Goal: Task Accomplishment & Management: Contribute content

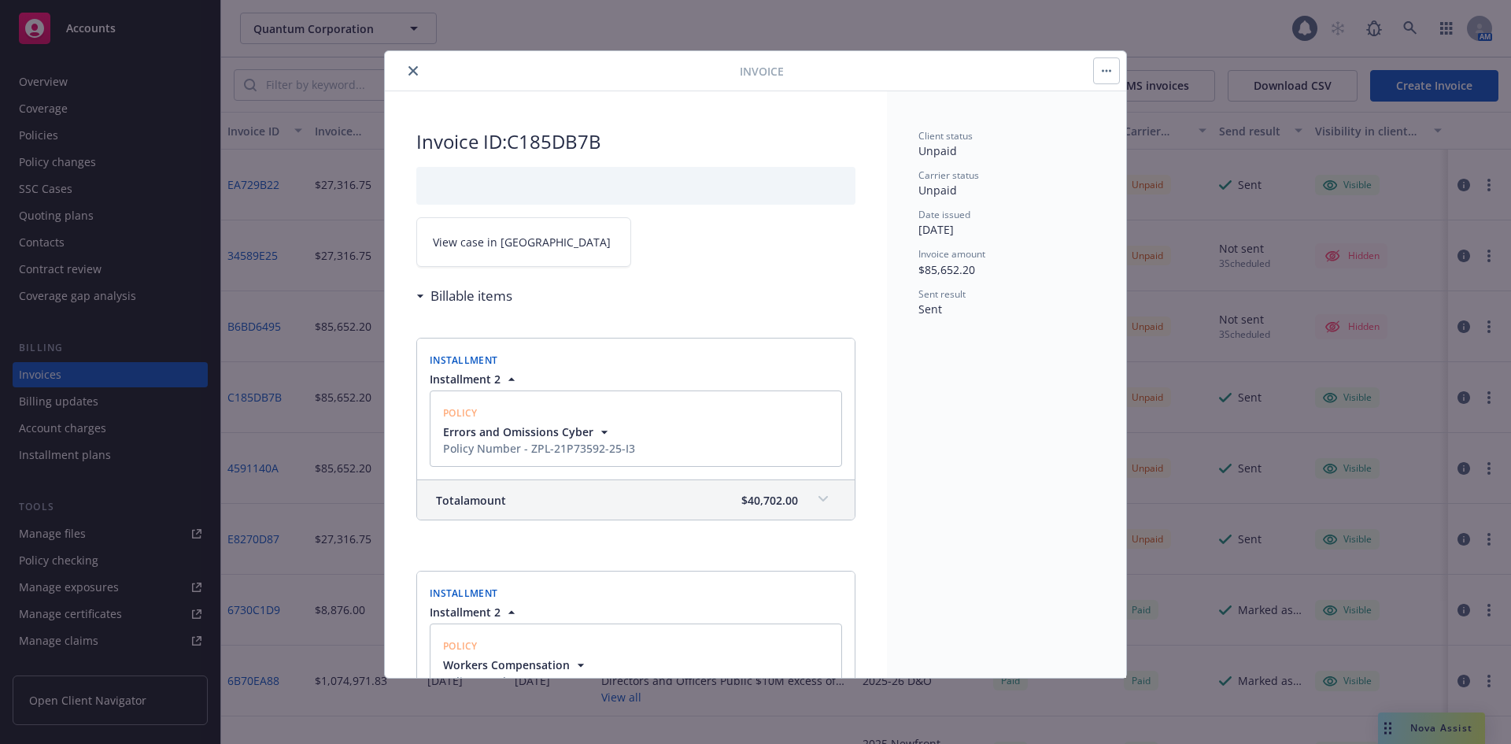
click at [412, 72] on icon "close" at bounding box center [413, 70] width 9 height 9
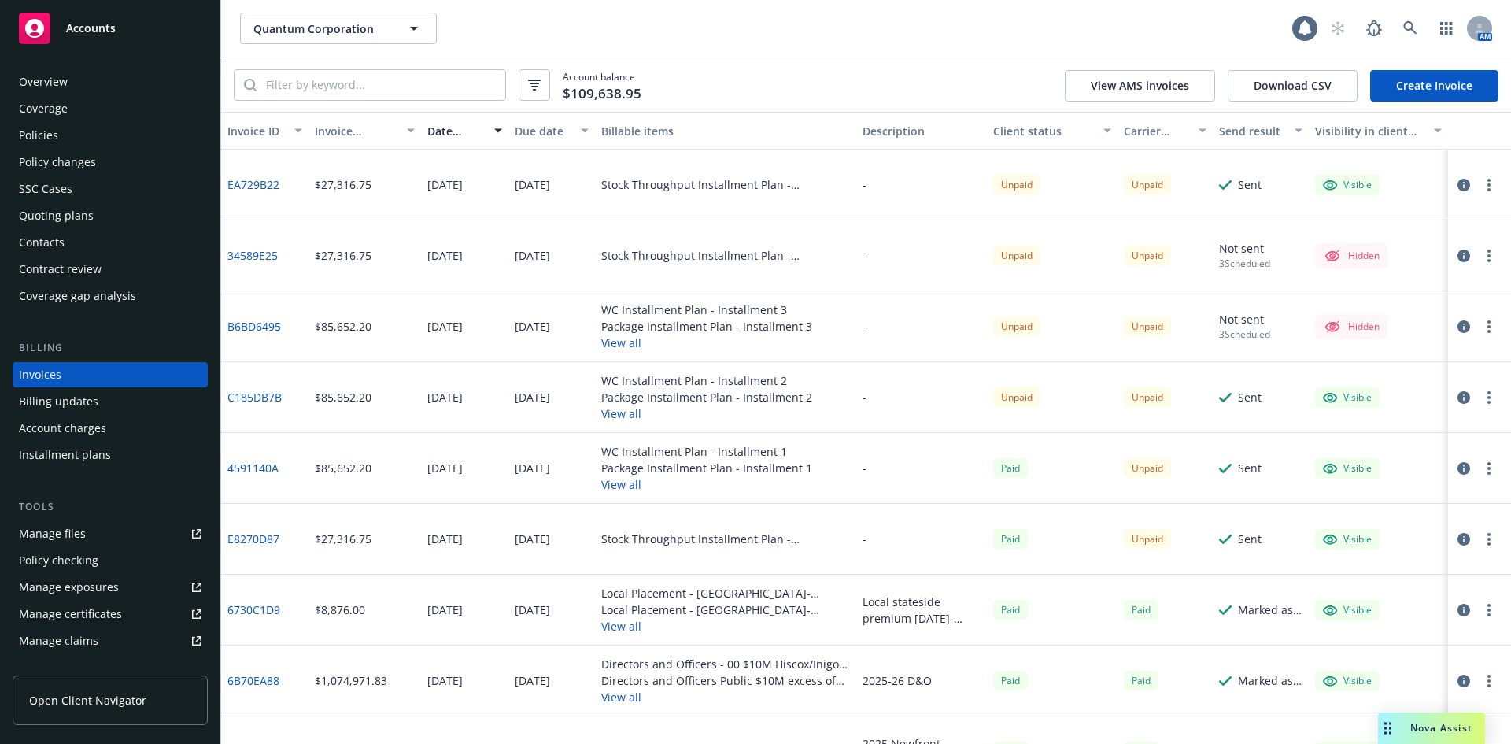
click at [627, 40] on div "Quantum Corporation Quantum Corporation" at bounding box center [766, 28] width 1052 height 31
click at [880, 83] on div "Account balance $109,638.95 View AMS invoices Download CSV Create Invoice" at bounding box center [866, 84] width 1290 height 54
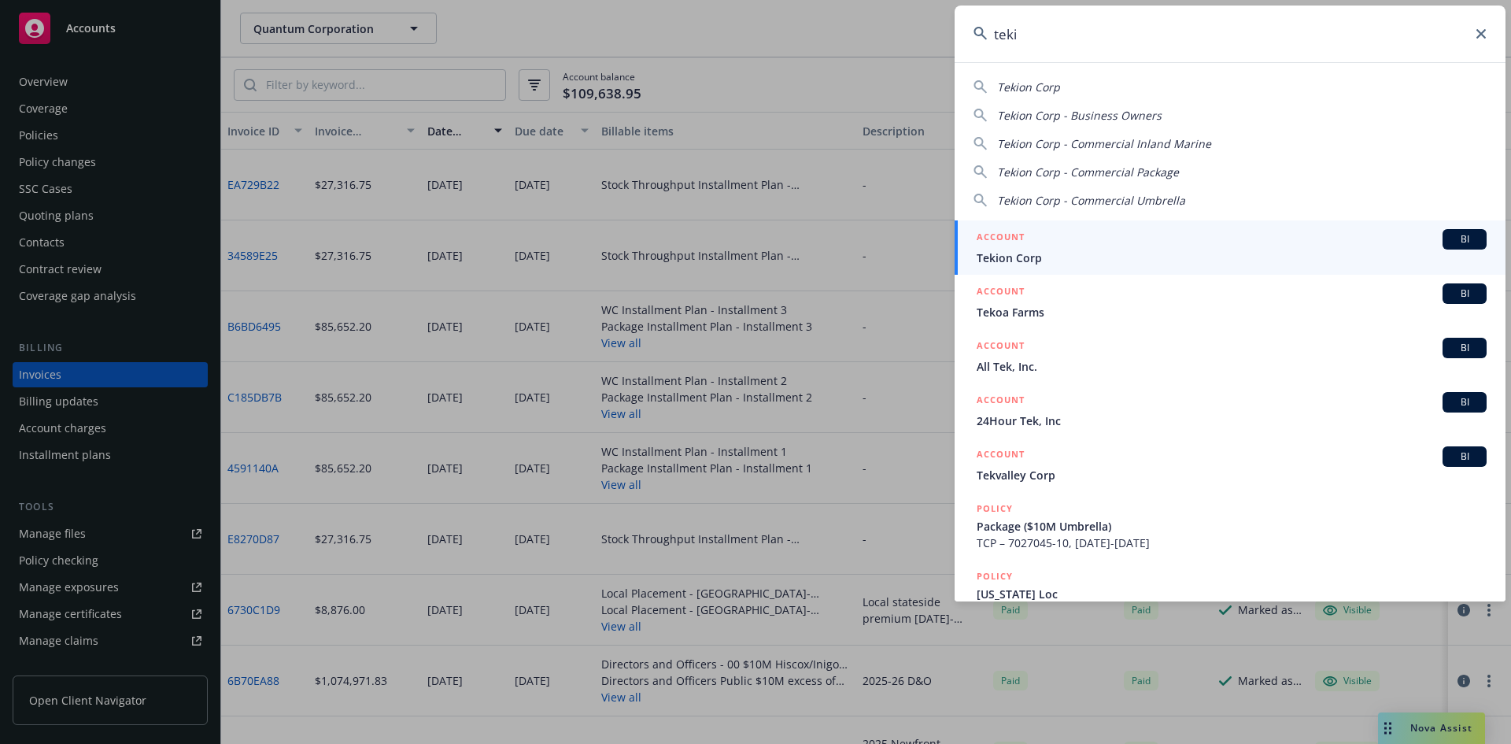
type input "teki"
click at [1462, 235] on span "BI" at bounding box center [1464, 239] width 31 height 14
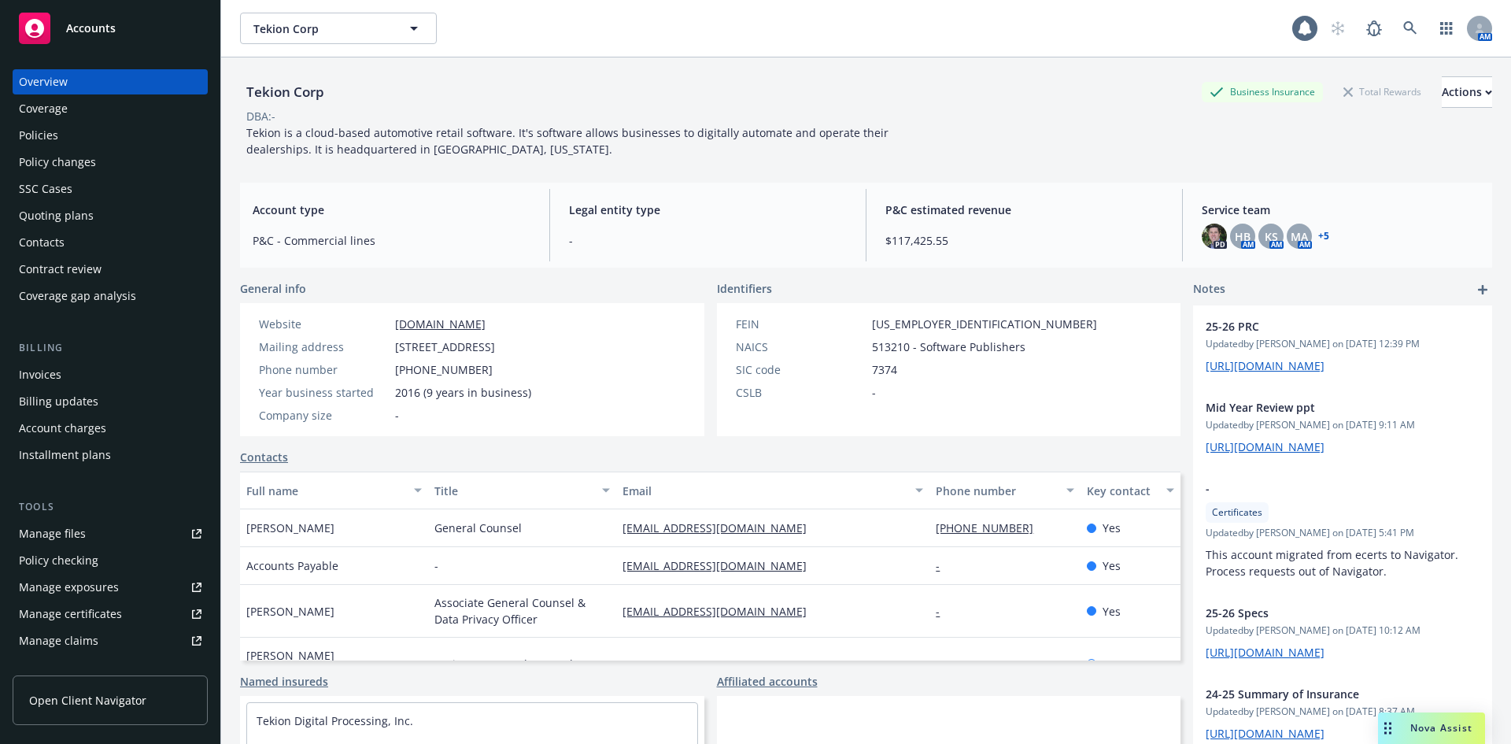
click at [61, 141] on div "Policies" at bounding box center [110, 135] width 183 height 25
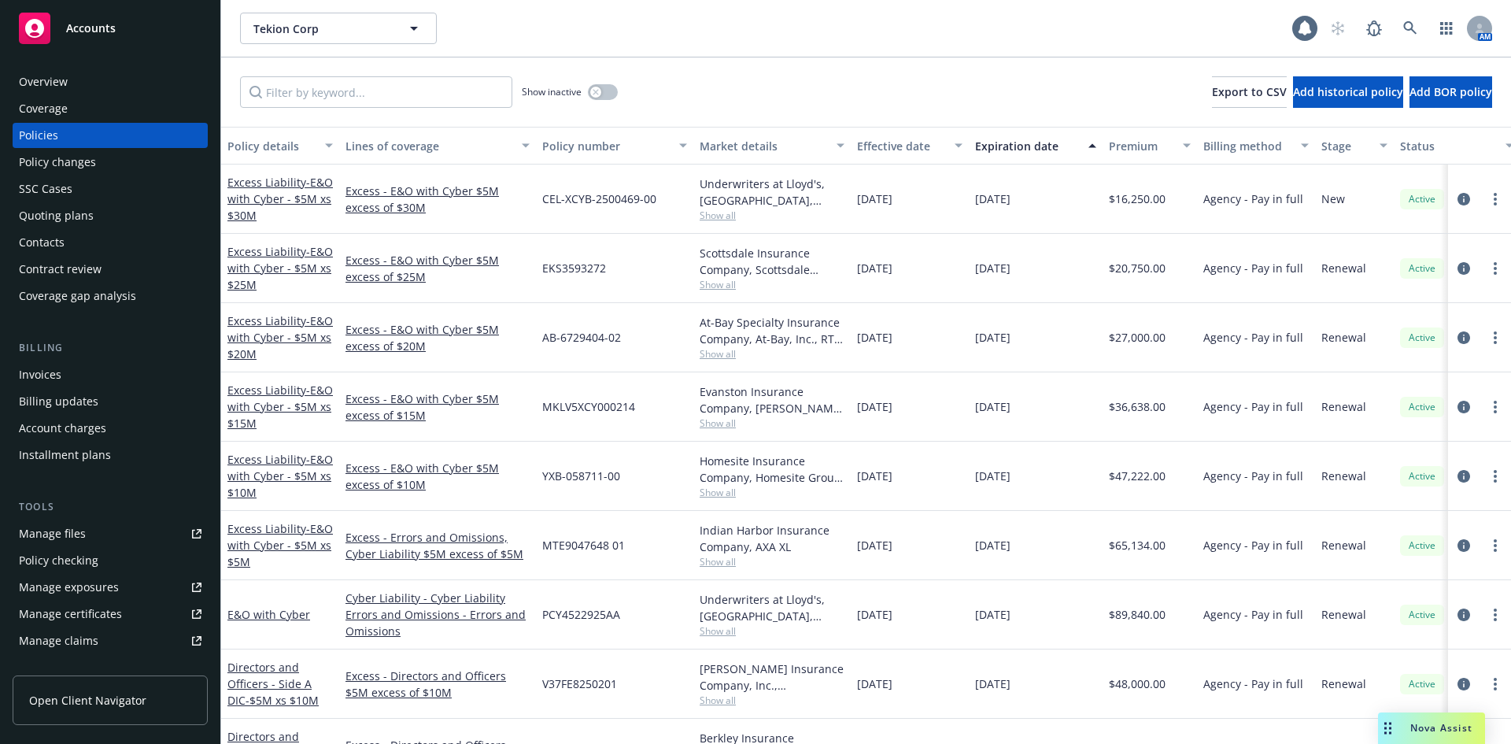
click at [399, 109] on div "Show inactive Export to CSV Add historical policy Add BOR policy" at bounding box center [866, 91] width 1290 height 69
click at [434, 94] on input "Filter by keyword..." at bounding box center [376, 91] width 272 height 31
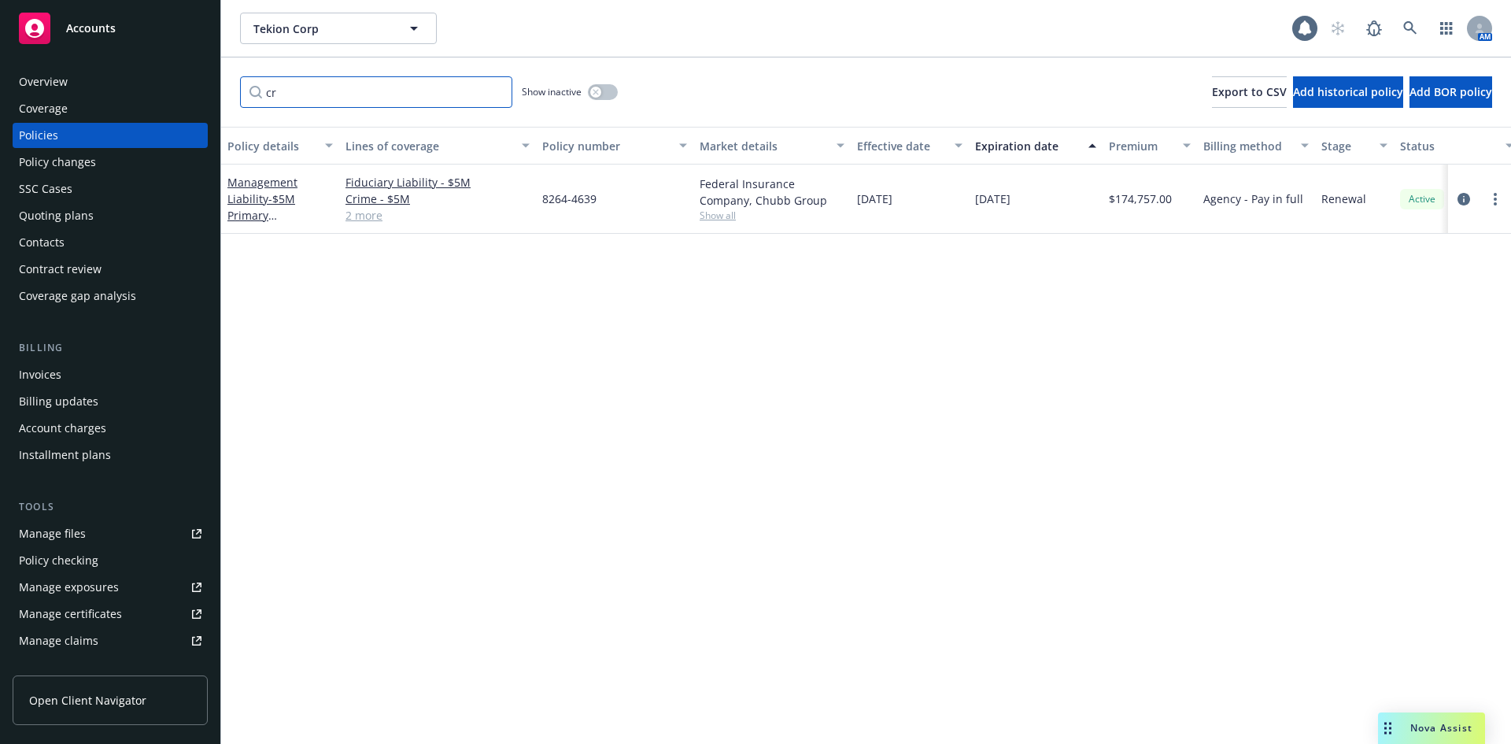
type input "c"
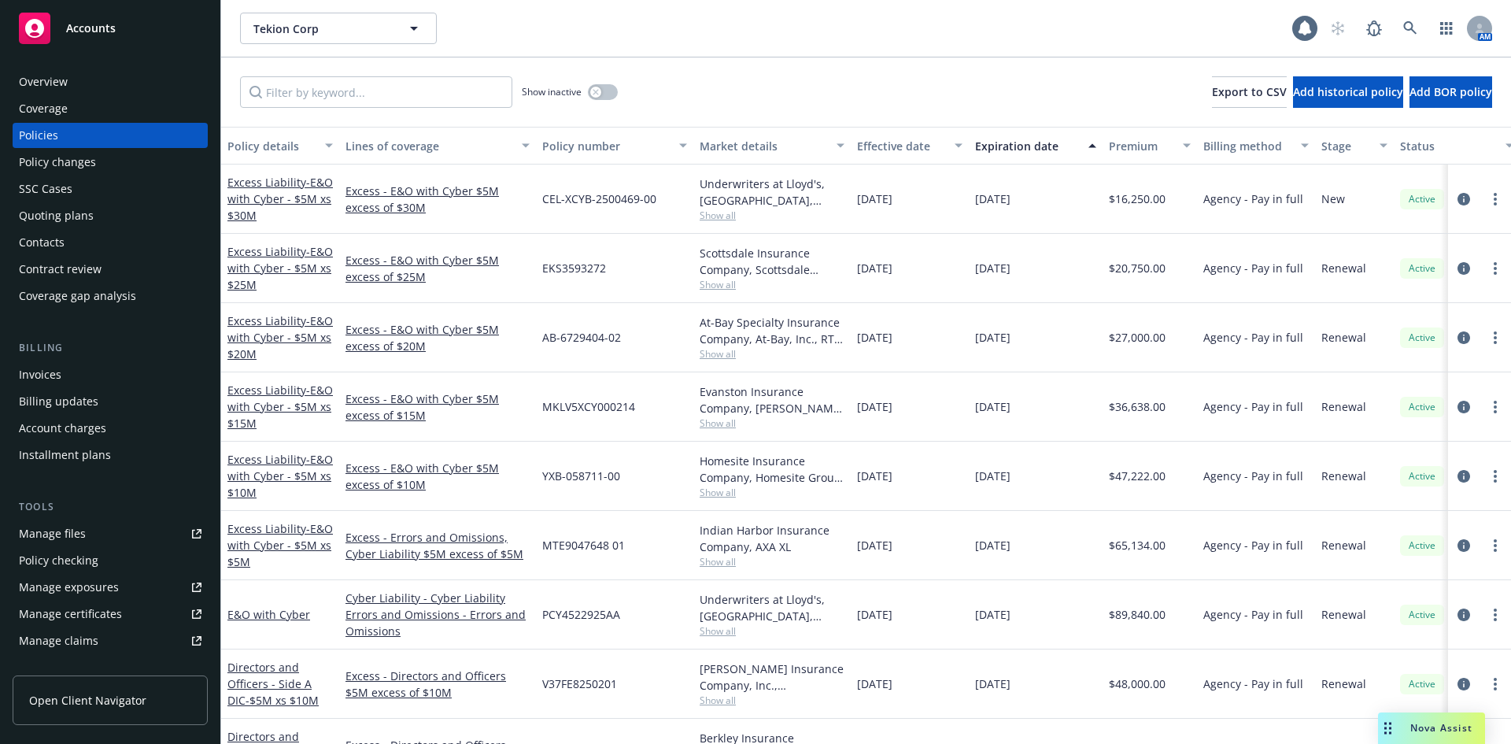
click at [767, 54] on div "Tekion Corp Tekion Corp 1 AM" at bounding box center [866, 28] width 1290 height 57
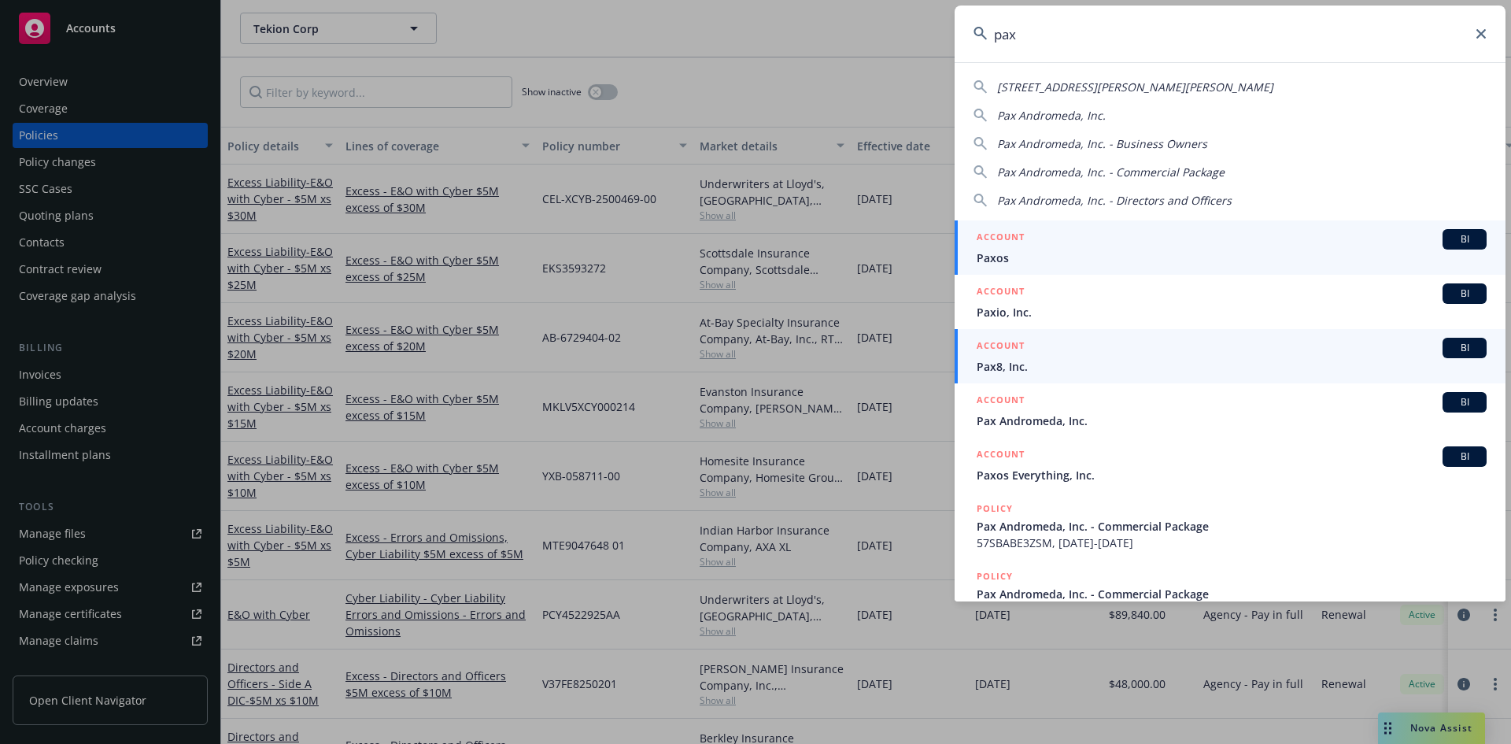
type input "pax"
click at [1453, 350] on span "BI" at bounding box center [1464, 348] width 31 height 14
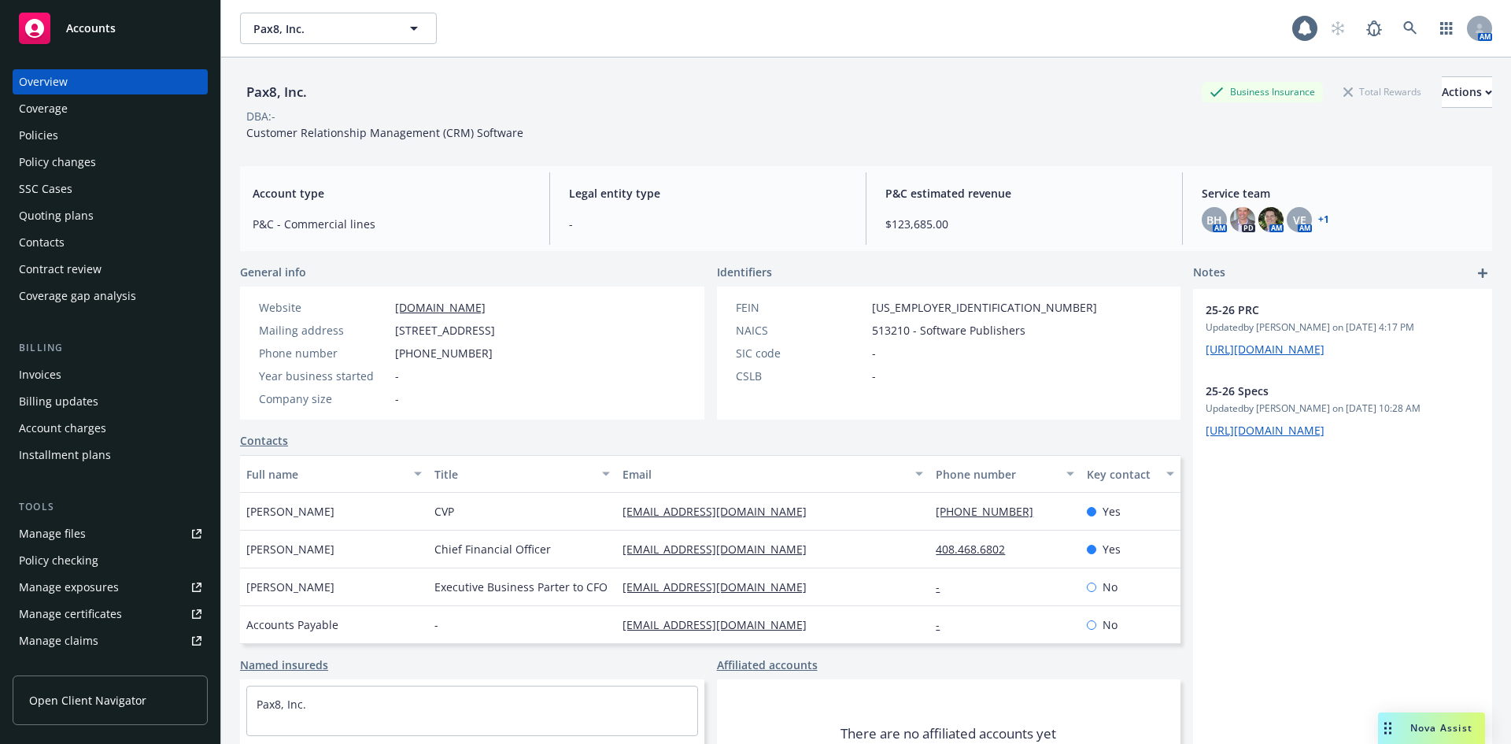
click at [41, 142] on div "Policies" at bounding box center [38, 135] width 39 height 25
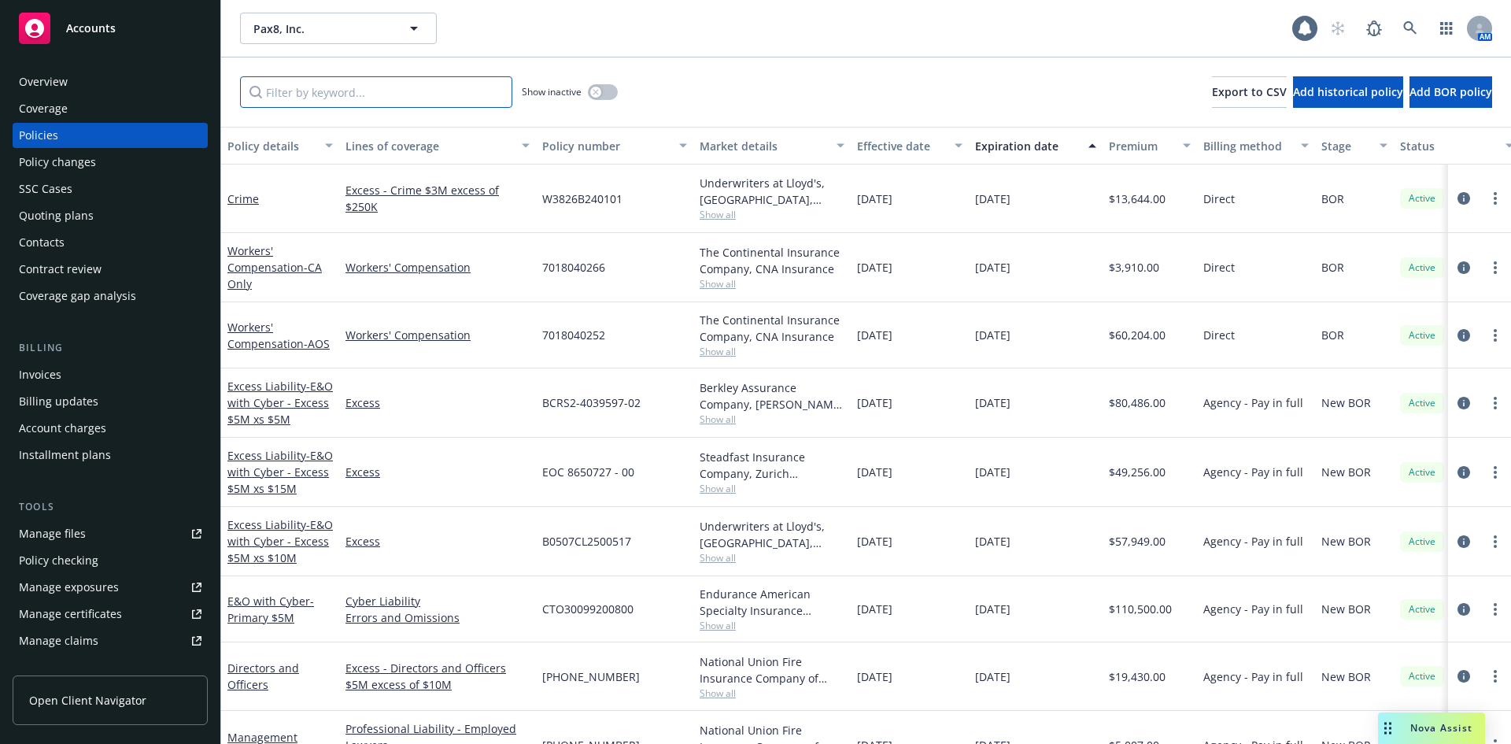
click at [436, 96] on input "Filter by keyword..." at bounding box center [376, 91] width 272 height 31
type input "t"
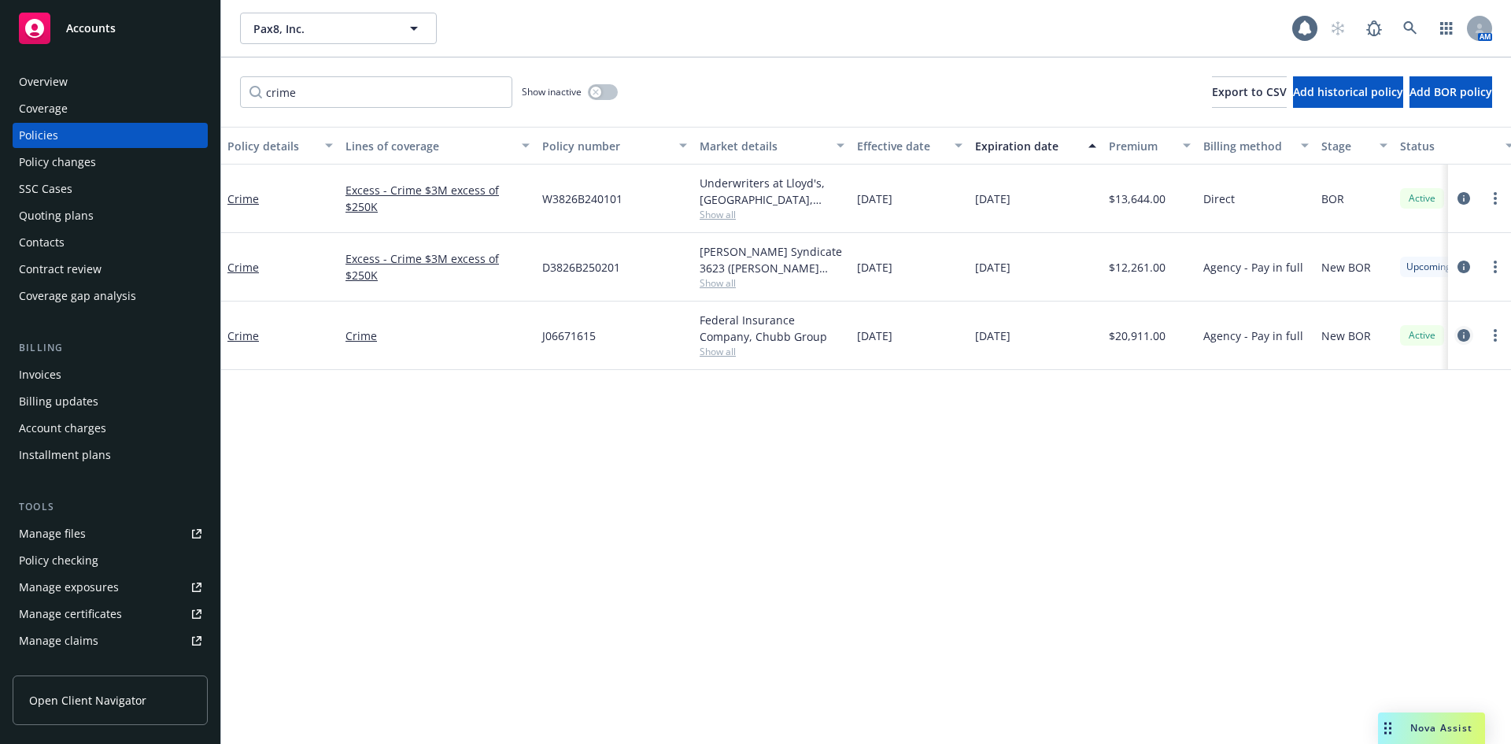
click at [1459, 335] on icon "circleInformation" at bounding box center [1464, 335] width 13 height 13
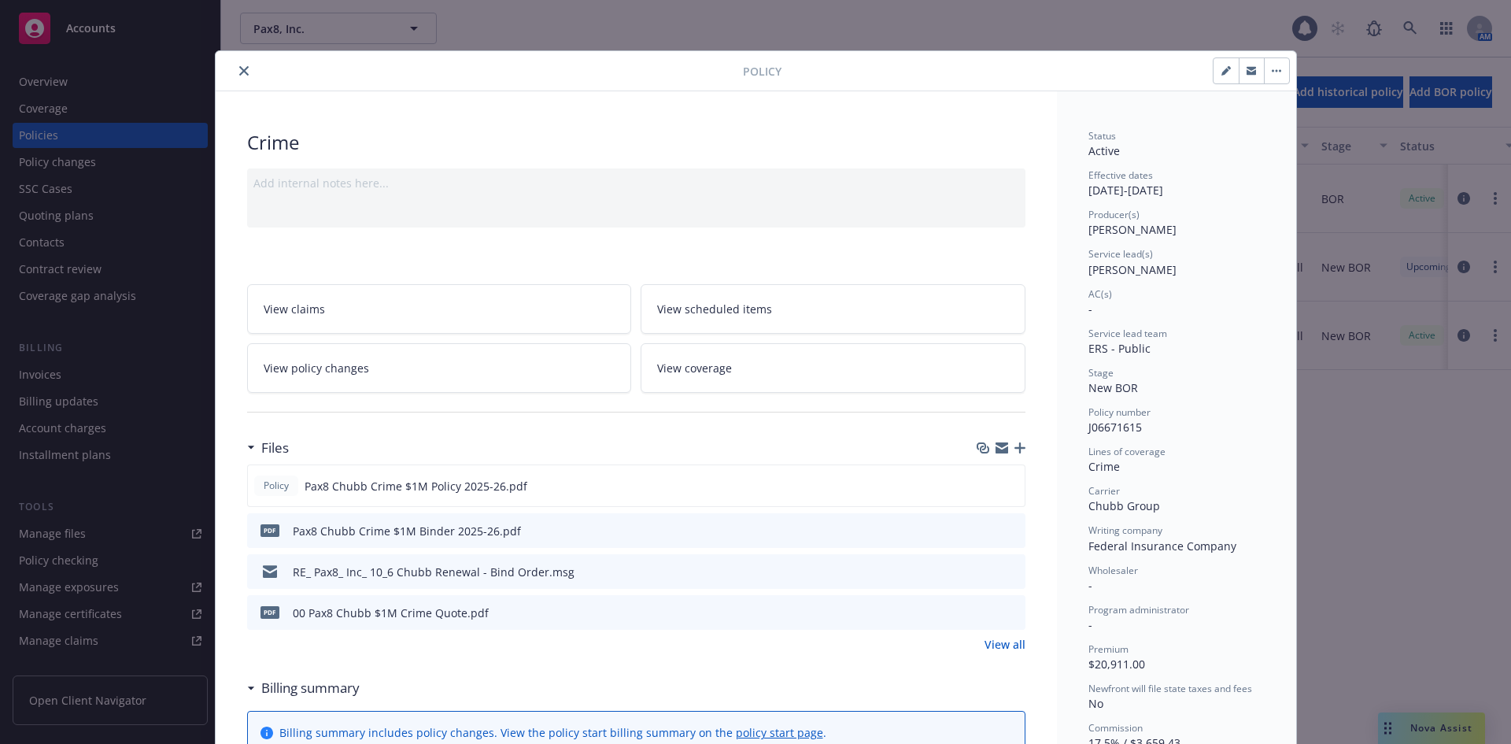
click at [235, 74] on button "close" at bounding box center [244, 70] width 19 height 19
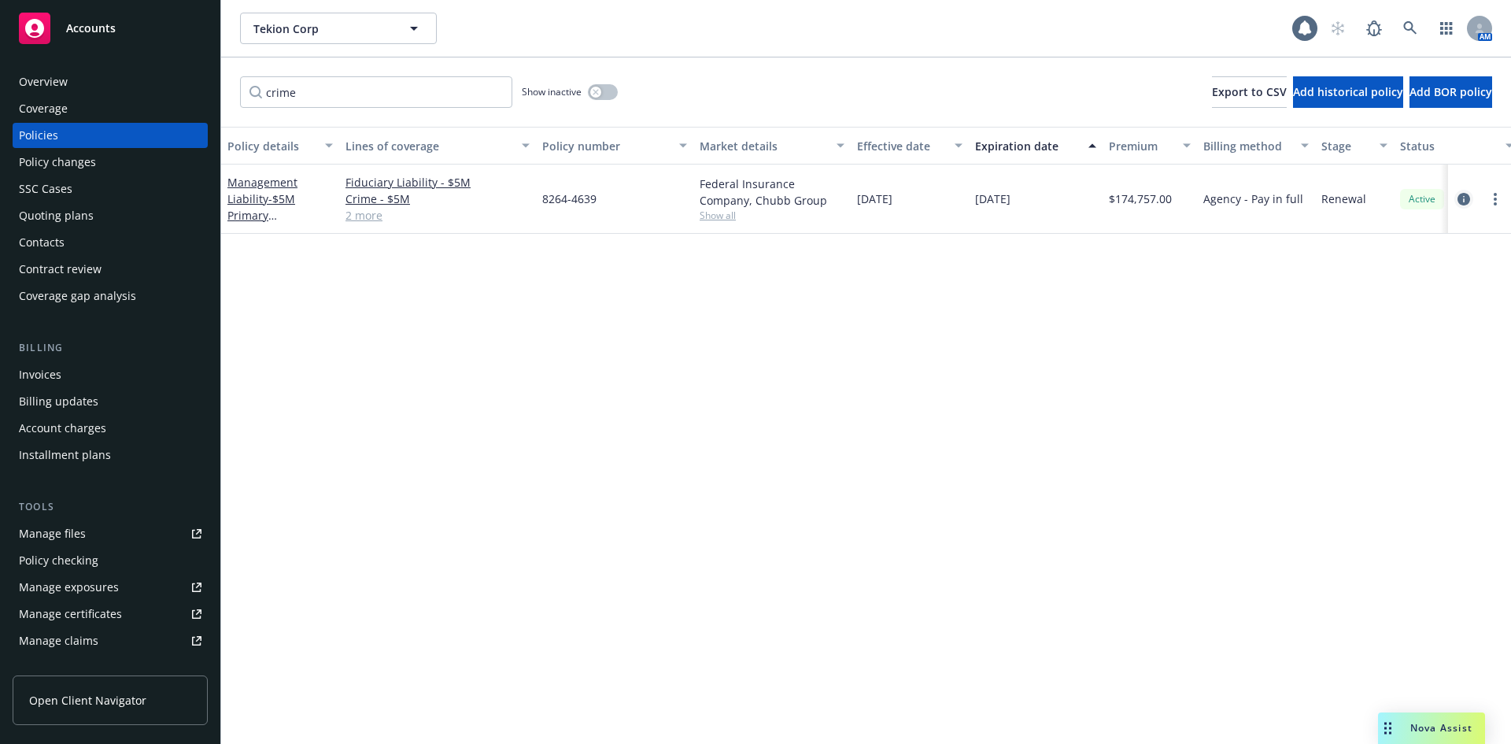
click at [1467, 195] on icon "circleInformation" at bounding box center [1464, 199] width 13 height 13
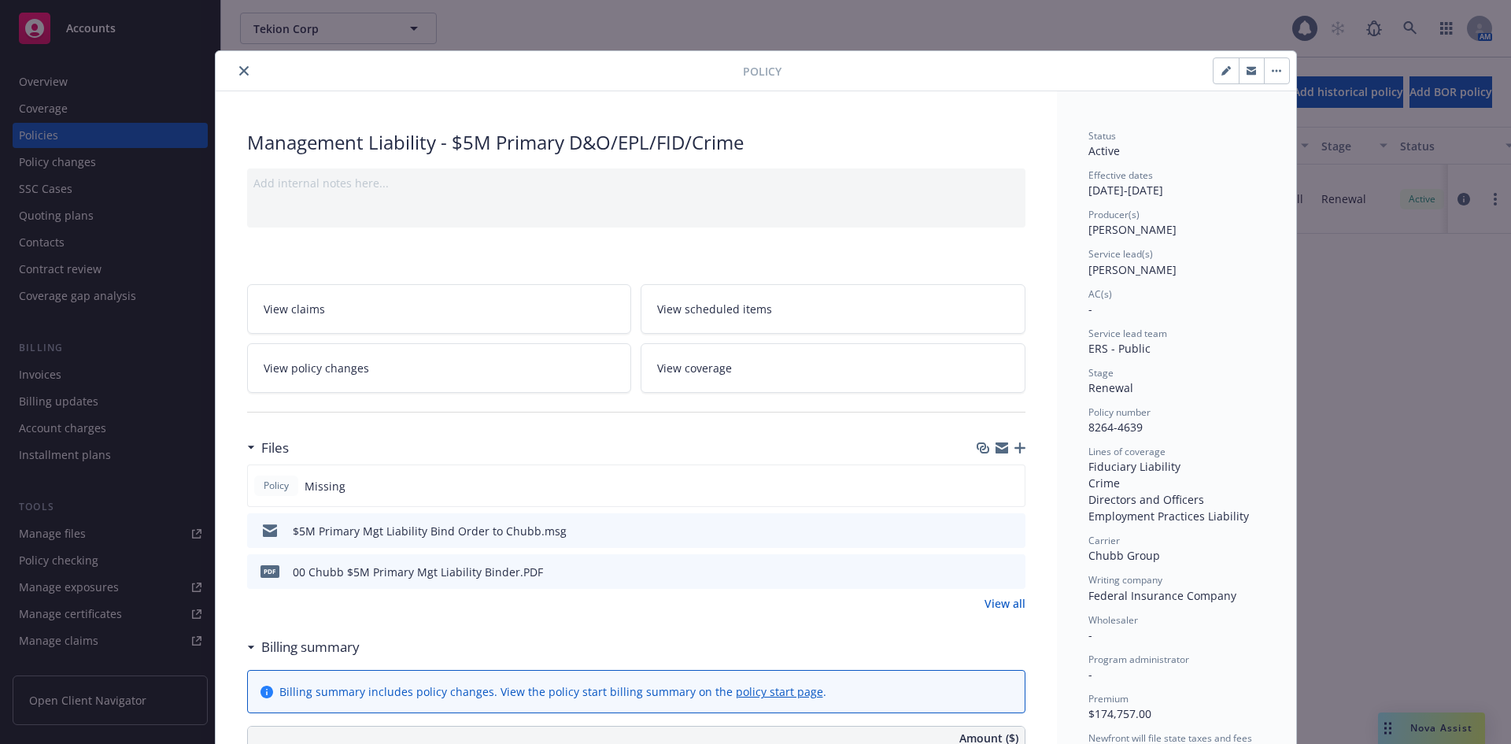
click at [246, 68] on button "close" at bounding box center [244, 70] width 19 height 19
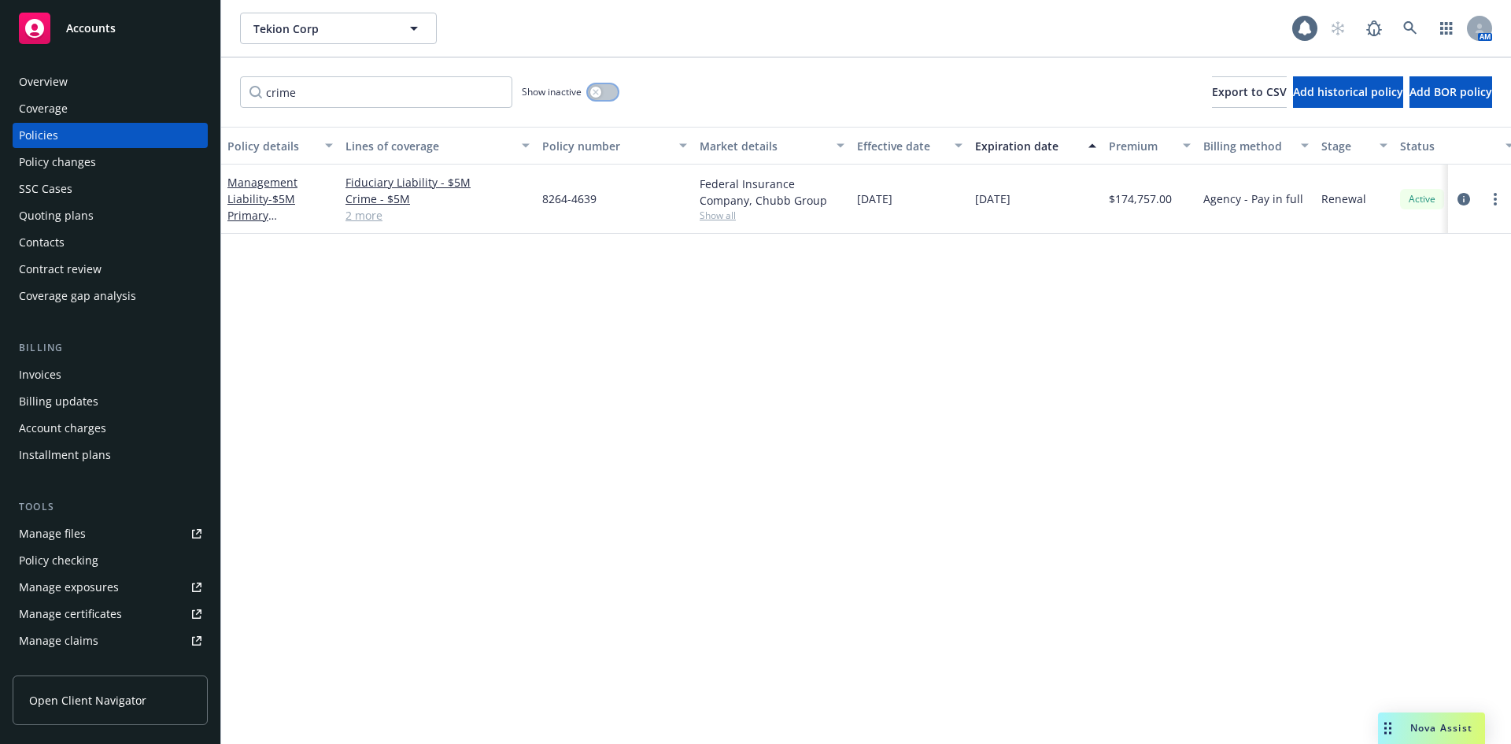
click at [600, 90] on div "button" at bounding box center [595, 92] width 11 height 11
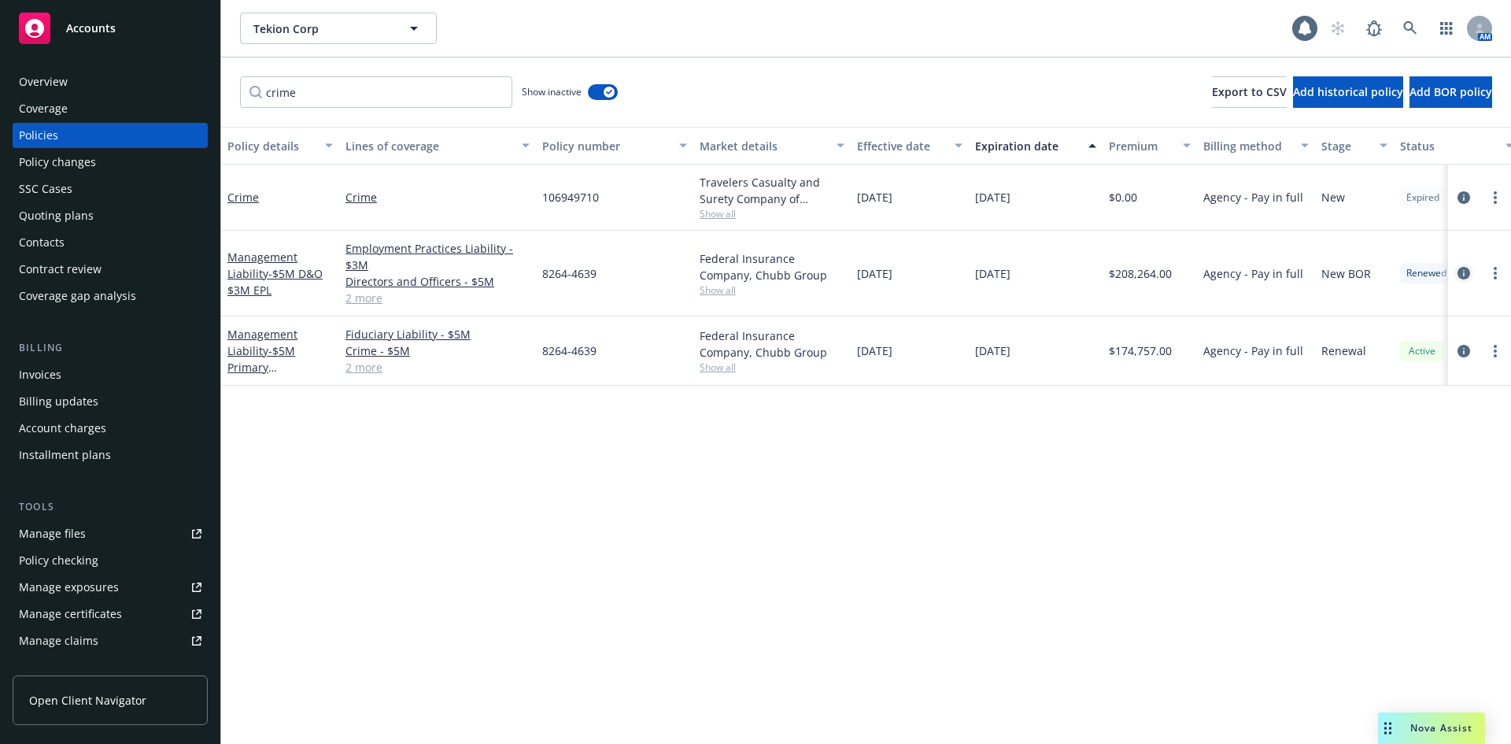
click at [1462, 272] on icon "circleInformation" at bounding box center [1464, 273] width 13 height 13
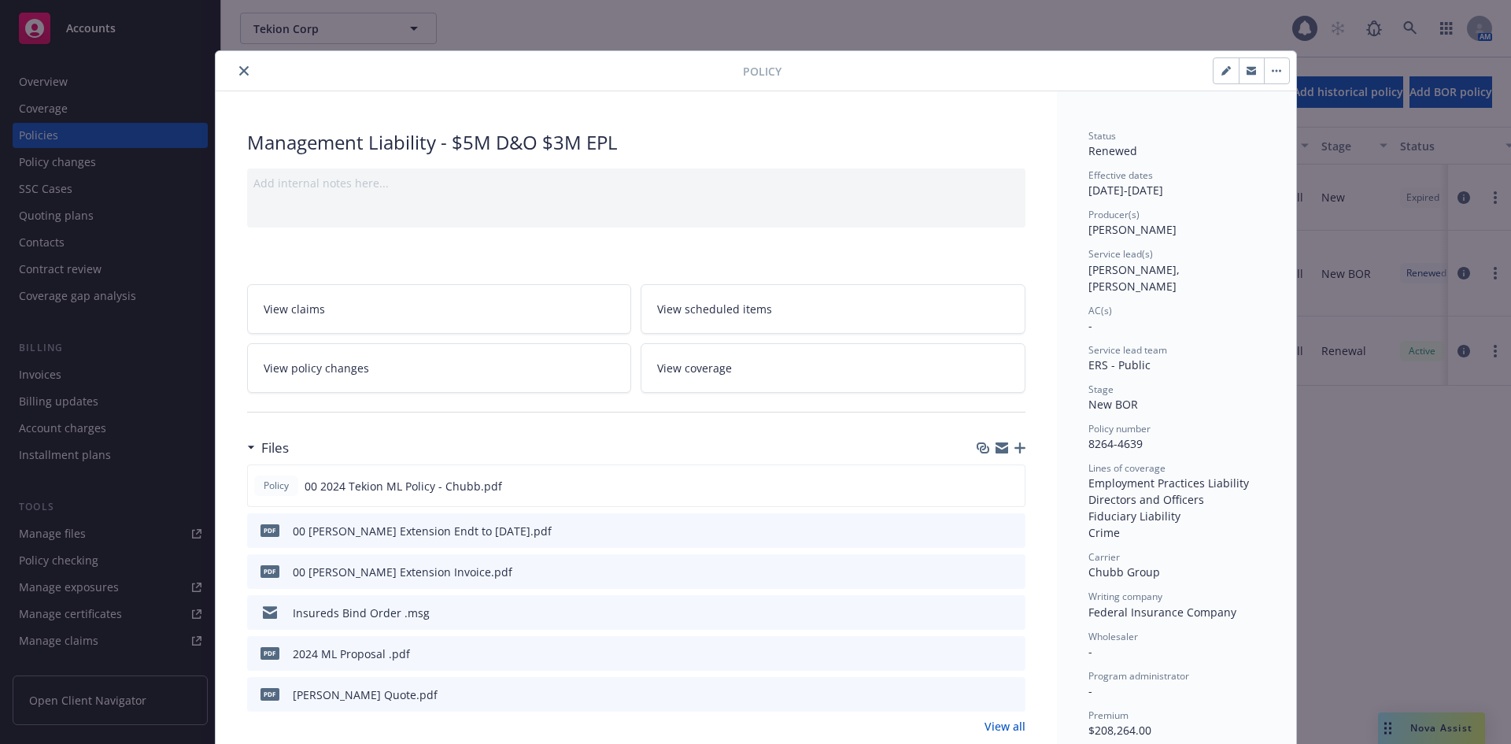
click at [242, 69] on icon "close" at bounding box center [243, 70] width 9 height 9
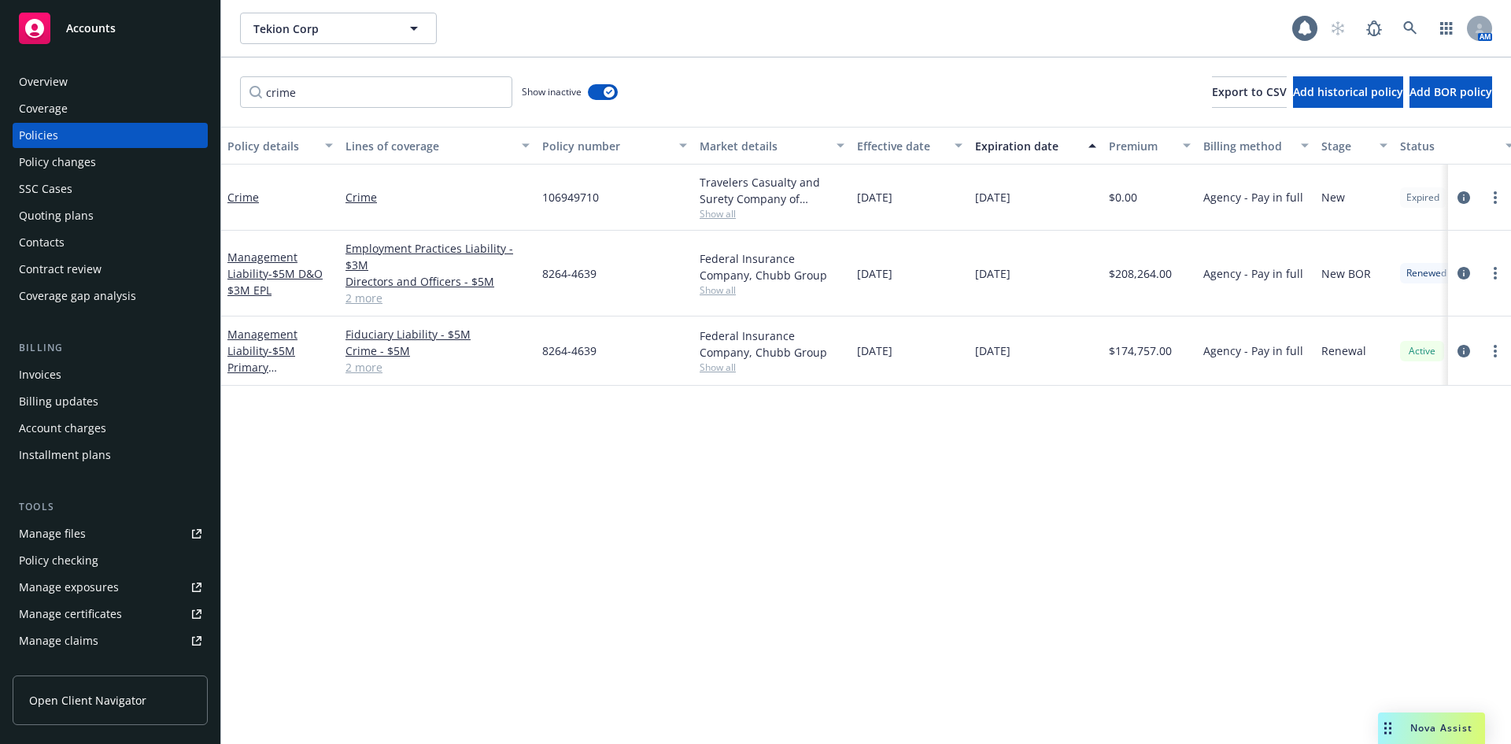
click at [370, 300] on link "2 more" at bounding box center [438, 298] width 184 height 17
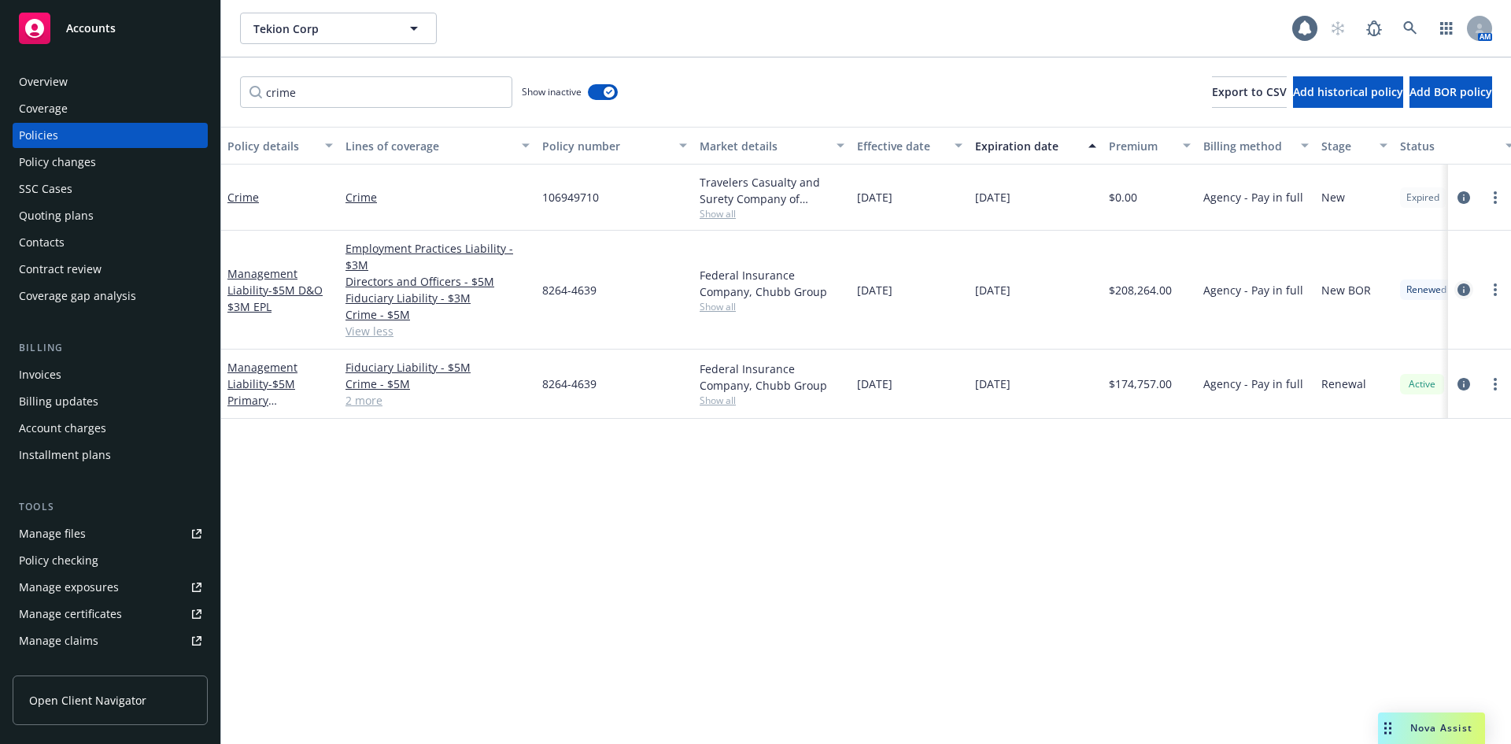
click at [1466, 289] on icon "circleInformation" at bounding box center [1464, 289] width 13 height 13
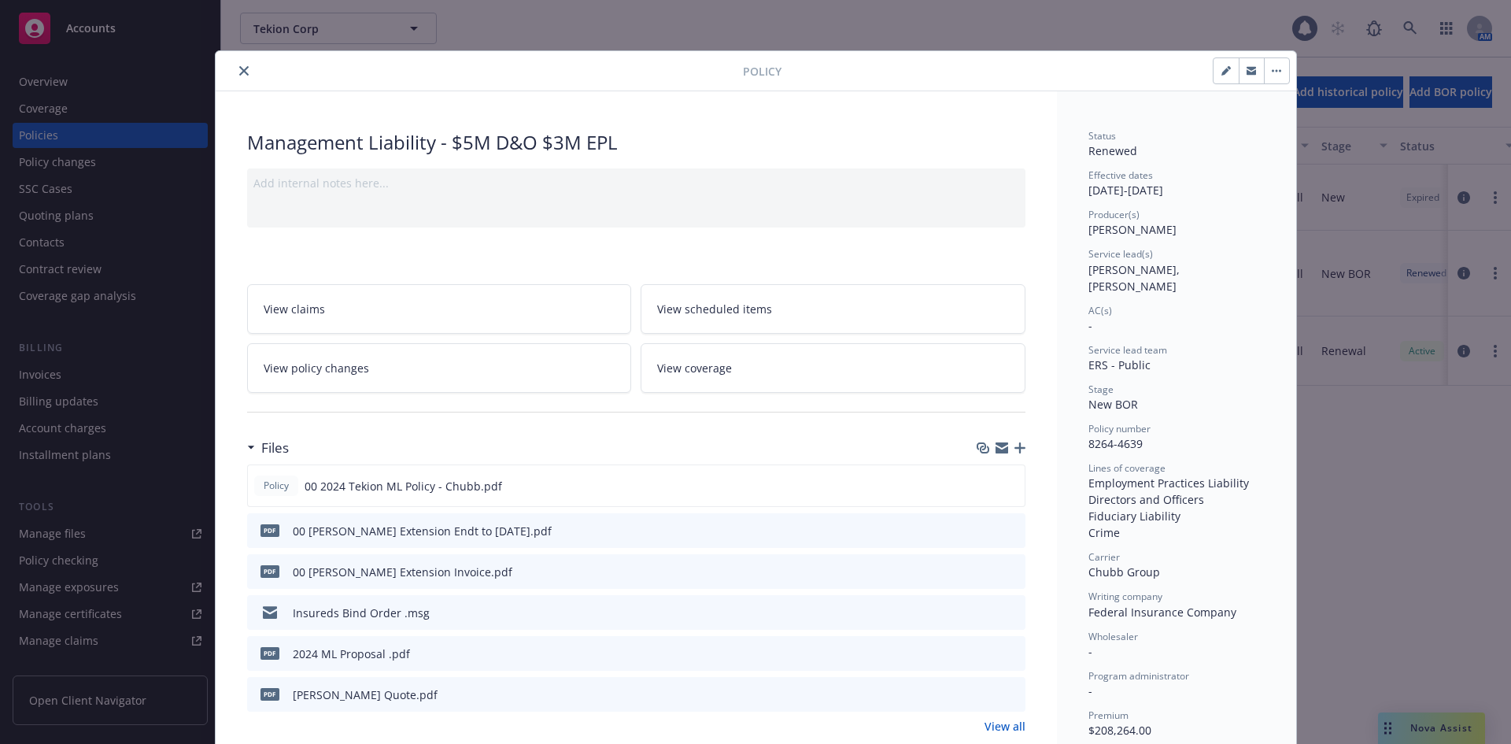
scroll to position [47, 0]
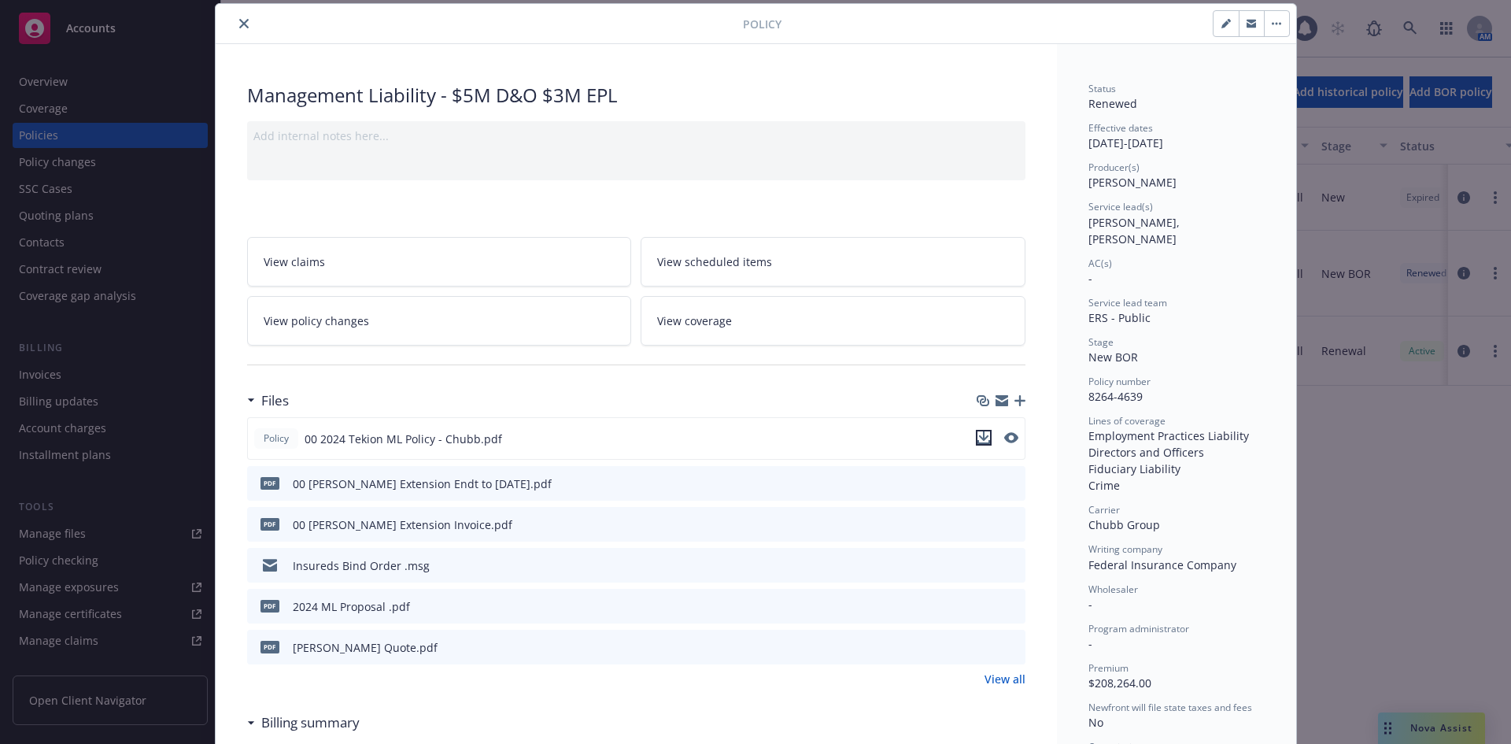
click at [981, 436] on icon "download file" at bounding box center [984, 437] width 13 height 13
drag, startPoint x: 237, startPoint y: 22, endPoint x: 291, endPoint y: 38, distance: 56.5
click at [239, 22] on icon "close" at bounding box center [243, 23] width 9 height 9
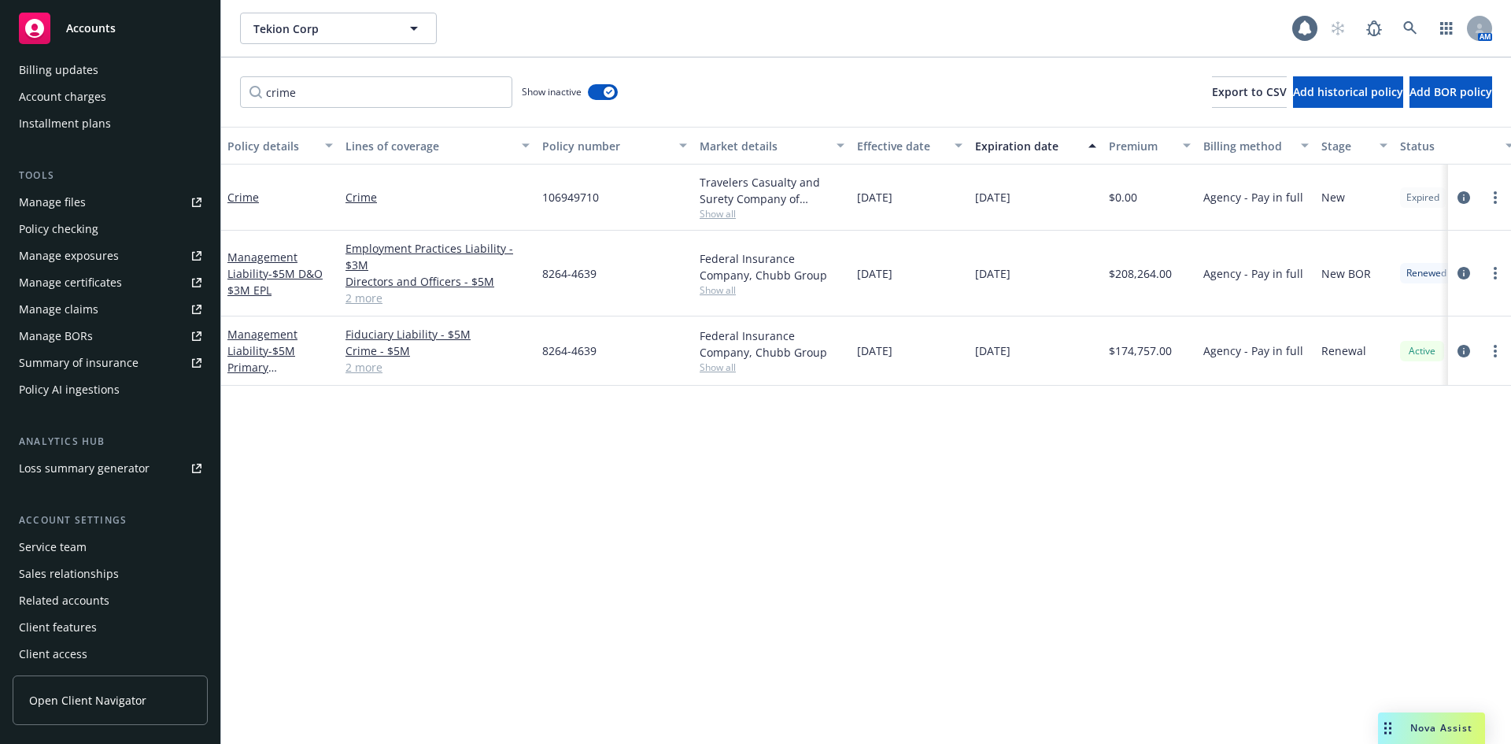
scroll to position [335, 0]
click at [102, 353] on div "Summary of insurance" at bounding box center [79, 358] width 120 height 25
drag, startPoint x: 290, startPoint y: 105, endPoint x: 113, endPoint y: 87, distance: 178.0
click at [115, 102] on div "Accounts Overview Coverage Policies Policy changes SSC Cases Quoting plans Cont…" at bounding box center [755, 372] width 1511 height 744
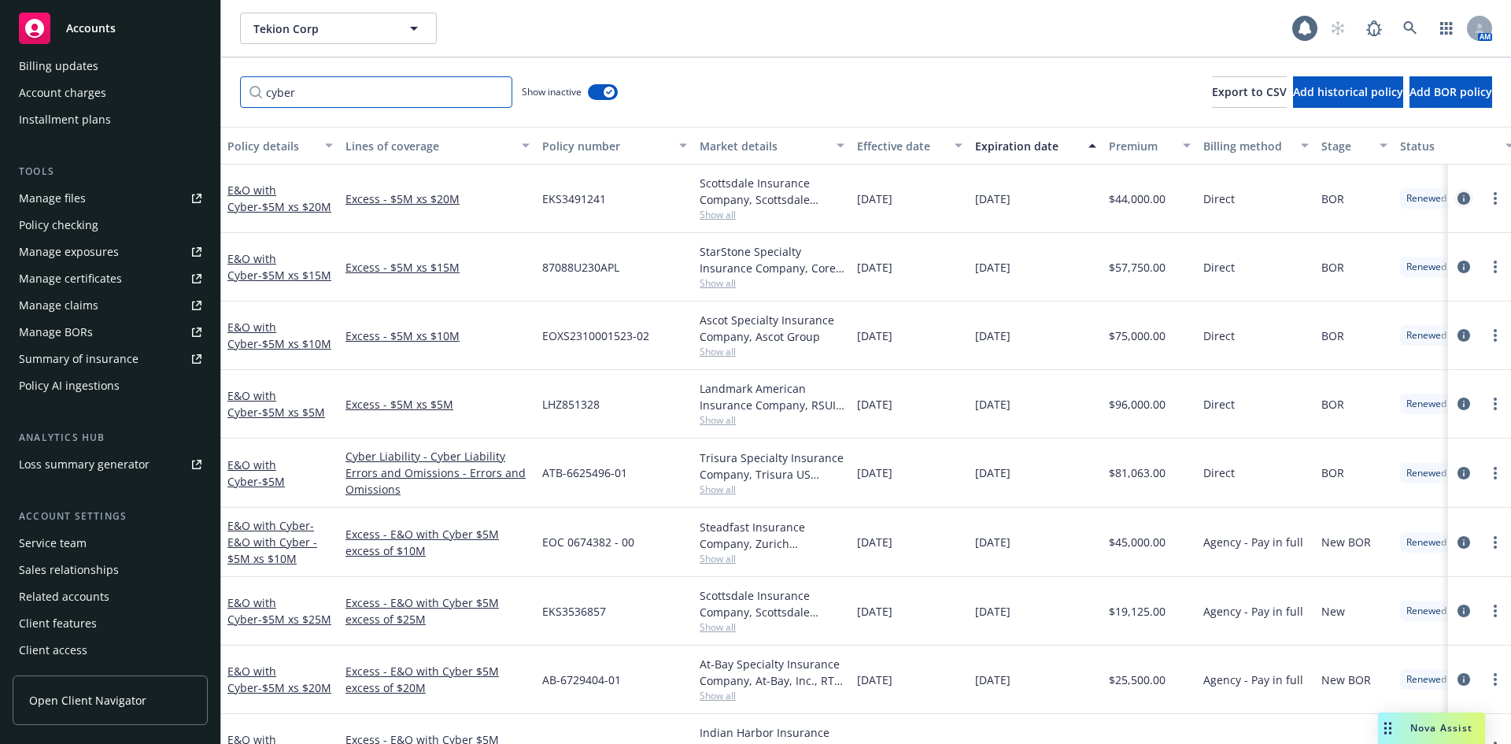
type input "cyber"
click at [1458, 197] on icon "circleInformation" at bounding box center [1464, 198] width 13 height 13
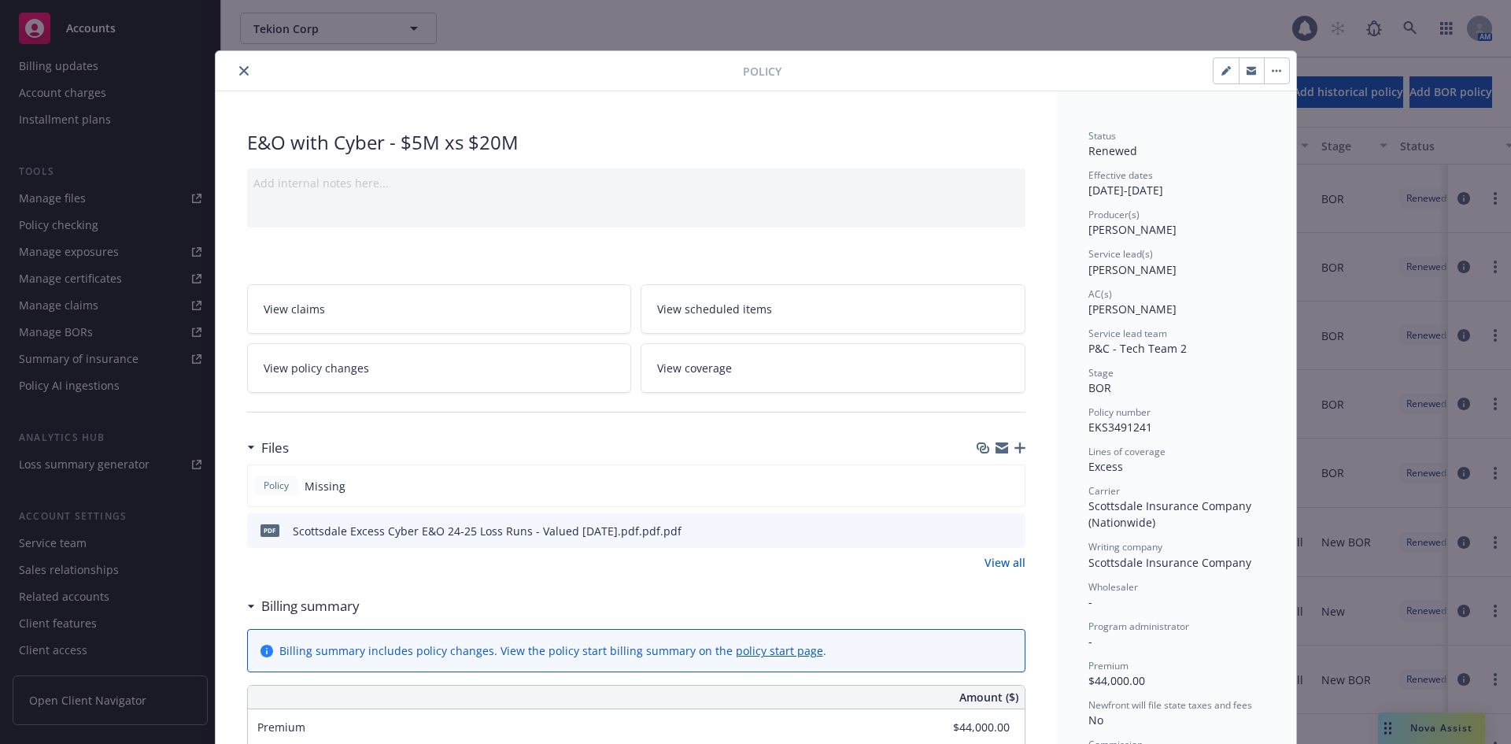
click at [240, 72] on icon "close" at bounding box center [243, 70] width 9 height 9
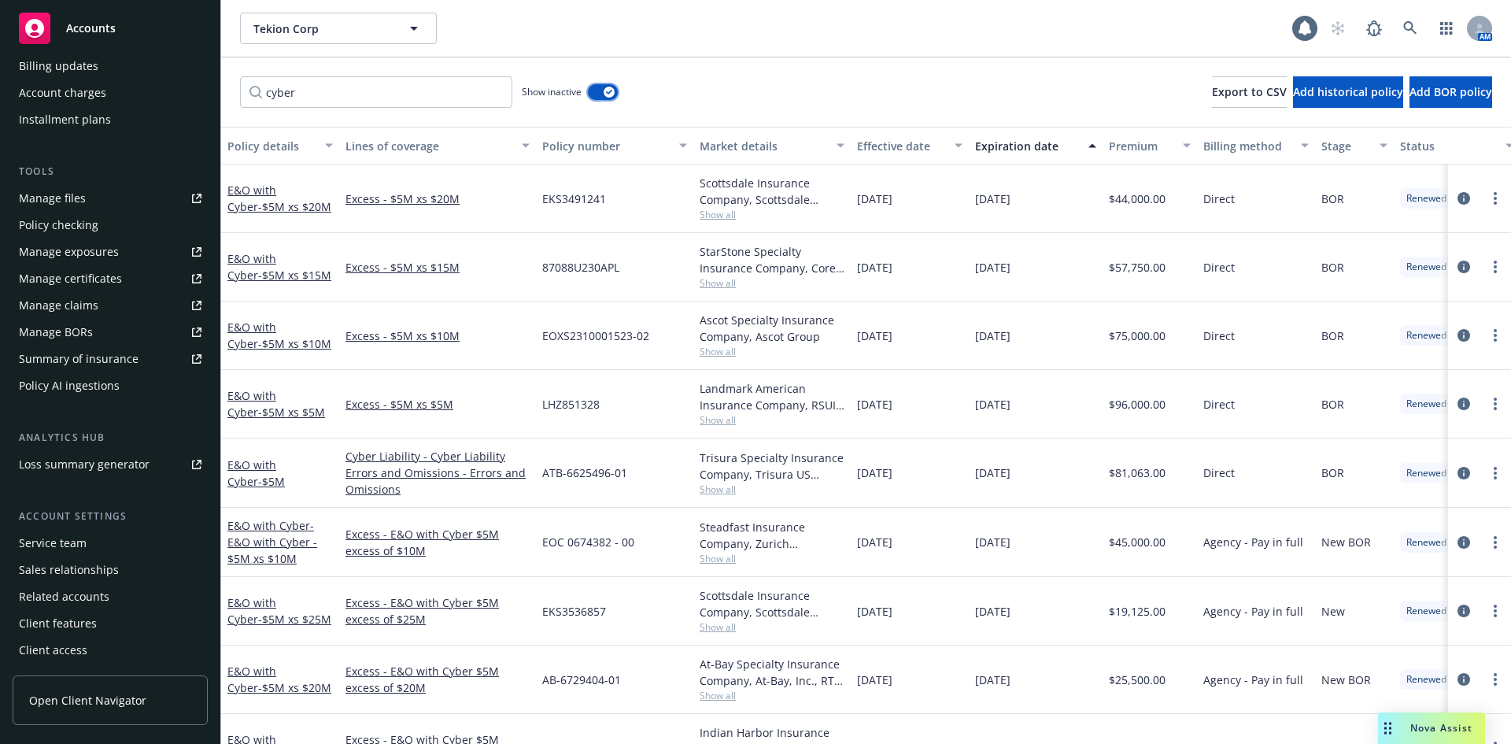
click at [610, 92] on icon "button" at bounding box center [609, 92] width 6 height 5
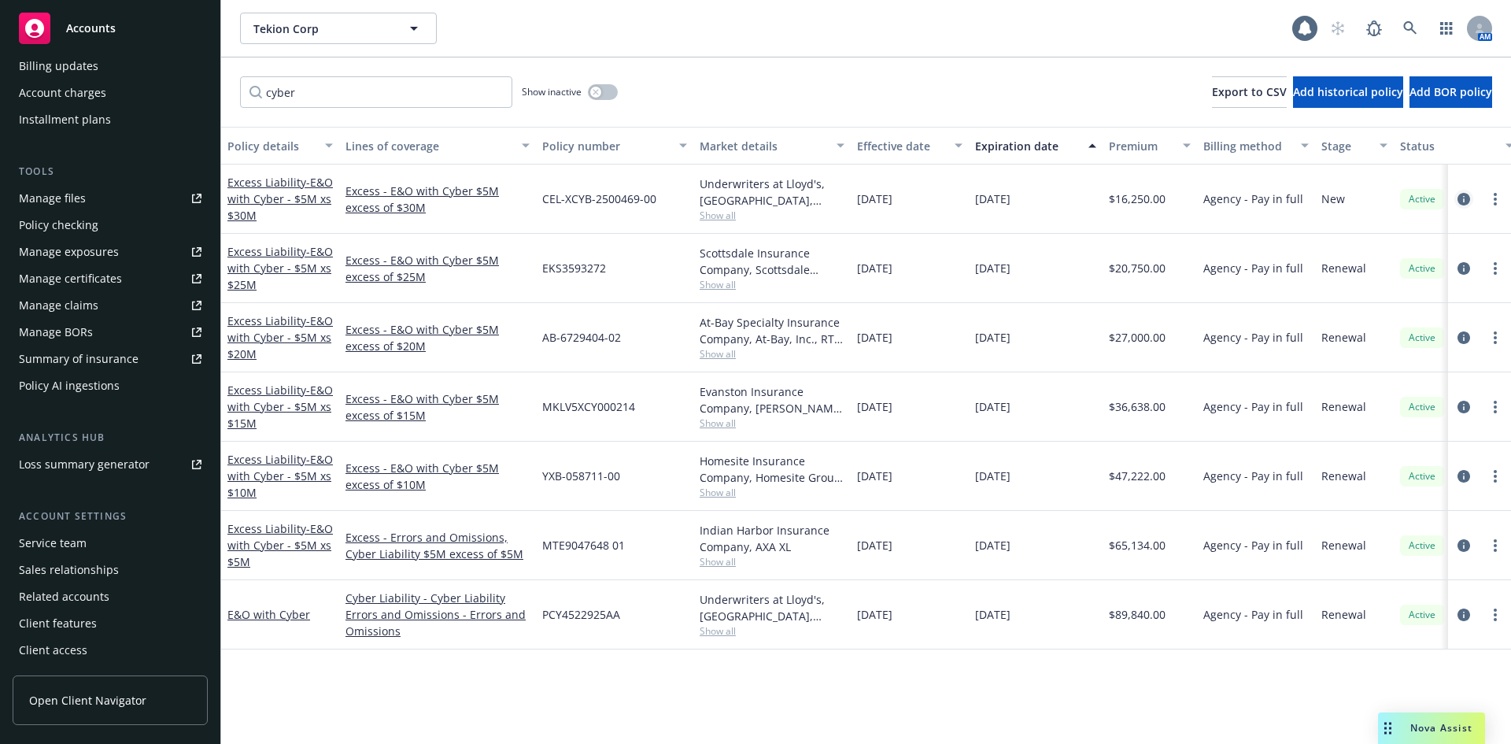
click at [1468, 198] on icon "circleInformation" at bounding box center [1464, 199] width 13 height 13
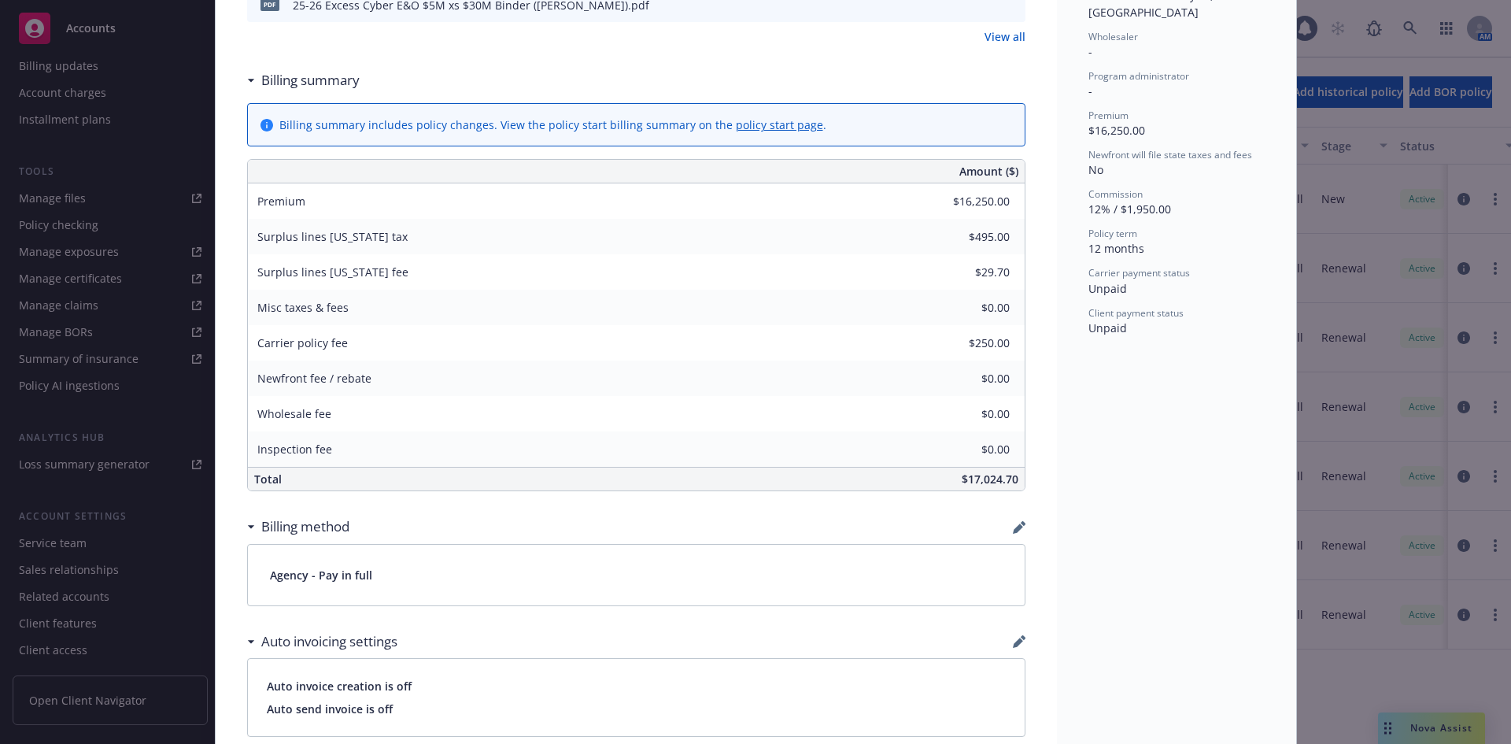
scroll to position [984, 0]
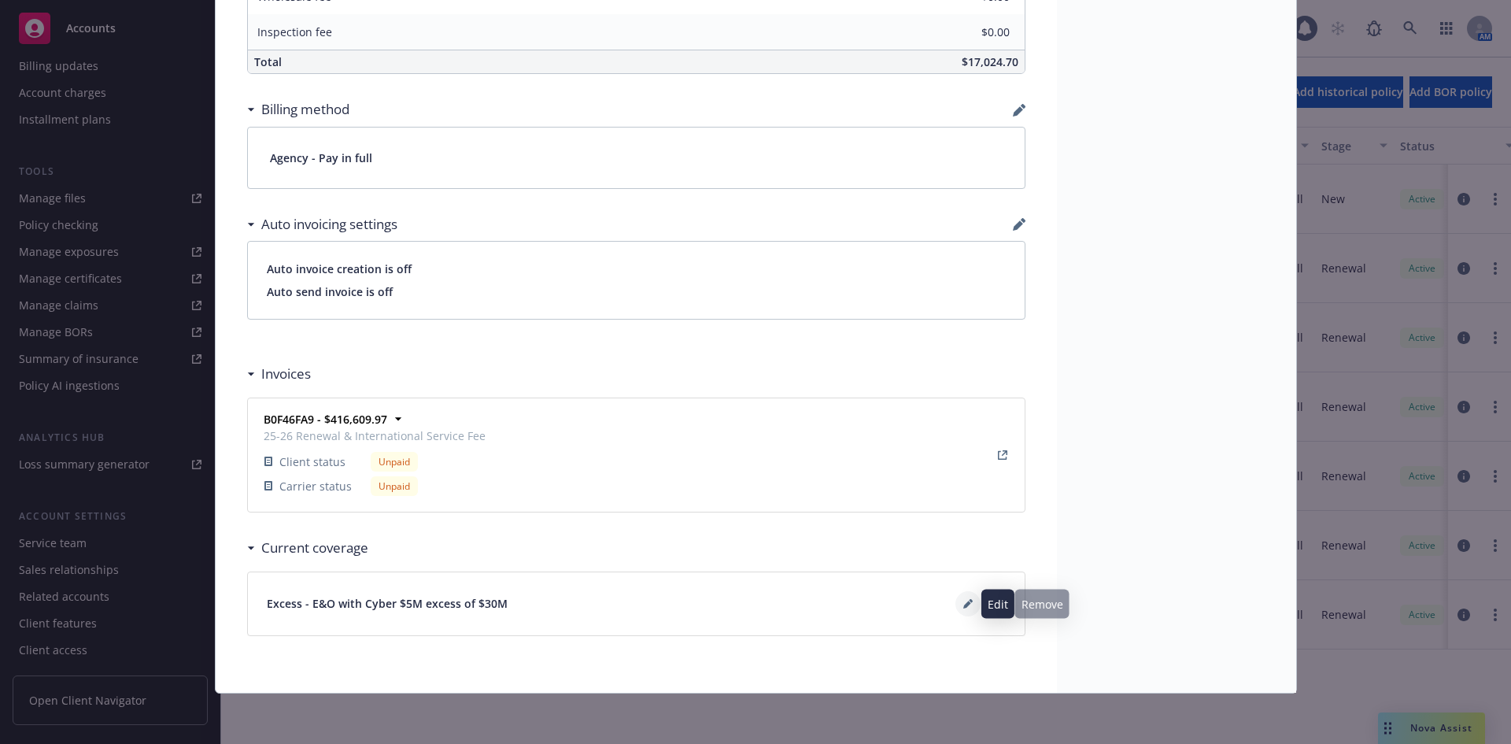
click at [963, 600] on icon at bounding box center [967, 603] width 9 height 9
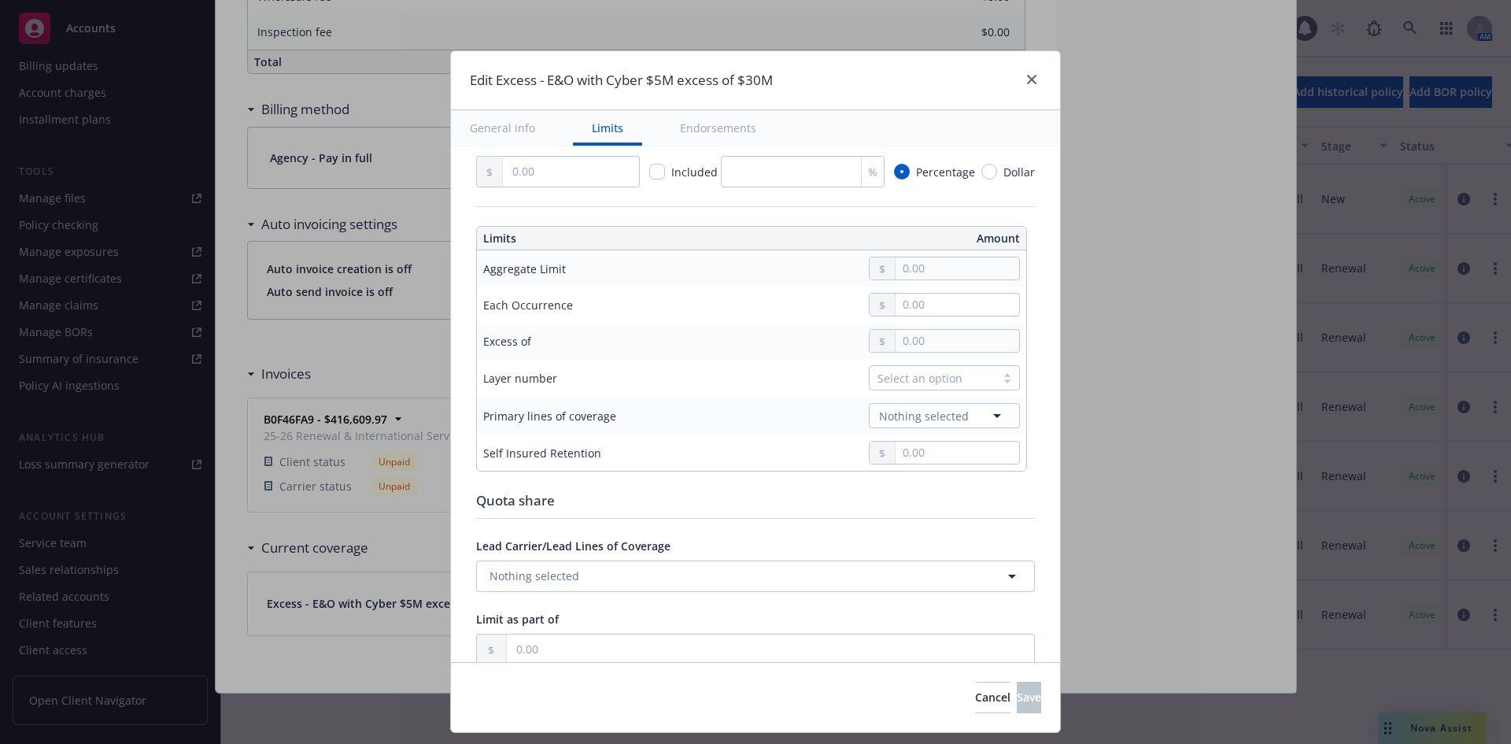
scroll to position [409, 0]
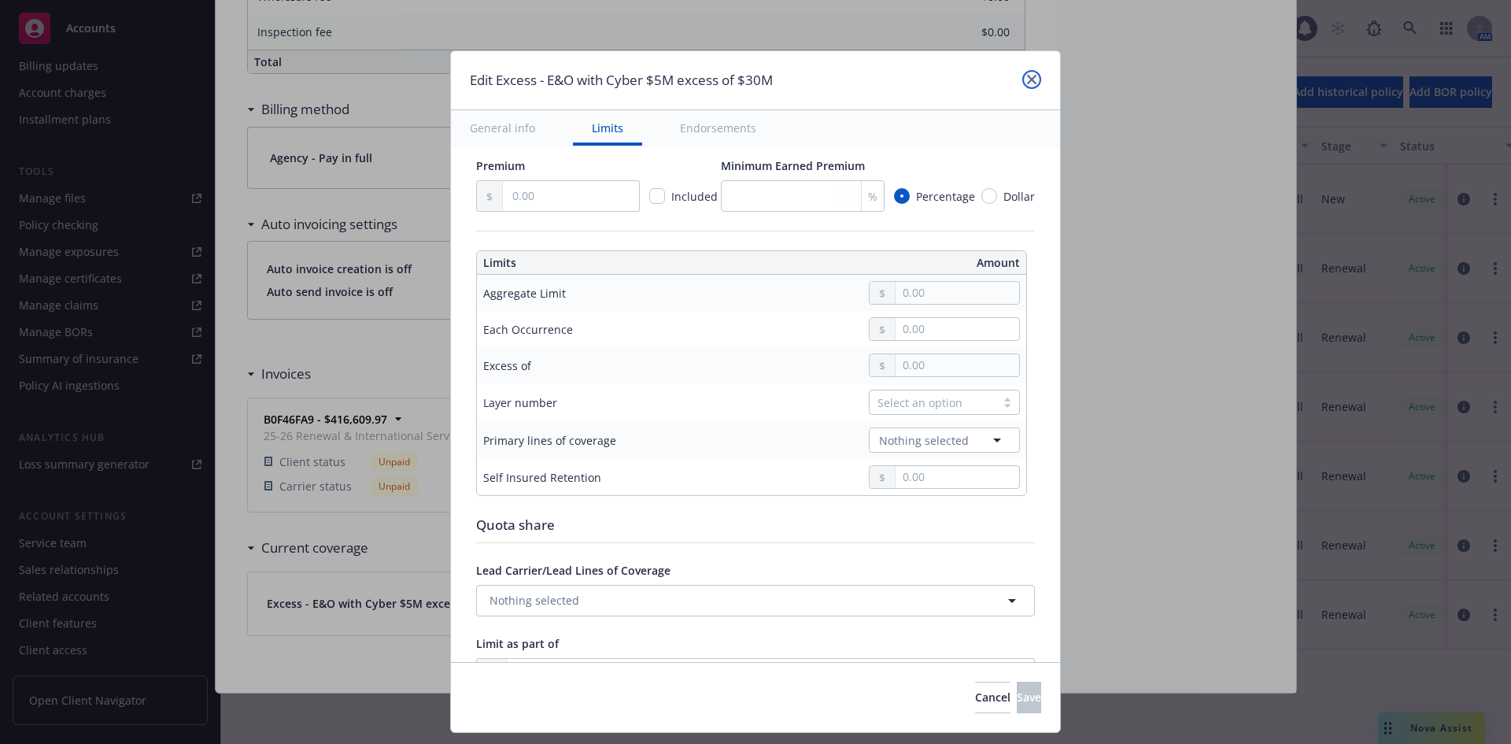
click at [1030, 81] on icon "close" at bounding box center [1031, 79] width 9 height 9
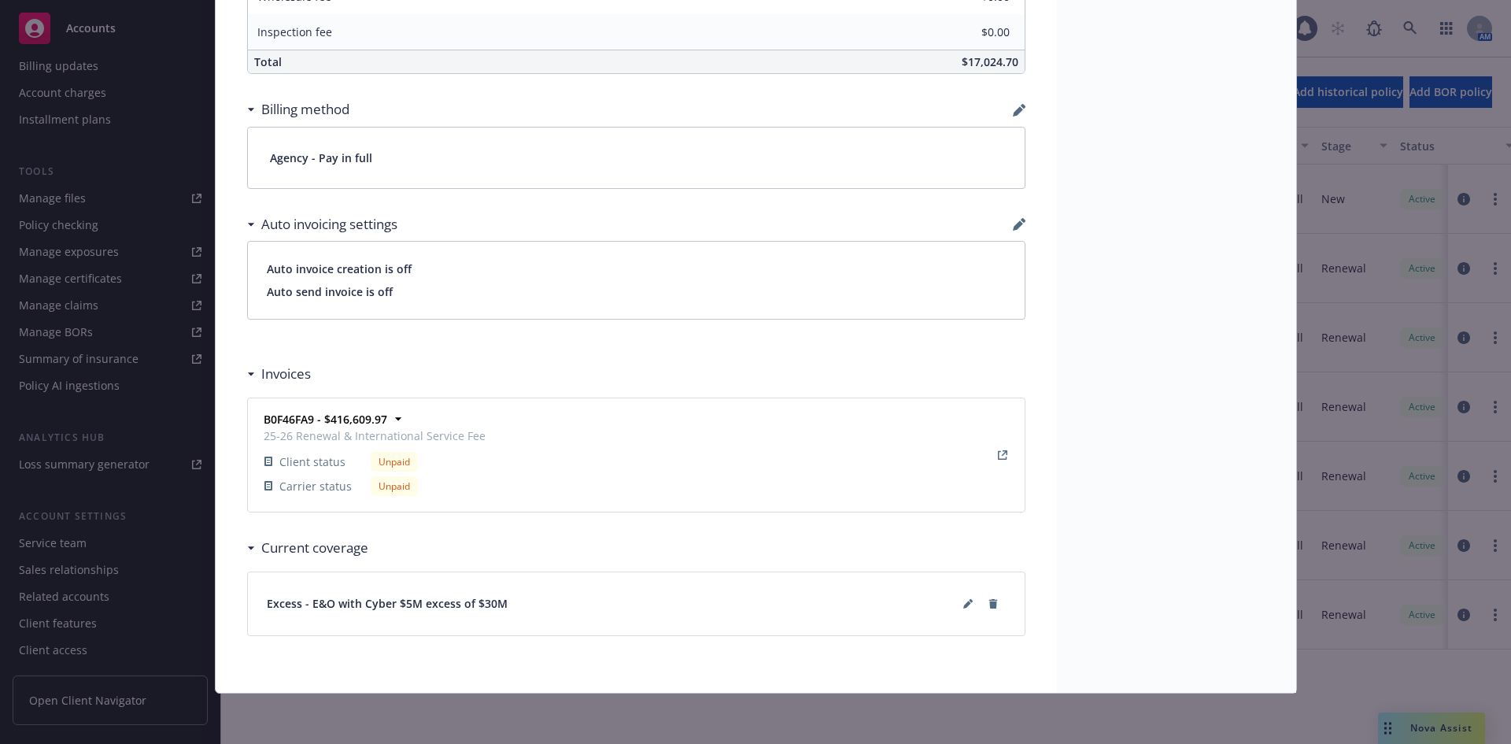
scroll to position [0, 0]
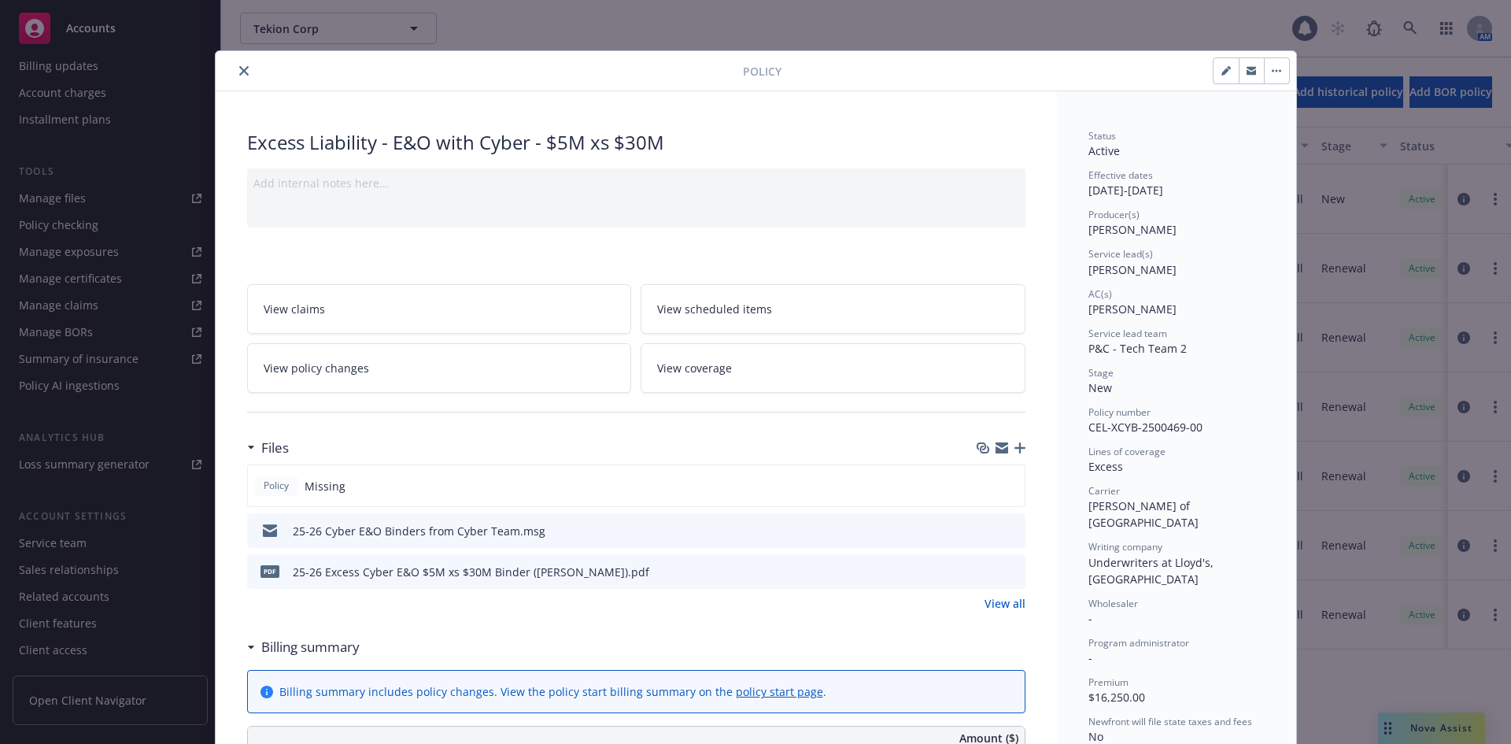
click at [239, 71] on icon "close" at bounding box center [243, 70] width 9 height 9
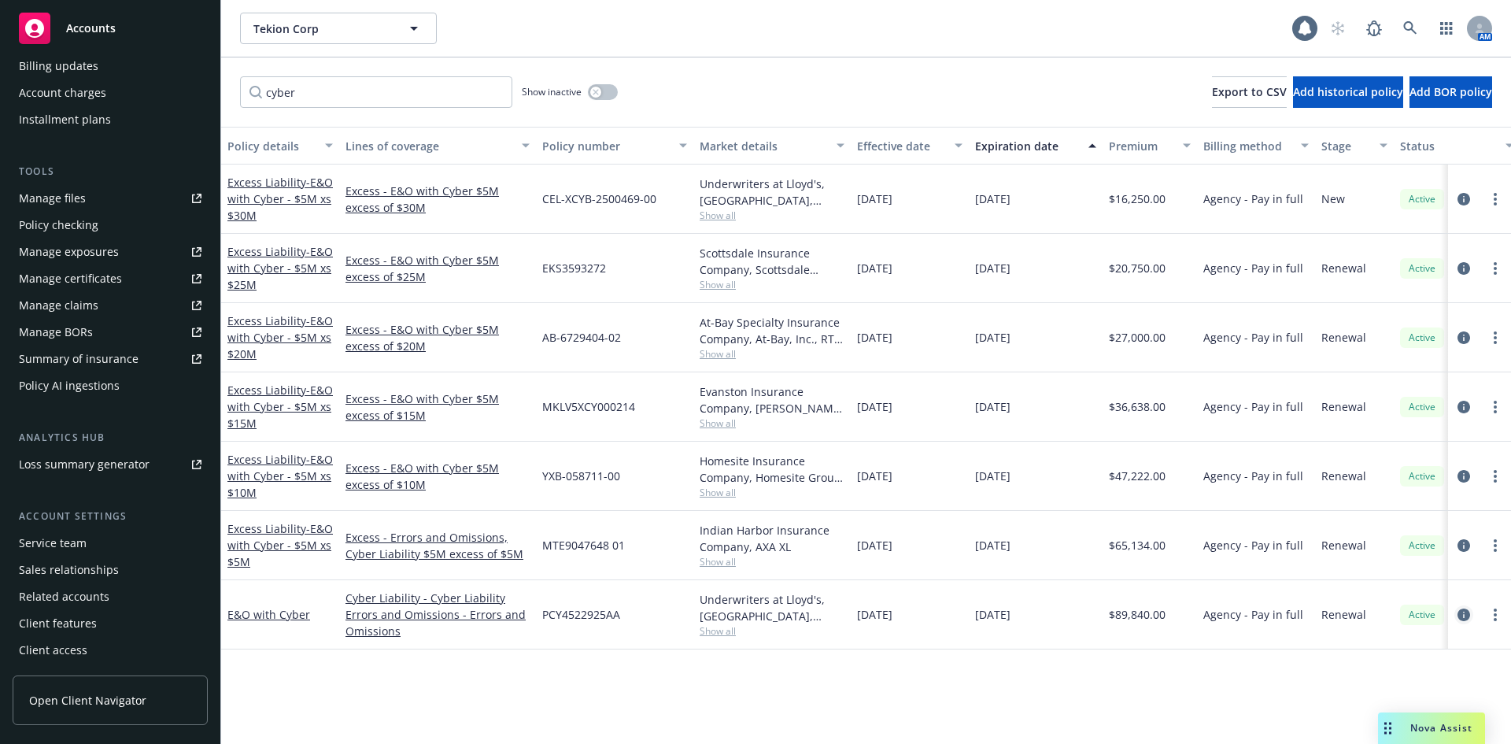
click at [1464, 610] on icon "circleInformation" at bounding box center [1464, 614] width 13 height 13
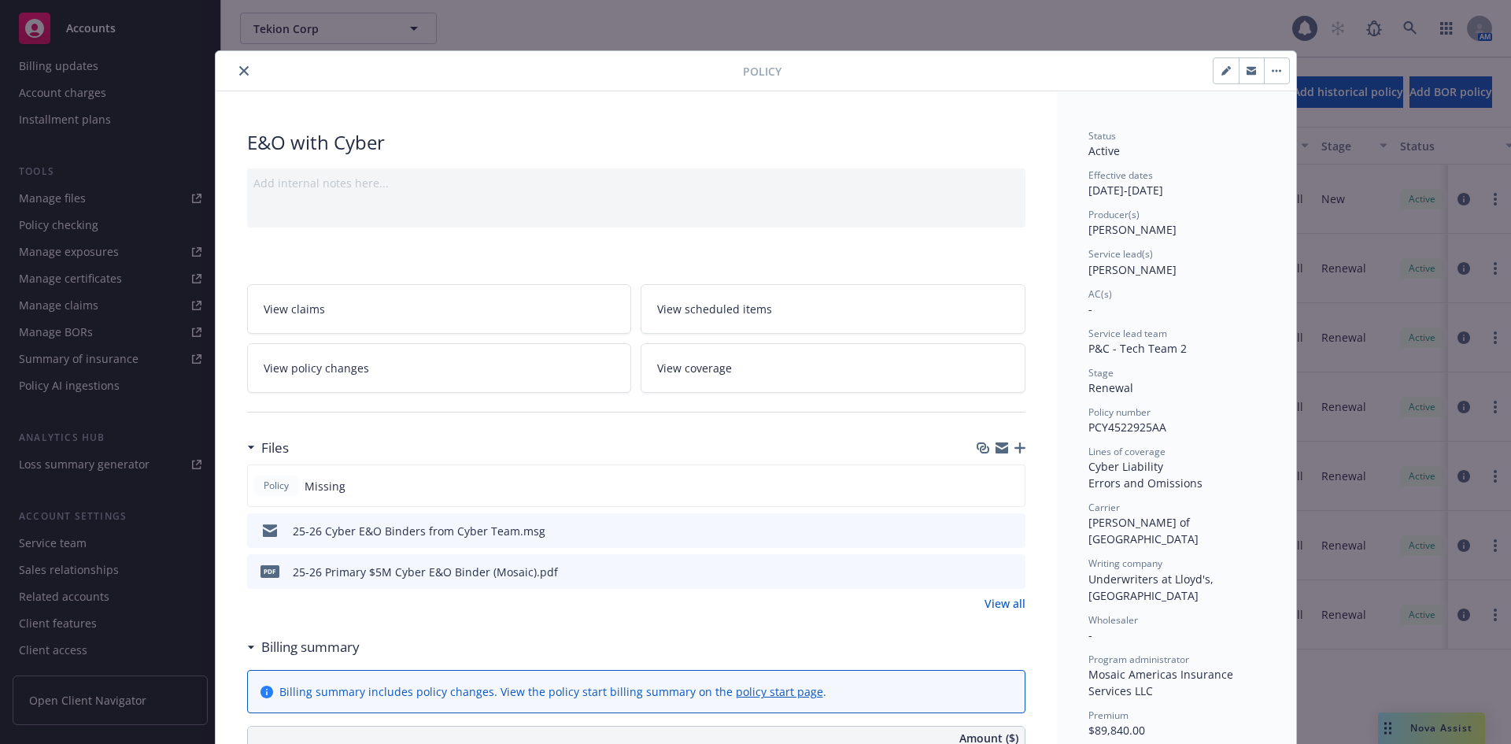
drag, startPoint x: 1217, startPoint y: 78, endPoint x: 1218, endPoint y: 89, distance: 11.0
click at [1217, 78] on button "button" at bounding box center [1226, 70] width 25 height 25
select select "RENEWAL"
select select "12"
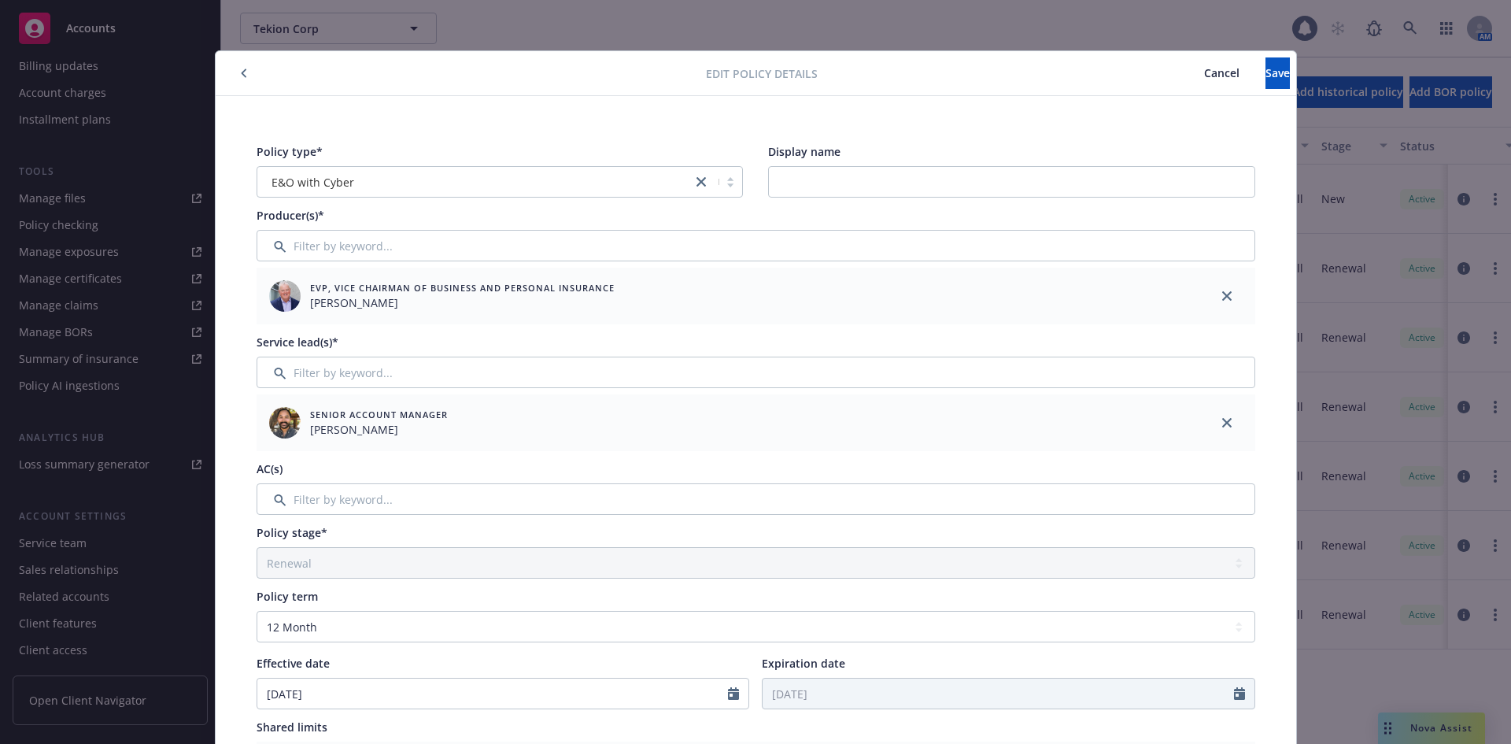
drag, startPoint x: 1154, startPoint y: 61, endPoint x: 1169, endPoint y: 72, distance: 18.6
click at [1178, 61] on button "Cancel" at bounding box center [1221, 72] width 87 height 31
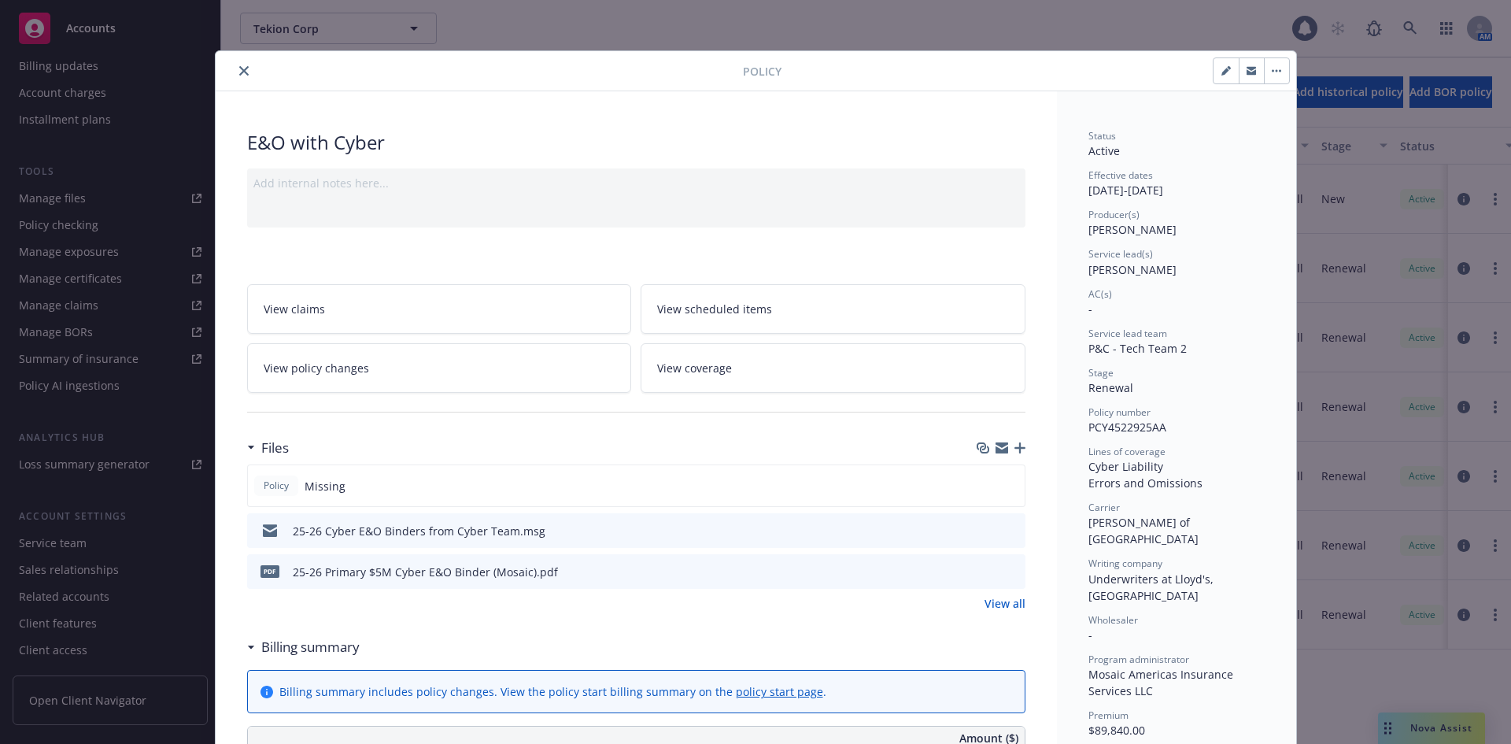
click at [239, 74] on icon "close" at bounding box center [243, 70] width 9 height 9
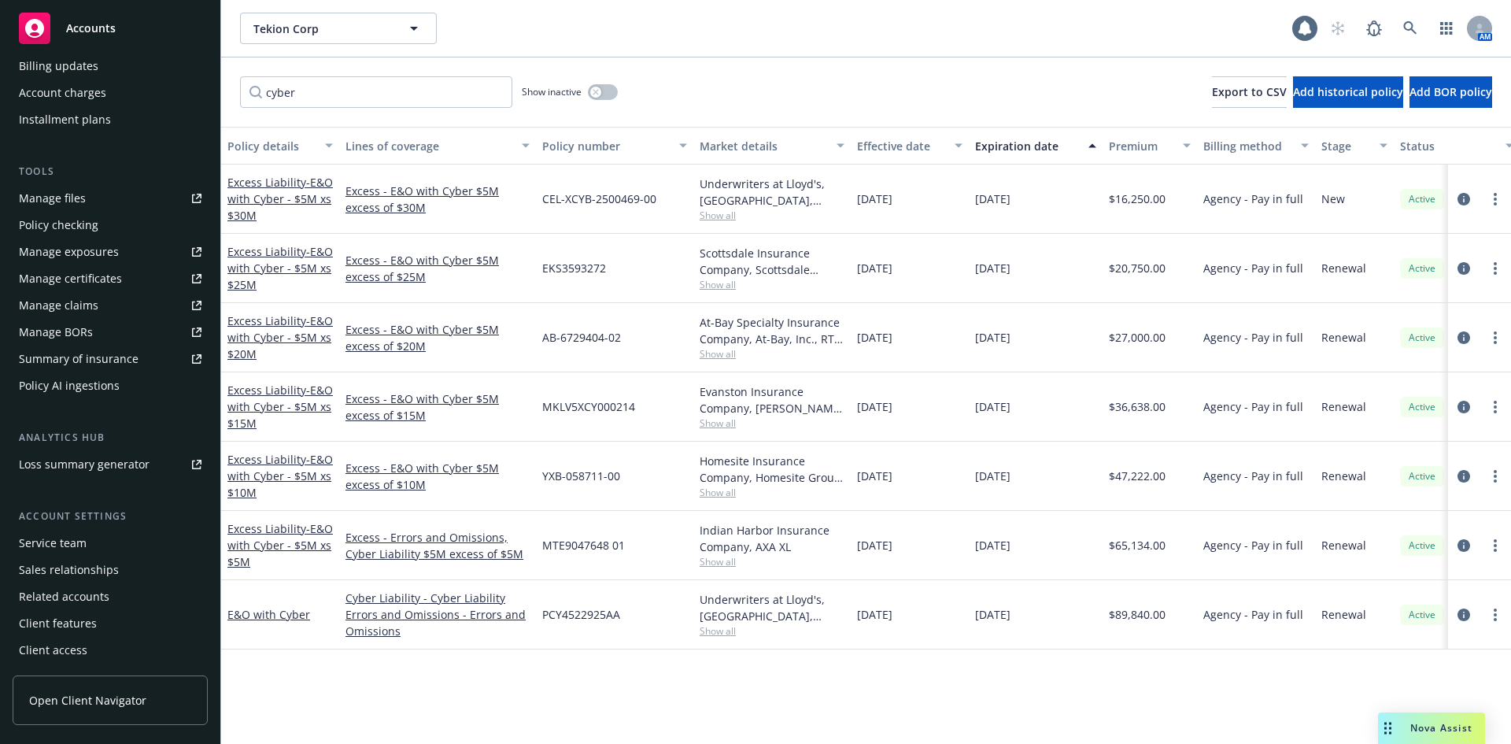
click at [794, 79] on div "cyber Show inactive Export to CSV Add historical policy Add BOR policy" at bounding box center [866, 91] width 1290 height 69
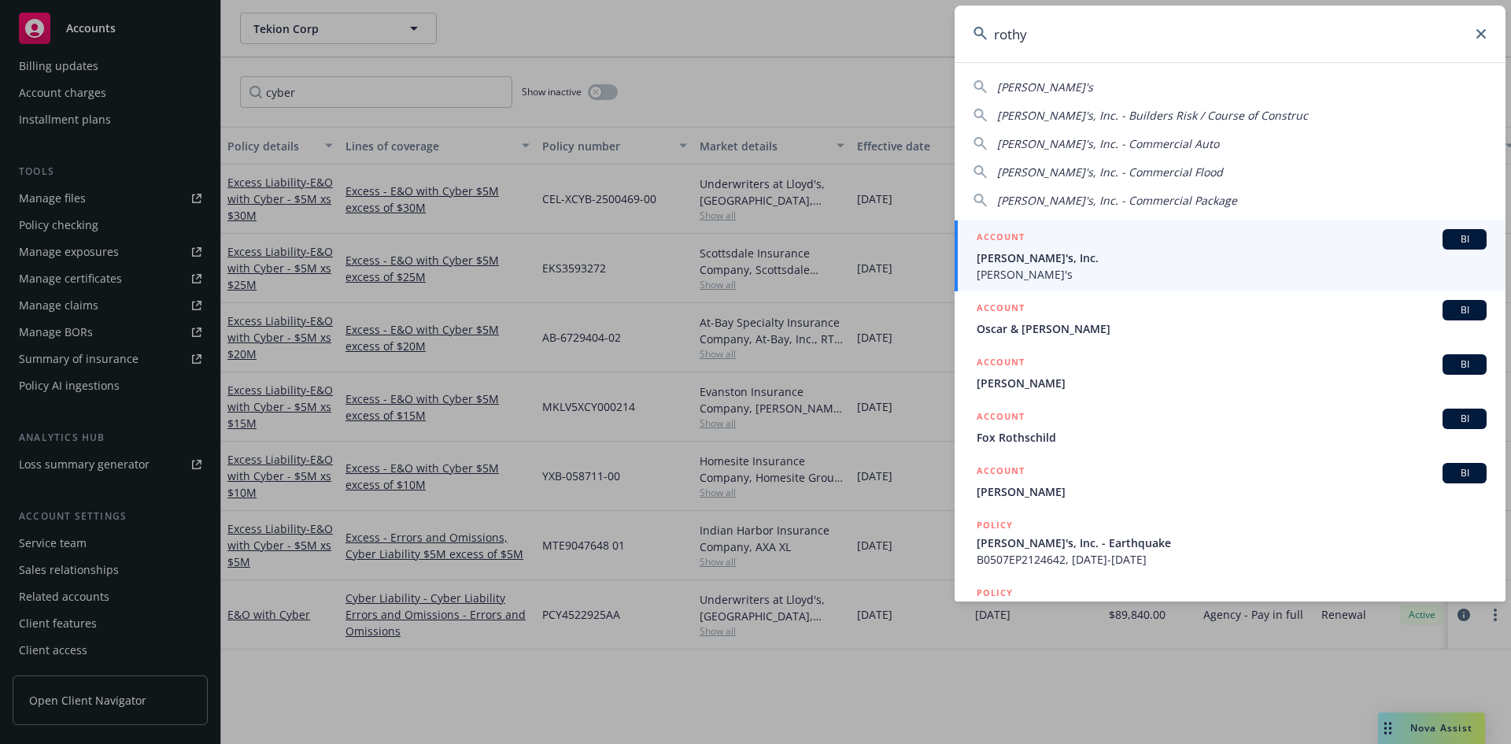
type input "rothy"
click at [1457, 242] on span "BI" at bounding box center [1464, 239] width 31 height 14
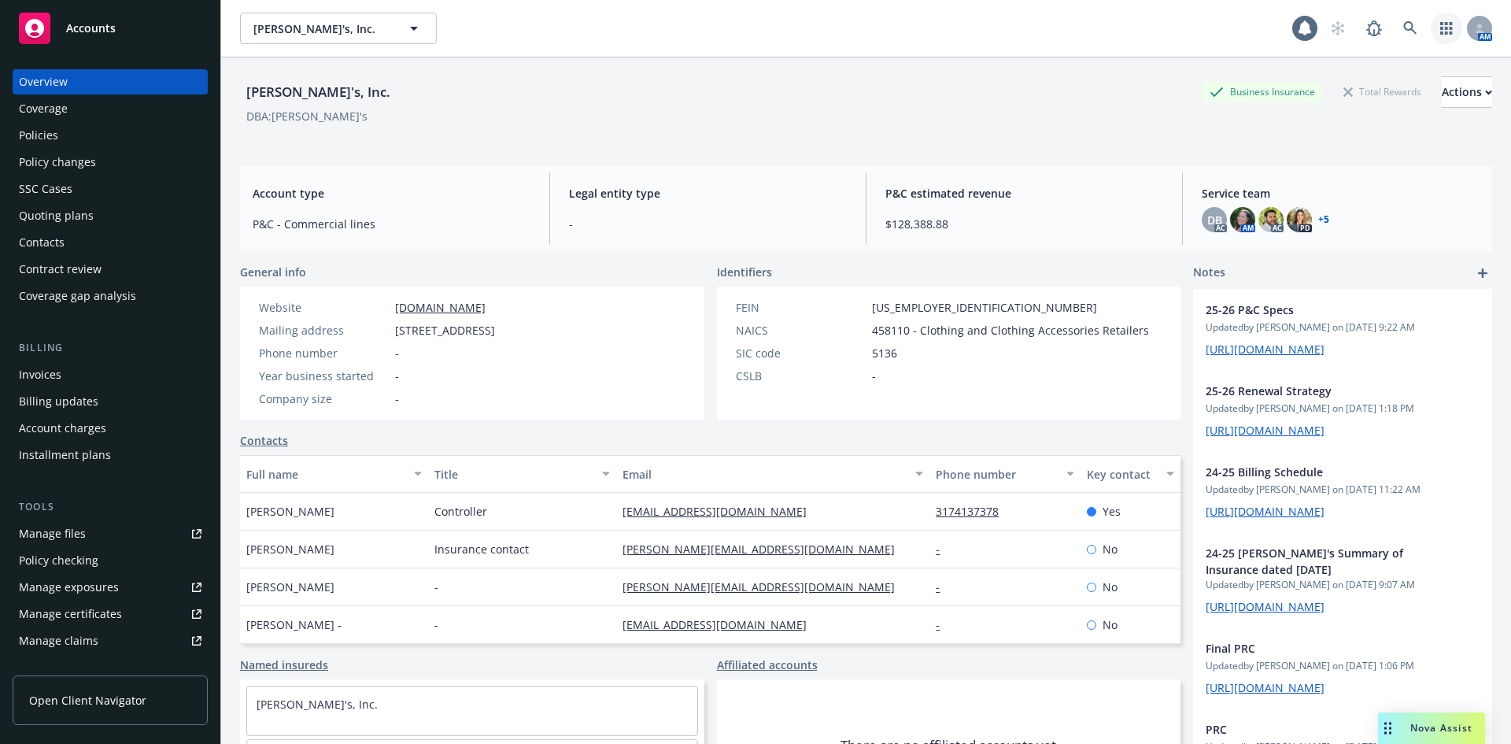
click at [1440, 25] on icon "button" at bounding box center [1446, 28] width 13 height 13
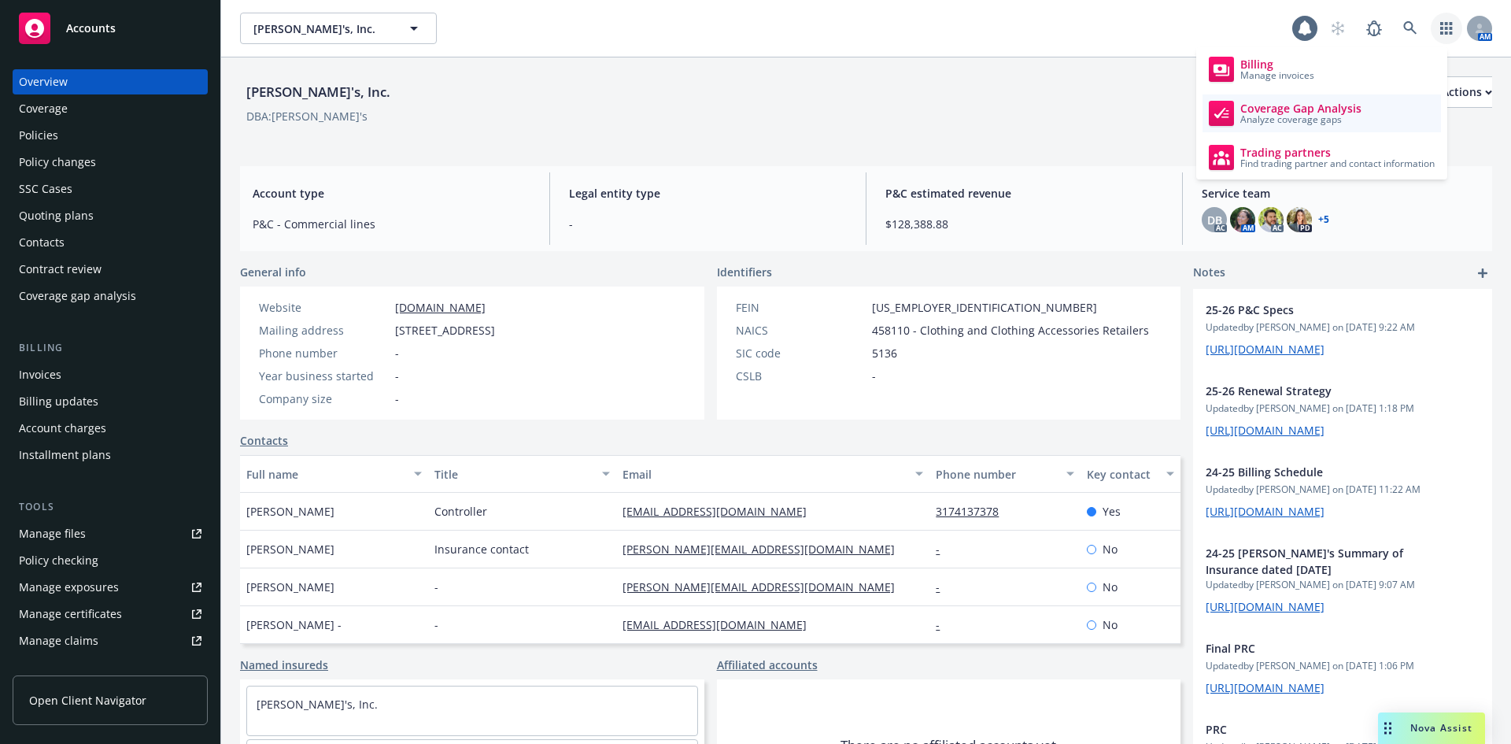
click at [1289, 108] on span "Coverage Gap Analysis" at bounding box center [1301, 108] width 121 height 13
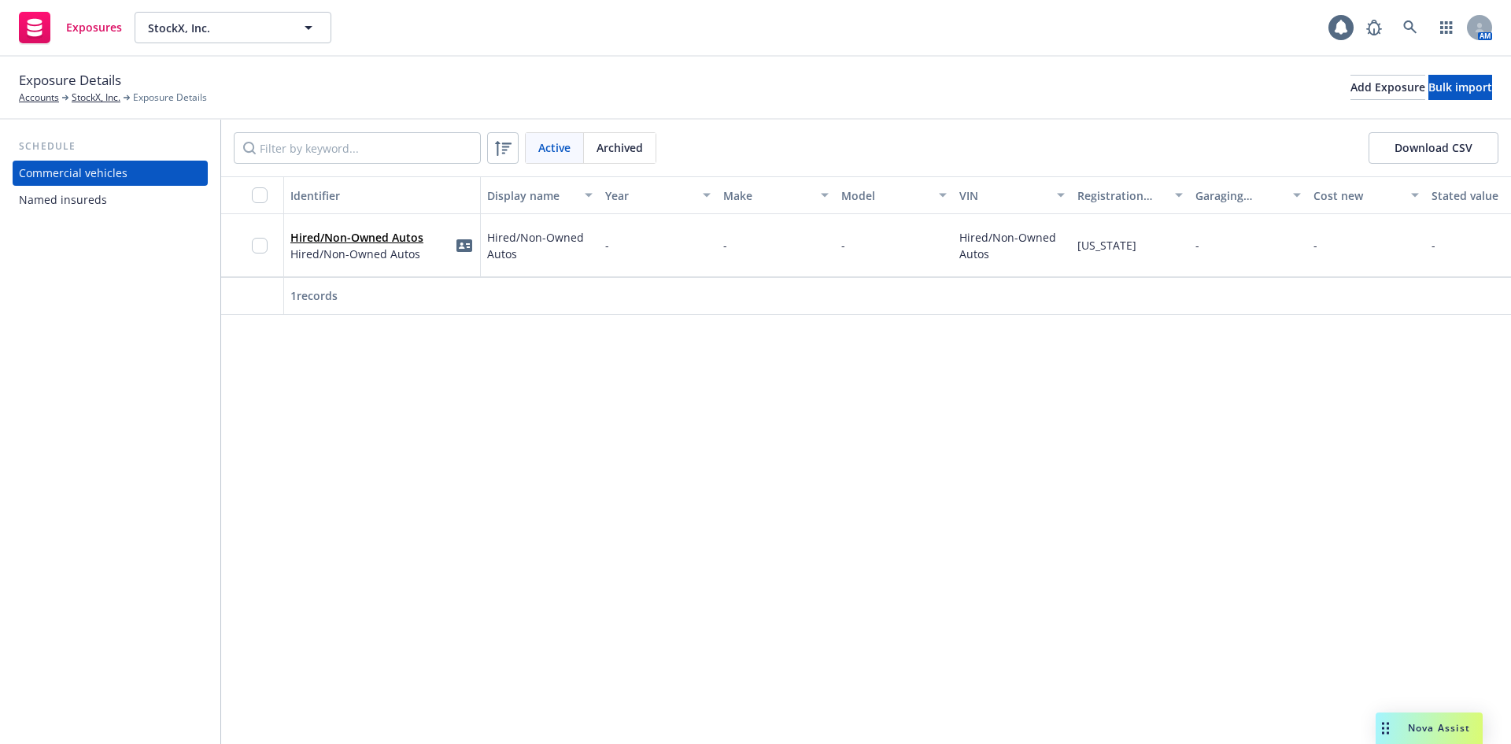
click at [50, 203] on div "Named insureds" at bounding box center [63, 199] width 88 height 25
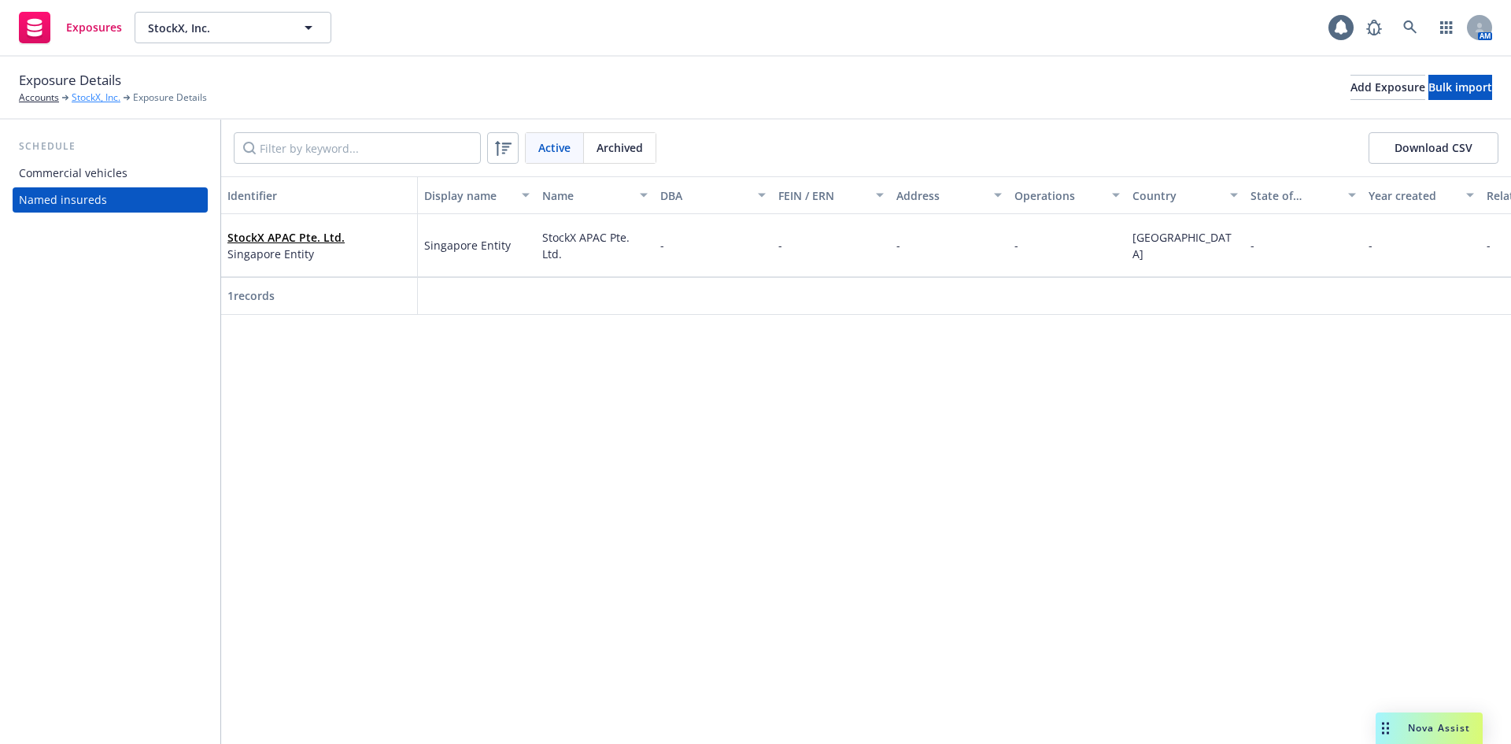
drag, startPoint x: 104, startPoint y: 92, endPoint x: 119, endPoint y: 92, distance: 15.0
click at [104, 92] on link "StockX, Inc." at bounding box center [96, 98] width 49 height 14
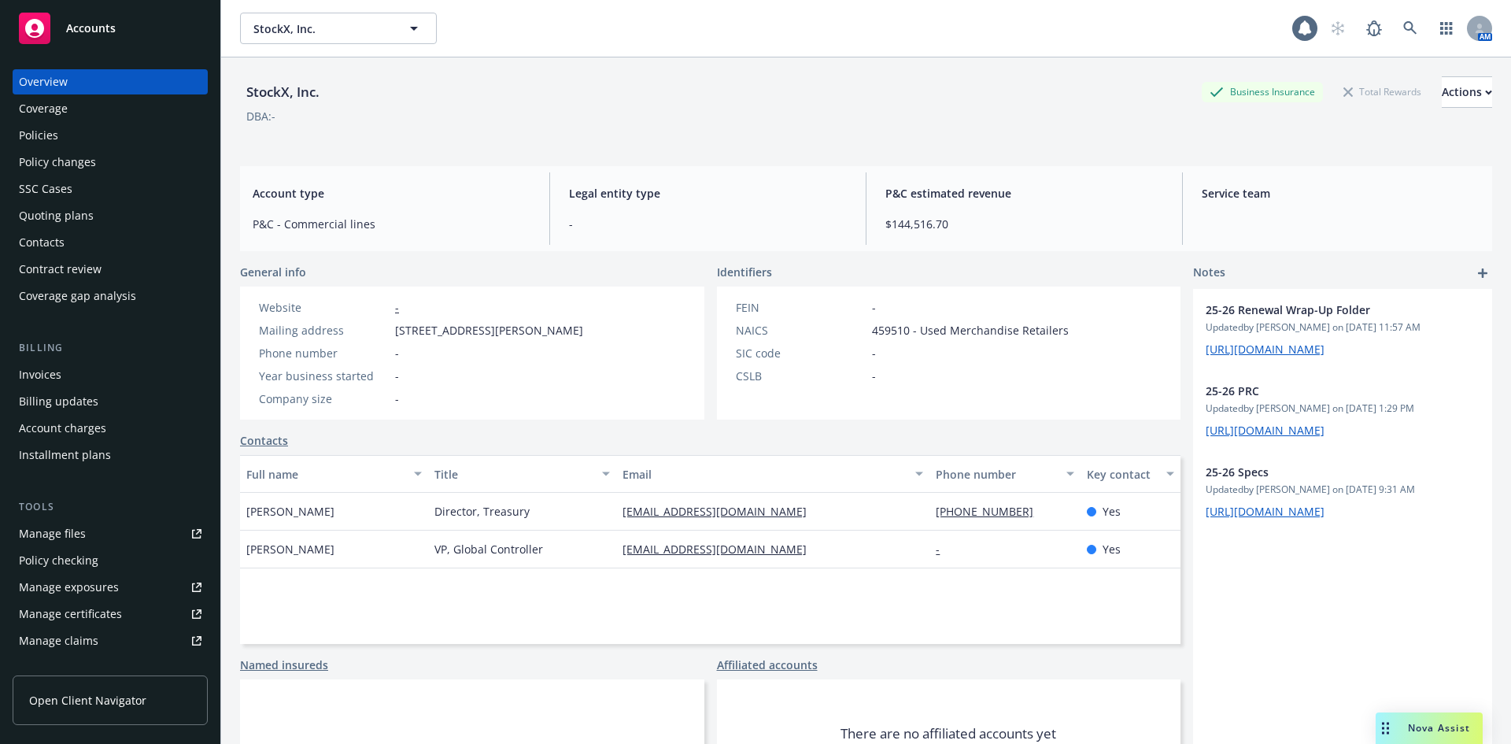
click at [64, 140] on div "Policies" at bounding box center [110, 135] width 183 height 25
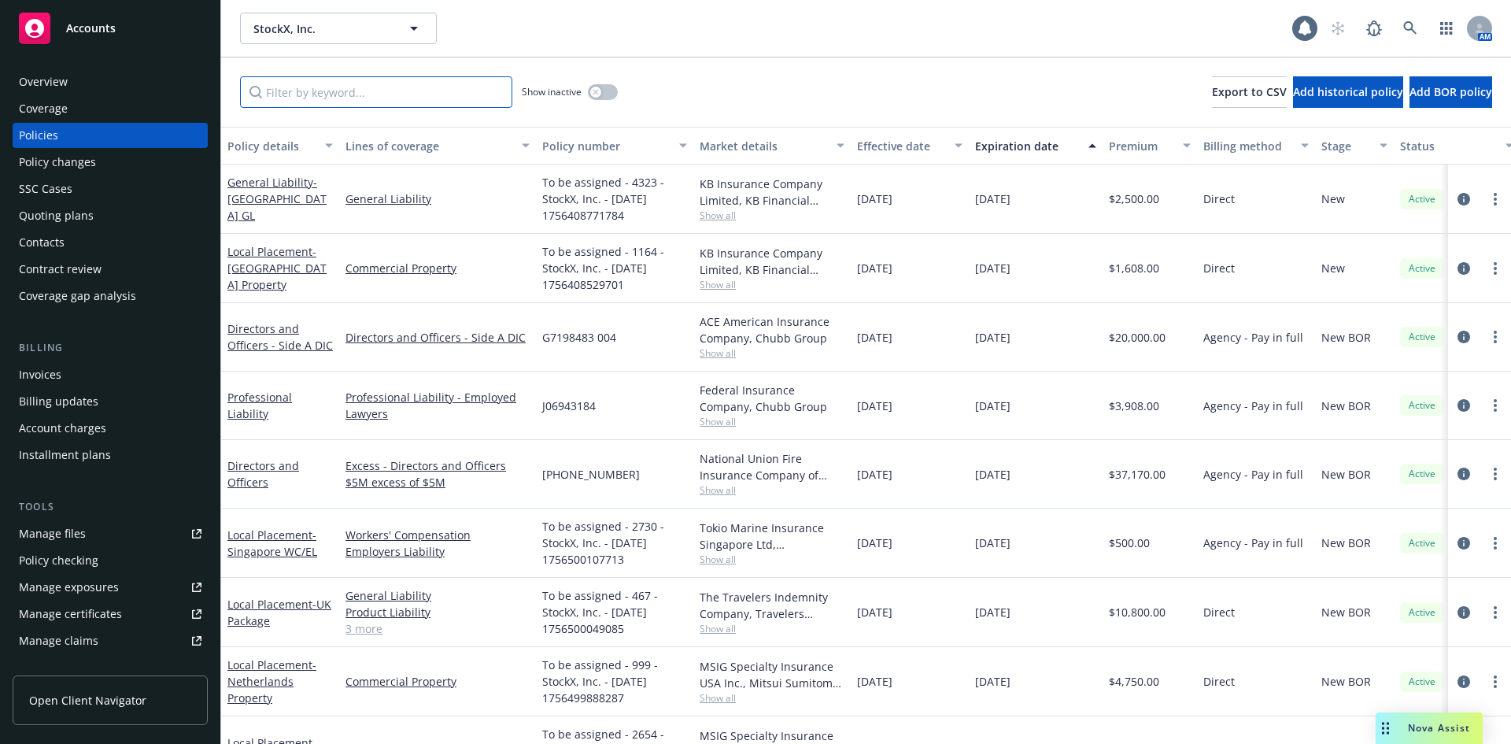
click at [405, 94] on input "Filter by keyword..." at bounding box center [376, 91] width 272 height 31
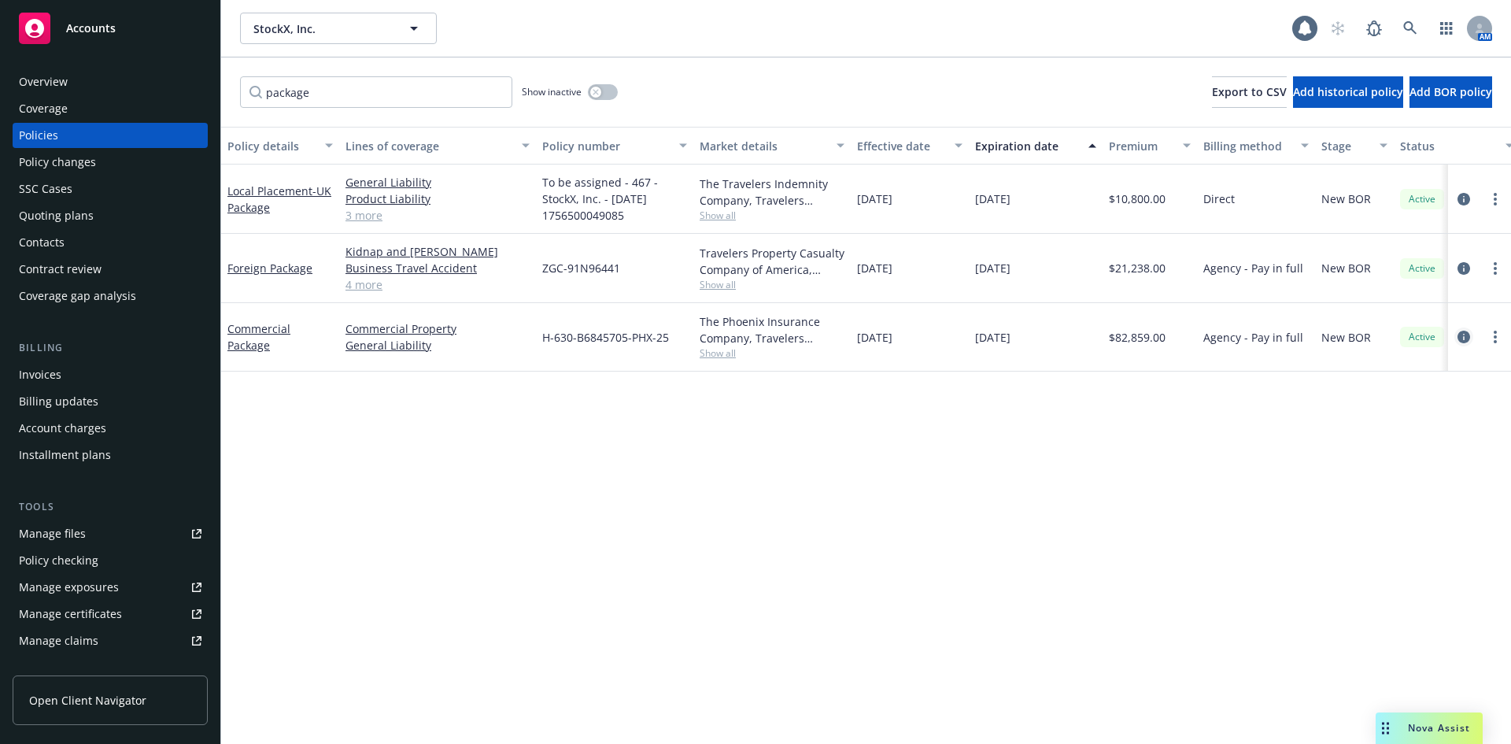
click at [1470, 335] on icon "circleInformation" at bounding box center [1464, 337] width 13 height 13
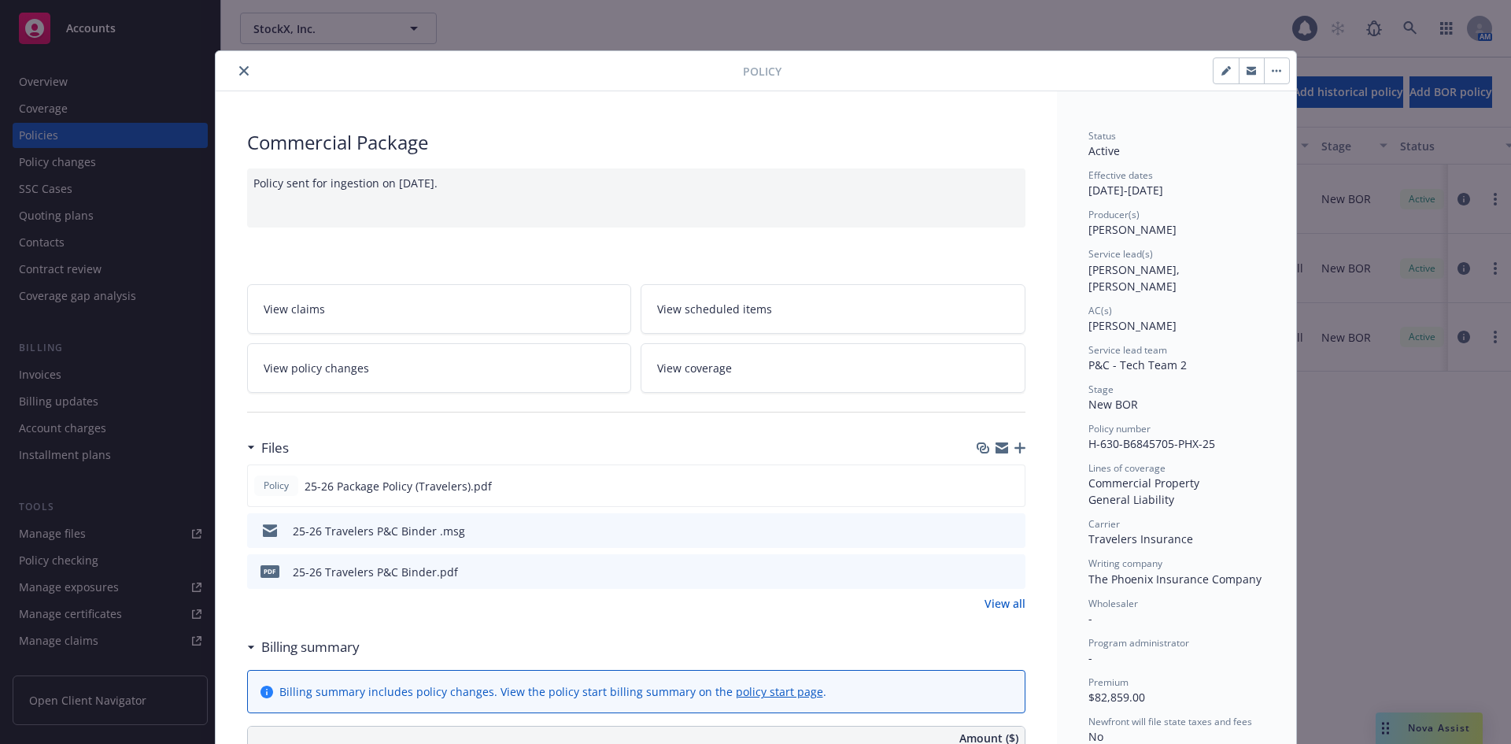
click at [239, 68] on icon "close" at bounding box center [243, 70] width 9 height 9
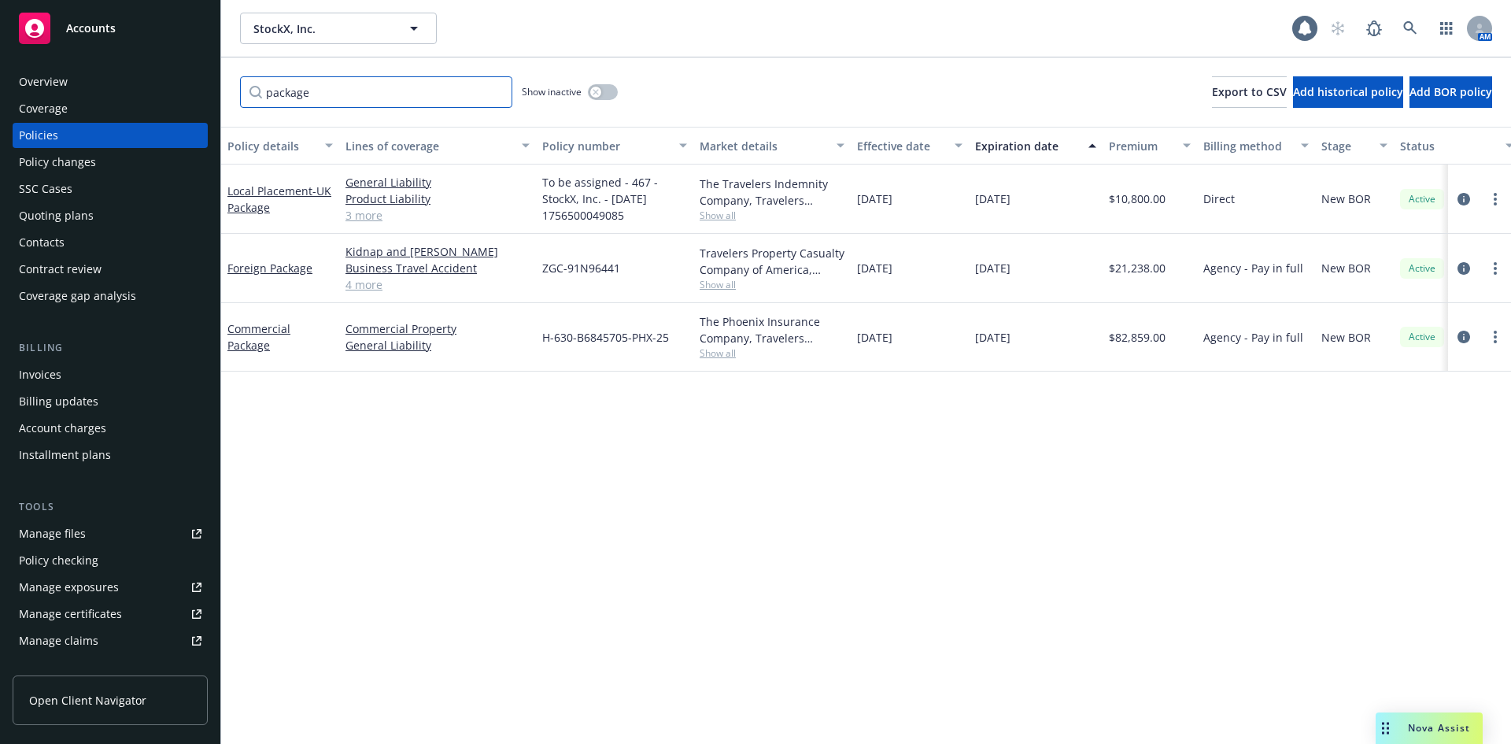
drag, startPoint x: 379, startPoint y: 98, endPoint x: 256, endPoint y: 71, distance: 125.7
click at [199, 101] on div "Accounts Overview Coverage Policies Policy changes SSC Cases Quoting plans Cont…" at bounding box center [755, 372] width 1511 height 744
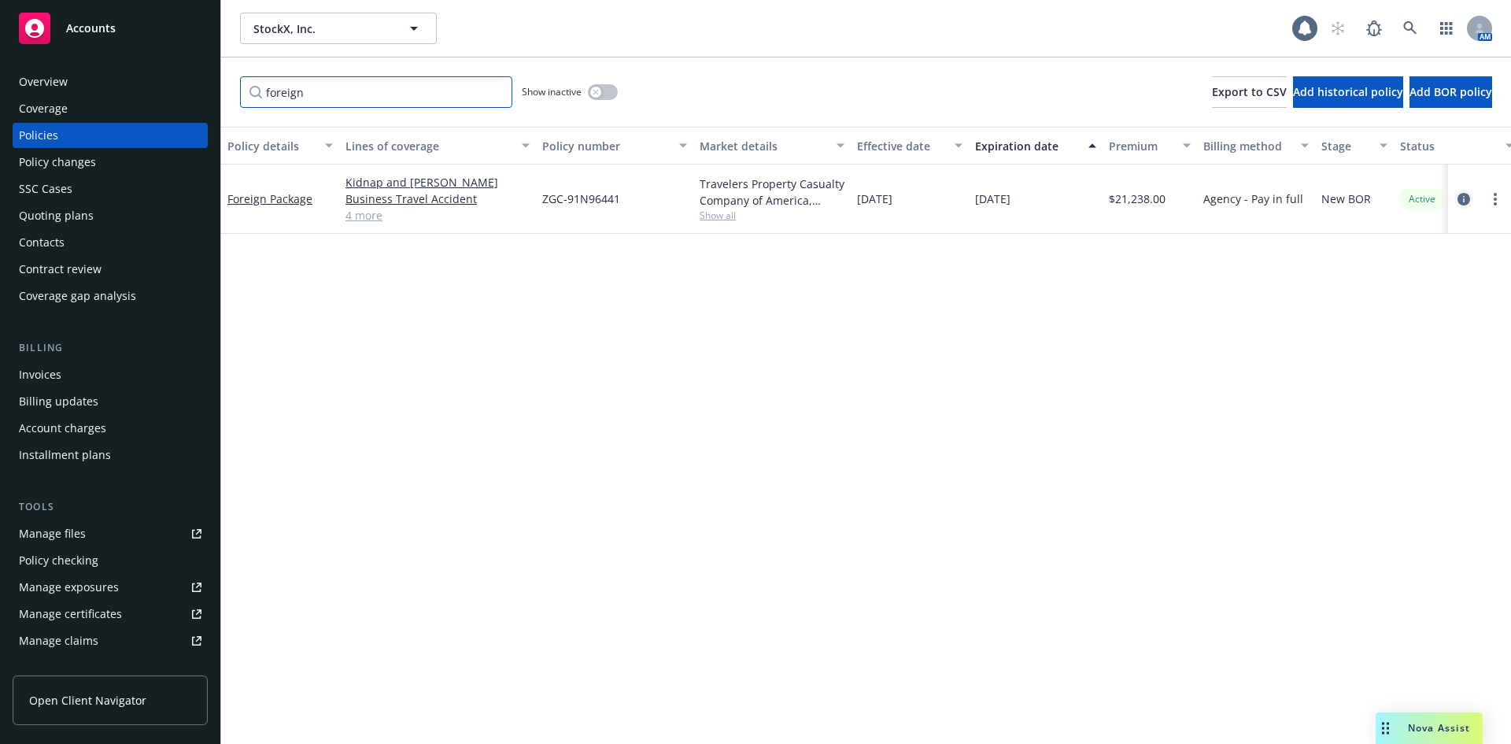
type input "foreign"
click at [1466, 199] on icon "circleInformation" at bounding box center [1464, 199] width 13 height 13
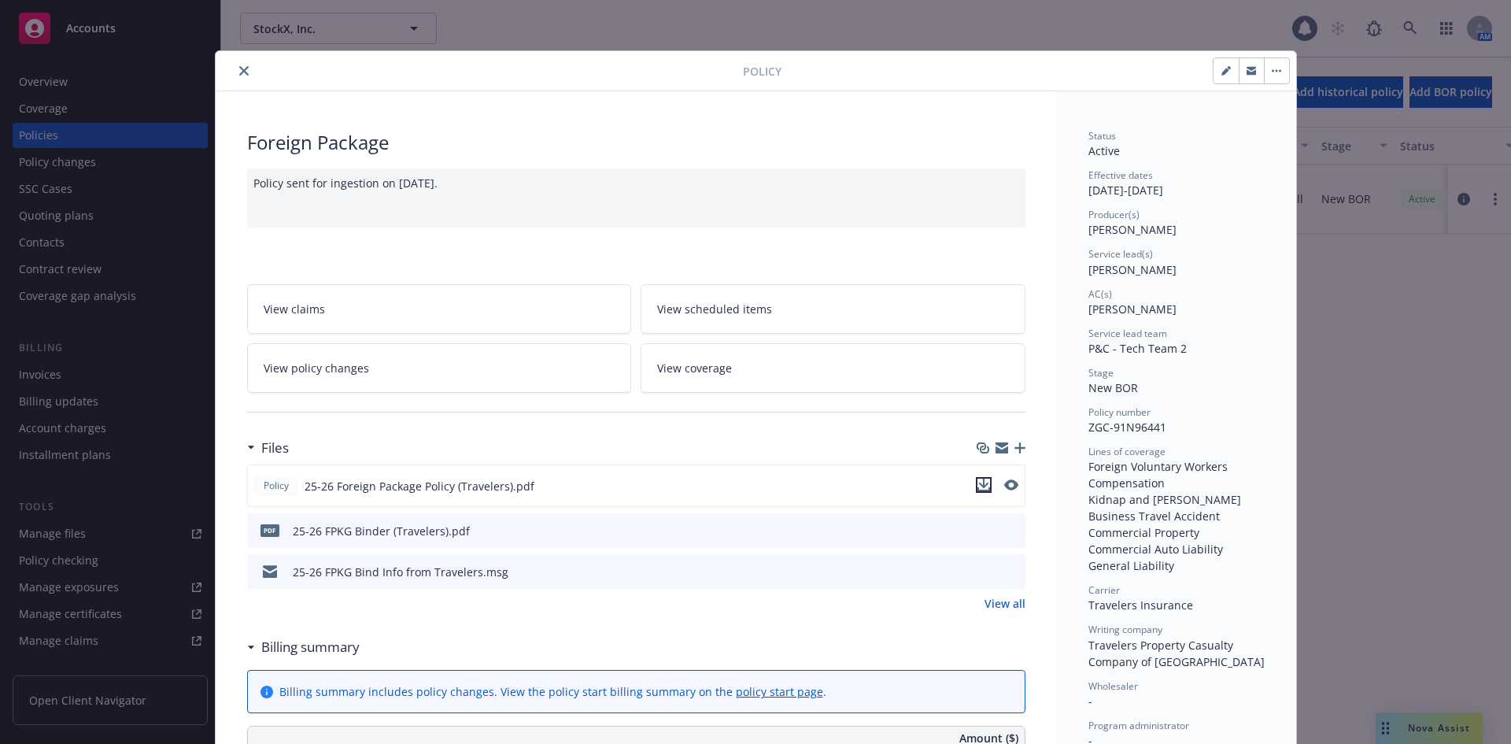
click at [980, 480] on icon "download file" at bounding box center [984, 485] width 13 height 13
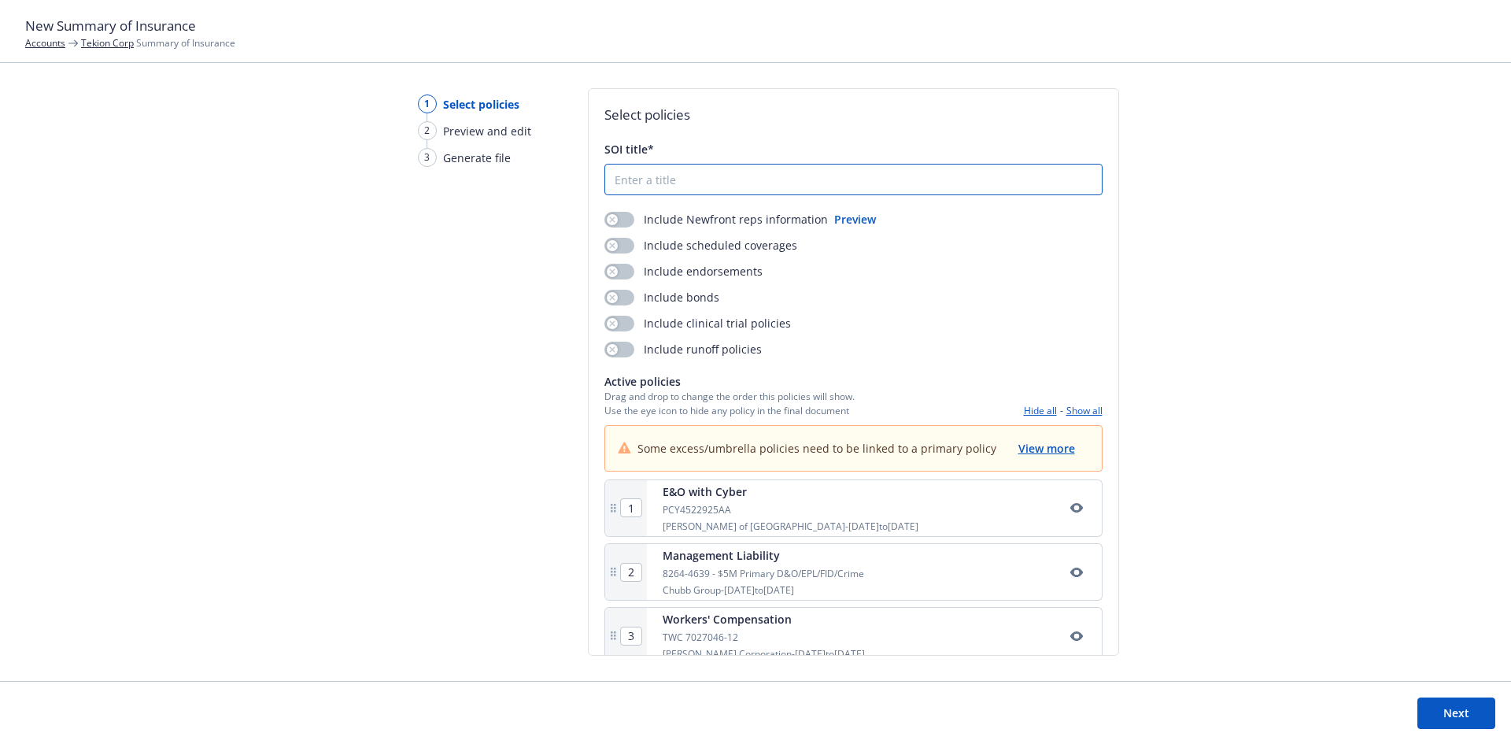
click at [726, 184] on input "SOI title*" at bounding box center [853, 180] width 497 height 30
type input "25-26 SOI"
click at [627, 220] on button "button" at bounding box center [620, 220] width 30 height 16
click at [620, 248] on button "button" at bounding box center [620, 246] width 30 height 16
click at [612, 271] on icon "button" at bounding box center [612, 271] width 6 height 6
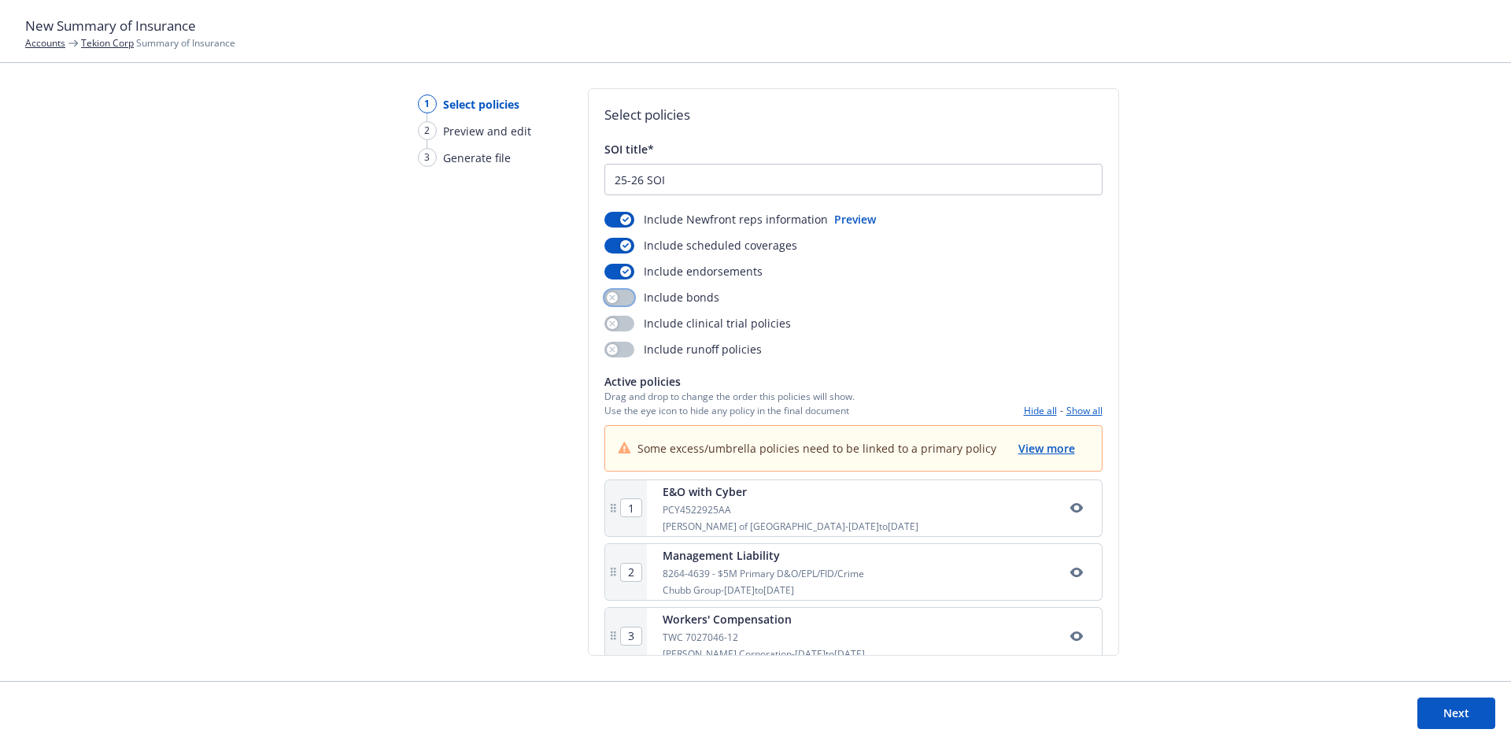
click at [615, 294] on div "button" at bounding box center [612, 297] width 11 height 11
click at [108, 43] on link "Tekion Corp" at bounding box center [107, 42] width 53 height 13
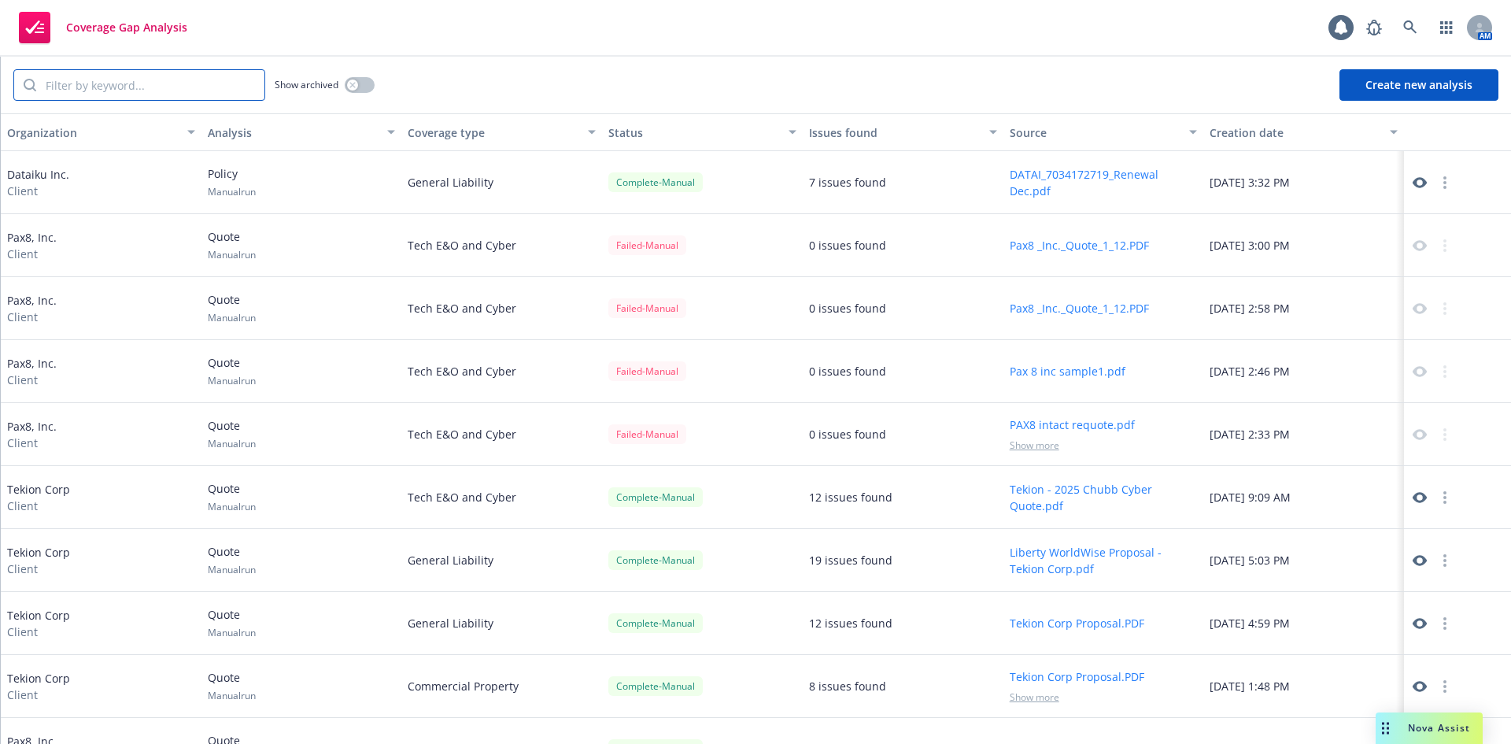
click at [185, 92] on input "search" at bounding box center [150, 85] width 228 height 30
type input "rothy"
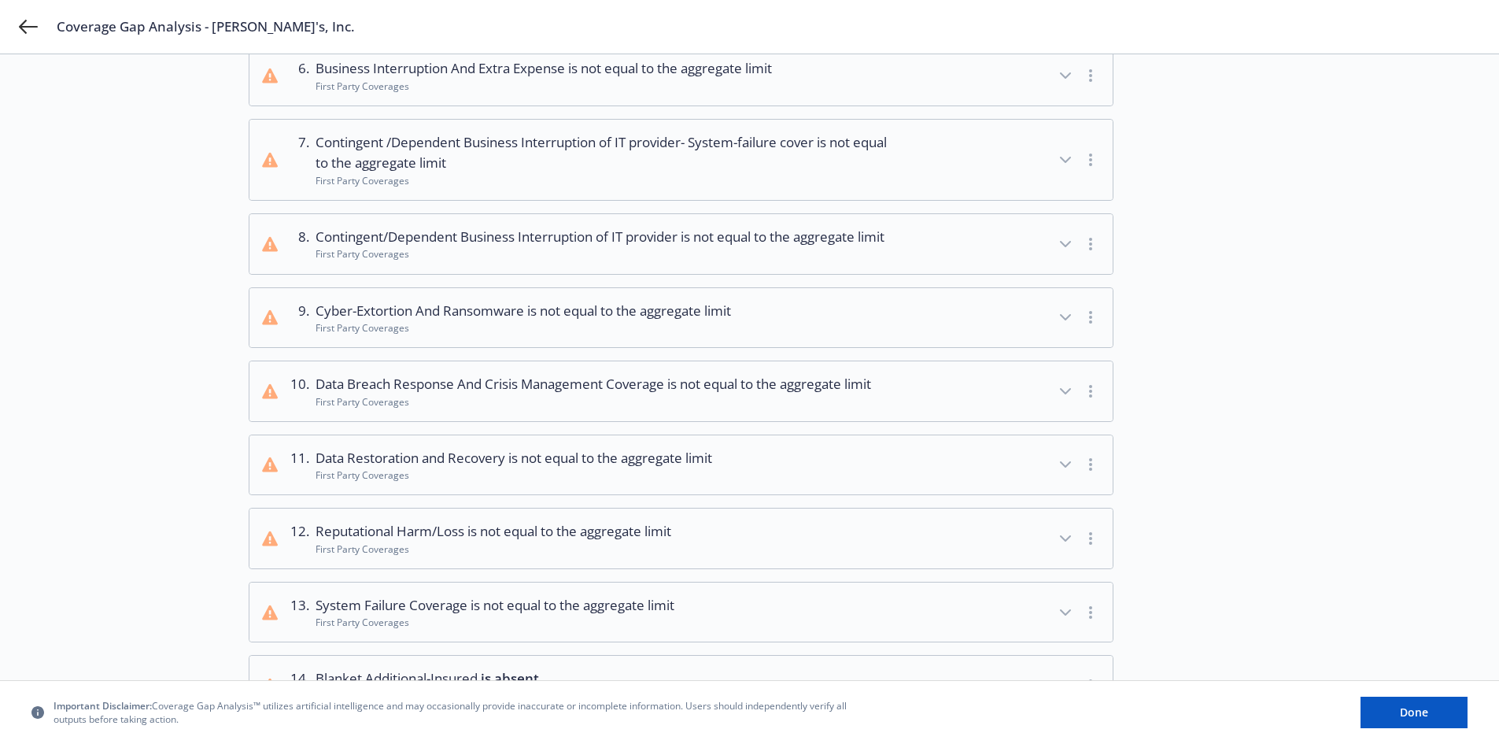
scroll to position [551, 0]
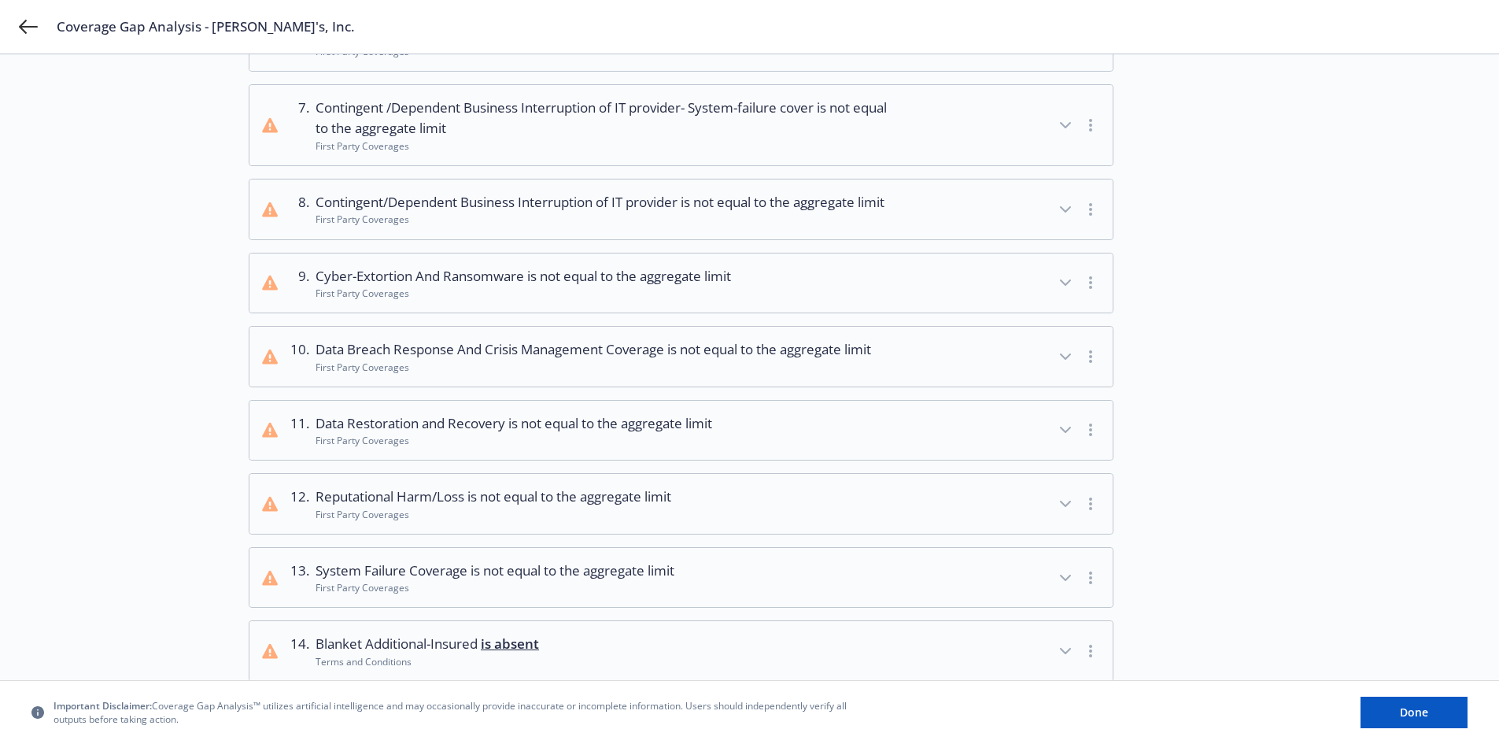
click at [1063, 219] on icon "button" at bounding box center [1065, 209] width 19 height 19
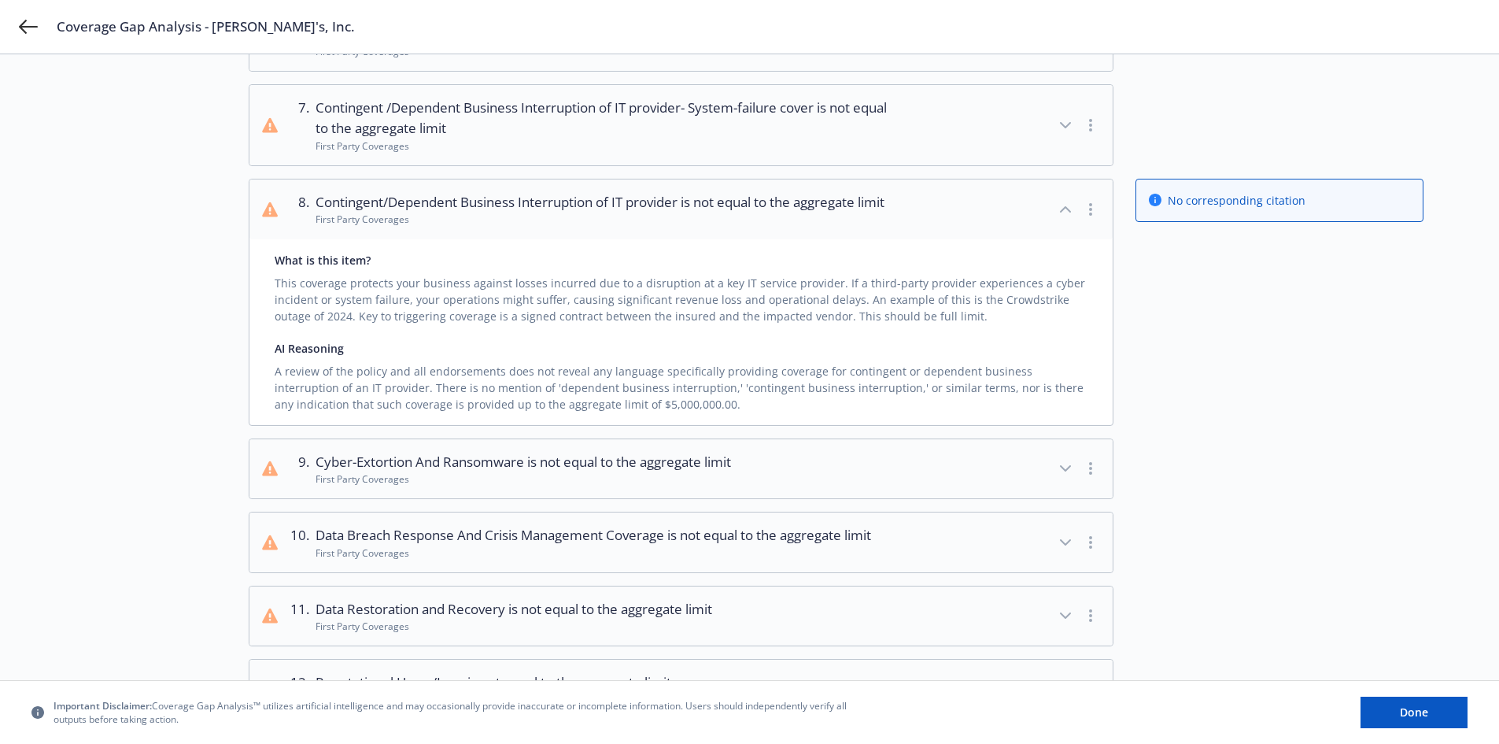
click at [1066, 219] on icon "button" at bounding box center [1065, 209] width 19 height 19
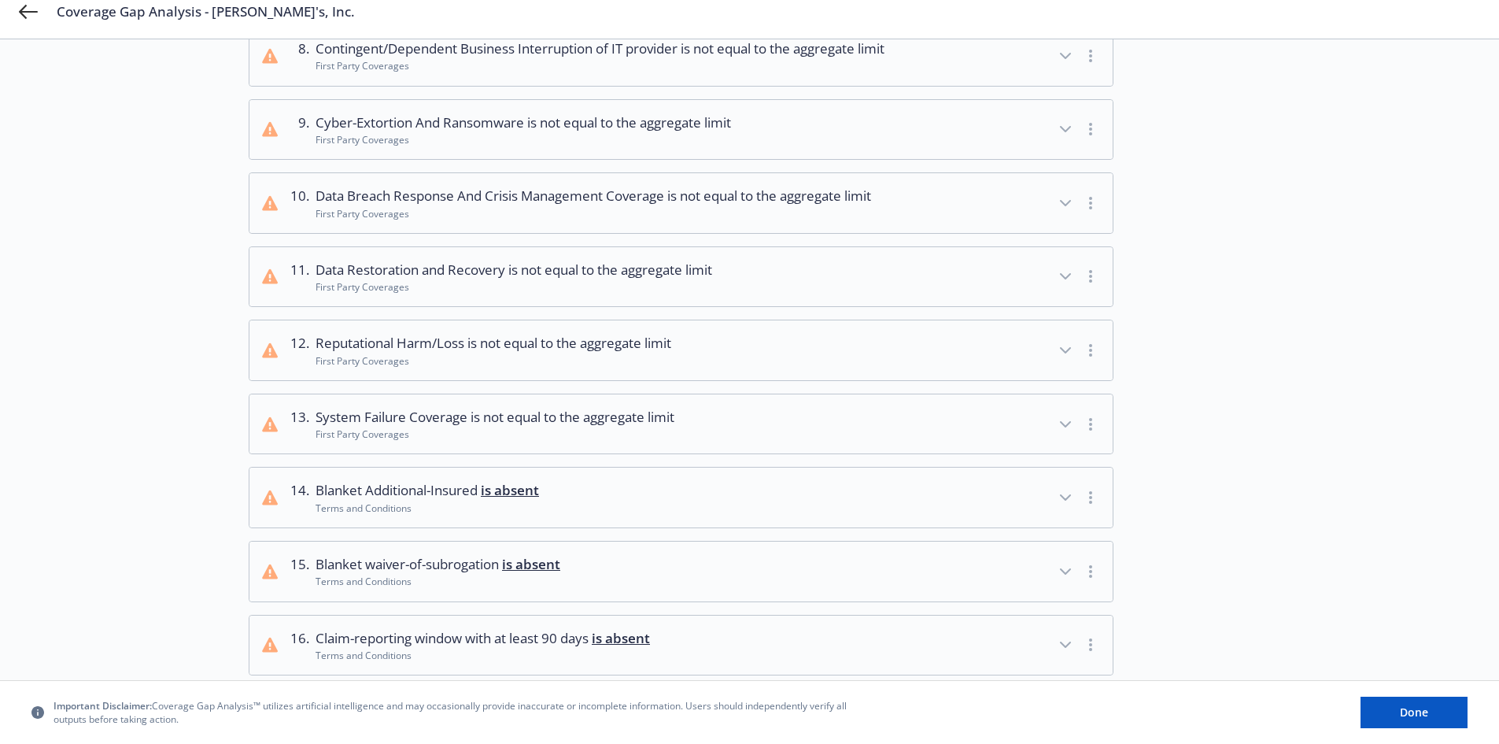
scroll to position [734, 0]
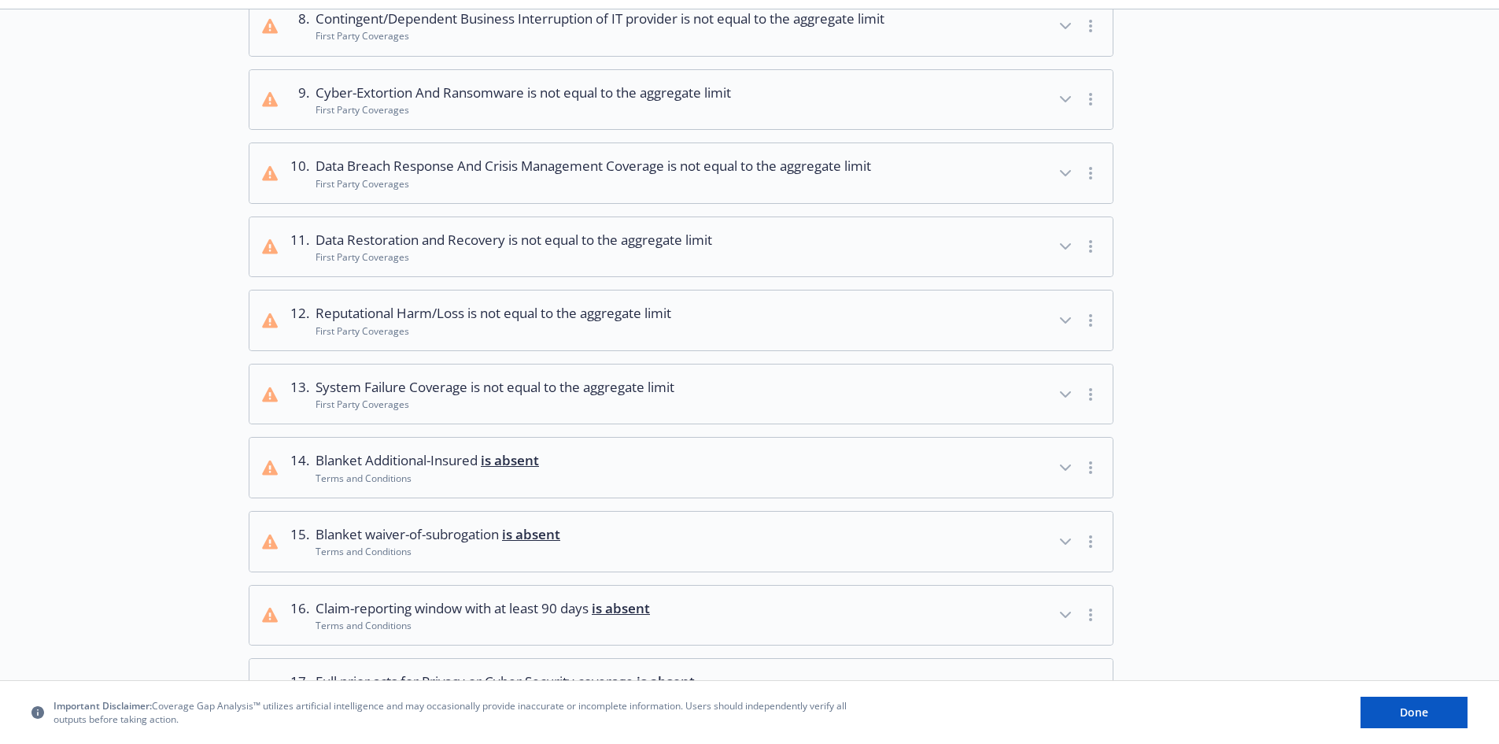
click at [1071, 256] on icon "button" at bounding box center [1065, 246] width 19 height 19
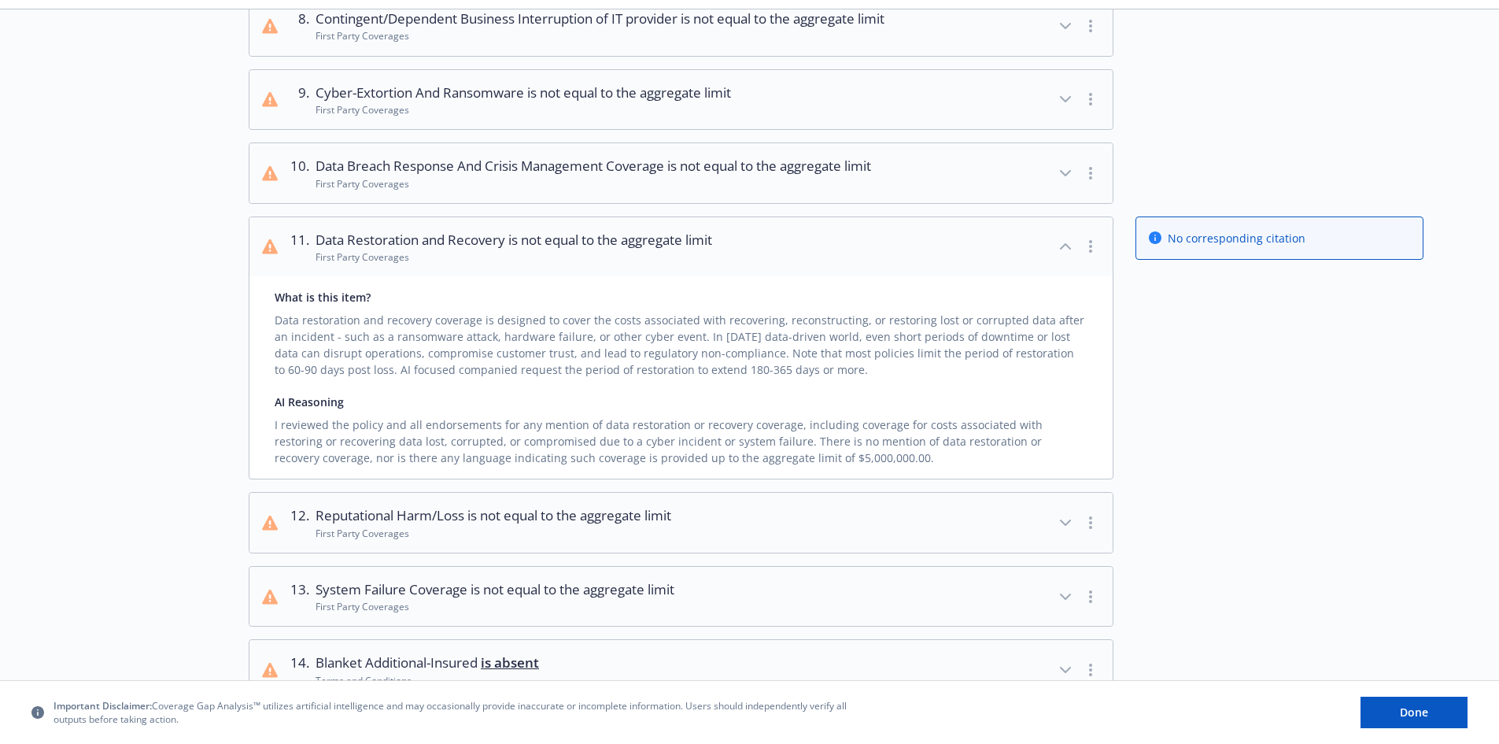
click at [1068, 256] on icon "button" at bounding box center [1065, 246] width 19 height 19
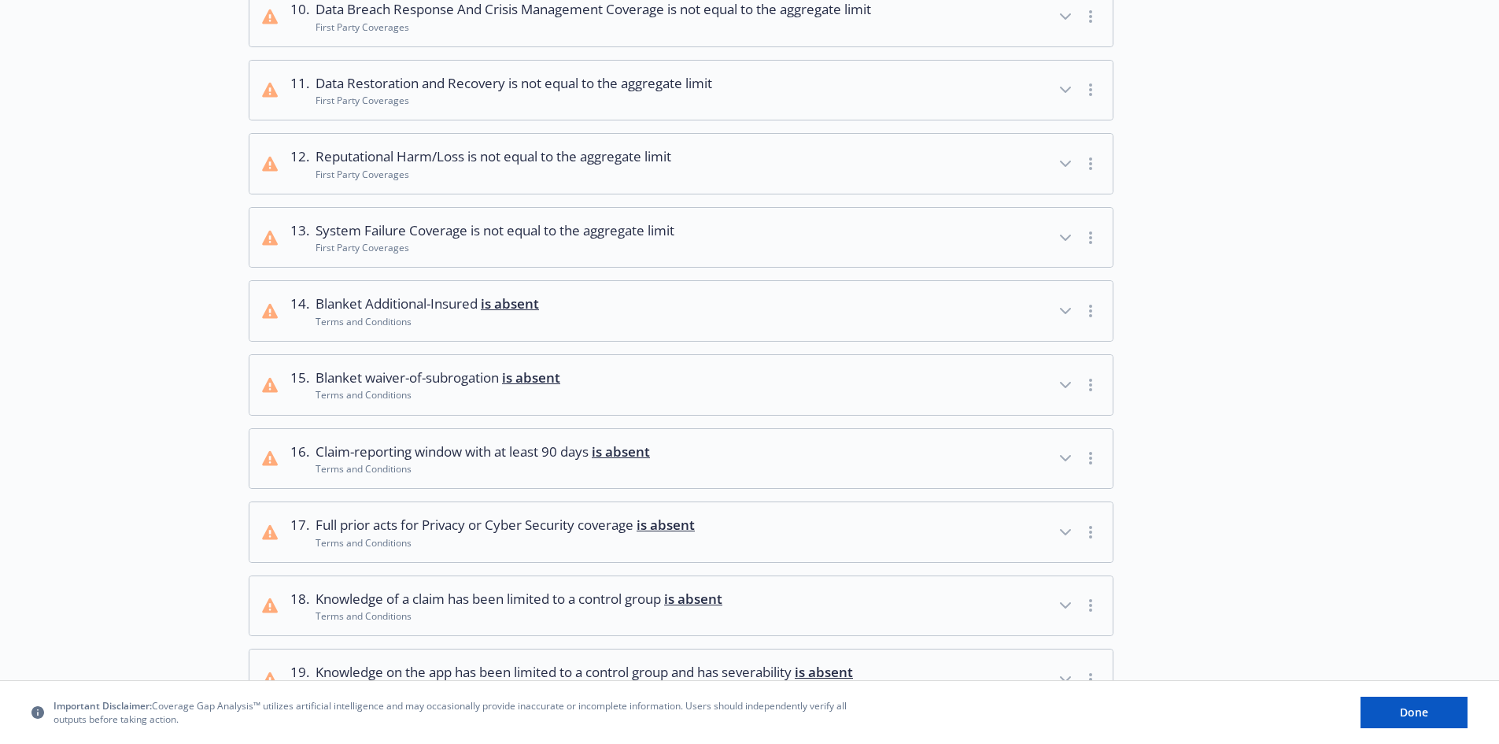
scroll to position [919, 0]
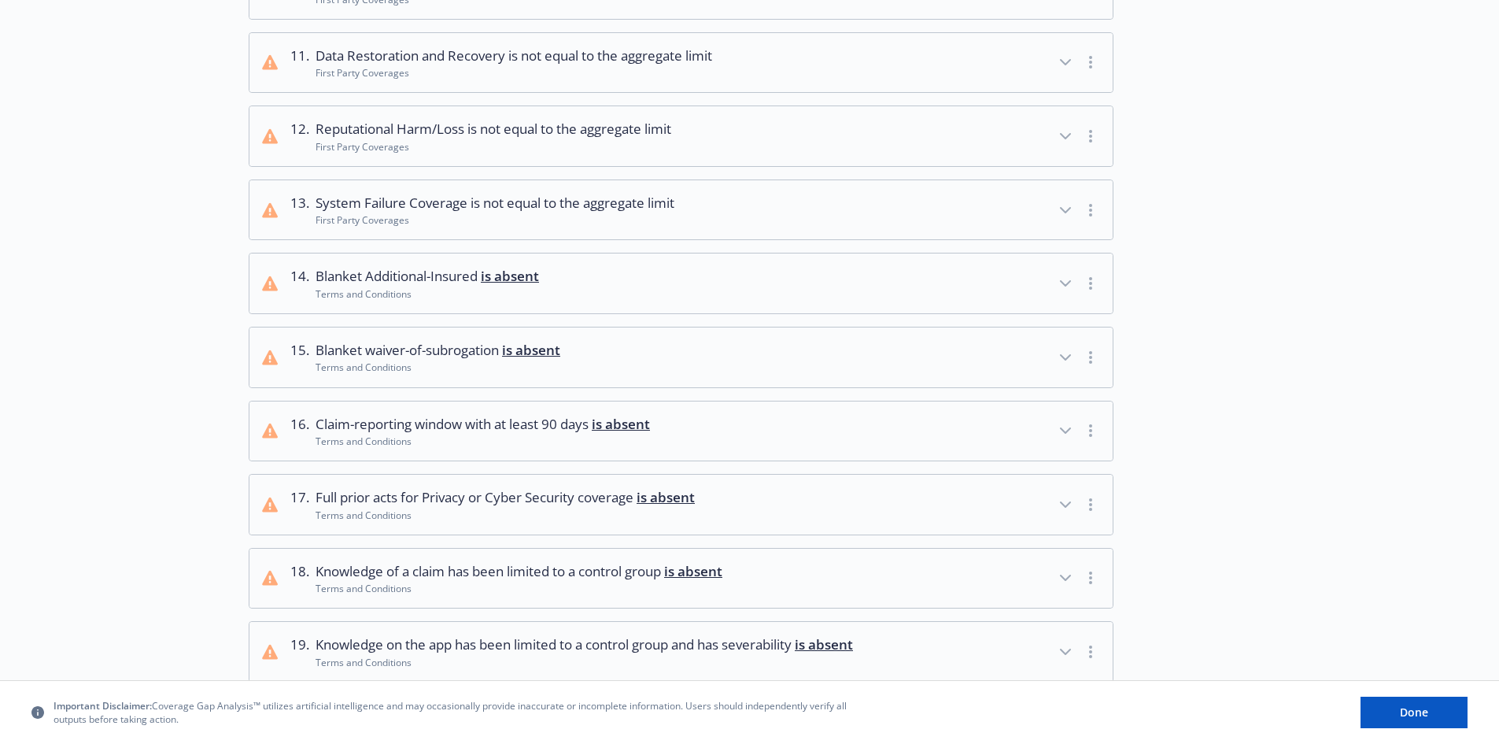
click at [837, 240] on button "13 . System Failure Coverage is not equal to the aggregate limit First Party Co…" at bounding box center [681, 210] width 863 height 60
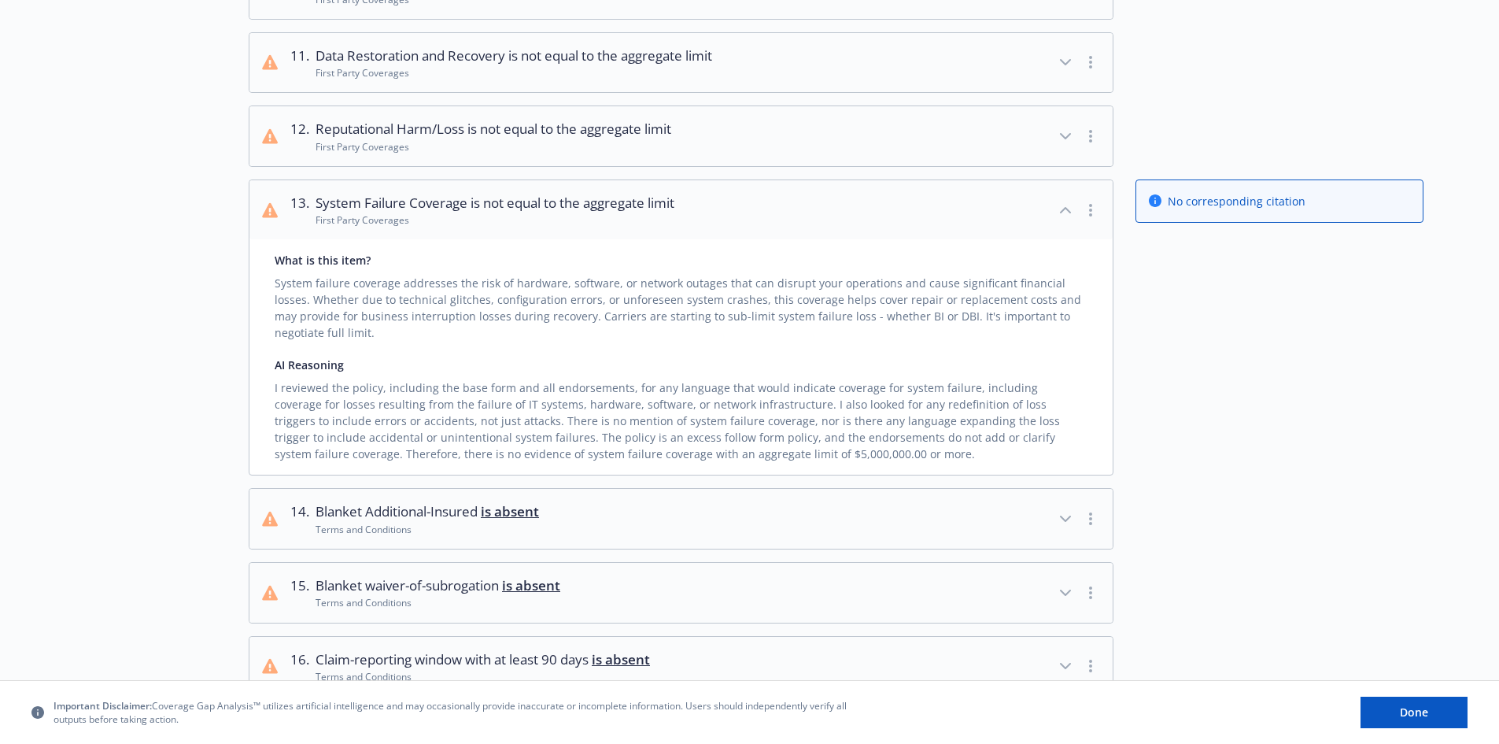
click at [848, 240] on button "13 . System Failure Coverage is not equal to the aggregate limit First Party Co…" at bounding box center [681, 210] width 863 height 60
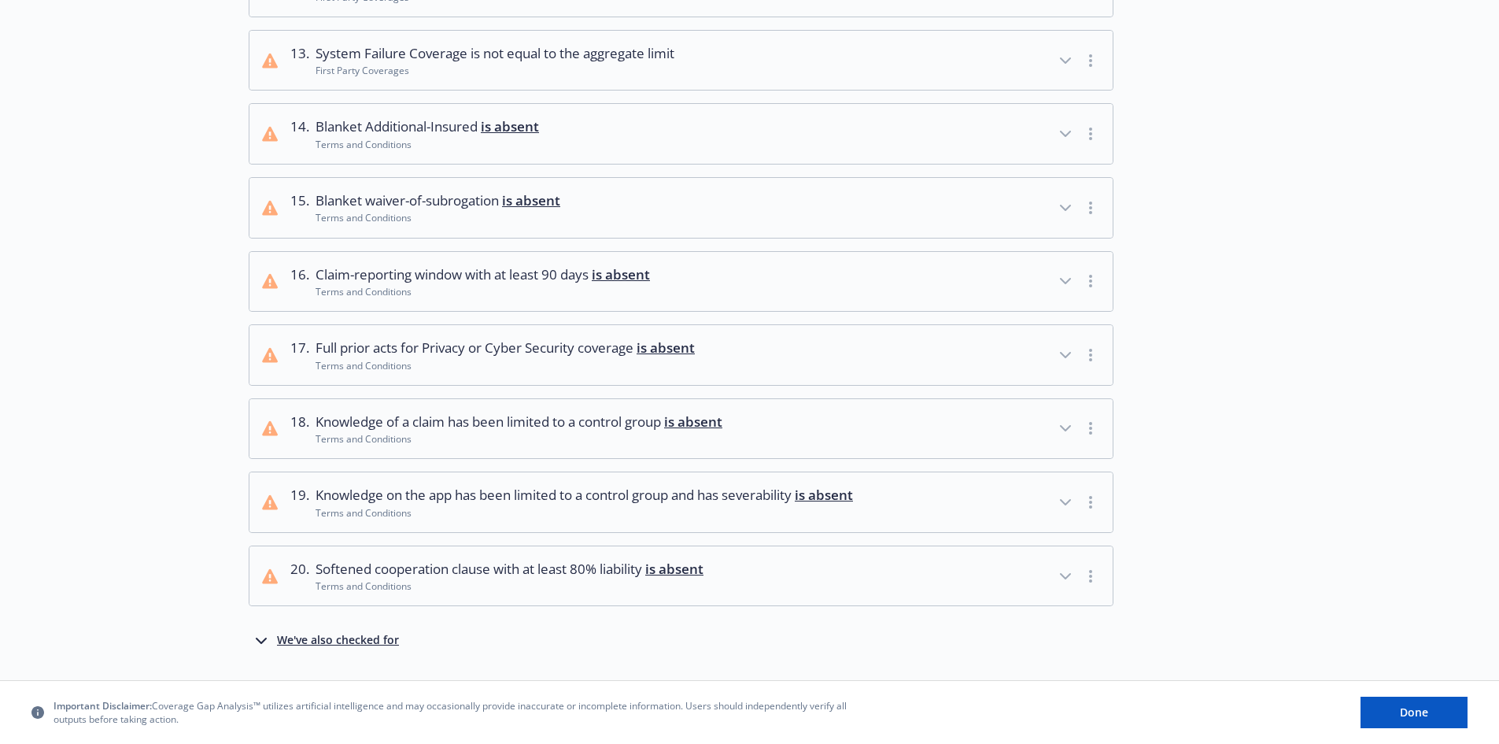
scroll to position [1102, 0]
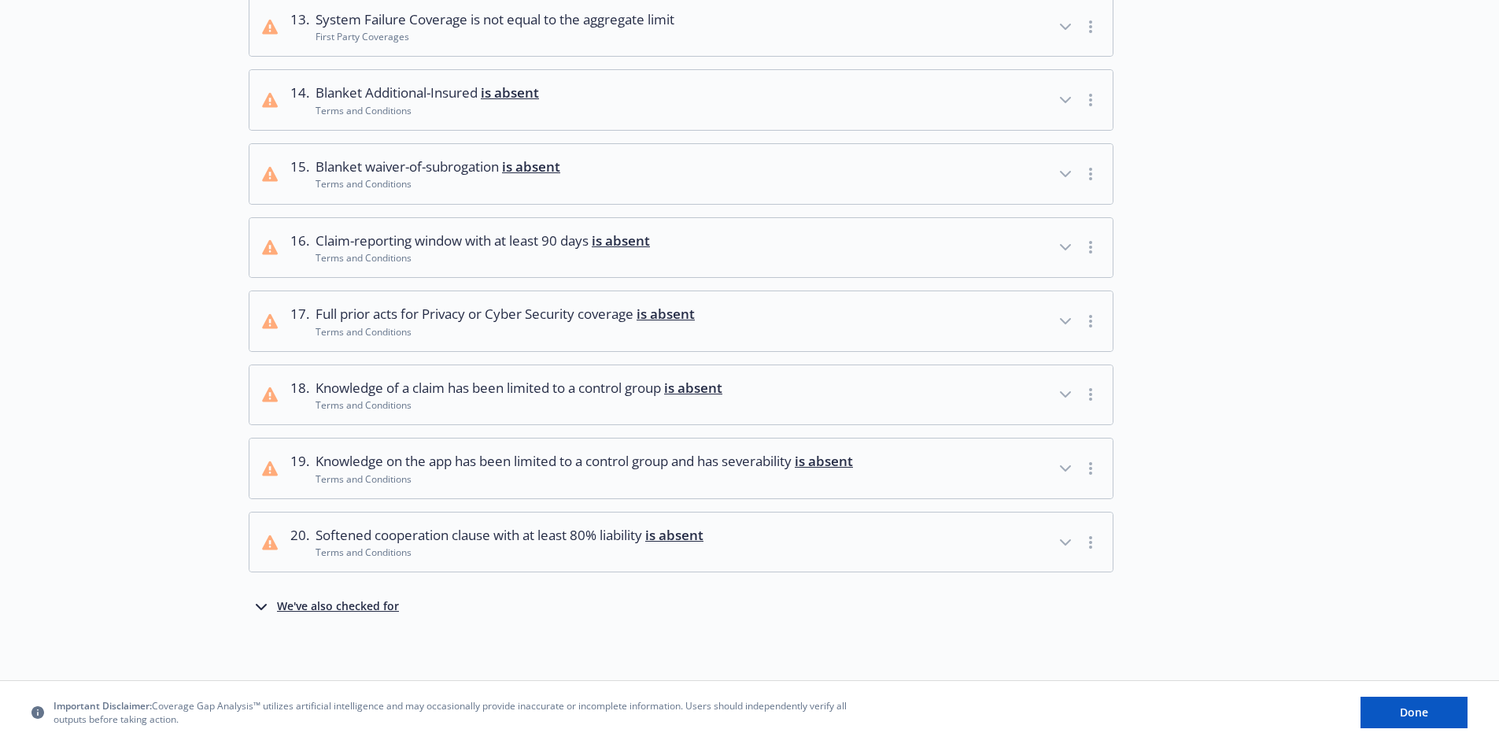
click at [735, 471] on span "Knowledge on the app has been limited to a control group and has severability i…" at bounding box center [585, 461] width 538 height 20
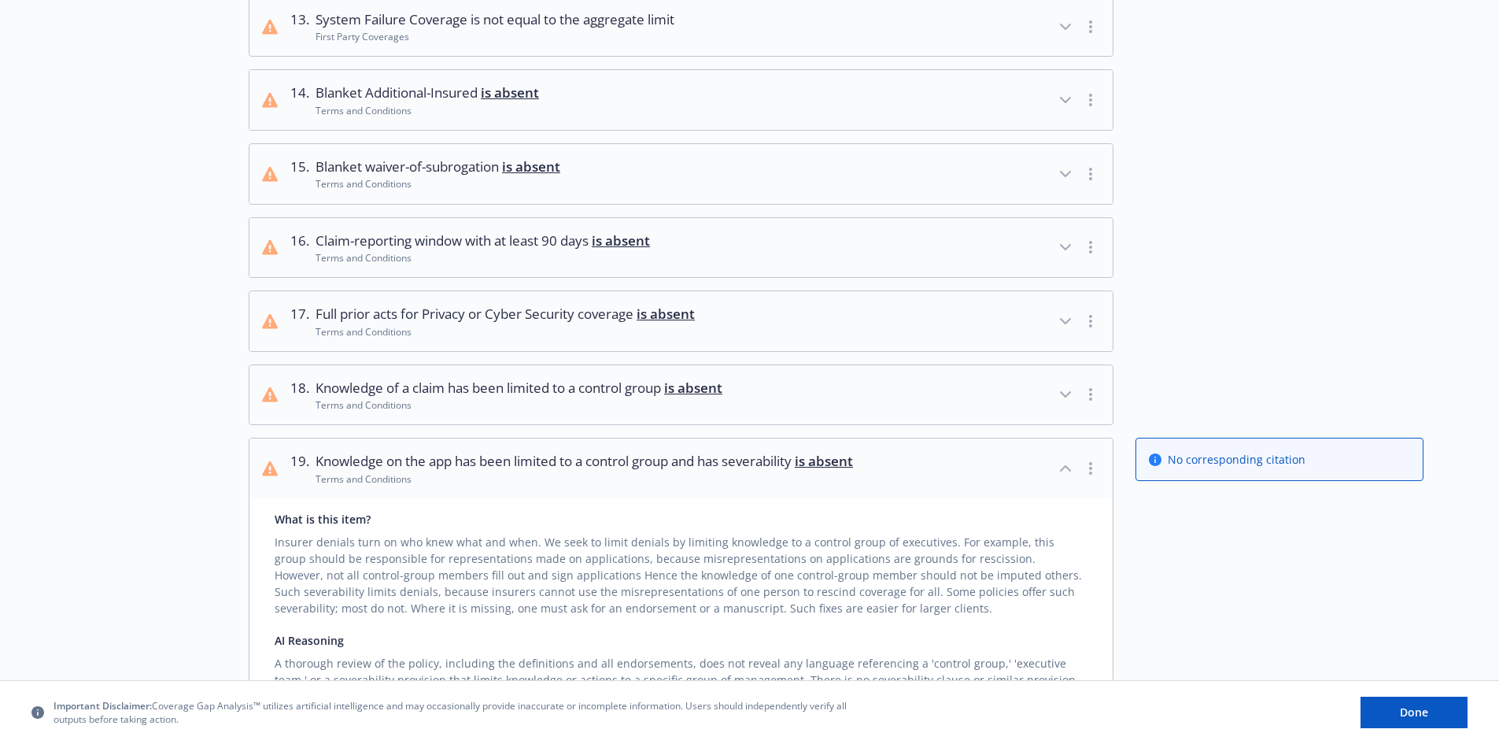
scroll to position [1285, 0]
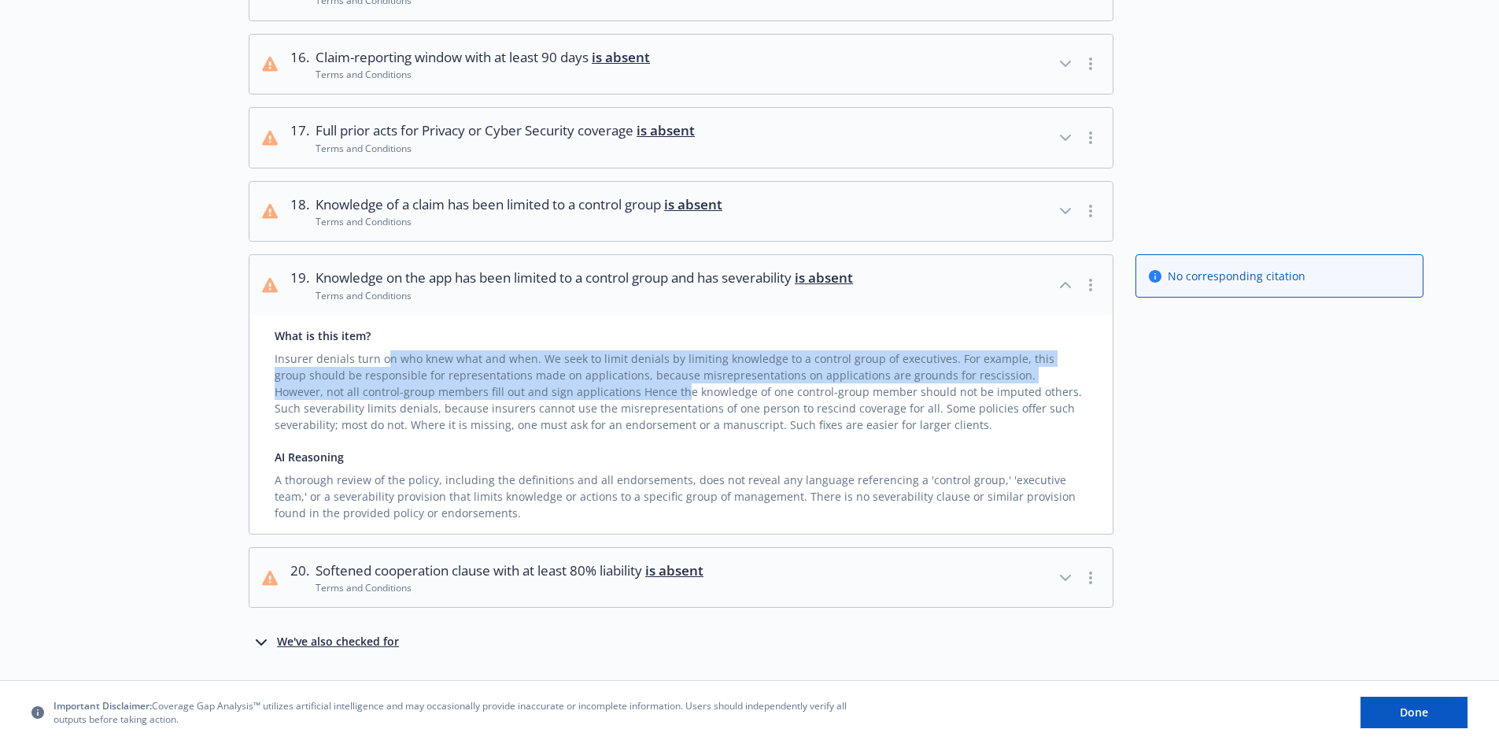
drag, startPoint x: 388, startPoint y: 400, endPoint x: 590, endPoint y: 434, distance: 205.1
click at [590, 433] on div "Insurer denials turn on who knew what and when. We seek to limit denials by lim…" at bounding box center [681, 388] width 813 height 89
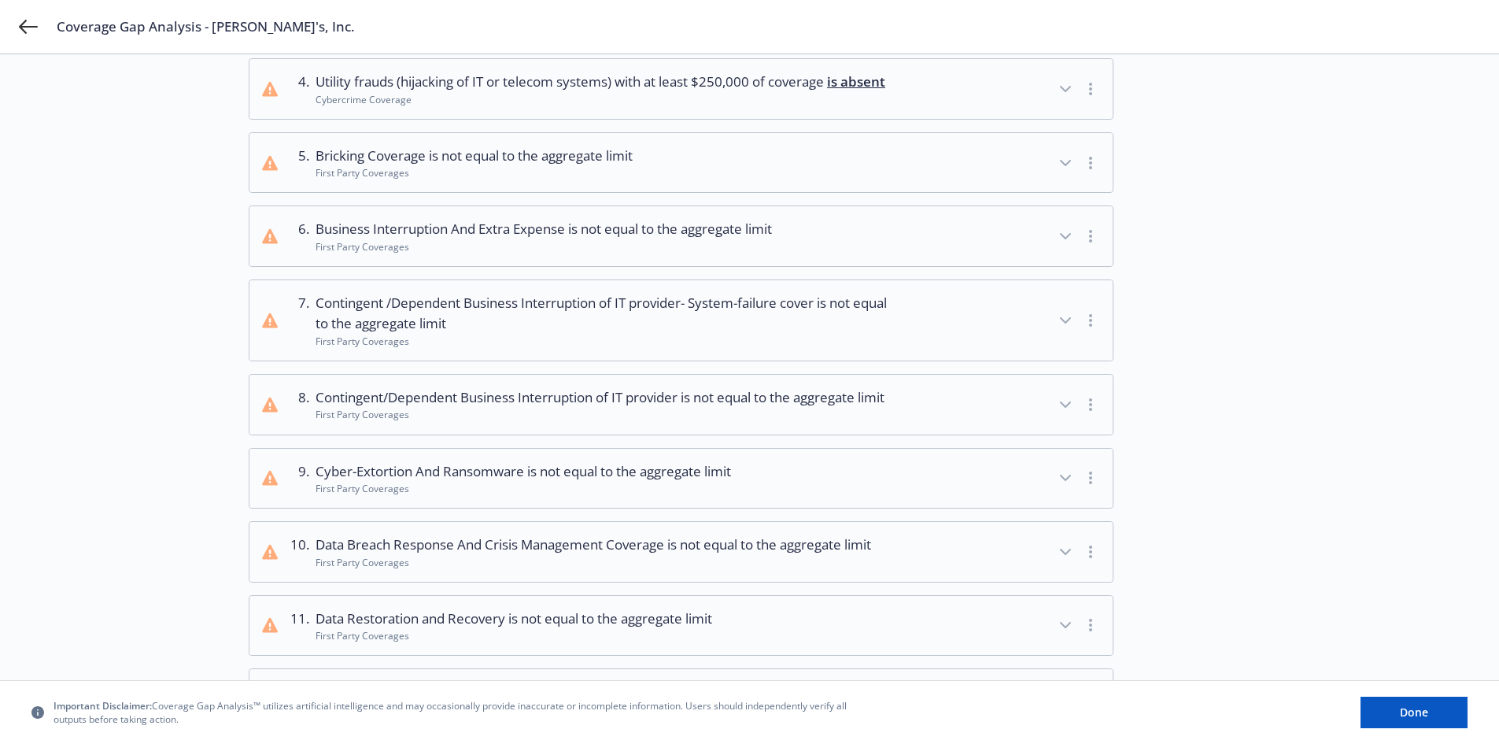
scroll to position [0, 0]
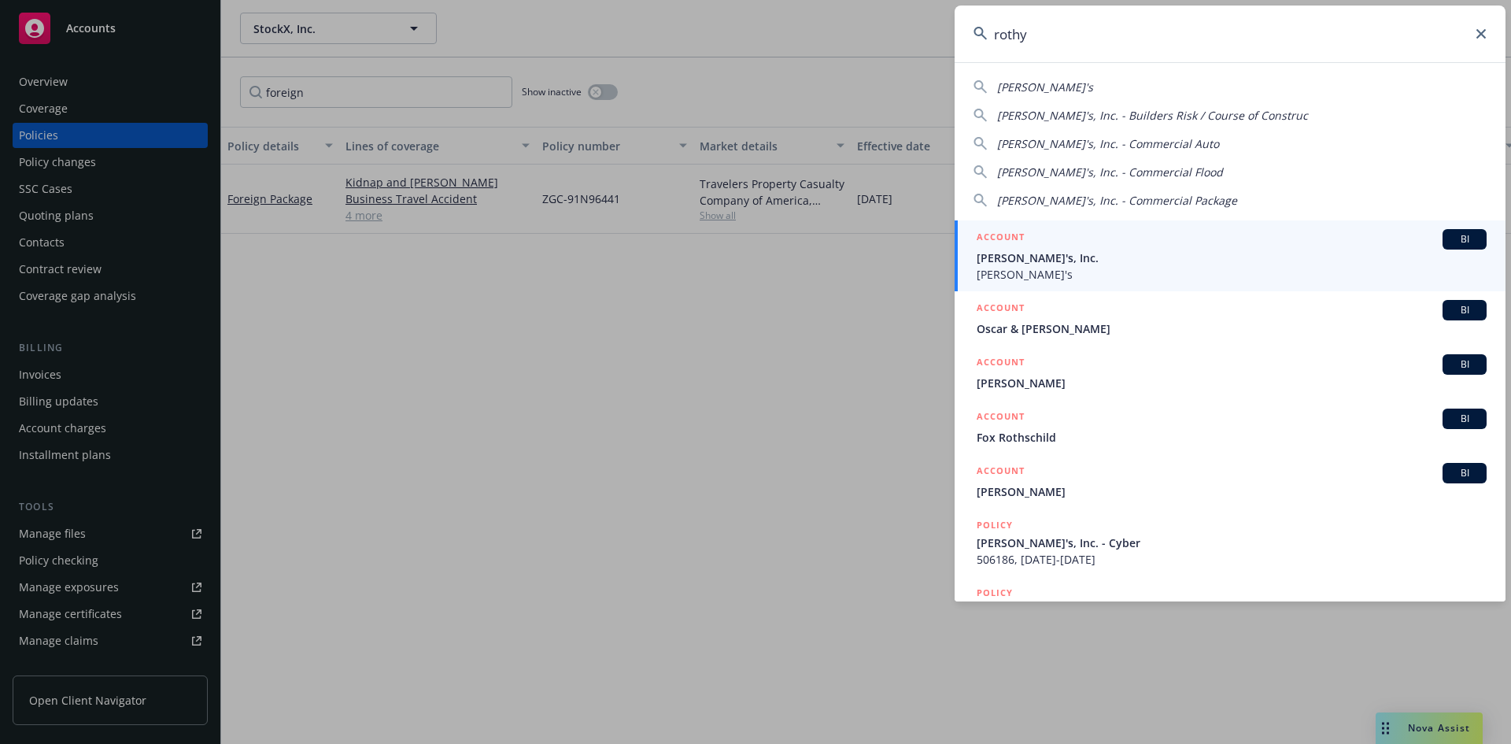
type input "rothy"
click at [1443, 235] on div "BI" at bounding box center [1465, 239] width 44 height 20
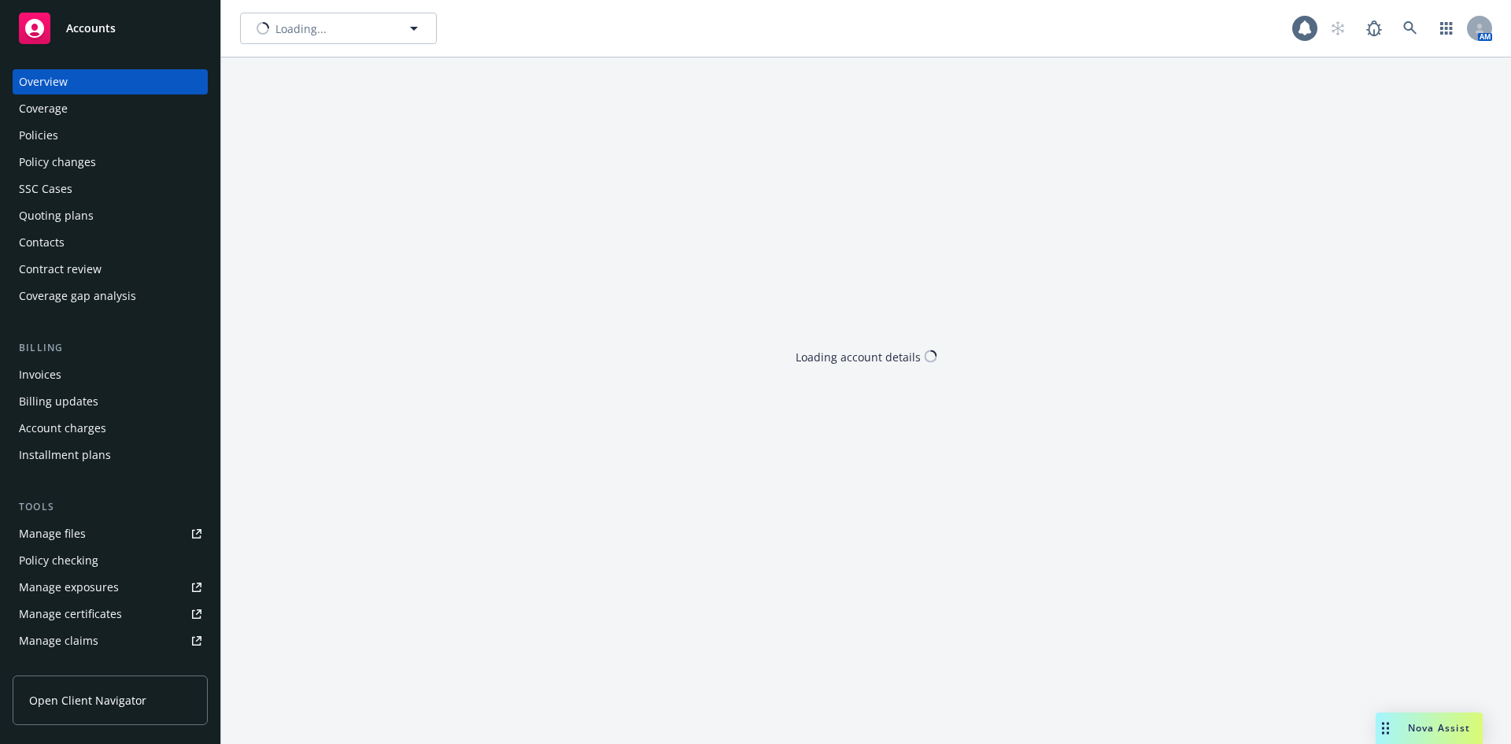
drag, startPoint x: 1453, startPoint y: 725, endPoint x: 1086, endPoint y: 423, distance: 475.3
click at [1263, 462] on body "Accounts Overview Coverage Policies Policy changes SSC Cases Quoting plans Cont…" at bounding box center [755, 372] width 1511 height 744
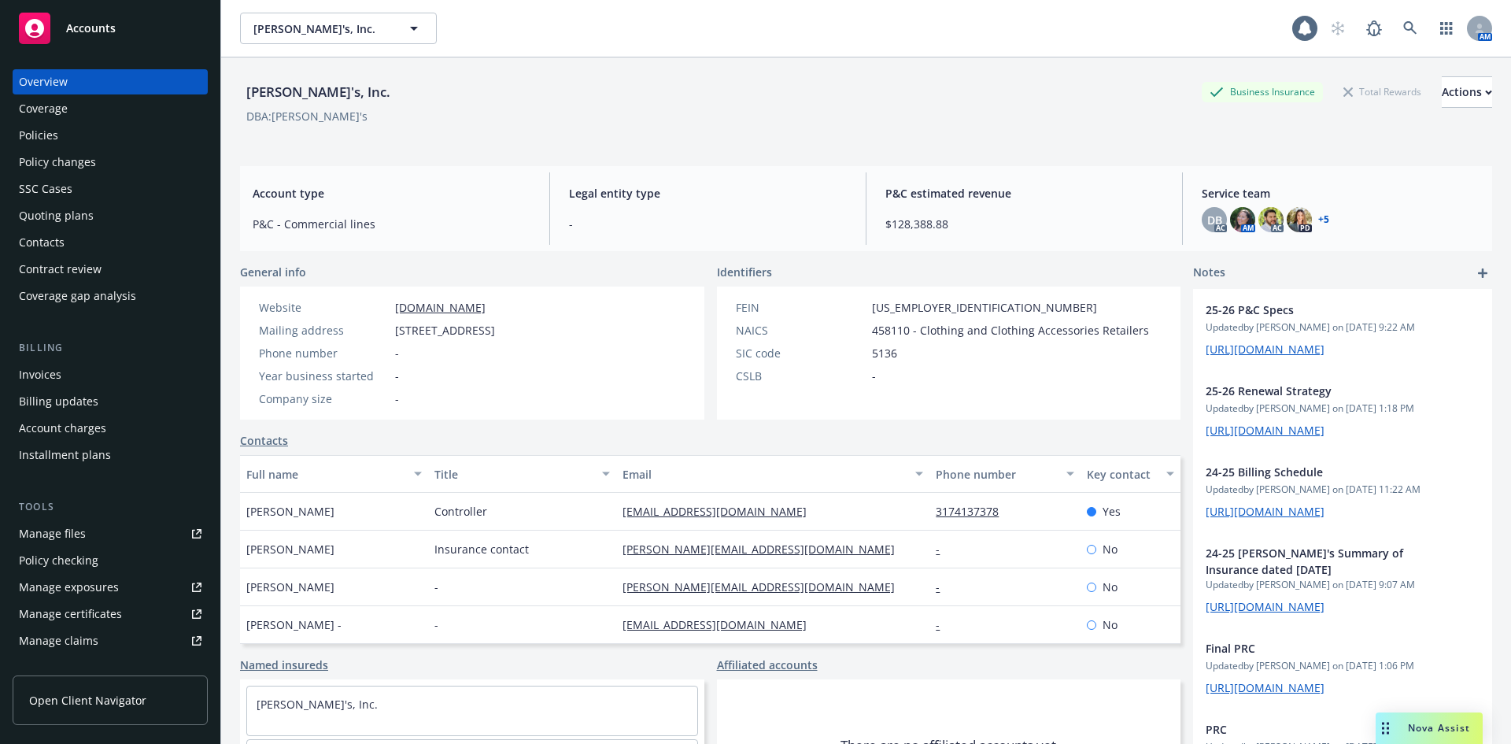
click at [1440, 728] on span "Nova Assist" at bounding box center [1439, 727] width 62 height 13
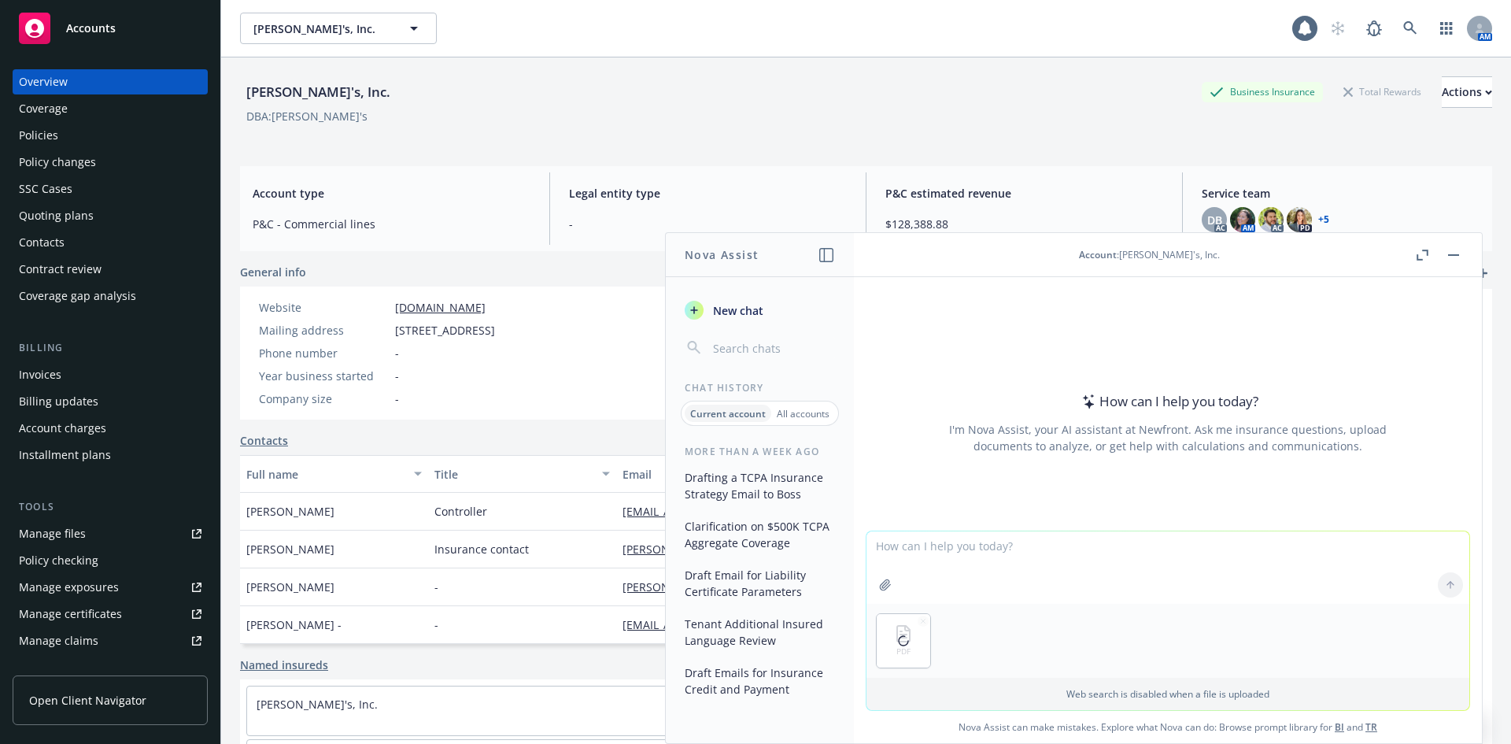
click at [948, 549] on textarea at bounding box center [1168, 567] width 603 height 72
type textarea "I'm going to ask you a bunch of questions about this policy."
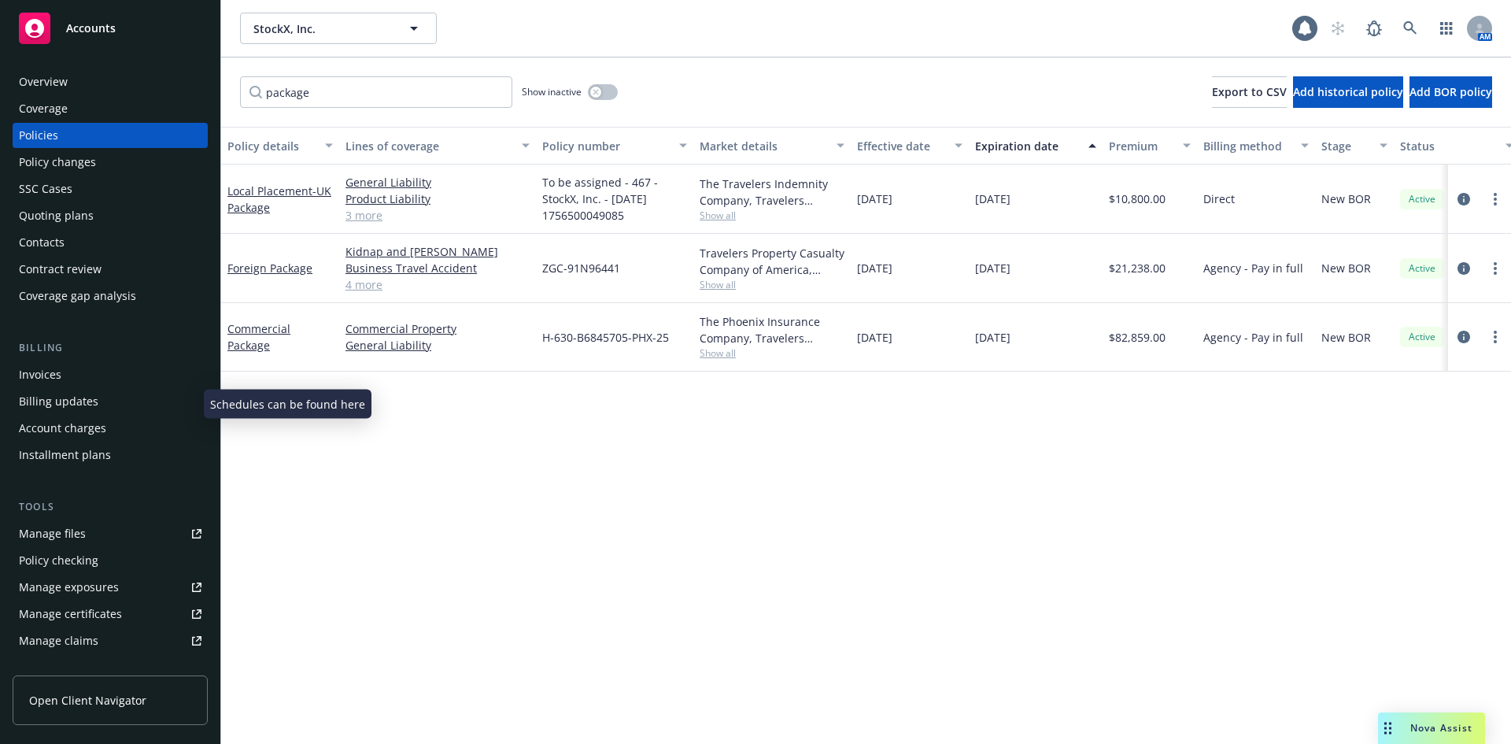
scroll to position [183, 0]
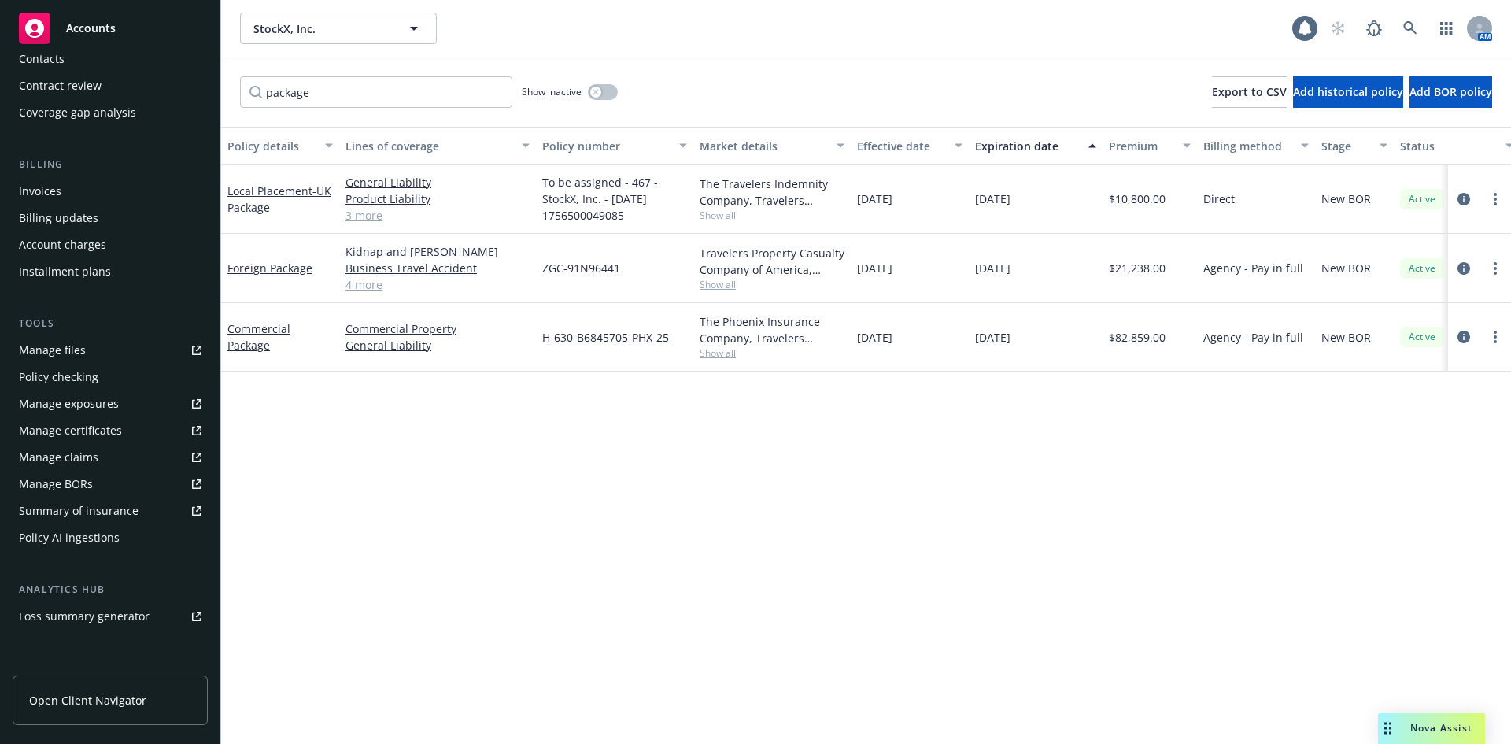
click at [1425, 715] on div "Nova Assist" at bounding box center [1431, 727] width 107 height 31
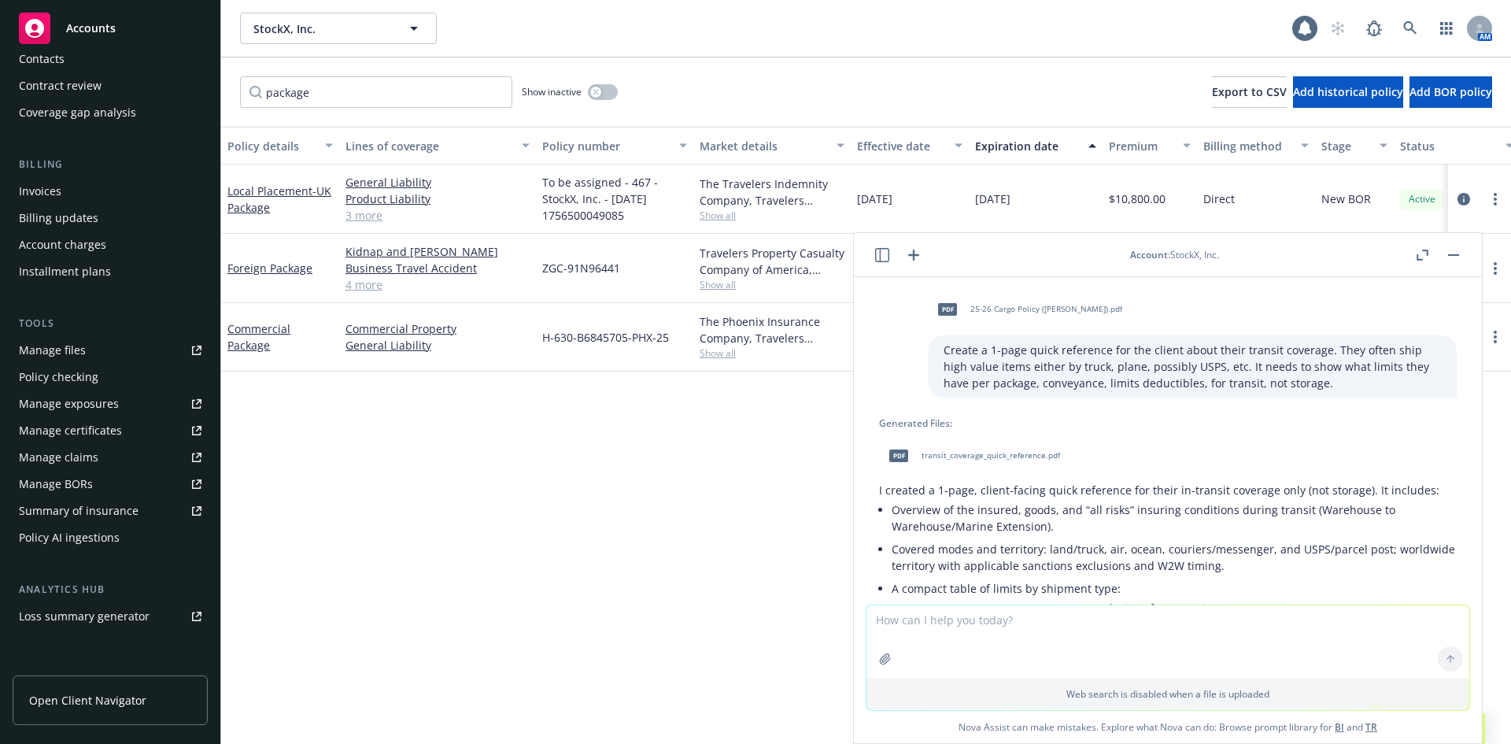
click at [1433, 719] on span "Nova Assist can make mistakes. Explore what Nova can do: Browse prompt library …" at bounding box center [1168, 727] width 616 height 32
click at [1008, 620] on textarea at bounding box center [1168, 641] width 603 height 72
paste textarea "Strikes, Riots & Civil Commotions and War terms"
type textarea "What does "Strikes, Riots & Civil Commotions and War terms " have to do with a …"
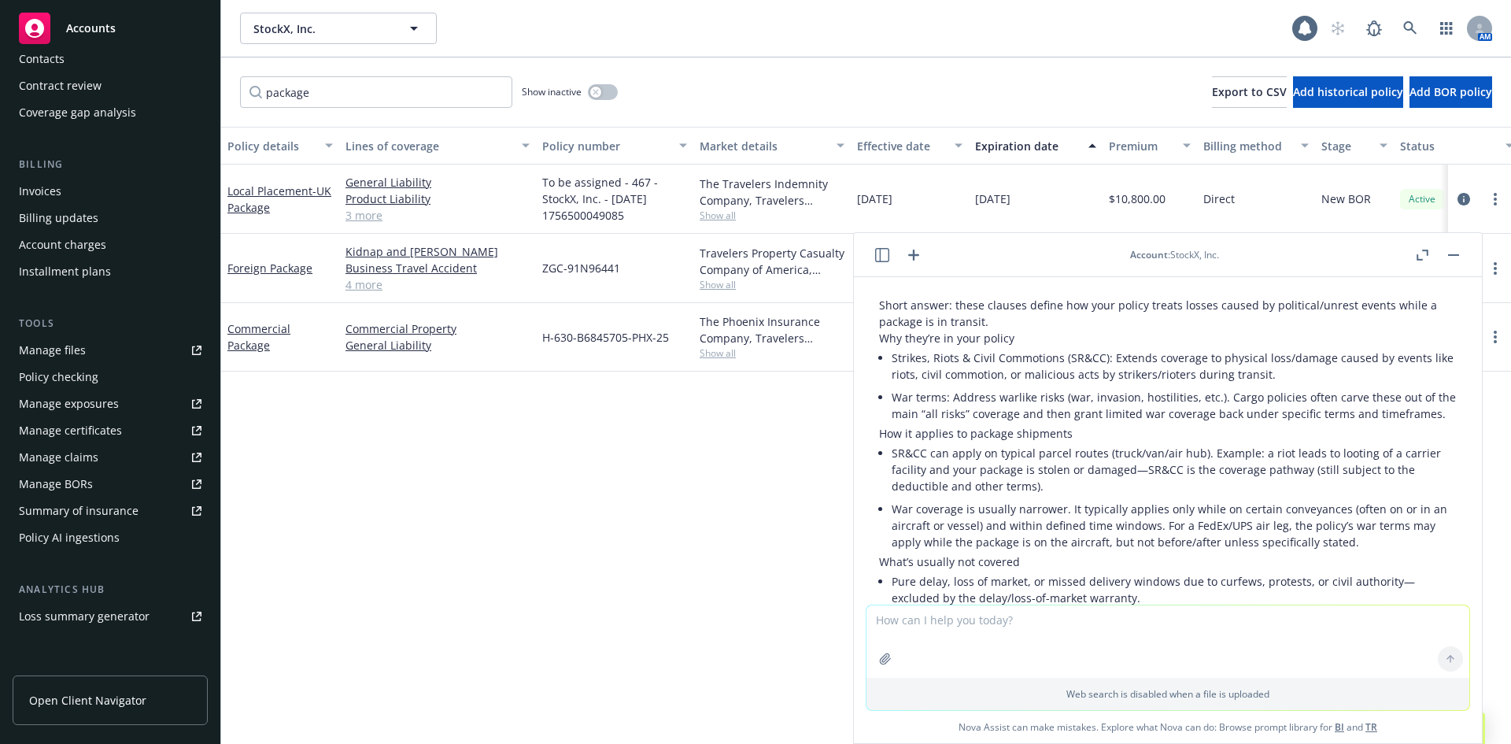
scroll to position [5647, 0]
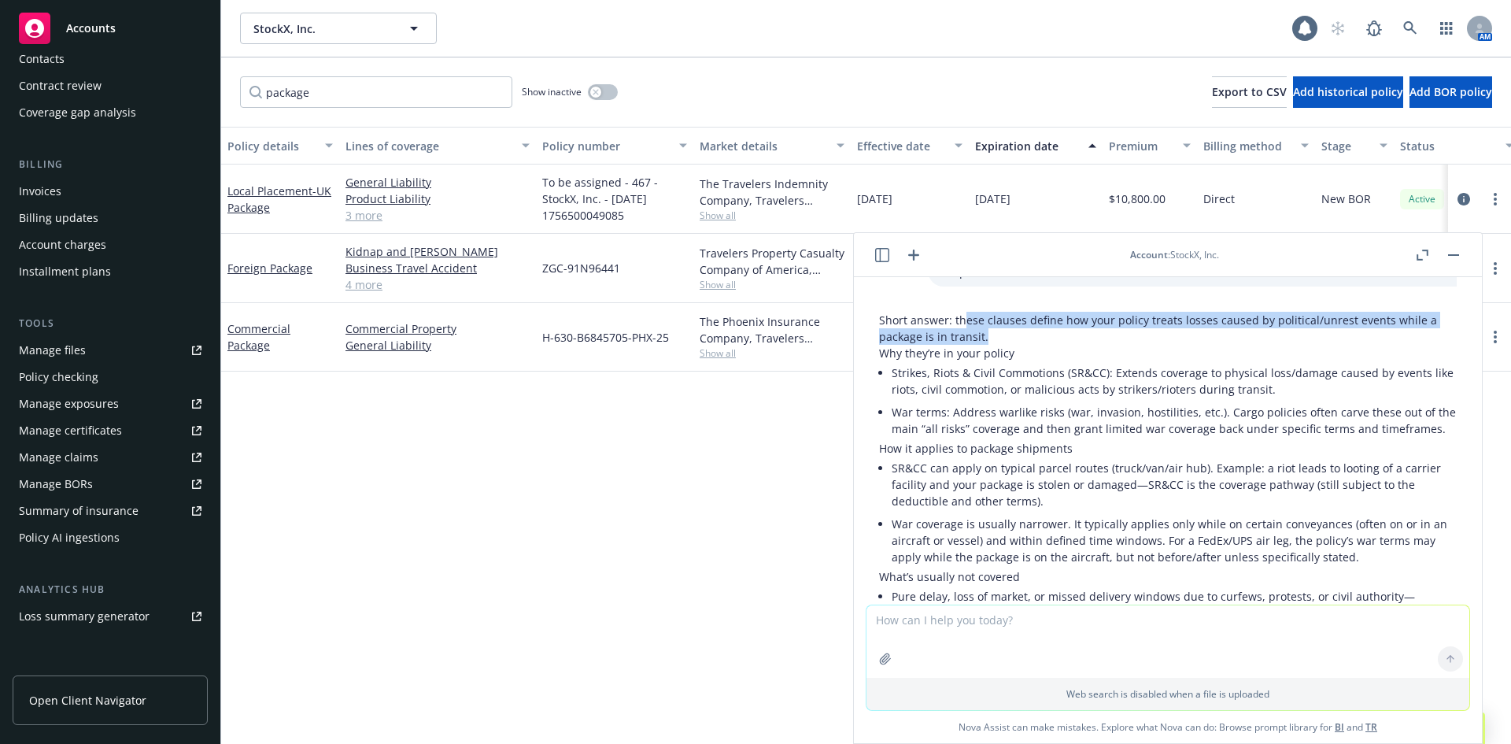
drag, startPoint x: 964, startPoint y: 328, endPoint x: 1220, endPoint y: 330, distance: 255.8
click at [1220, 330] on p "Short answer: these clauses define how your policy treats losses caused by poli…" at bounding box center [1168, 328] width 578 height 33
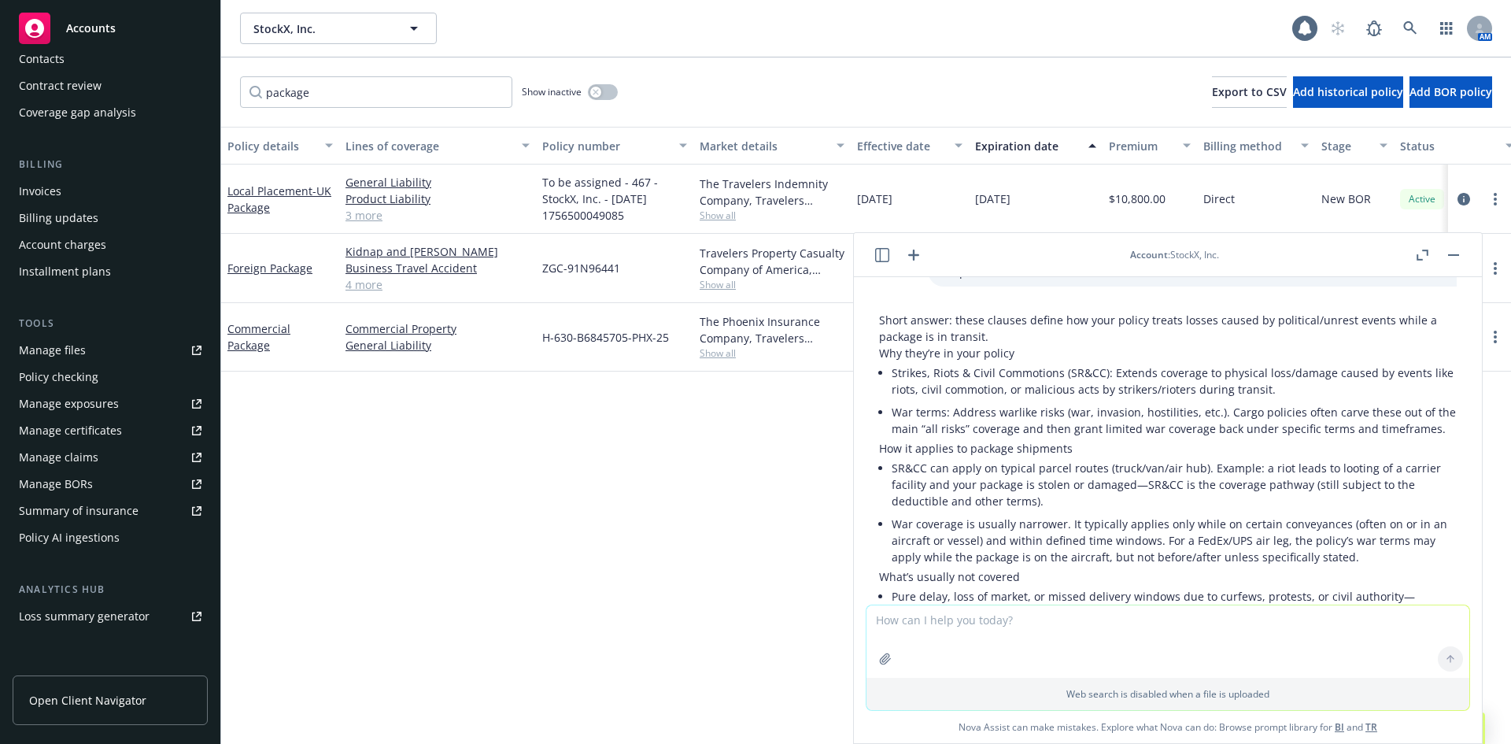
scroll to position [5831, 0]
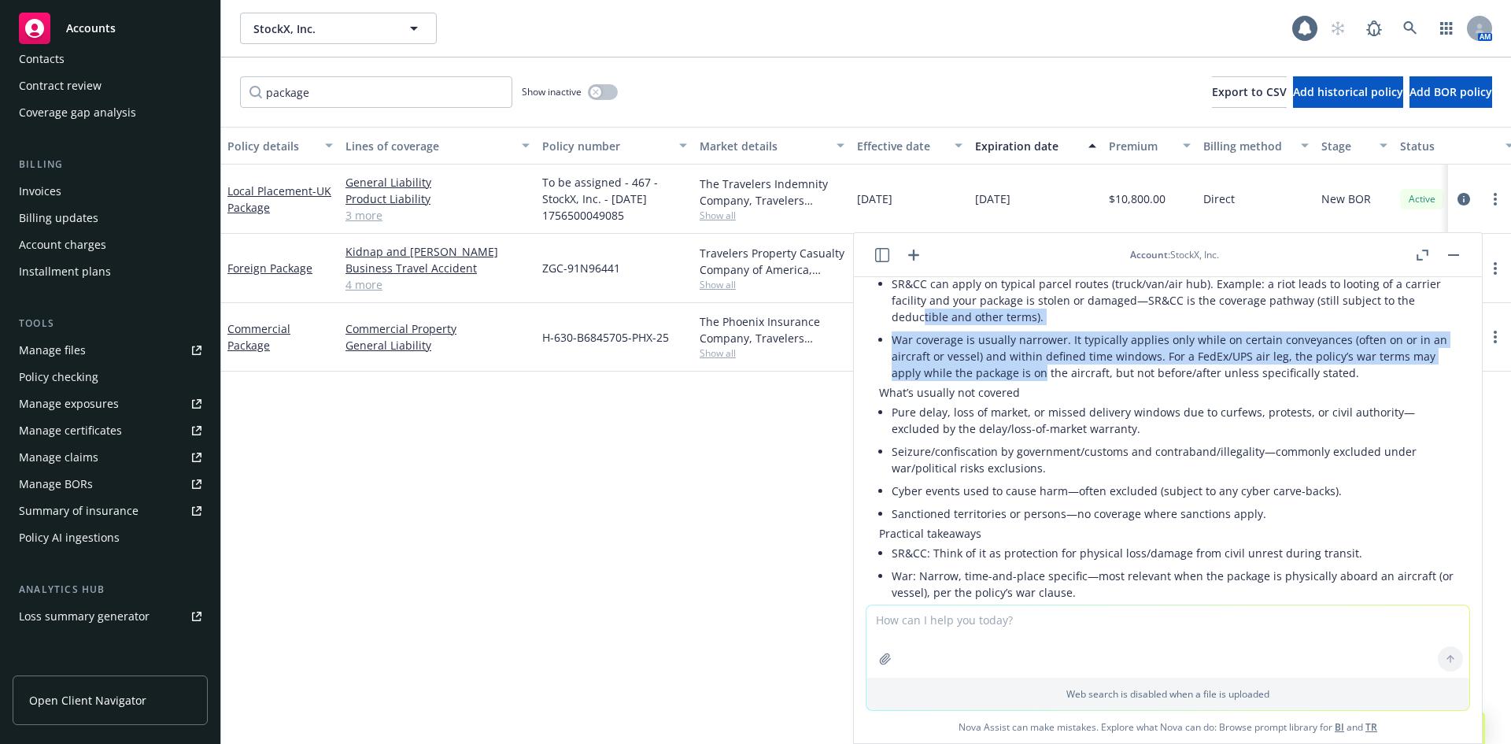
drag, startPoint x: 923, startPoint y: 344, endPoint x: 1042, endPoint y: 397, distance: 130.8
click at [1042, 384] on ul "SR&CC can apply on typical parcel routes (truck/van/air hub). Example: a riot l…" at bounding box center [1174, 328] width 565 height 112
click at [1042, 384] on li "War coverage is usually narrower. It typically applies only while on certain co…" at bounding box center [1174, 356] width 565 height 56
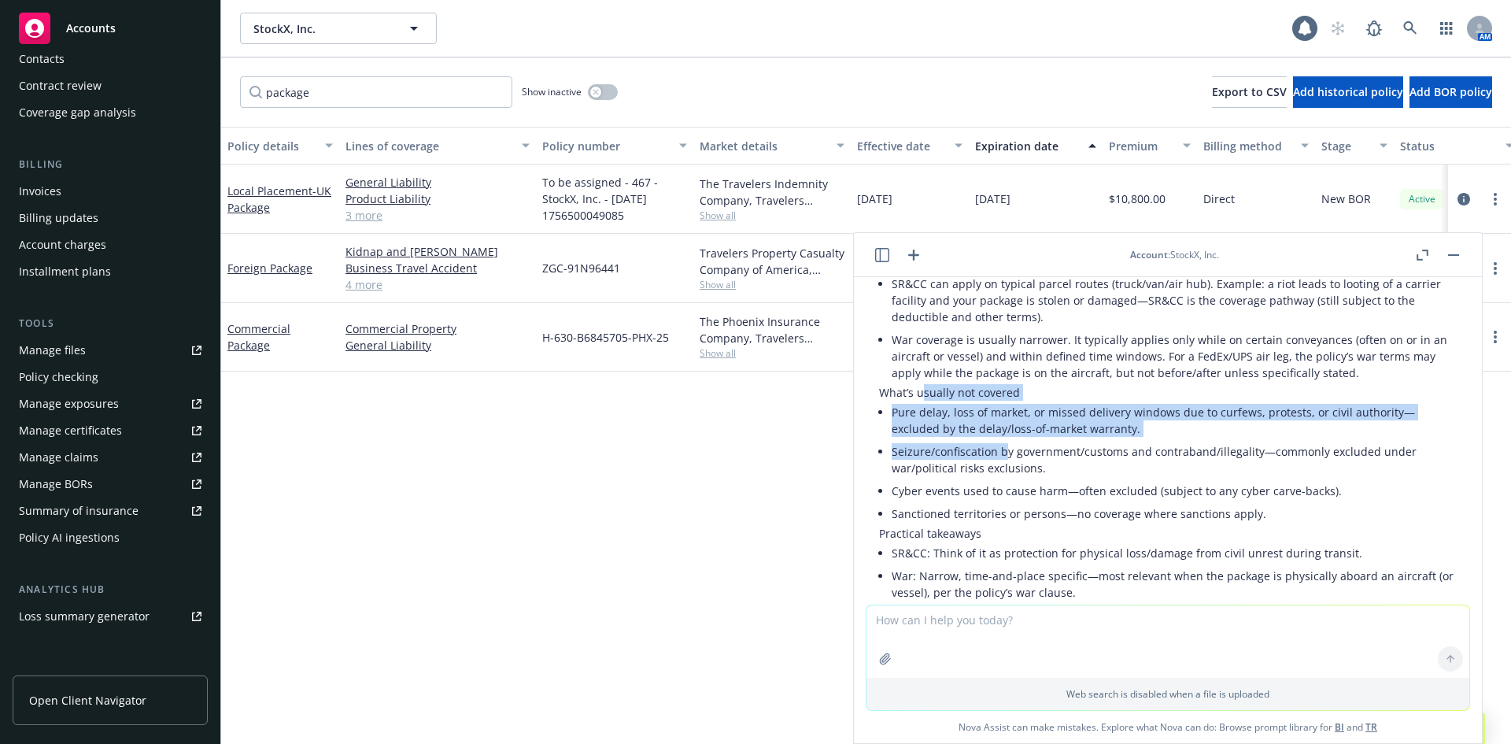
drag, startPoint x: 1006, startPoint y: 466, endPoint x: 920, endPoint y: 411, distance: 102.0
click at [920, 411] on div "Short answer: these clauses define how your policy treats losses caused by poli…" at bounding box center [1168, 413] width 578 height 571
drag, startPoint x: 920, startPoint y: 411, endPoint x: 922, endPoint y: 395, distance: 15.8
click at [920, 401] on p "What’s usually not covered" at bounding box center [1168, 392] width 578 height 17
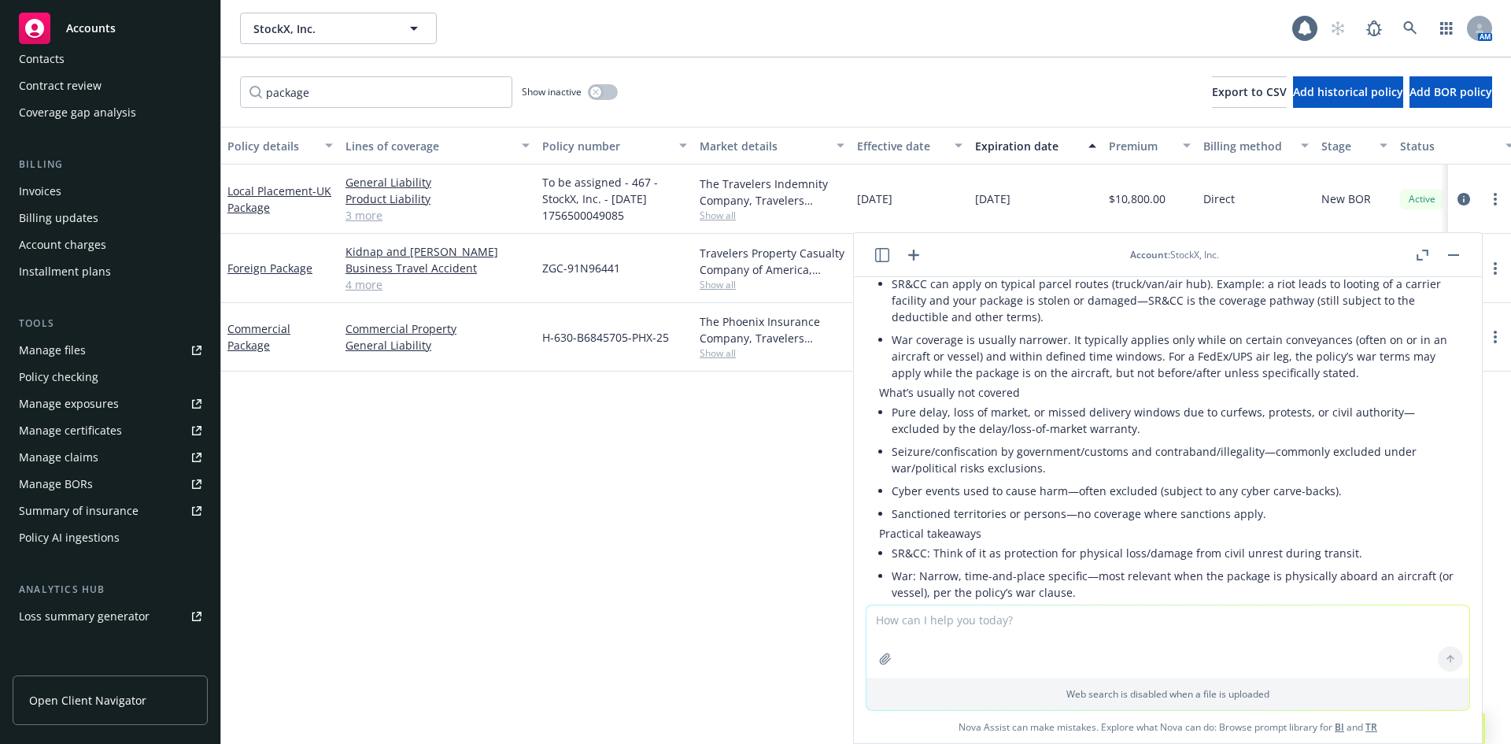
click at [971, 479] on li "Seizure/confiscation by government/customs and contraband/illegality—commonly e…" at bounding box center [1174, 459] width 565 height 39
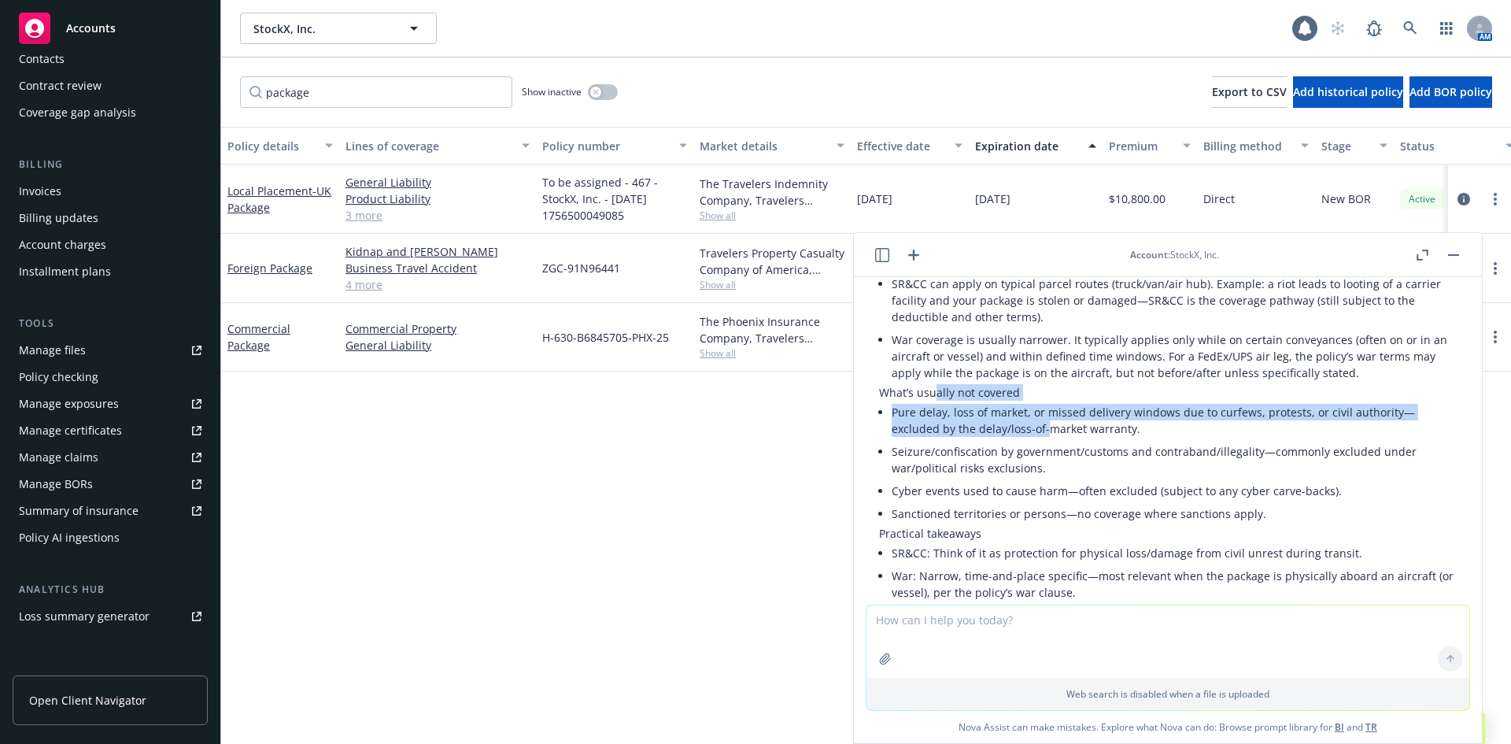
drag, startPoint x: 935, startPoint y: 412, endPoint x: 1048, endPoint y: 454, distance: 120.8
click at [1048, 454] on div "Short answer: these clauses define how your policy treats losses caused by poli…" at bounding box center [1168, 413] width 578 height 571
click at [1048, 440] on li "Pure delay, loss of market, or missed delivery windows due to curfews, protests…" at bounding box center [1174, 420] width 565 height 39
drag, startPoint x: 1015, startPoint y: 454, endPoint x: 967, endPoint y: 435, distance: 51.6
click at [967, 435] on ul "Pure delay, loss of market, or missed delivery windows due to curfews, protests…" at bounding box center [1174, 463] width 565 height 124
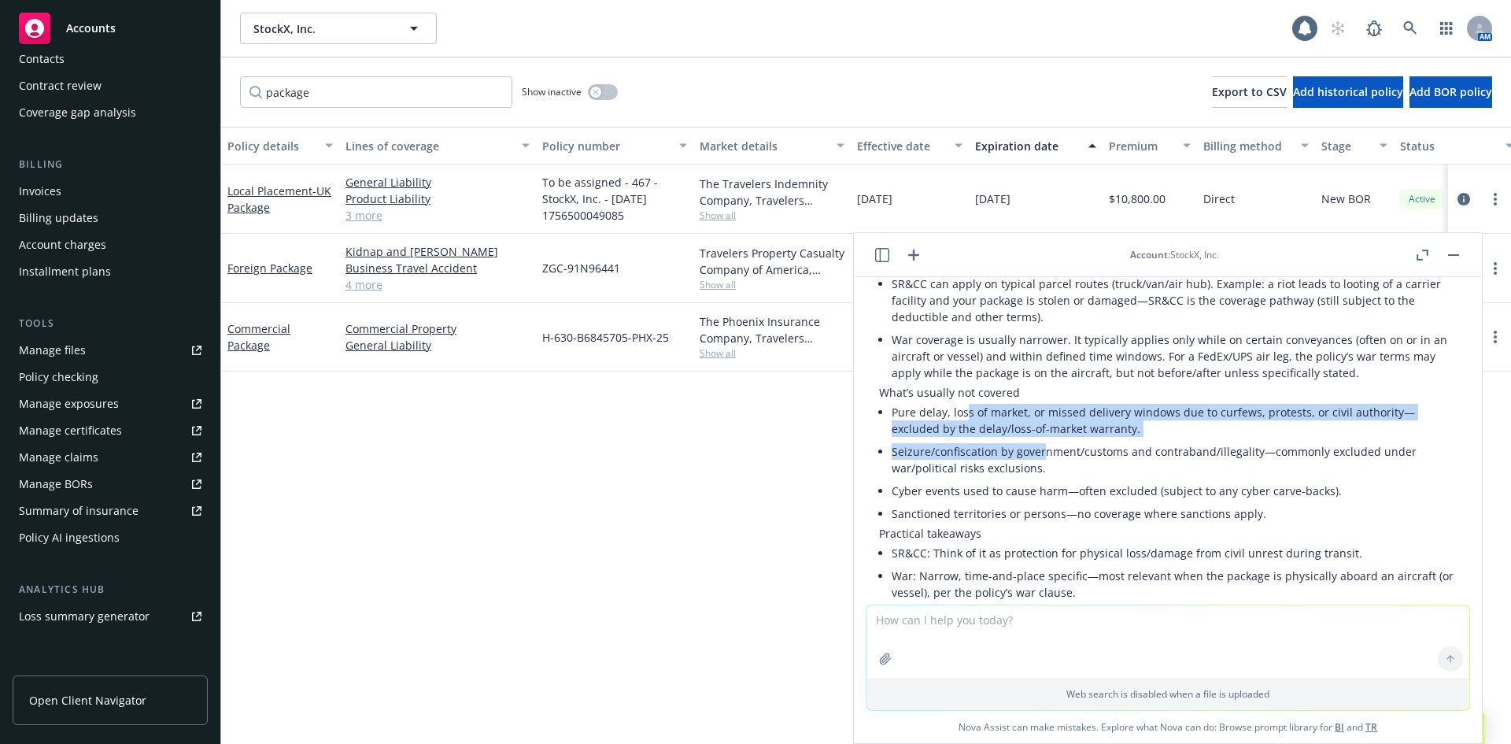
click at [966, 434] on li "Pure delay, loss of market, or missed delivery windows due to curfews, protests…" at bounding box center [1174, 420] width 565 height 39
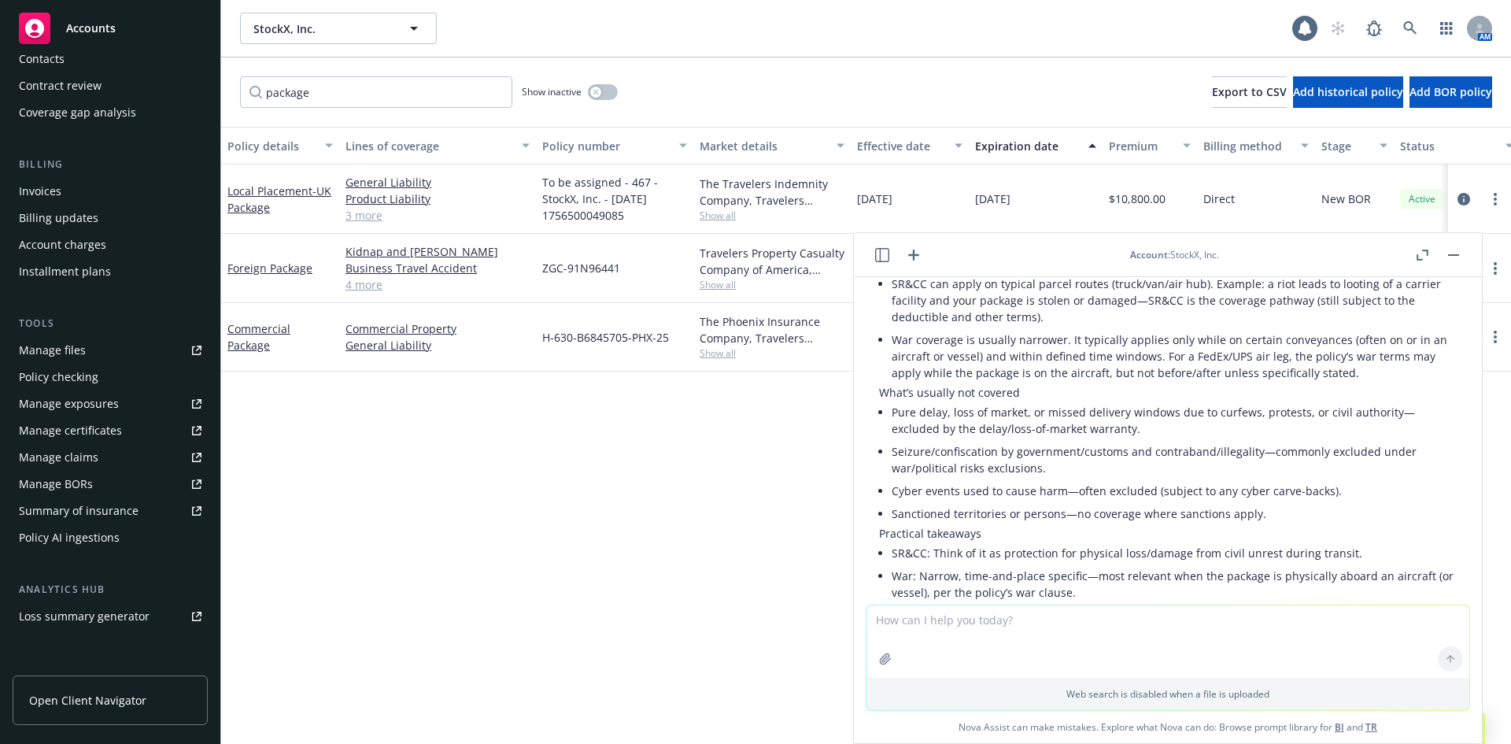
click at [1004, 626] on textarea at bounding box center [1168, 641] width 603 height 72
click at [928, 564] on li "SR&CC: Think of it as protection for physical loss/damage from civil unrest dur…" at bounding box center [1174, 553] width 565 height 23
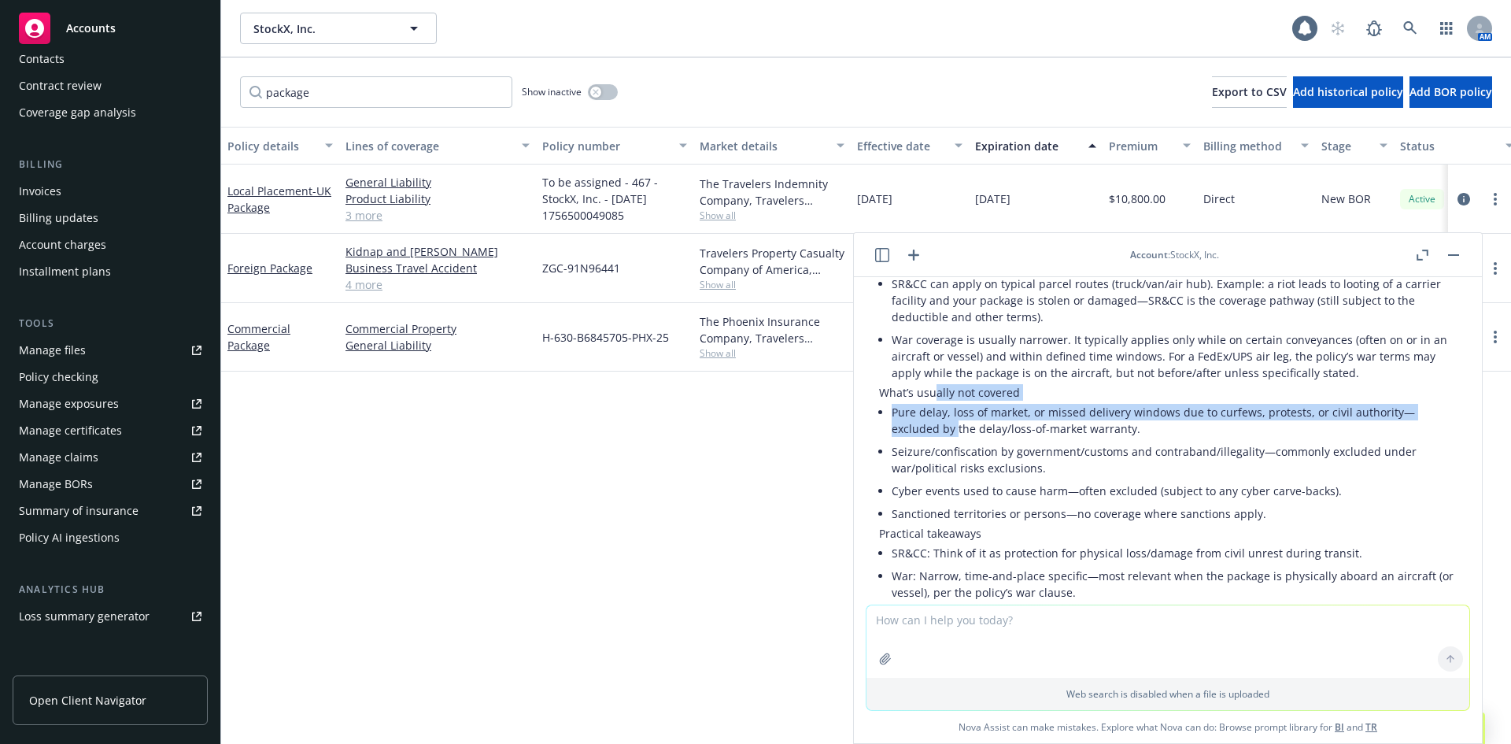
drag, startPoint x: 929, startPoint y: 421, endPoint x: 958, endPoint y: 455, distance: 44.7
click at [958, 455] on div "Short answer: these clauses define how your policy treats losses caused by poli…" at bounding box center [1168, 413] width 578 height 571
click at [958, 440] on li "Pure delay, loss of market, or missed delivery windows due to curfews, protests…" at bounding box center [1174, 420] width 565 height 39
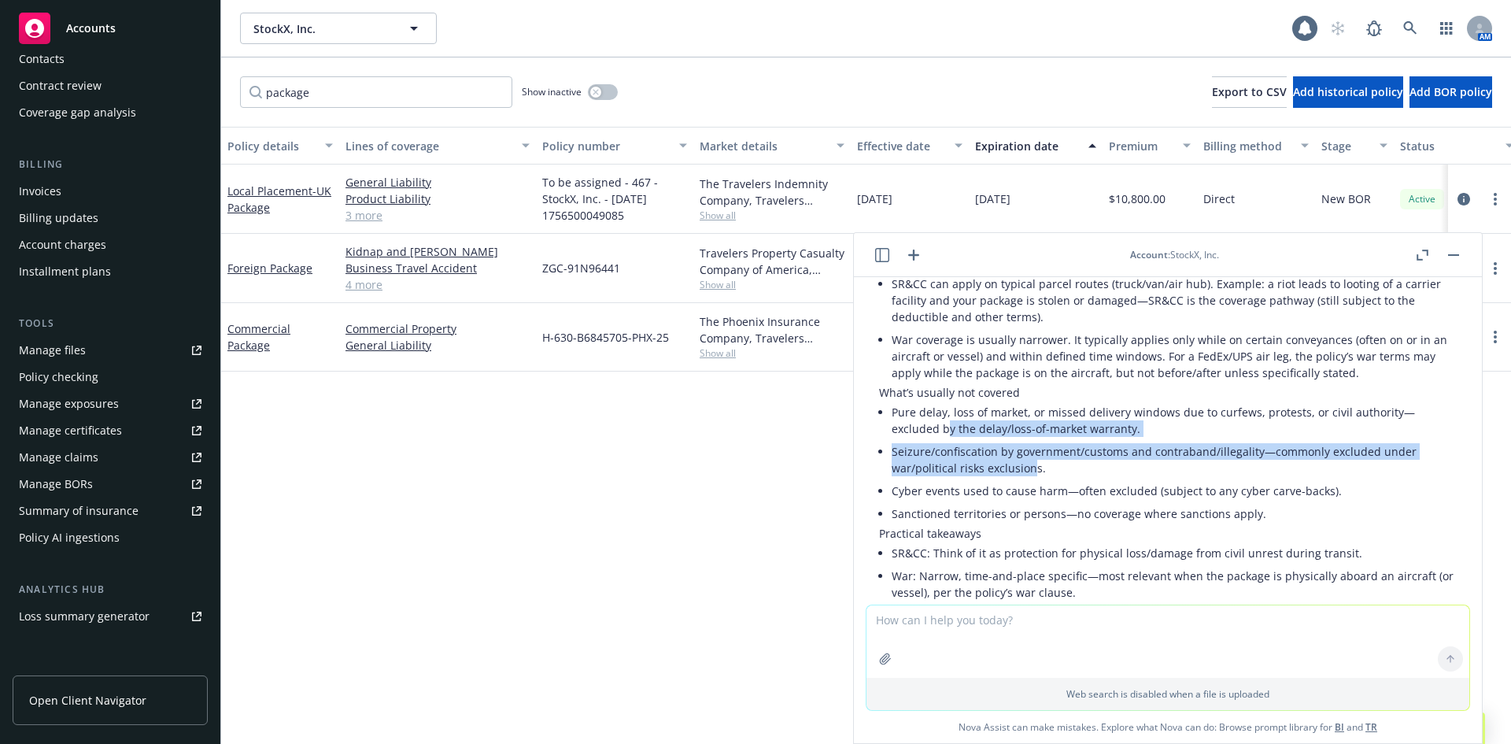
drag, startPoint x: 1032, startPoint y: 478, endPoint x: 940, endPoint y: 448, distance: 96.8
click at [944, 450] on ul "Pure delay, loss of market, or missed delivery windows due to curfews, protests…" at bounding box center [1174, 463] width 565 height 124
click at [940, 440] on li "Pure delay, loss of market, or missed delivery windows due to curfews, protests…" at bounding box center [1174, 420] width 565 height 39
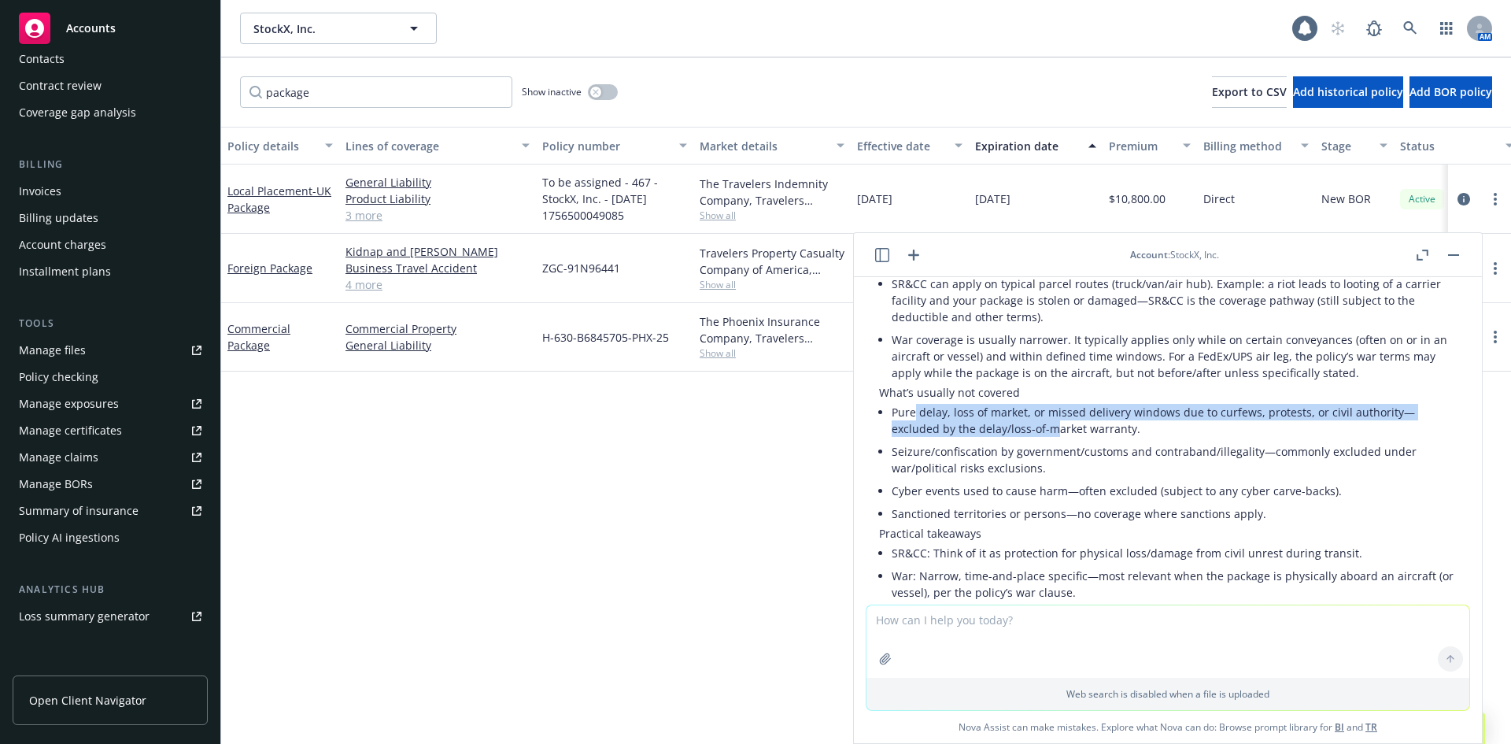
drag, startPoint x: 915, startPoint y: 420, endPoint x: 1054, endPoint y: 453, distance: 142.4
click at [1054, 440] on li "Pure delay, loss of market, or missed delivery windows due to curfews, protests…" at bounding box center [1174, 420] width 565 height 39
click at [1055, 440] on li "Pure delay, loss of market, or missed delivery windows due to curfews, protests…" at bounding box center [1174, 420] width 565 height 39
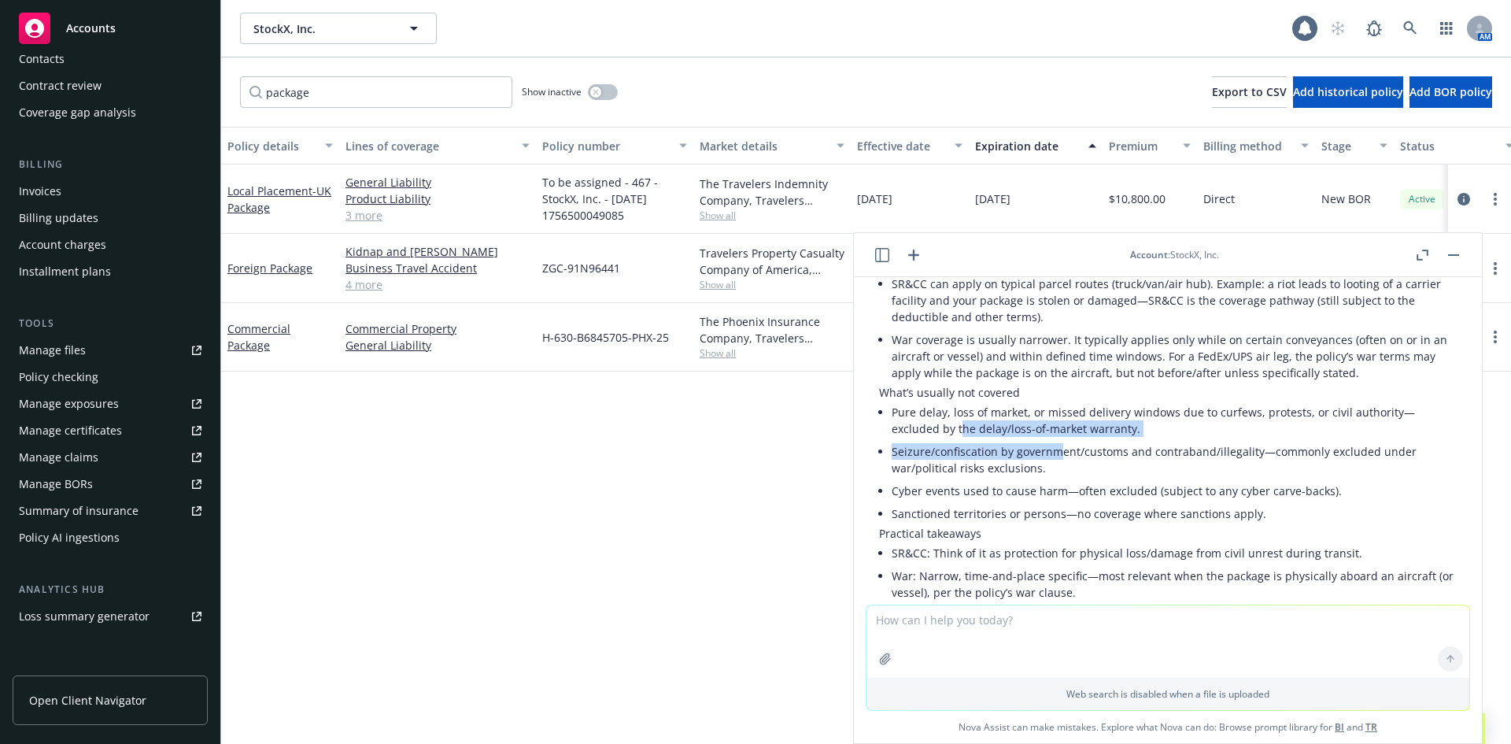
drag, startPoint x: 1058, startPoint y: 474, endPoint x: 945, endPoint y: 442, distance: 116.9
click at [945, 442] on ul "Pure delay, loss of market, or missed delivery windows due to curfews, protests…" at bounding box center [1174, 463] width 565 height 124
click at [945, 440] on li "Pure delay, loss of market, or missed delivery windows due to curfews, protests…" at bounding box center [1174, 420] width 565 height 39
drag, startPoint x: 886, startPoint y: 616, endPoint x: 852, endPoint y: 627, distance: 36.1
click at [887, 617] on textarea at bounding box center [1168, 641] width 603 height 72
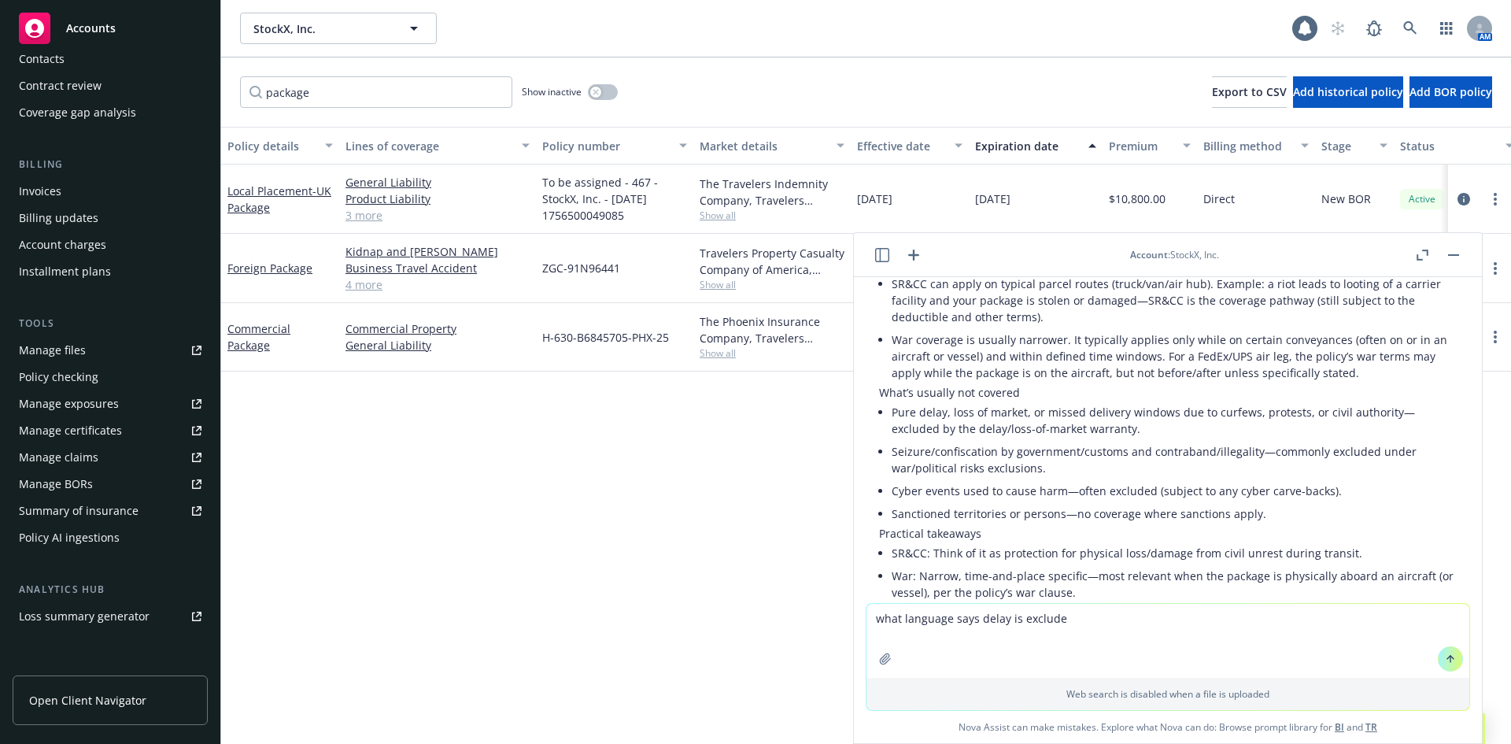
type textarea "what language says delay is excluded"
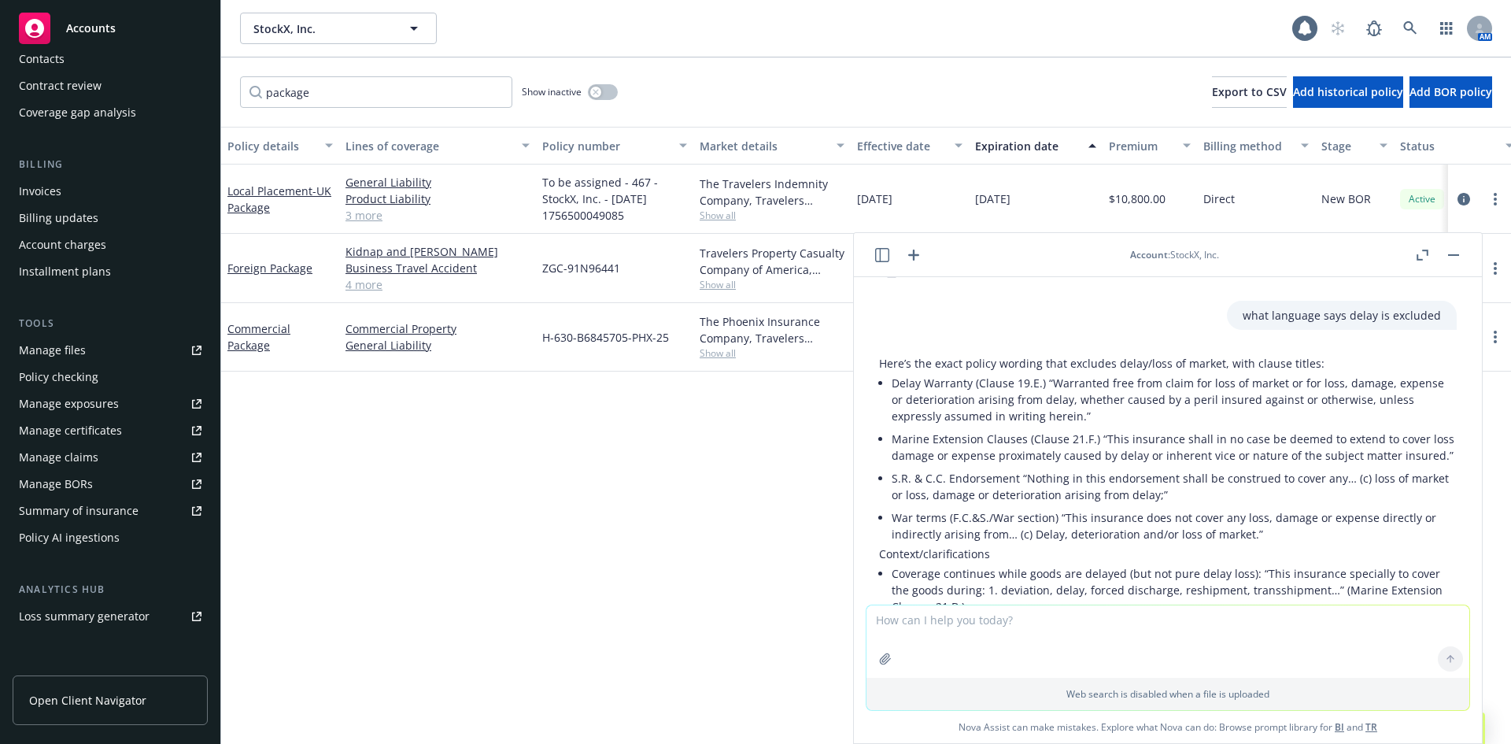
scroll to position [6343, 0]
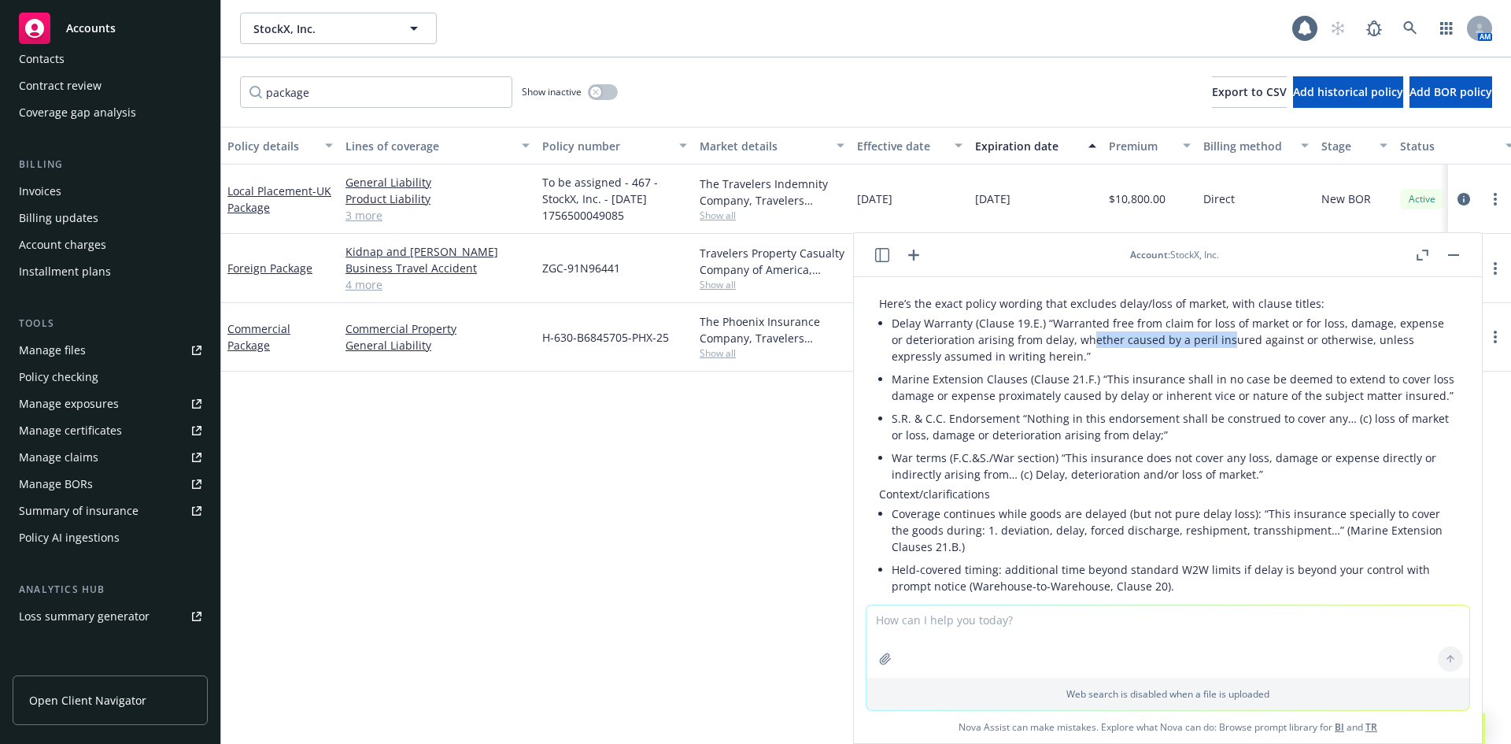
drag, startPoint x: 1089, startPoint y: 350, endPoint x: 1226, endPoint y: 350, distance: 136.2
click at [1226, 350] on p "Delay Warranty (Clause 19.E.) “Warranted free from claim for loss of market or …" at bounding box center [1174, 340] width 565 height 50
drag, startPoint x: 1330, startPoint y: 358, endPoint x: 1229, endPoint y: 356, distance: 101.6
click at [1229, 356] on p "Delay Warranty (Clause 19.E.) “Warranted free from claim for loss of market or …" at bounding box center [1174, 340] width 565 height 50
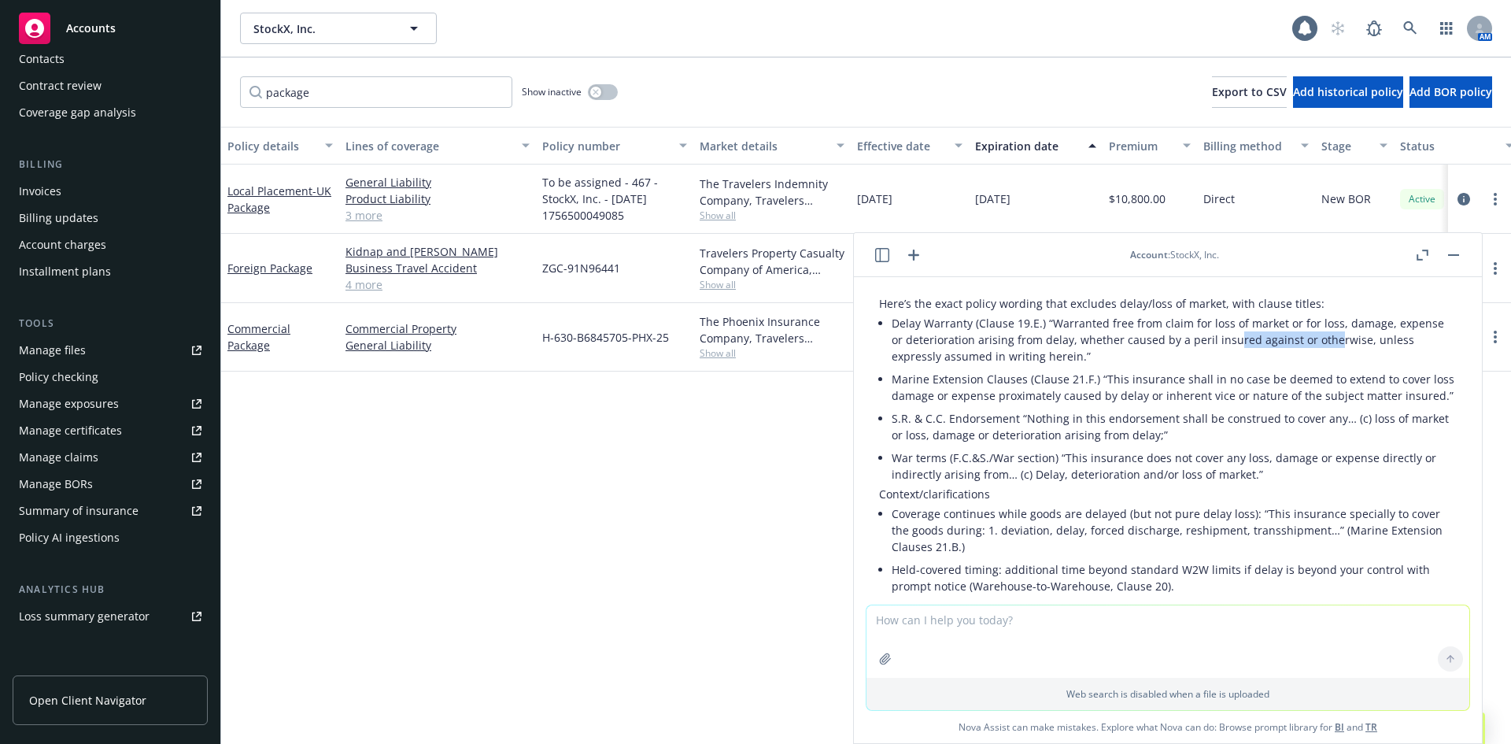
click at [1229, 356] on p "Delay Warranty (Clause 19.E.) “Warranted free from claim for loss of market or …" at bounding box center [1174, 340] width 565 height 50
drag, startPoint x: 900, startPoint y: 498, endPoint x: 1155, endPoint y: 498, distance: 254.2
click at [1155, 483] on p "War terms (F.C.&S./War section) “This insurance does not cover any loss, damage…" at bounding box center [1174, 465] width 565 height 33
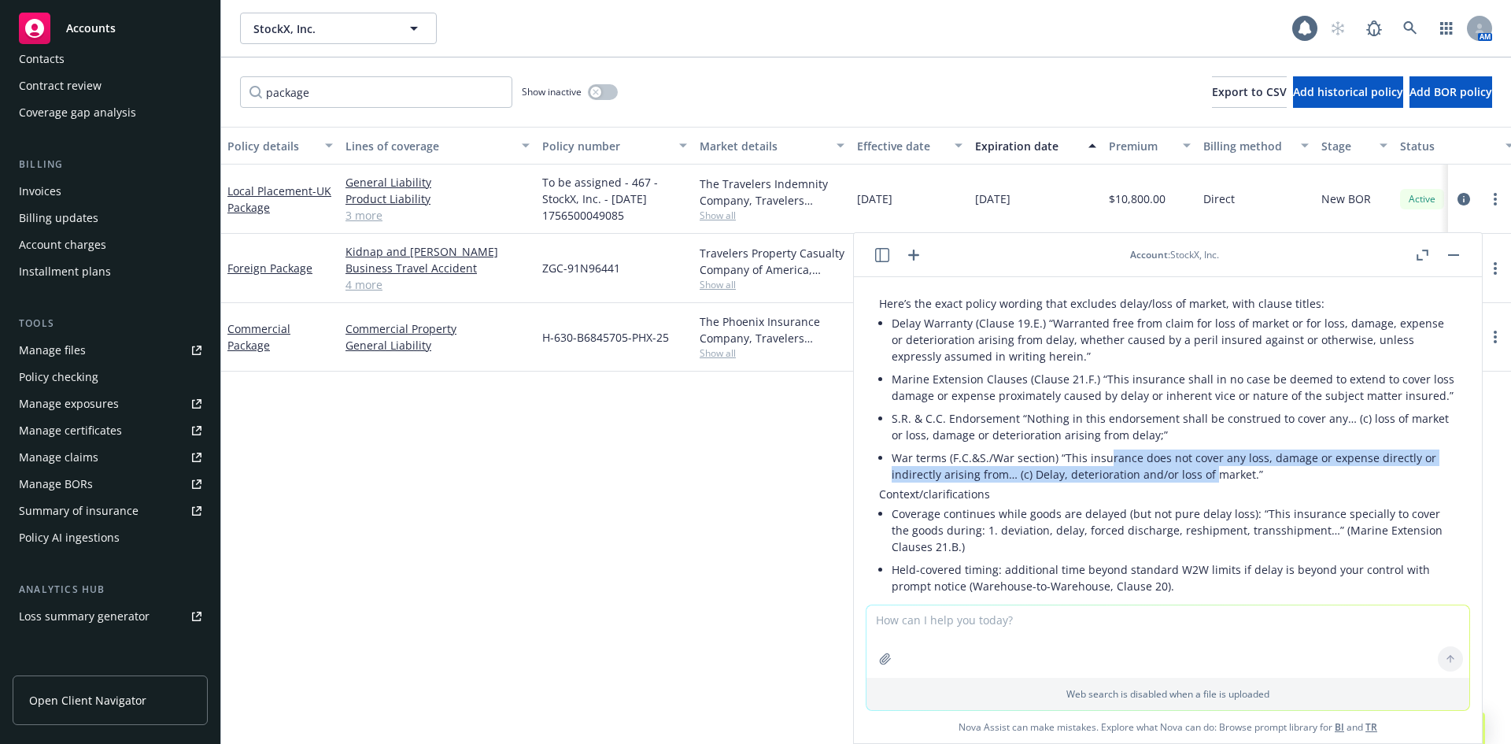
drag, startPoint x: 1186, startPoint y: 506, endPoint x: 1104, endPoint y: 497, distance: 83.2
click at [1104, 483] on p "War terms (F.C.&S./War section) “This insurance does not cover any loss, damage…" at bounding box center [1174, 465] width 565 height 33
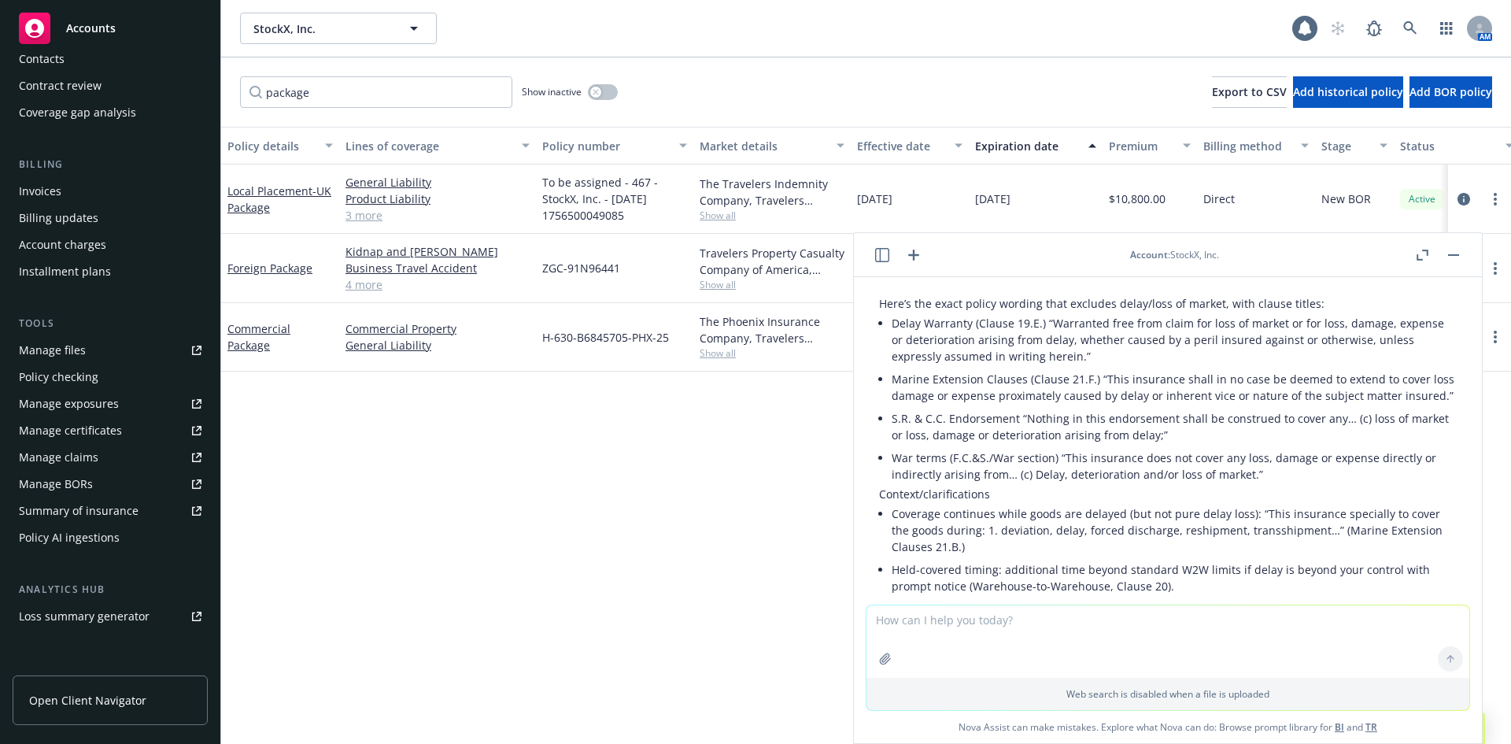
click at [1103, 483] on p "War terms (F.C.&S./War section) “This insurance does not cover any loss, damage…" at bounding box center [1174, 465] width 565 height 33
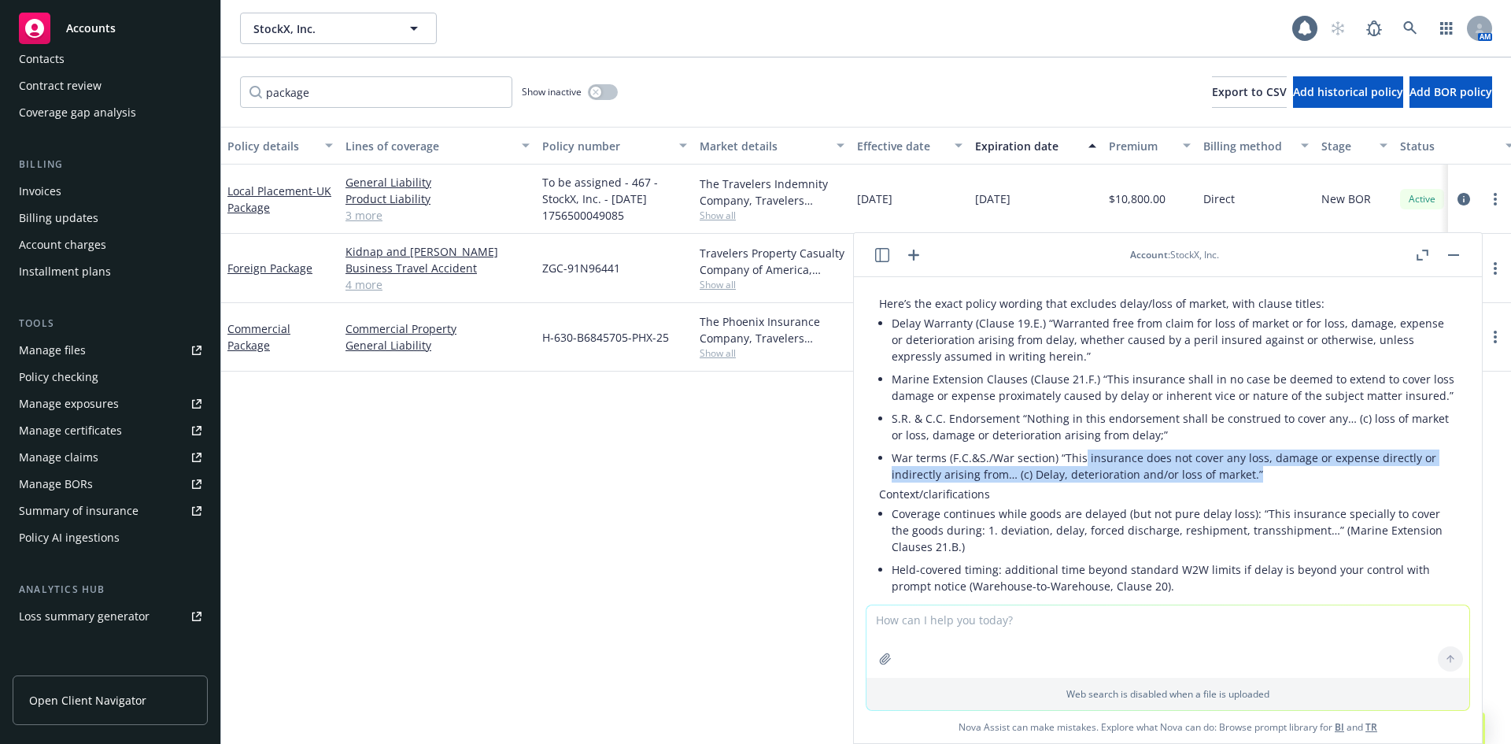
drag, startPoint x: 1082, startPoint y: 490, endPoint x: 1270, endPoint y: 502, distance: 188.5
click at [1270, 483] on p "War terms (F.C.&S./War section) “This insurance does not cover any loss, damage…" at bounding box center [1174, 465] width 565 height 33
click at [1160, 483] on p "War terms (F.C.&S./War section) “This insurance does not cover any loss, damage…" at bounding box center [1174, 465] width 565 height 33
drag, startPoint x: 958, startPoint y: 490, endPoint x: 1104, endPoint y: 505, distance: 147.3
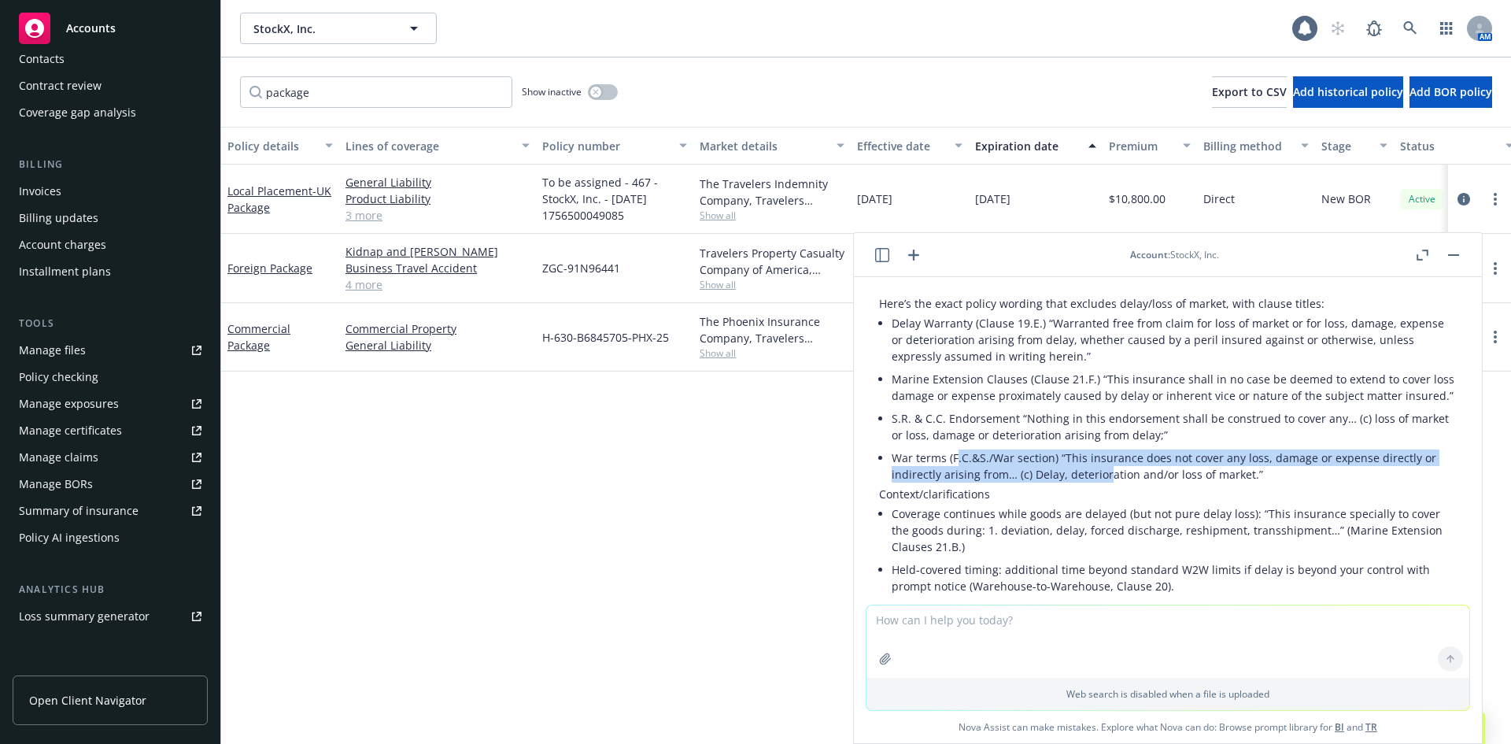
click at [1104, 483] on p "War terms (F.C.&S./War section) “This insurance does not cover any loss, damage…" at bounding box center [1174, 465] width 565 height 33
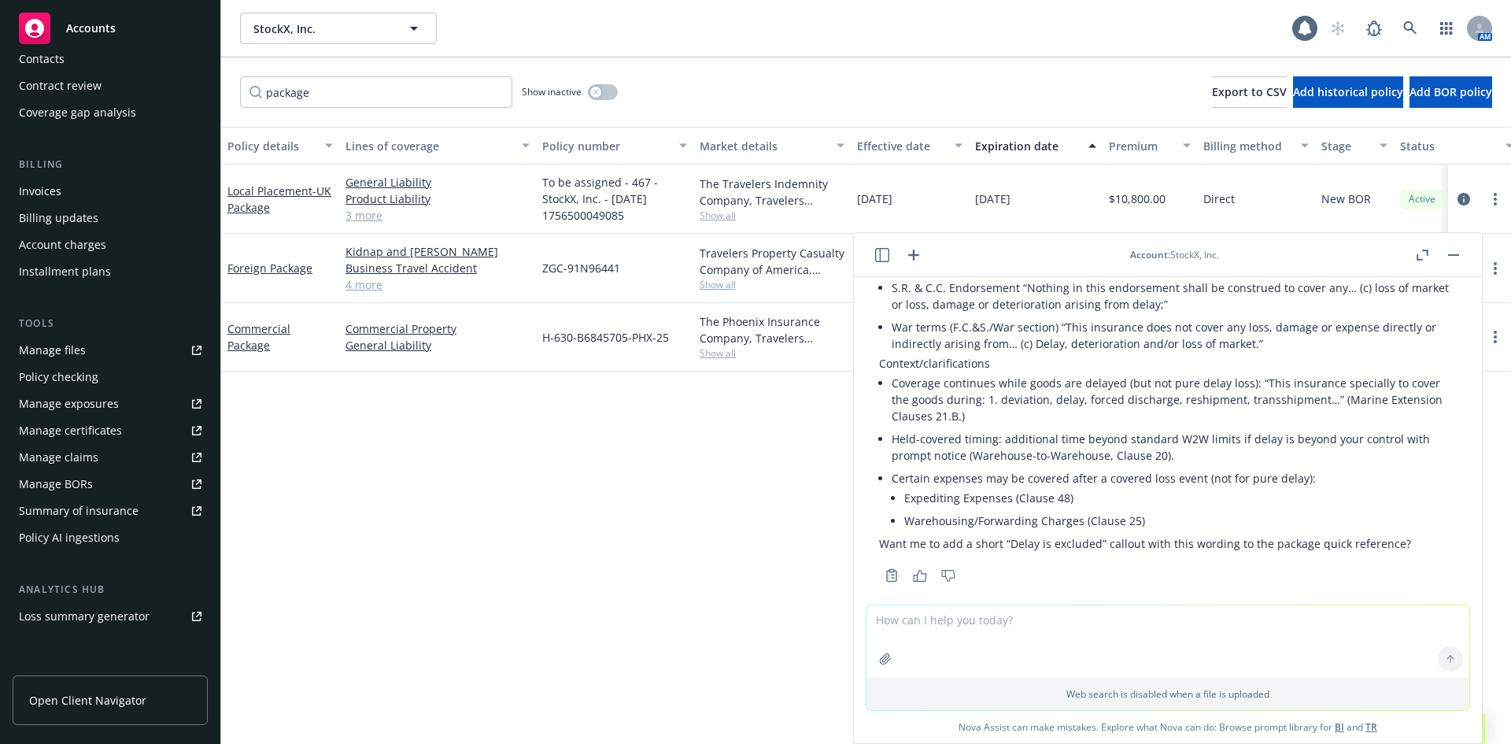
scroll to position [6526, 0]
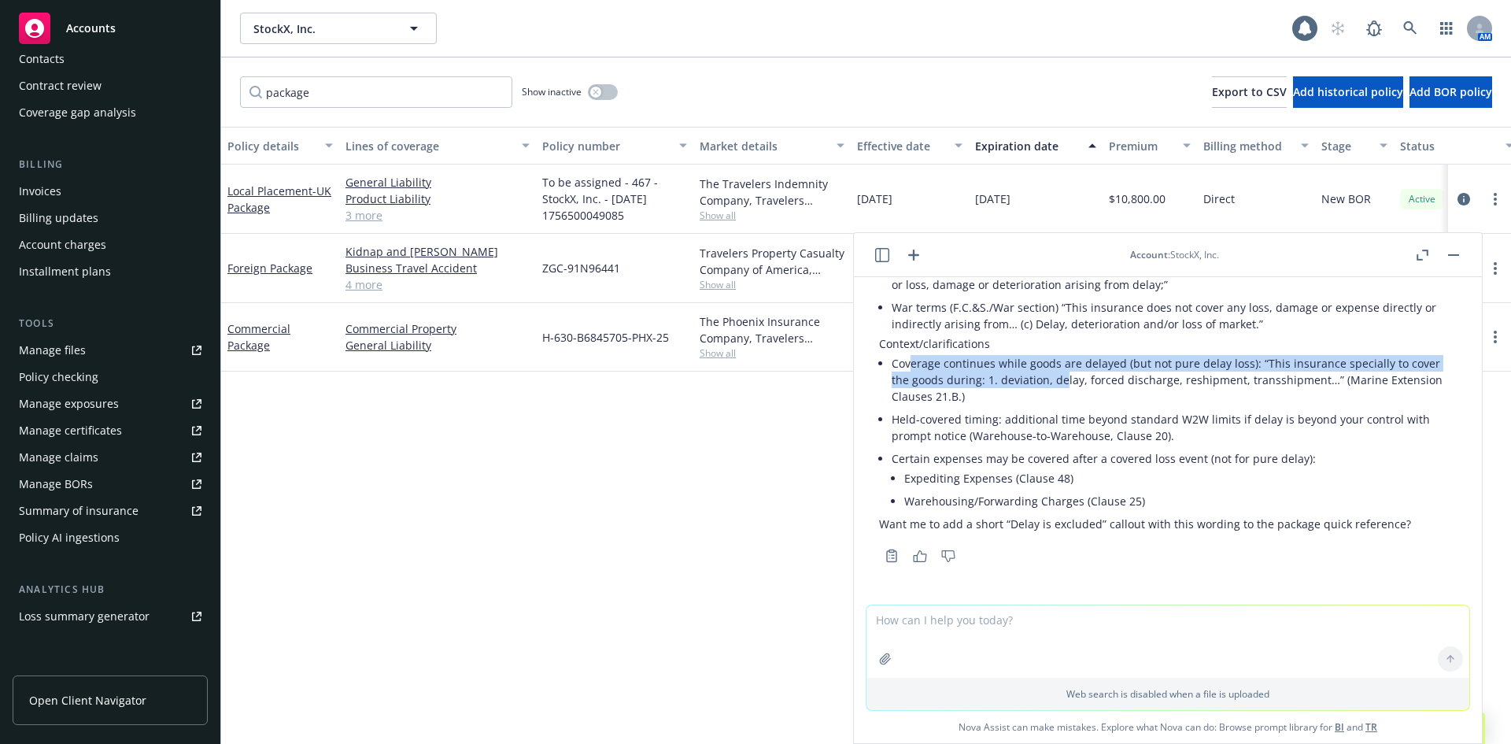
drag, startPoint x: 908, startPoint y: 372, endPoint x: 1062, endPoint y: 373, distance: 153.5
click at [1062, 373] on li "Coverage continues while goods are delayed (but not pure delay loss): “This ins…" at bounding box center [1174, 380] width 565 height 56
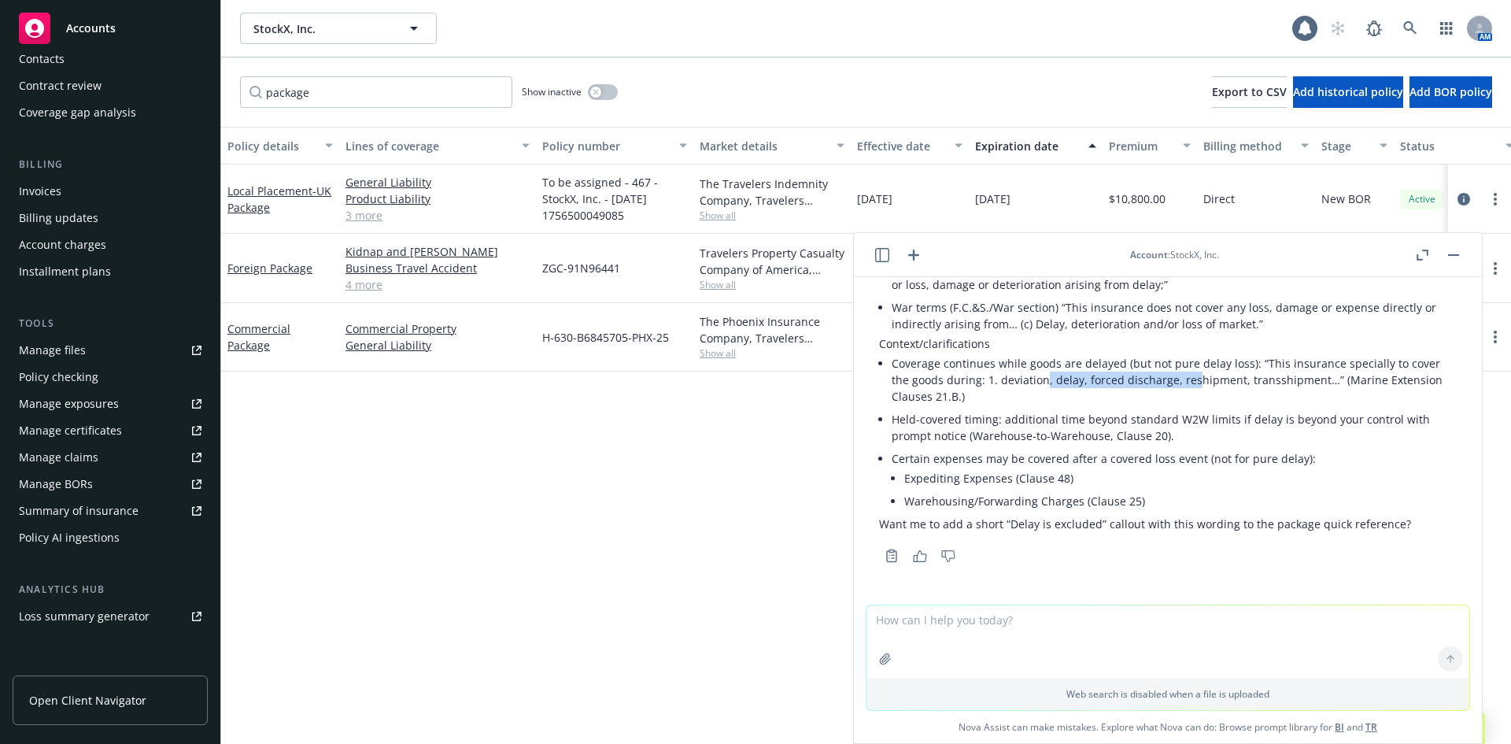
drag, startPoint x: 1184, startPoint y: 386, endPoint x: 1032, endPoint y: 379, distance: 152.0
click at [1036, 379] on li "Coverage continues while goods are delayed (but not pure delay loss): “This ins…" at bounding box center [1174, 380] width 565 height 56
click at [1031, 379] on li "Coverage continues while goods are delayed (but not pure delay loss): “This ins…" at bounding box center [1174, 380] width 565 height 56
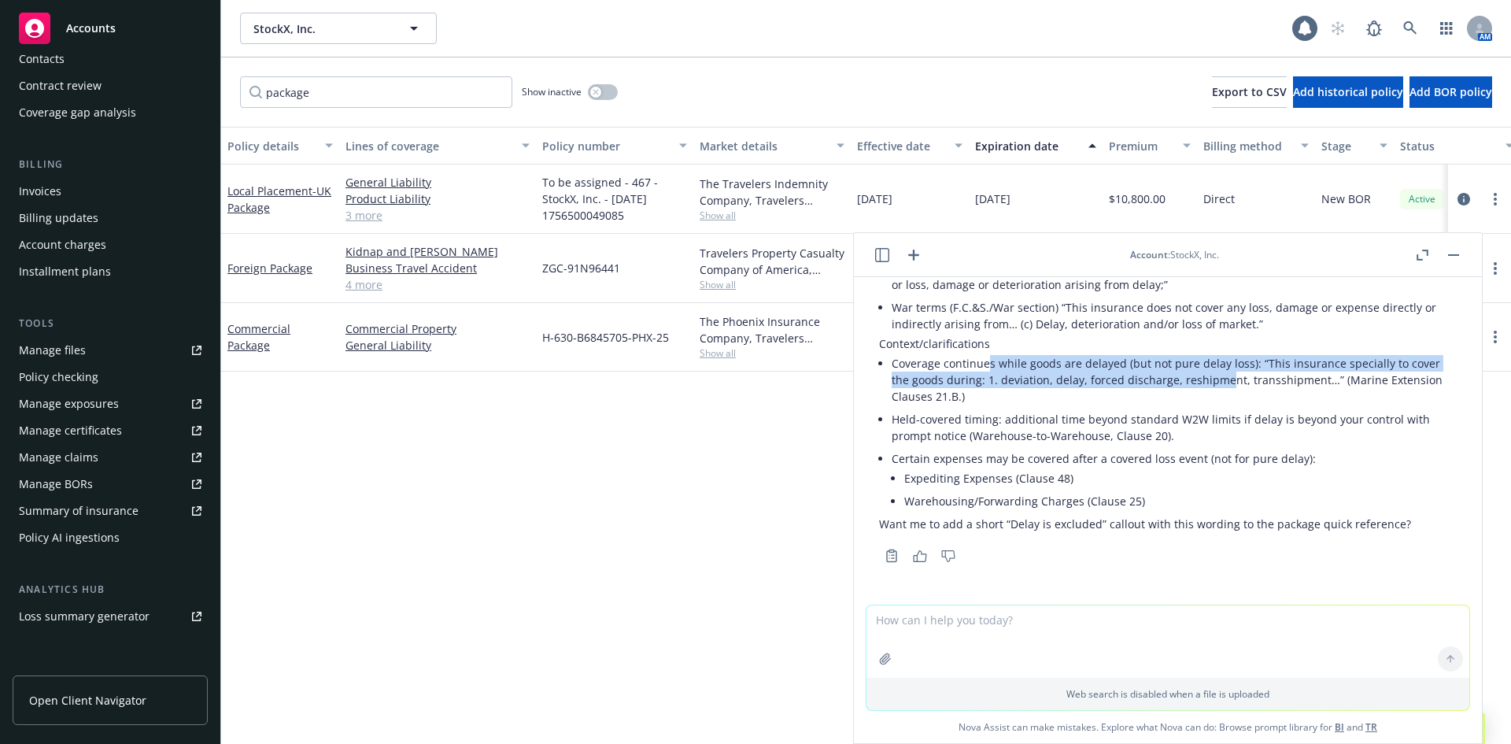
drag, startPoint x: 985, startPoint y: 368, endPoint x: 1226, endPoint y: 383, distance: 240.5
click at [1226, 383] on li "Coverage continues while goods are delayed (but not pure delay loss): “This ins…" at bounding box center [1174, 380] width 565 height 56
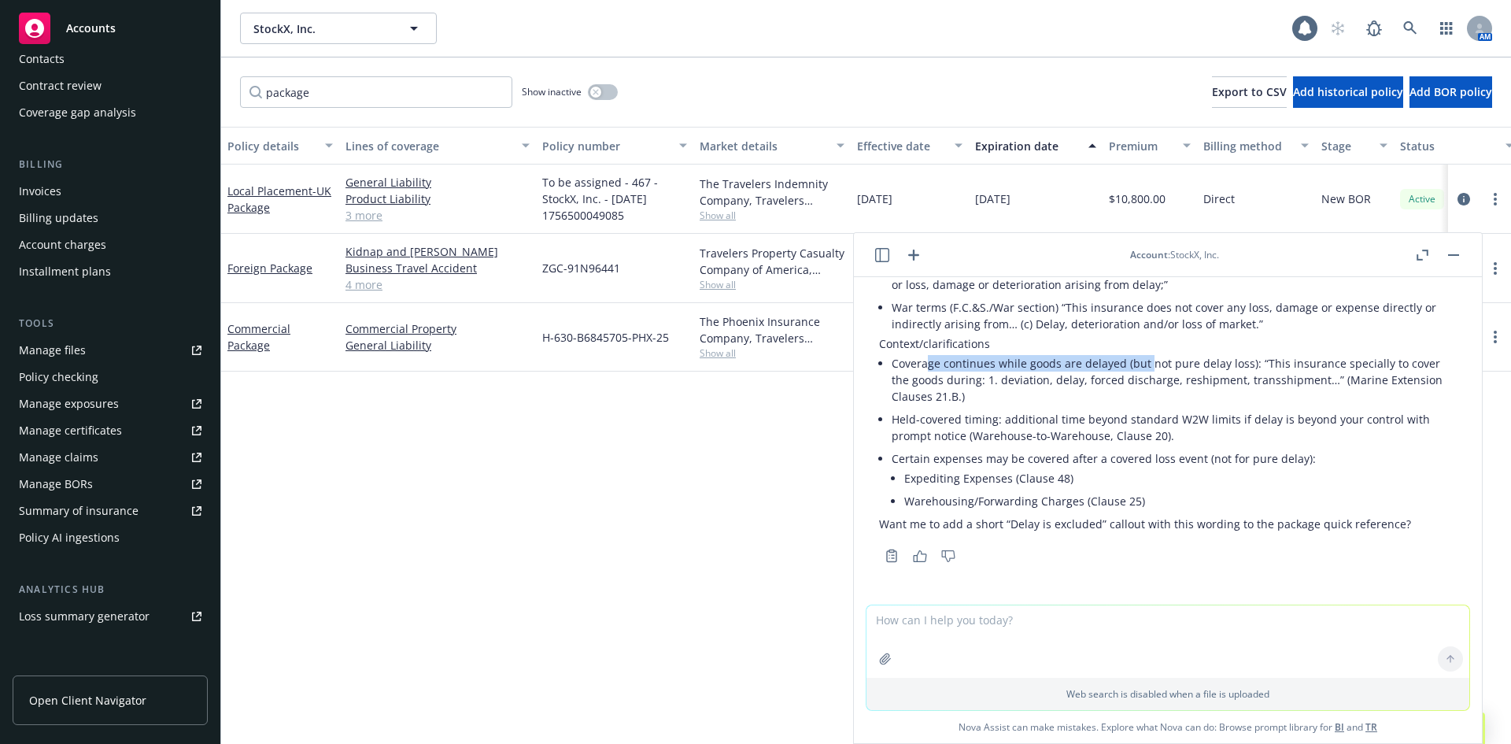
drag, startPoint x: 930, startPoint y: 368, endPoint x: 1146, endPoint y: 368, distance: 216.5
click at [1146, 368] on li "Coverage continues while goods are delayed (but not pure delay loss): “This ins…" at bounding box center [1174, 380] width 565 height 56
drag, startPoint x: 897, startPoint y: 365, endPoint x: 1285, endPoint y: 365, distance: 388.8
click at [1285, 365] on li "Coverage continues while goods are delayed (but not pure delay loss): “This ins…" at bounding box center [1174, 380] width 565 height 56
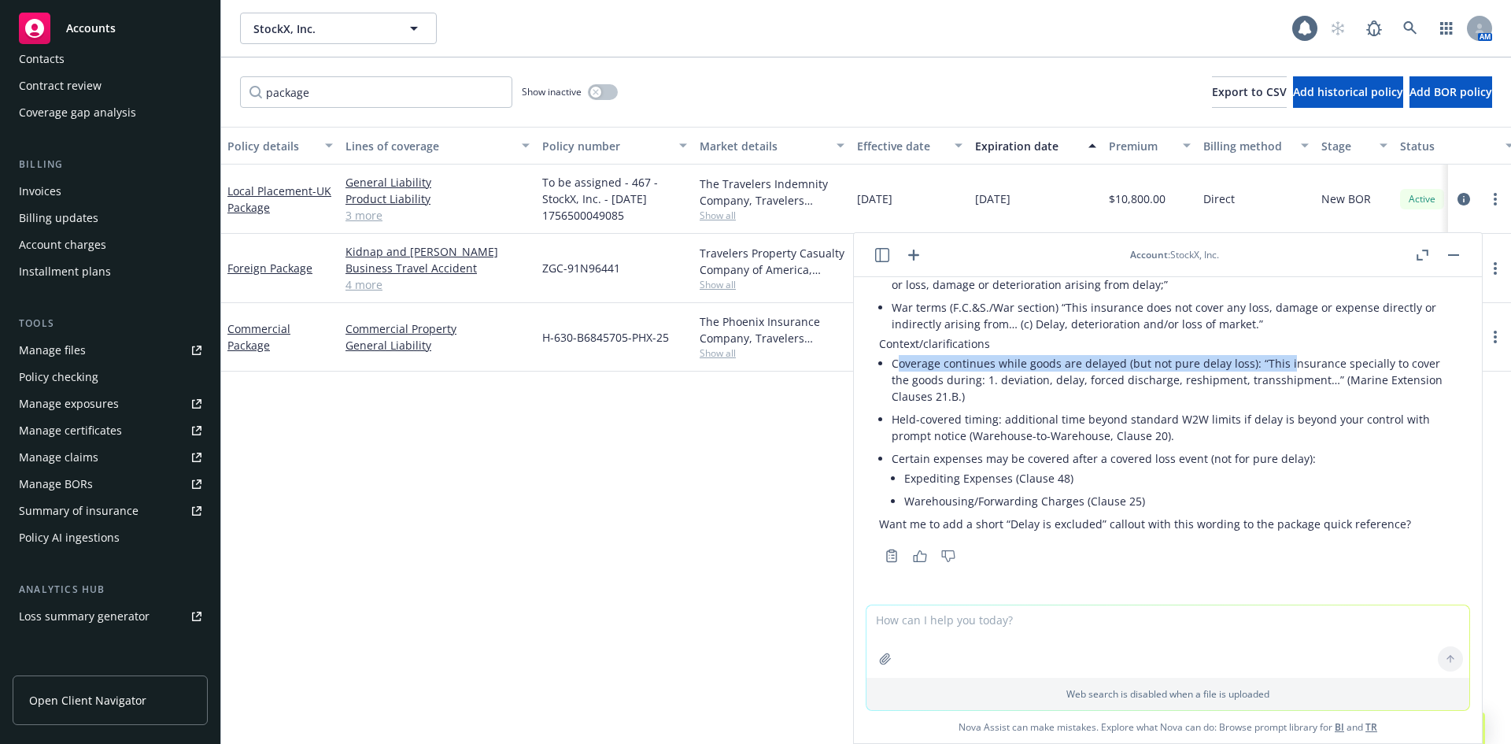
click at [1285, 365] on li "Coverage continues while goods are delayed (but not pure delay loss): “This ins…" at bounding box center [1174, 380] width 565 height 56
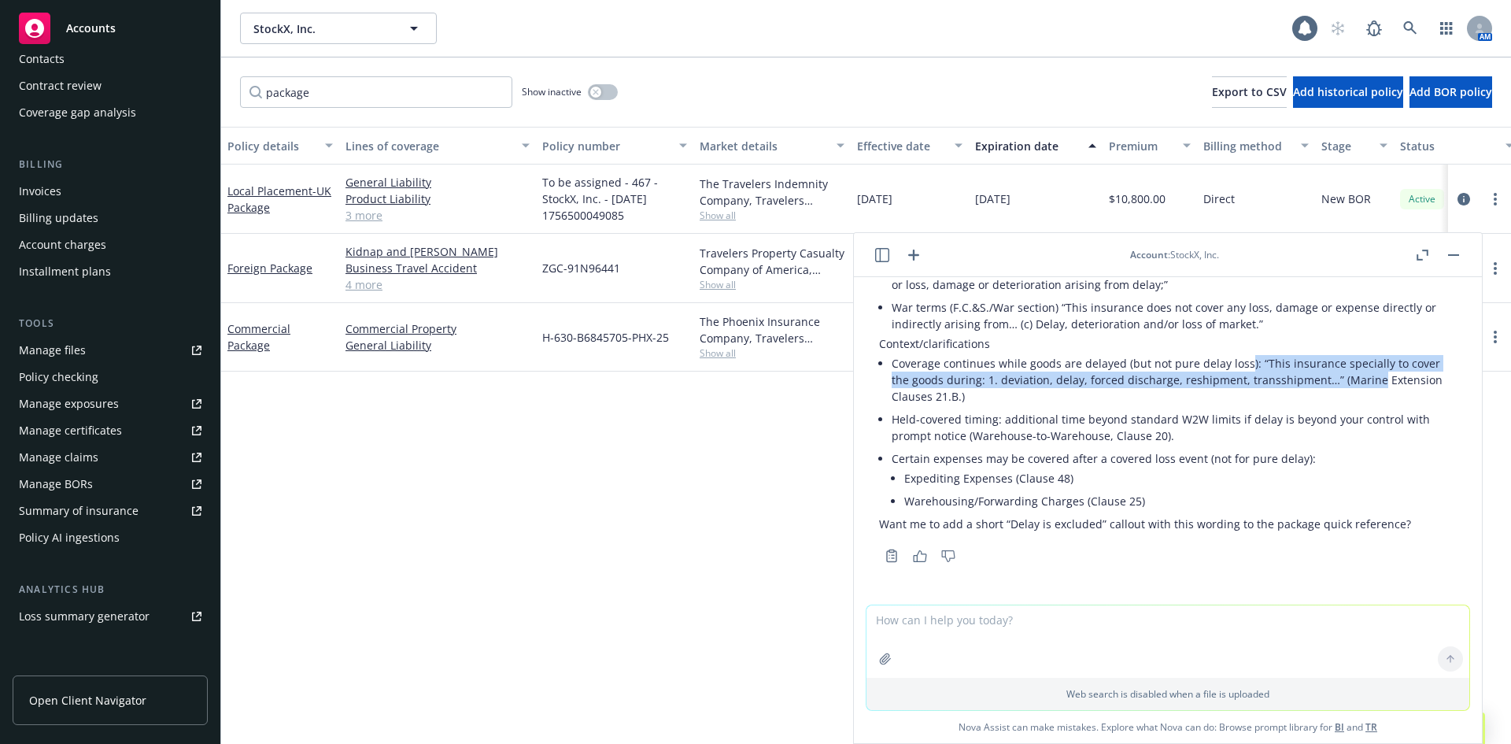
drag, startPoint x: 1244, startPoint y: 365, endPoint x: 1368, endPoint y: 372, distance: 123.8
click at [1368, 372] on li "Coverage continues while goods are delayed (but not pure delay loss): “This ins…" at bounding box center [1174, 380] width 565 height 56
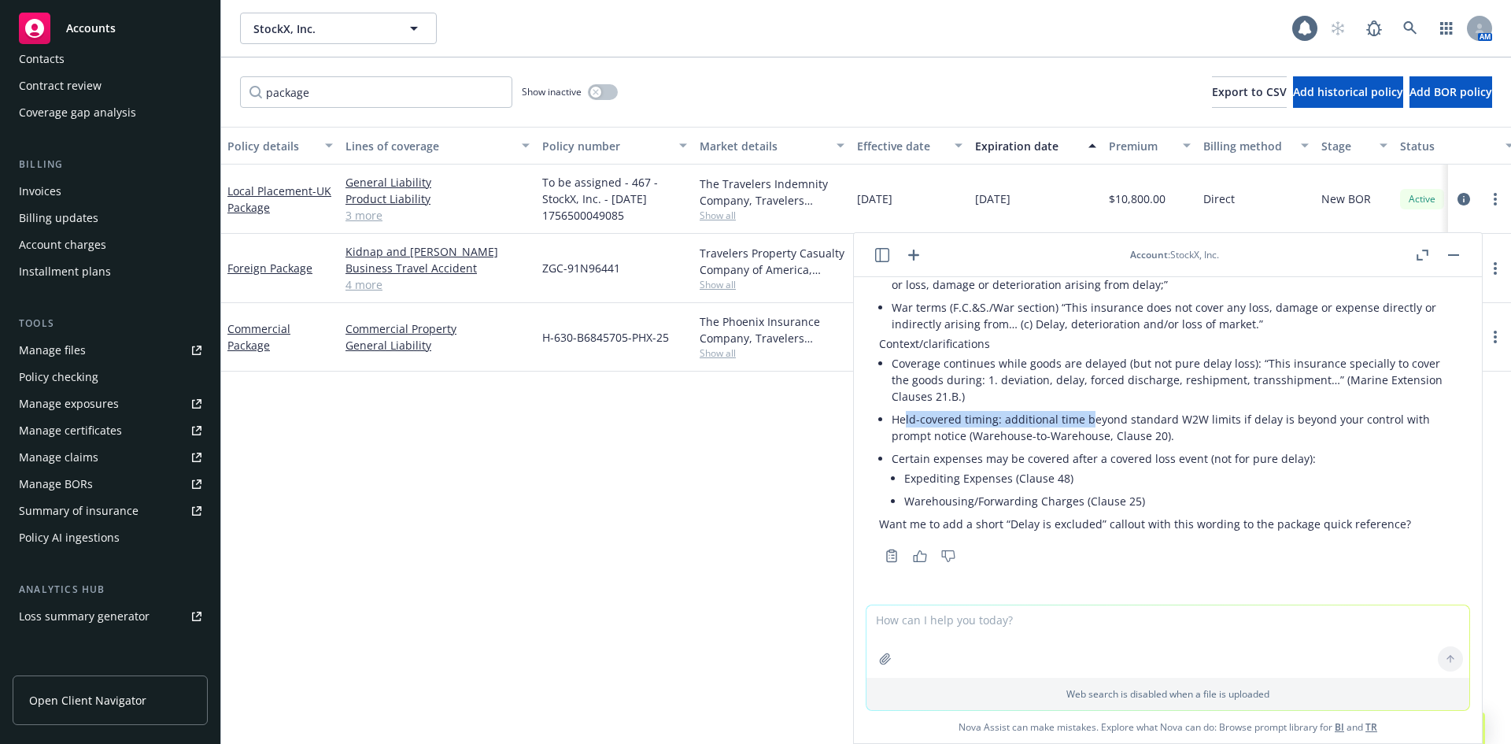
drag, startPoint x: 907, startPoint y: 418, endPoint x: 1085, endPoint y: 417, distance: 178.7
click at [1085, 417] on li "Held-covered timing: additional time beyond standard W2W limits if delay is bey…" at bounding box center [1174, 427] width 565 height 39
drag, startPoint x: 917, startPoint y: 421, endPoint x: 1102, endPoint y: 420, distance: 185.0
click at [1102, 420] on li "Held-covered timing: additional time beyond standard W2W limits if delay is bey…" at bounding box center [1174, 427] width 565 height 39
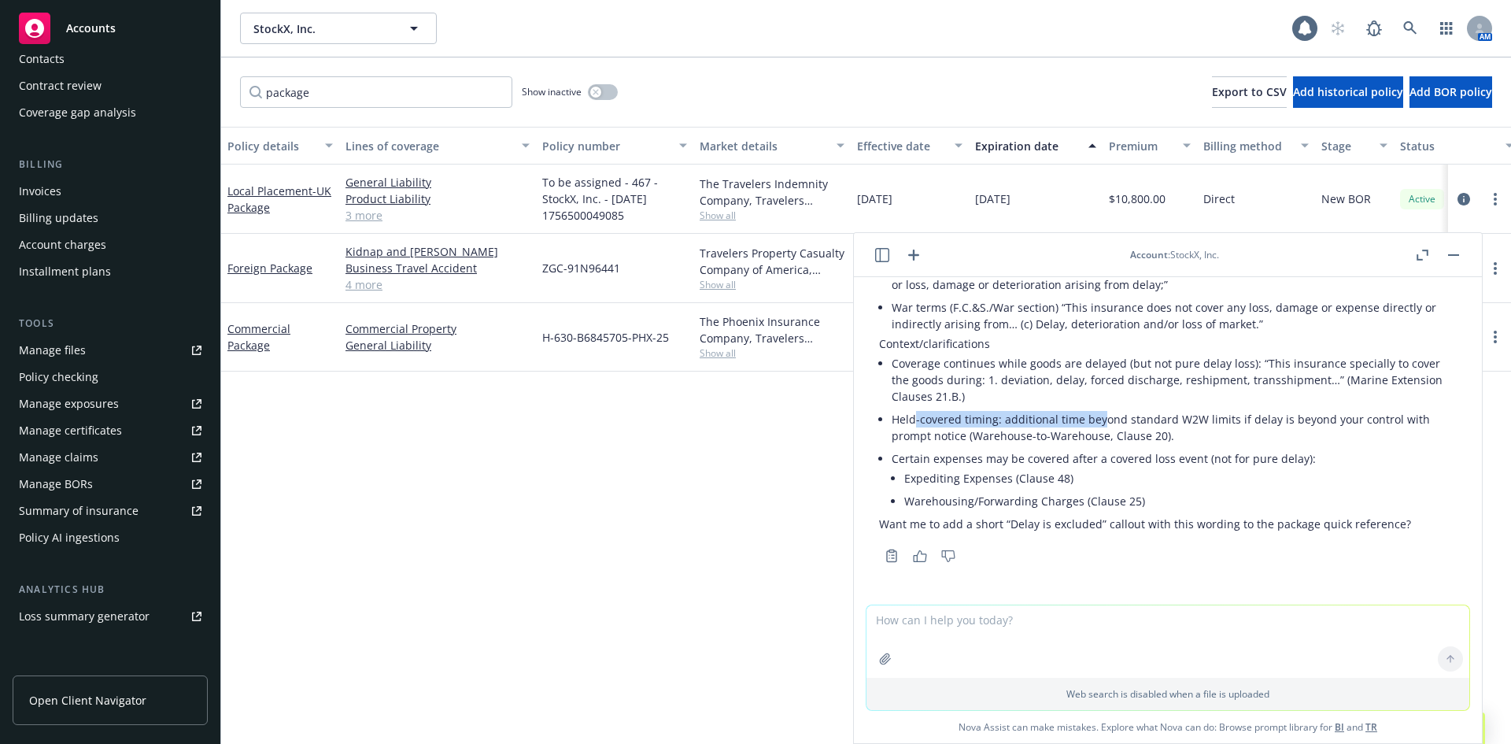
click at [1102, 420] on li "Held-covered timing: additional time beyond standard W2W limits if delay is bey…" at bounding box center [1174, 427] width 565 height 39
drag, startPoint x: 918, startPoint y: 464, endPoint x: 1083, endPoint y: 463, distance: 165.3
click at [1083, 463] on li "Certain expenses may be covered after a covered loss event (not for pure delay)…" at bounding box center [1174, 481] width 565 height 68
drag, startPoint x: 1201, startPoint y: 459, endPoint x: 965, endPoint y: 457, distance: 236.1
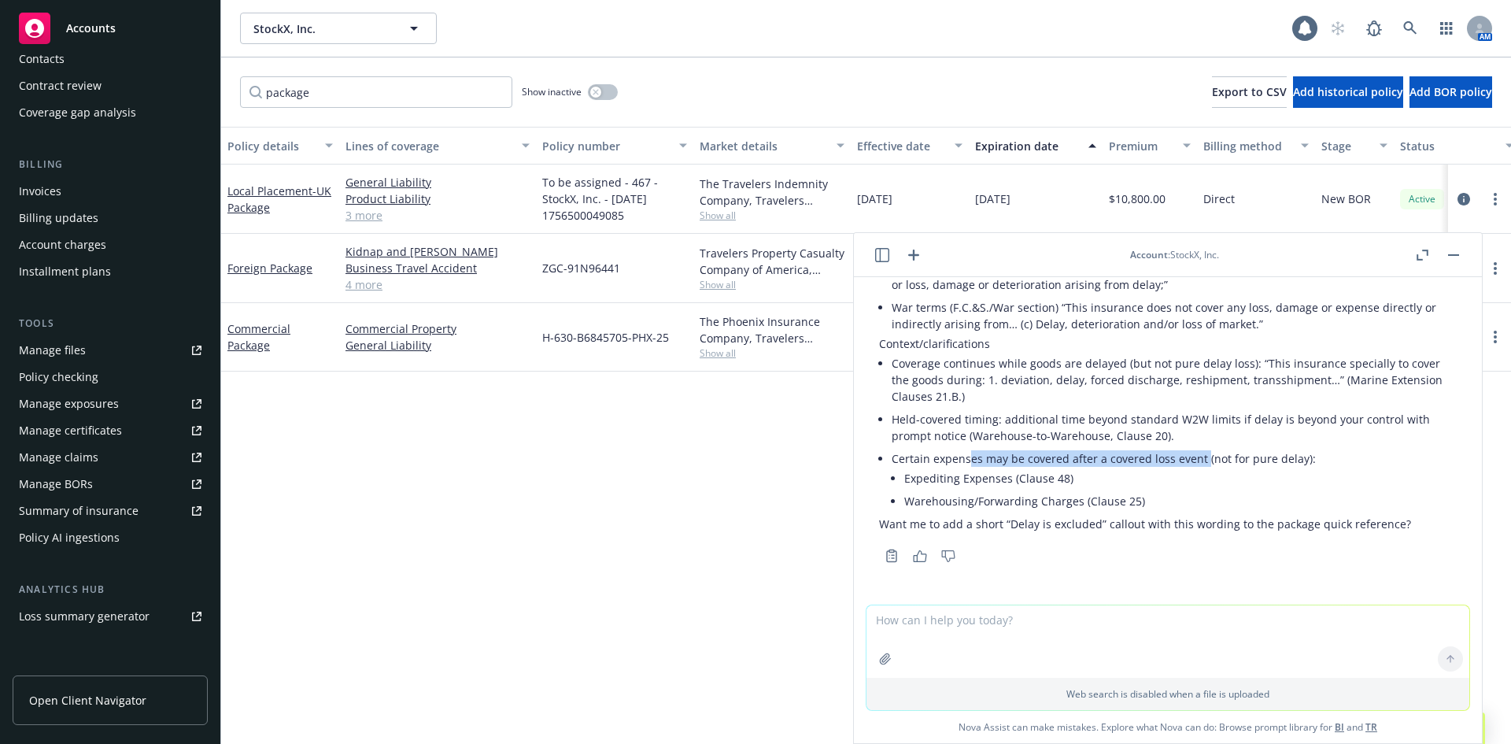
click at [965, 458] on li "Certain expenses may be covered after a covered loss event (not for pure delay)…" at bounding box center [1174, 481] width 565 height 68
click at [965, 457] on li "Certain expenses may be covered after a covered loss event (not for pure delay)…" at bounding box center [1174, 481] width 565 height 68
drag, startPoint x: 915, startPoint y: 478, endPoint x: 979, endPoint y: 495, distance: 66.1
click at [977, 495] on ul "Expediting Expenses (Clause 48) Warehousing/Forwarding Charges (Clause 25)" at bounding box center [1180, 490] width 553 height 46
click at [979, 495] on li "Warehousing/Forwarding Charges (Clause 25)" at bounding box center [1180, 501] width 553 height 23
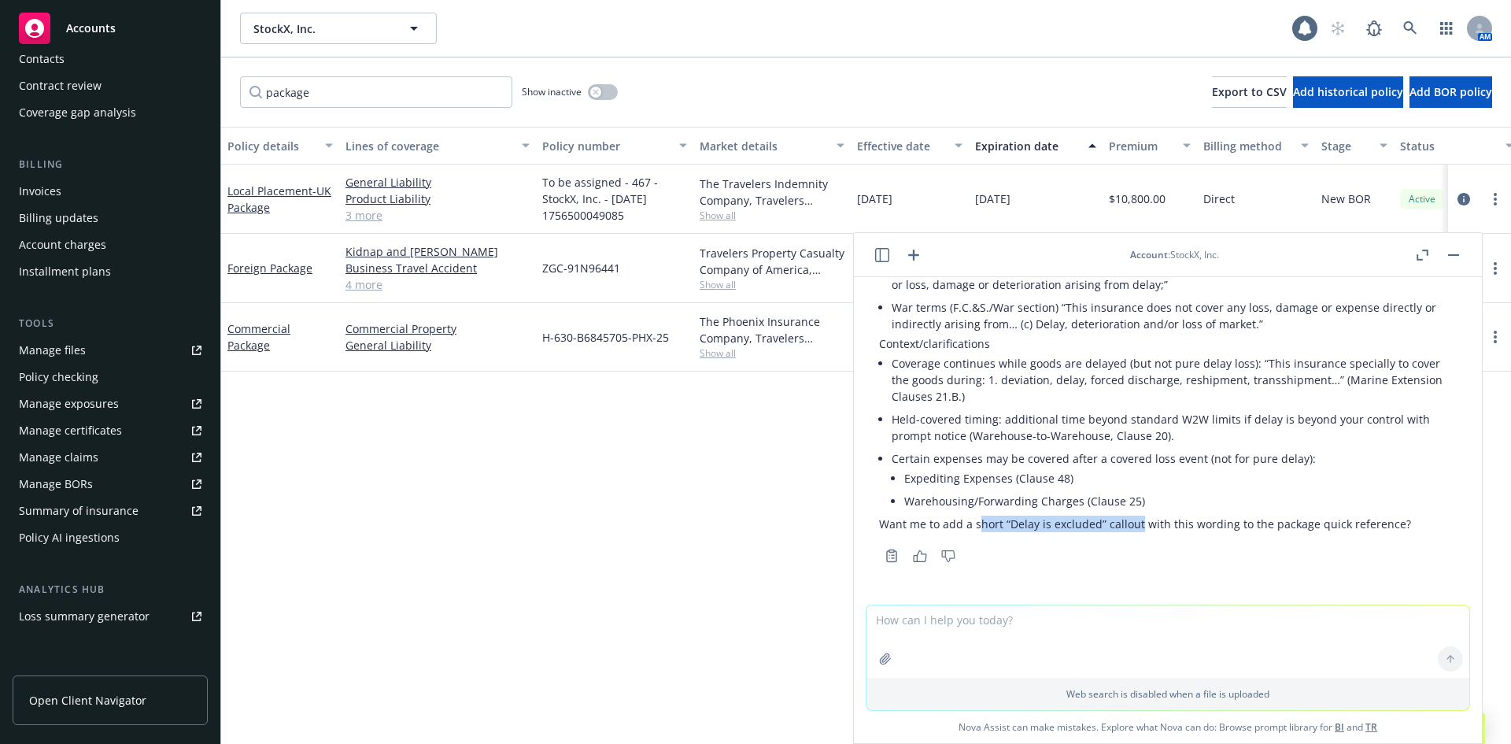
drag, startPoint x: 1136, startPoint y: 522, endPoint x: 976, endPoint y: 524, distance: 159.8
click at [976, 524] on p "Want me to add a short “Delay is excluded” callout with this wording to the pac…" at bounding box center [1168, 524] width 578 height 17
click at [974, 524] on p "Want me to add a short “Delay is excluded” callout with this wording to the pac…" at bounding box center [1168, 524] width 578 height 17
drag, startPoint x: 1007, startPoint y: 364, endPoint x: 1148, endPoint y: 364, distance: 141.7
click at [1148, 364] on li "Coverage continues while goods are delayed (but not pure delay loss): “This ins…" at bounding box center [1174, 380] width 565 height 56
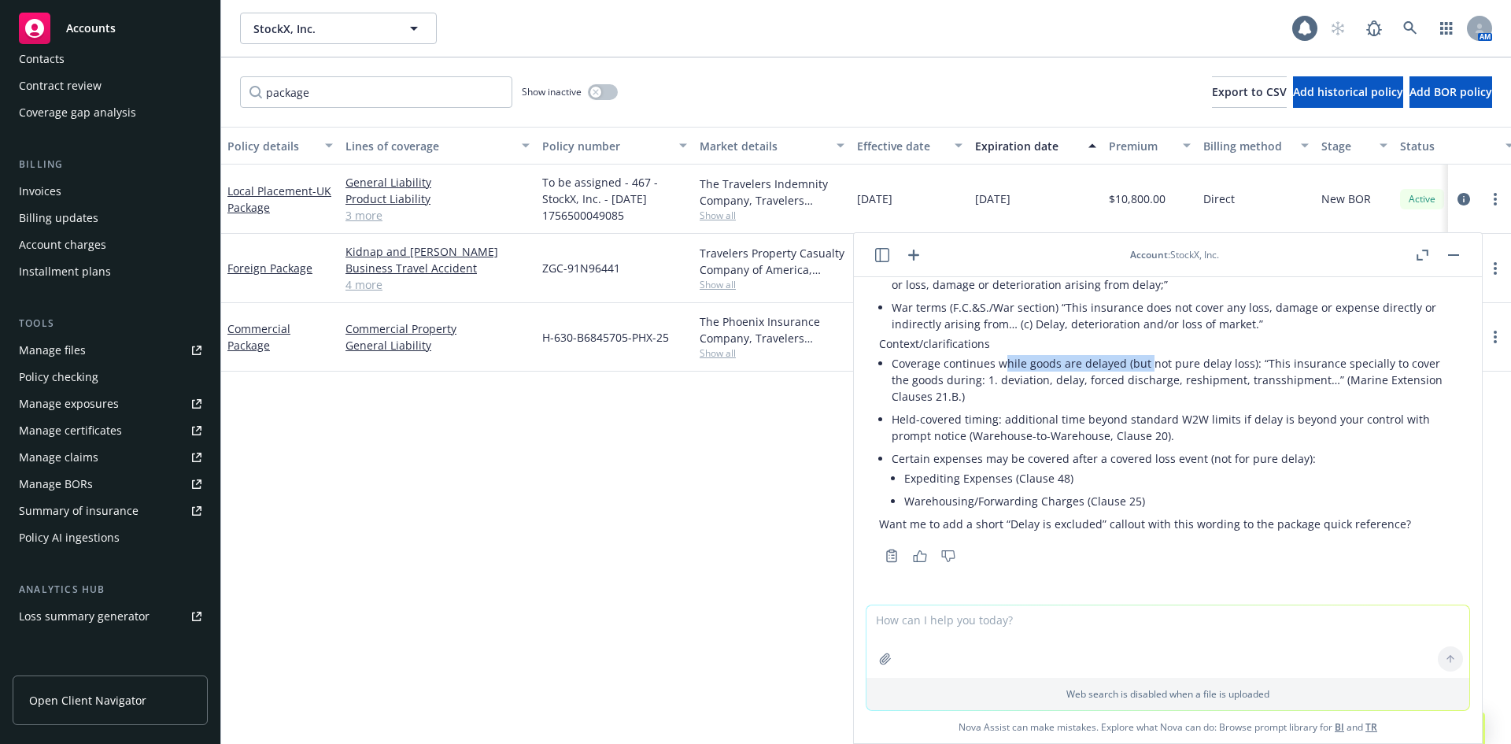
click at [1148, 364] on li "Coverage continues while goods are delayed (but not pure delay loss): “This ins…" at bounding box center [1174, 380] width 565 height 56
drag, startPoint x: 890, startPoint y: 364, endPoint x: 1121, endPoint y: 364, distance: 230.6
click at [1121, 364] on div "Here’s the exact policy wording that excludes delay/loss of market, with clause…" at bounding box center [1168, 338] width 578 height 387
copy li "Coverage continues while goods are delayed"
click at [940, 621] on textarea at bounding box center [1168, 641] width 603 height 72
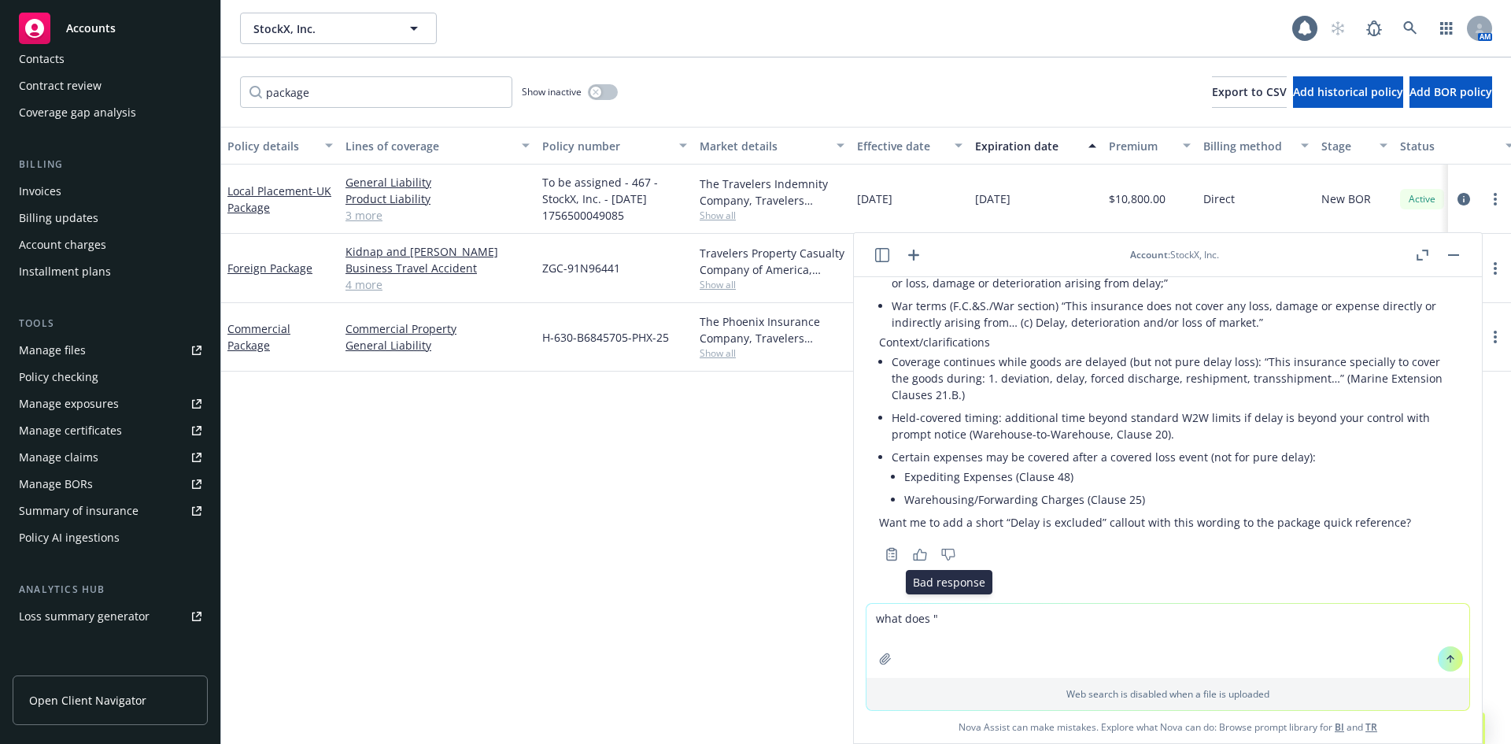
paste textarea "Coverage continues while goods are delayed"
type textarea "what does "Coverage continues while goods are delayed" mean then?"
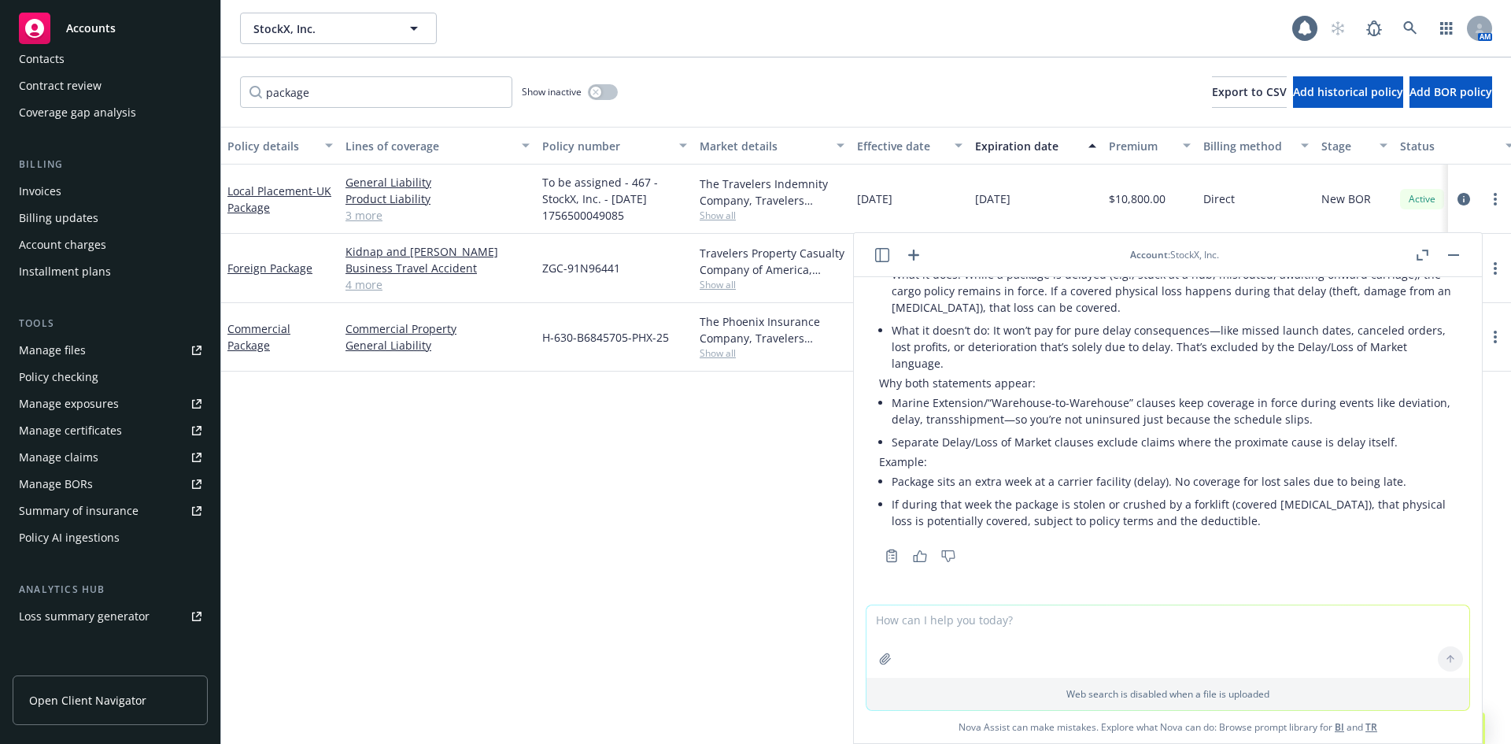
scroll to position [6936, 0]
click at [1457, 250] on button "button" at bounding box center [1453, 255] width 19 height 19
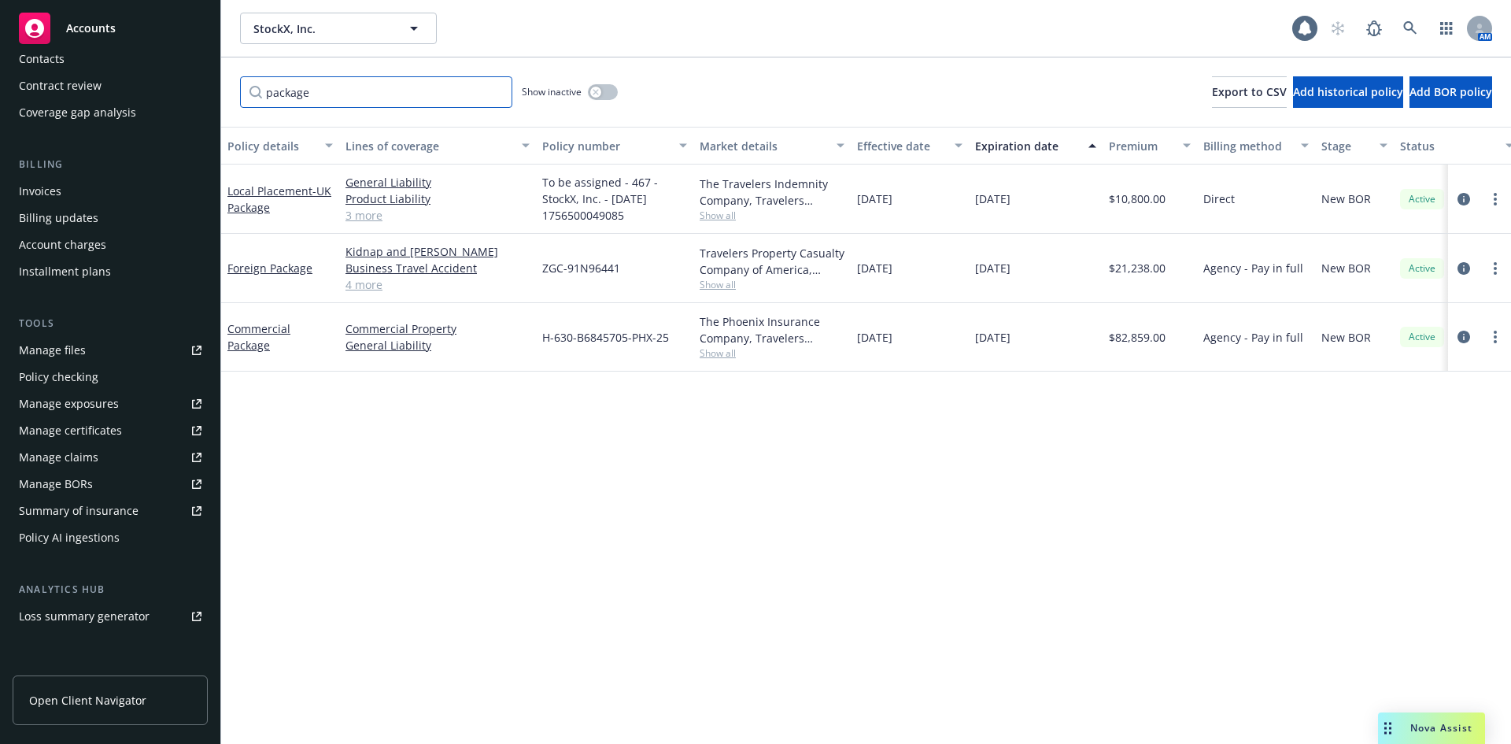
drag, startPoint x: 381, startPoint y: 93, endPoint x: 205, endPoint y: 94, distance: 176.3
click at [205, 94] on div "Accounts Overview Coverage Policies Policy changes SSC Cases Quoting plans Cont…" at bounding box center [755, 372] width 1511 height 744
type input "cyber"
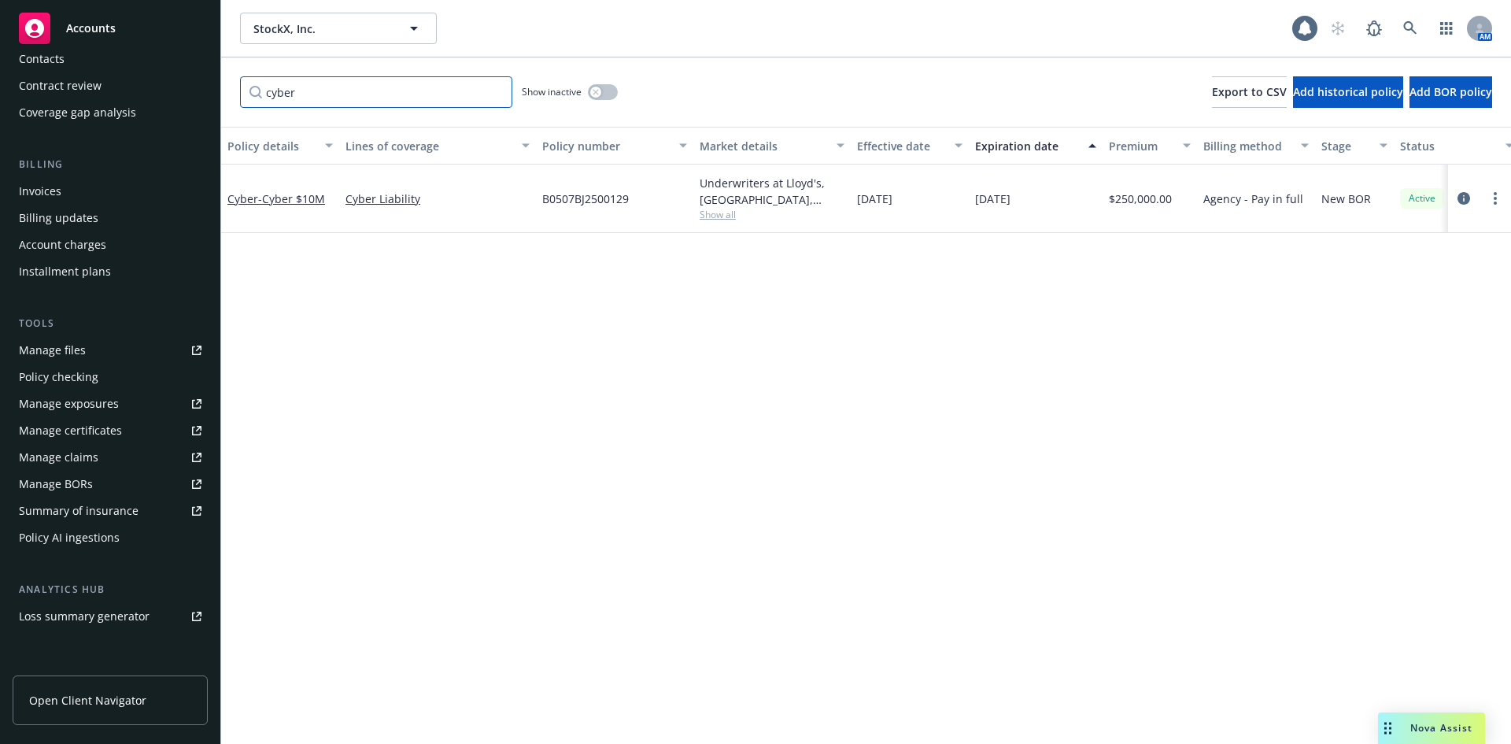
drag, startPoint x: 330, startPoint y: 94, endPoint x: 204, endPoint y: 89, distance: 126.0
click at [222, 92] on div "cyber Show inactive Export to CSV Add historical policy Add BOR policy" at bounding box center [866, 91] width 1290 height 69
type input "130003310"
click at [1462, 198] on icon "circleInformation" at bounding box center [1464, 199] width 13 height 13
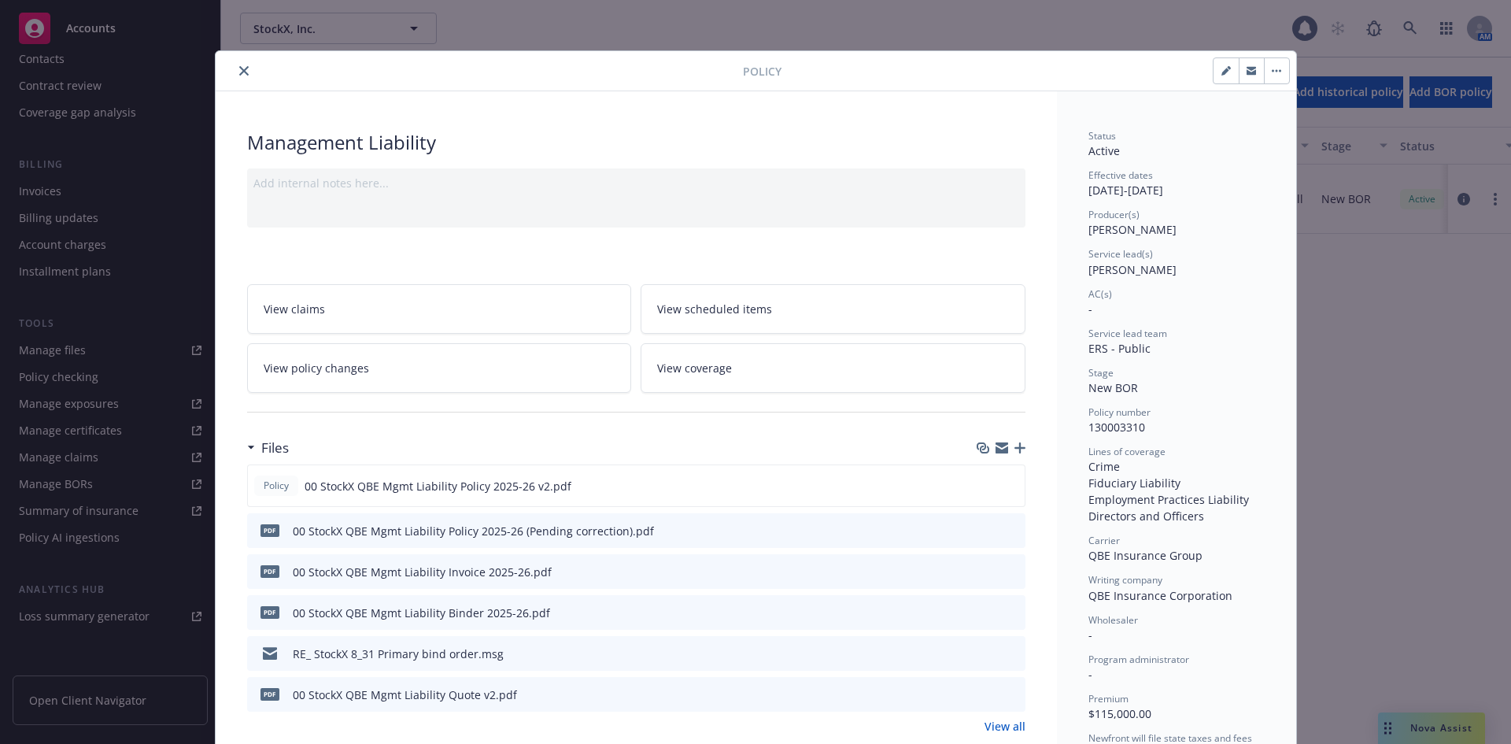
click at [239, 73] on icon "close" at bounding box center [243, 70] width 9 height 9
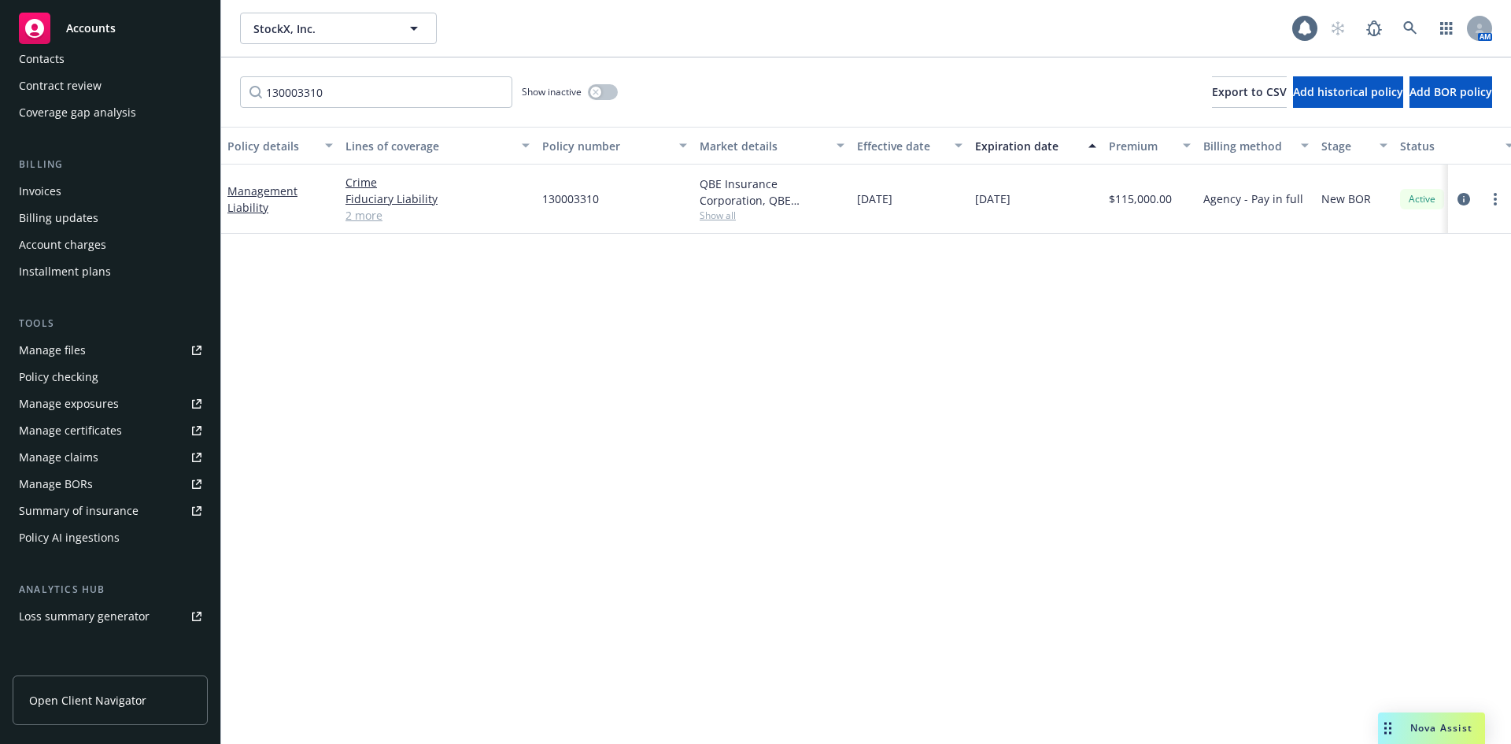
click at [678, 350] on div "Policy details Lines of coverage Policy number Market details Effective date Ex…" at bounding box center [866, 435] width 1290 height 617
drag, startPoint x: 749, startPoint y: 494, endPoint x: 738, endPoint y: 486, distance: 13.5
click at [749, 494] on div "Policy details Lines of coverage Policy number Market details Effective date Ex…" at bounding box center [866, 435] width 1290 height 617
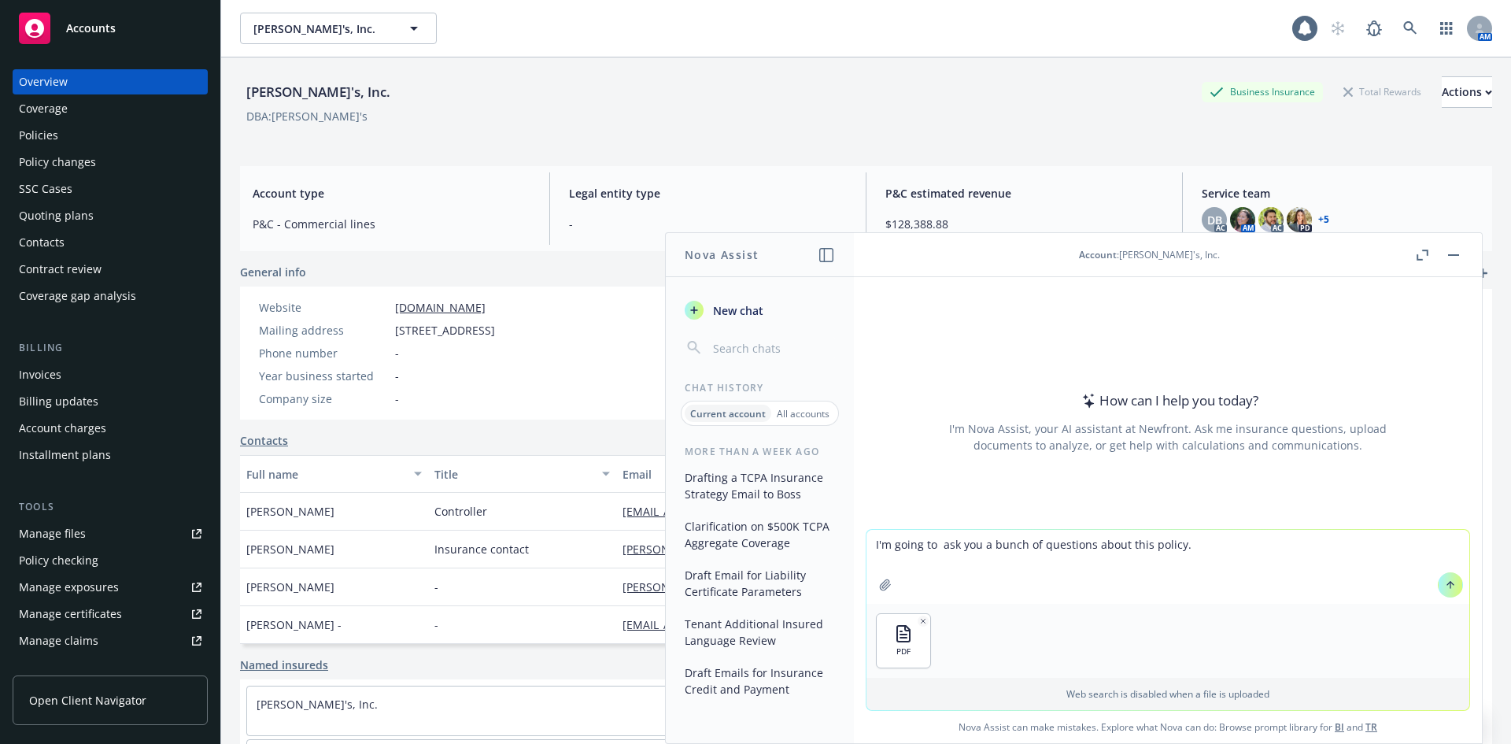
drag, startPoint x: 1459, startPoint y: 257, endPoint x: 1444, endPoint y: 250, distance: 17.0
click at [1459, 255] on button "button" at bounding box center [1453, 255] width 19 height 19
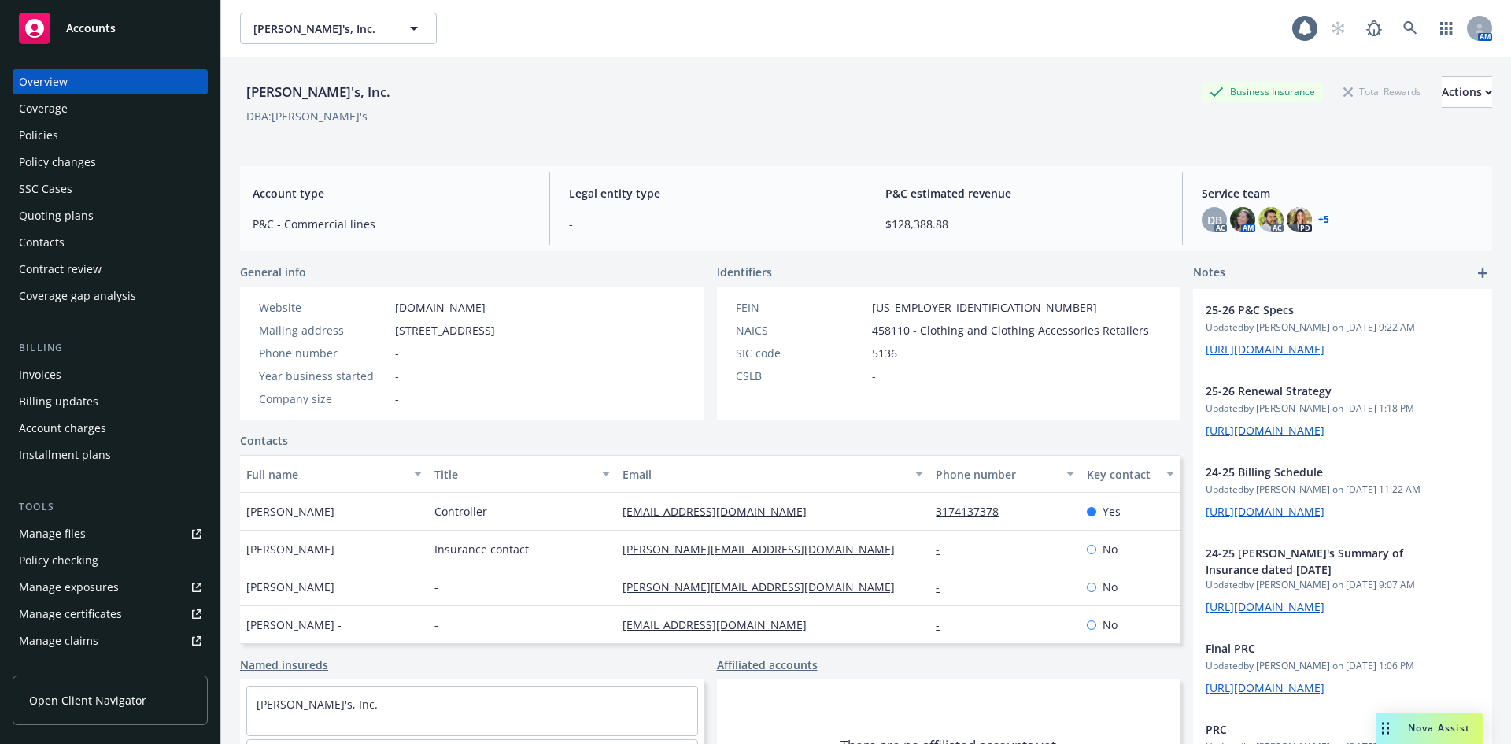
click at [638, 118] on div "DBA: [PERSON_NAME]'s" at bounding box center [866, 116] width 1252 height 17
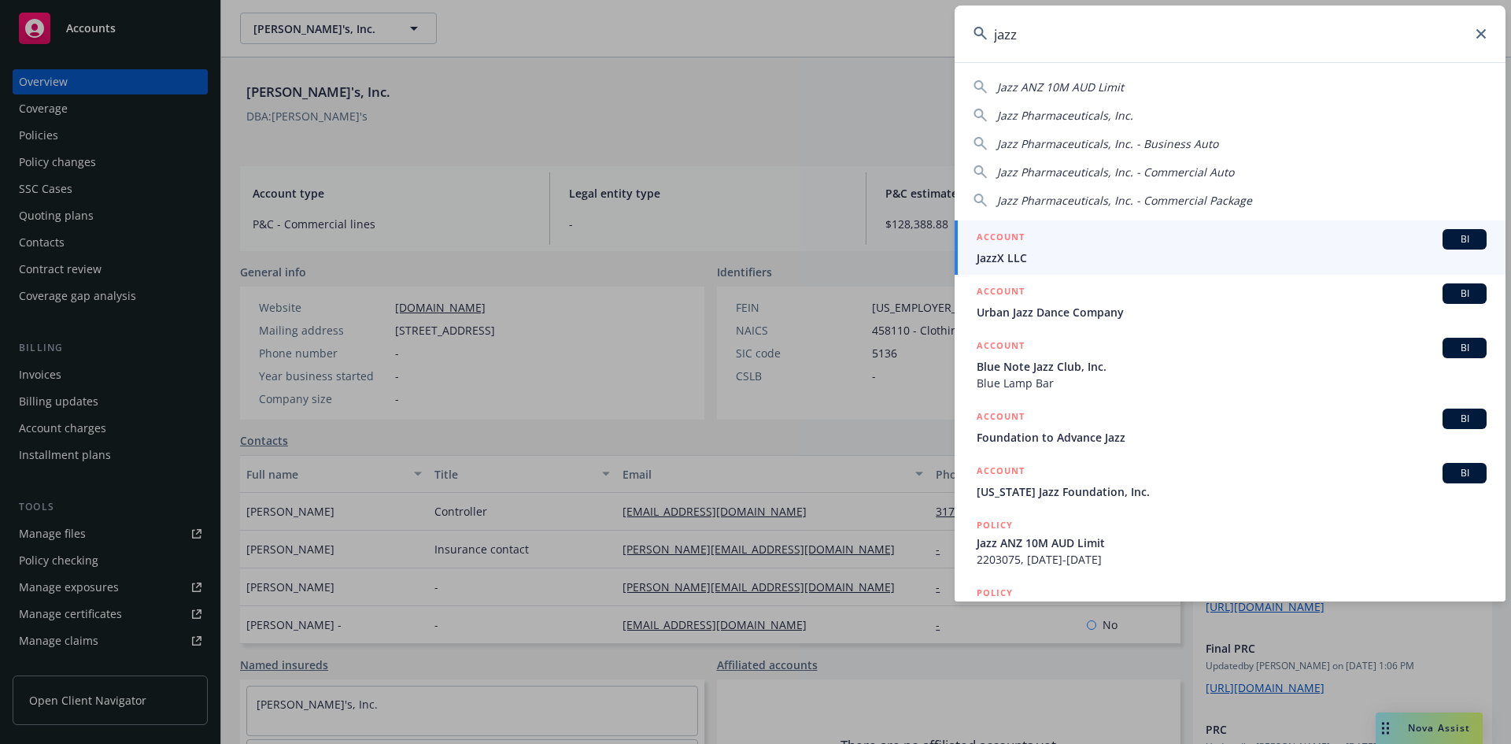
type input "jazz"
click at [1457, 236] on span "BI" at bounding box center [1464, 239] width 31 height 14
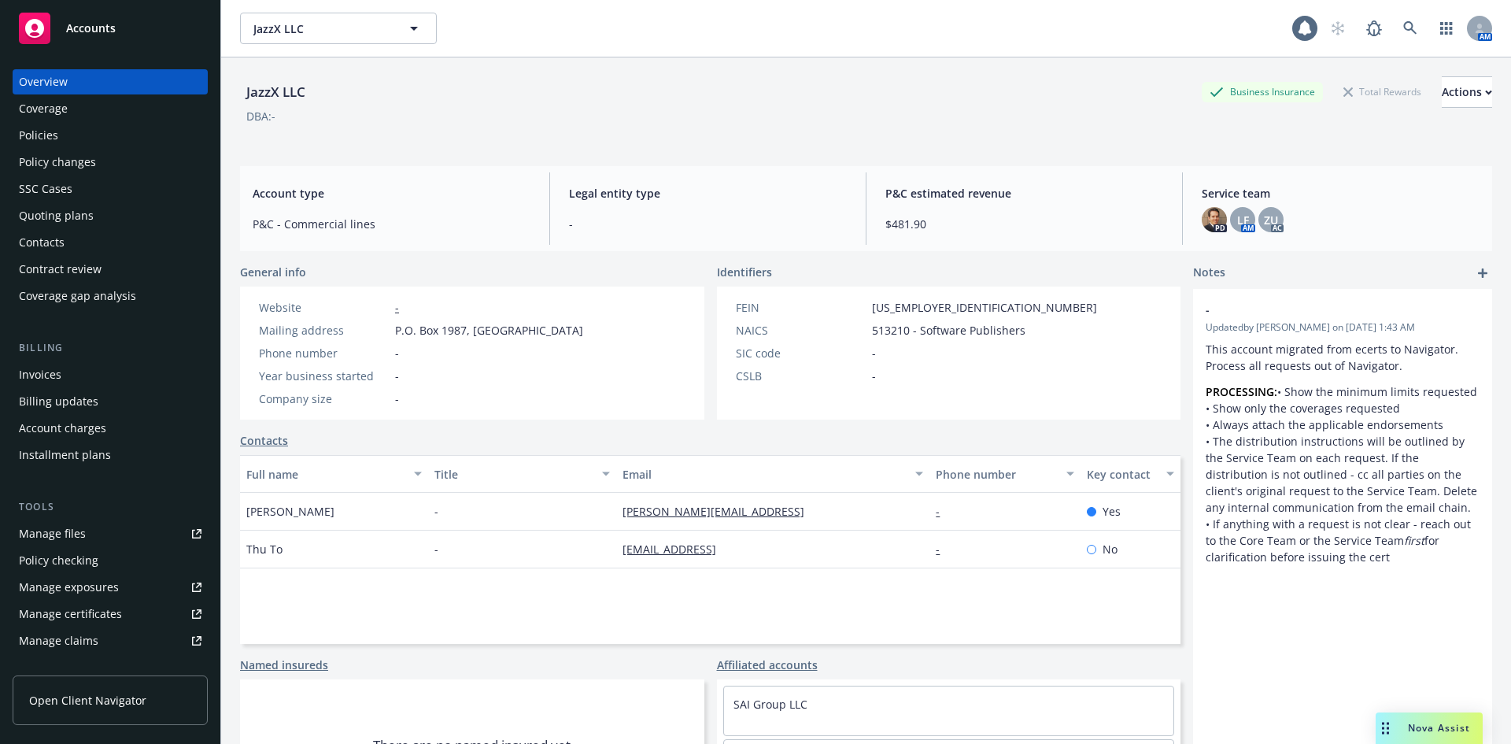
click at [359, 123] on div "DBA: -" at bounding box center [866, 116] width 1252 height 17
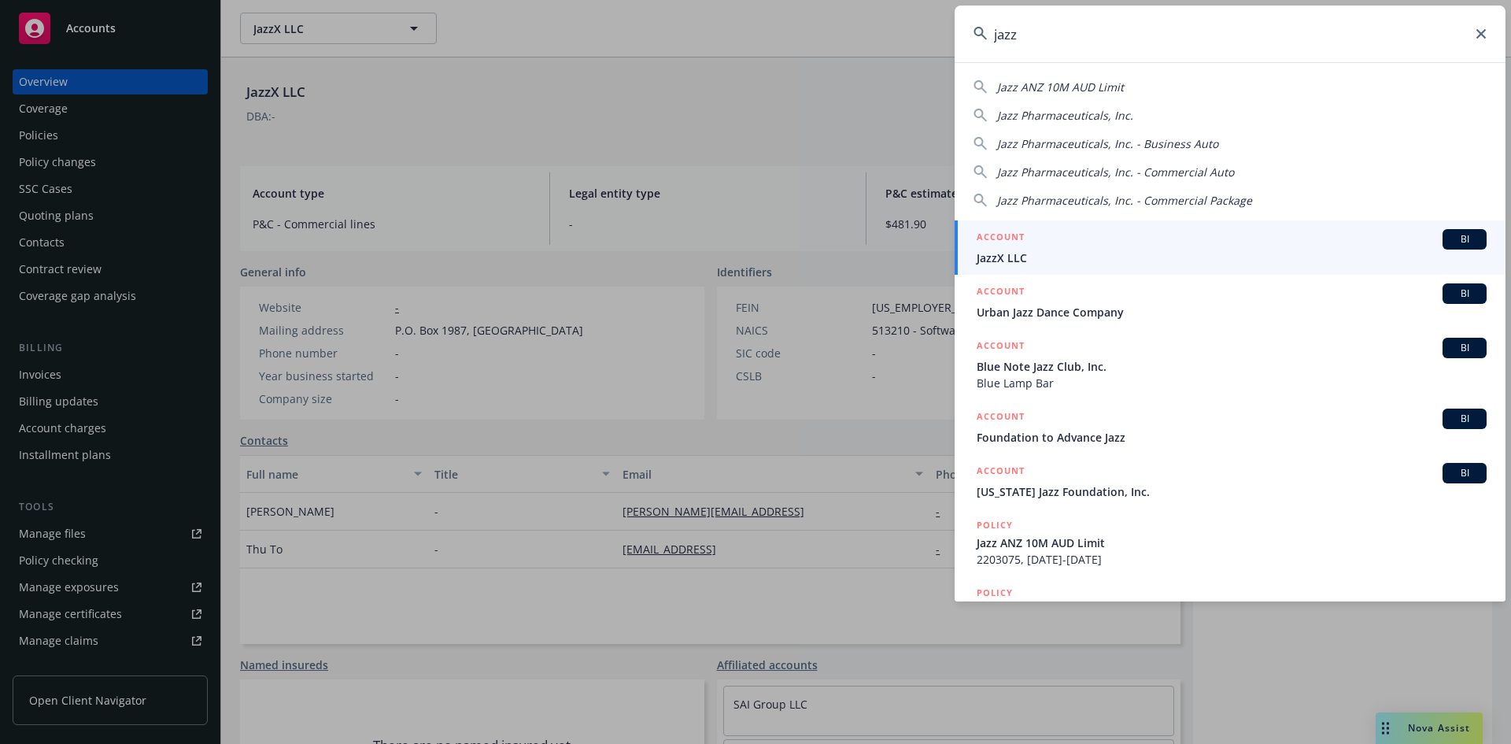
drag, startPoint x: 1063, startPoint y: 36, endPoint x: 891, endPoint y: 15, distance: 172.9
click at [894, 35] on div "jazz Jazz ANZ 10M AUD Limit Jazz Pharmaceuticals, Inc. Jazz Pharmaceuticals, In…" at bounding box center [755, 372] width 1511 height 744
click at [1044, 35] on input "jazz" at bounding box center [1230, 34] width 551 height 57
click at [1047, 34] on input "jazz" at bounding box center [1230, 34] width 551 height 57
click at [1045, 34] on input "jazz" at bounding box center [1230, 34] width 551 height 57
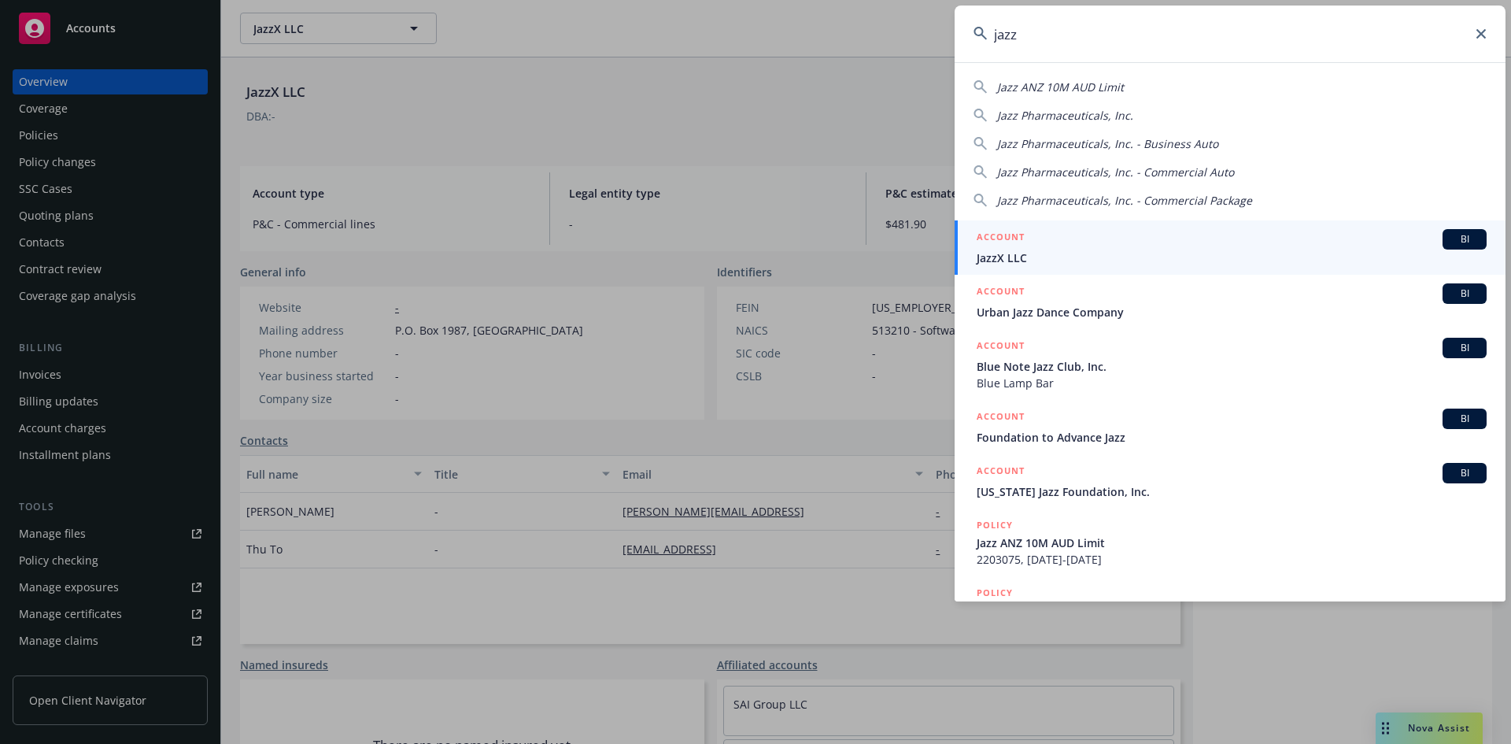
click at [1041, 34] on input "jazz" at bounding box center [1230, 34] width 551 height 57
click at [996, 32] on input "jazz" at bounding box center [1230, 34] width 551 height 57
click at [1004, 32] on input "jazz" at bounding box center [1230, 34] width 551 height 57
click at [1059, 42] on input "jazz" at bounding box center [1230, 34] width 551 height 57
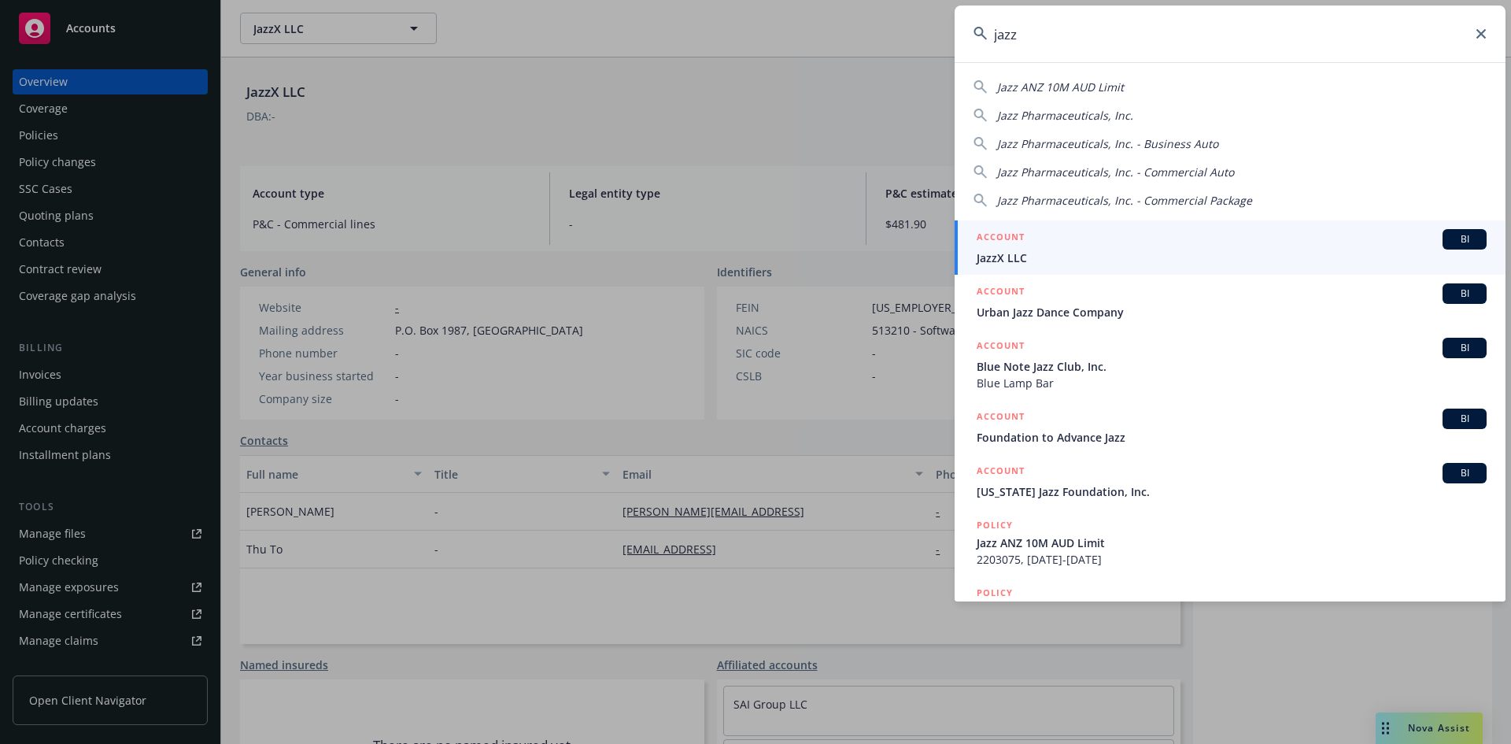
click at [998, 39] on input "jazz" at bounding box center [1230, 34] width 551 height 57
type input "jazz"
click at [1485, 31] on icon at bounding box center [1481, 33] width 9 height 9
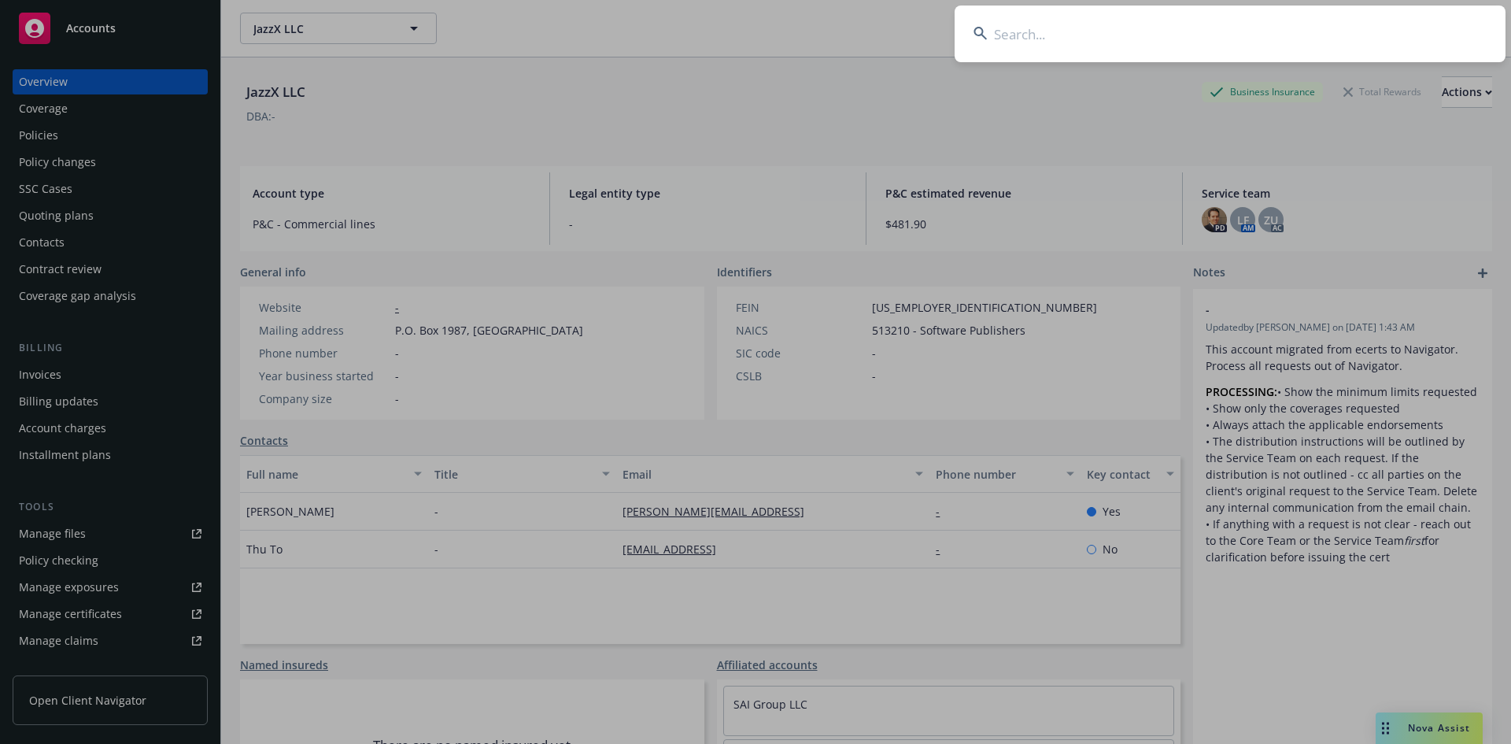
click at [1141, 29] on input at bounding box center [1230, 34] width 551 height 57
type input "a"
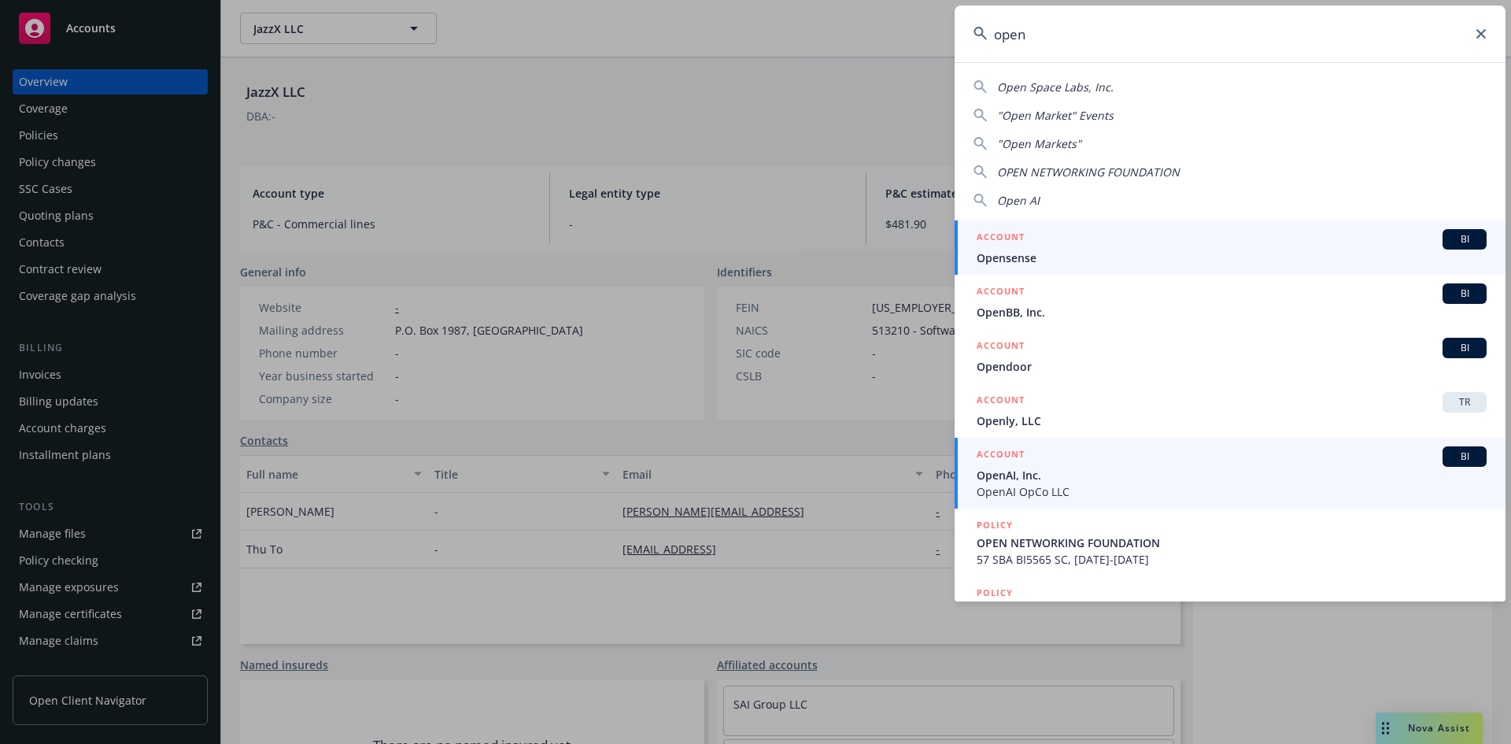
type input "open"
click at [1449, 456] on span "BI" at bounding box center [1464, 456] width 31 height 14
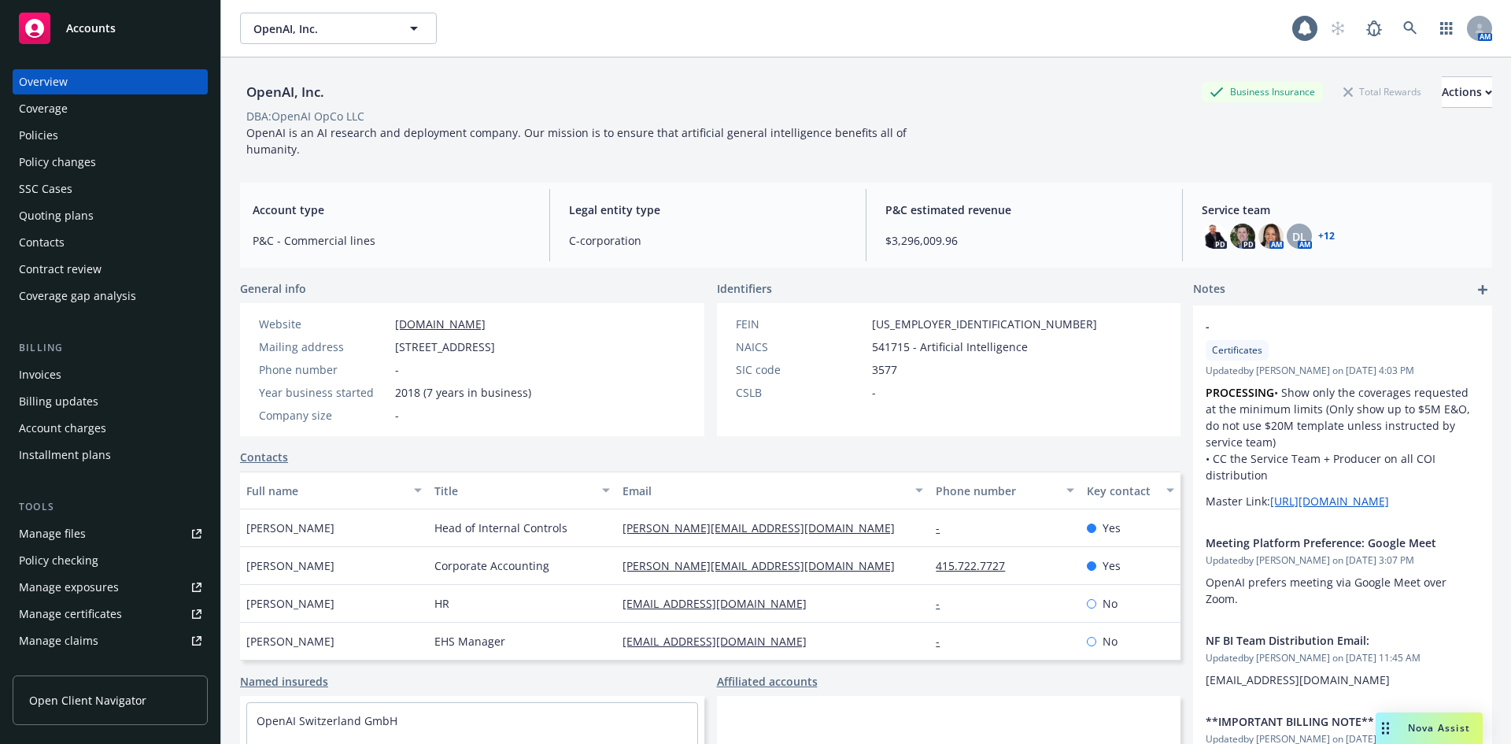
click at [38, 136] on div "Policies" at bounding box center [38, 135] width 39 height 25
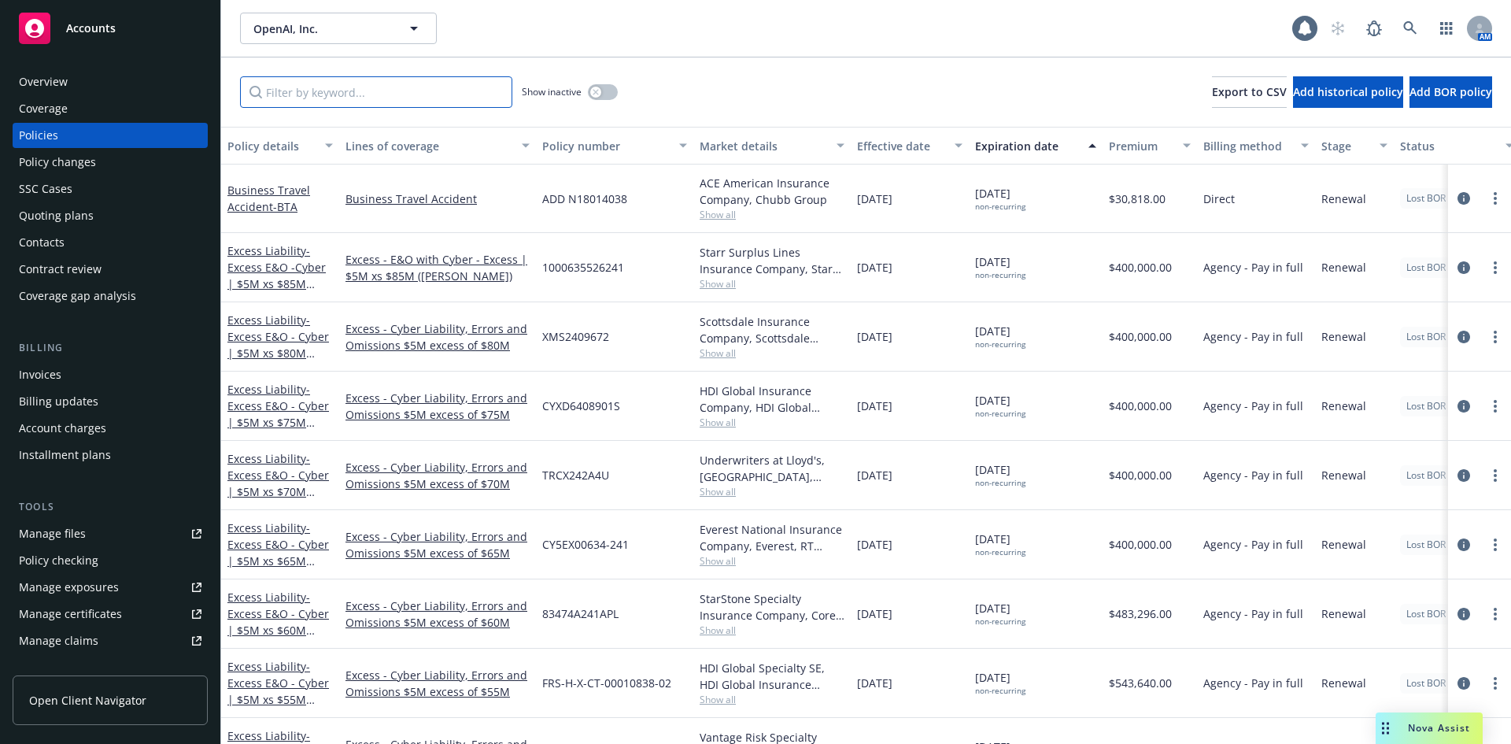
click at [415, 90] on input "Filter by keyword..." at bounding box center [376, 91] width 272 height 31
type input "travel"
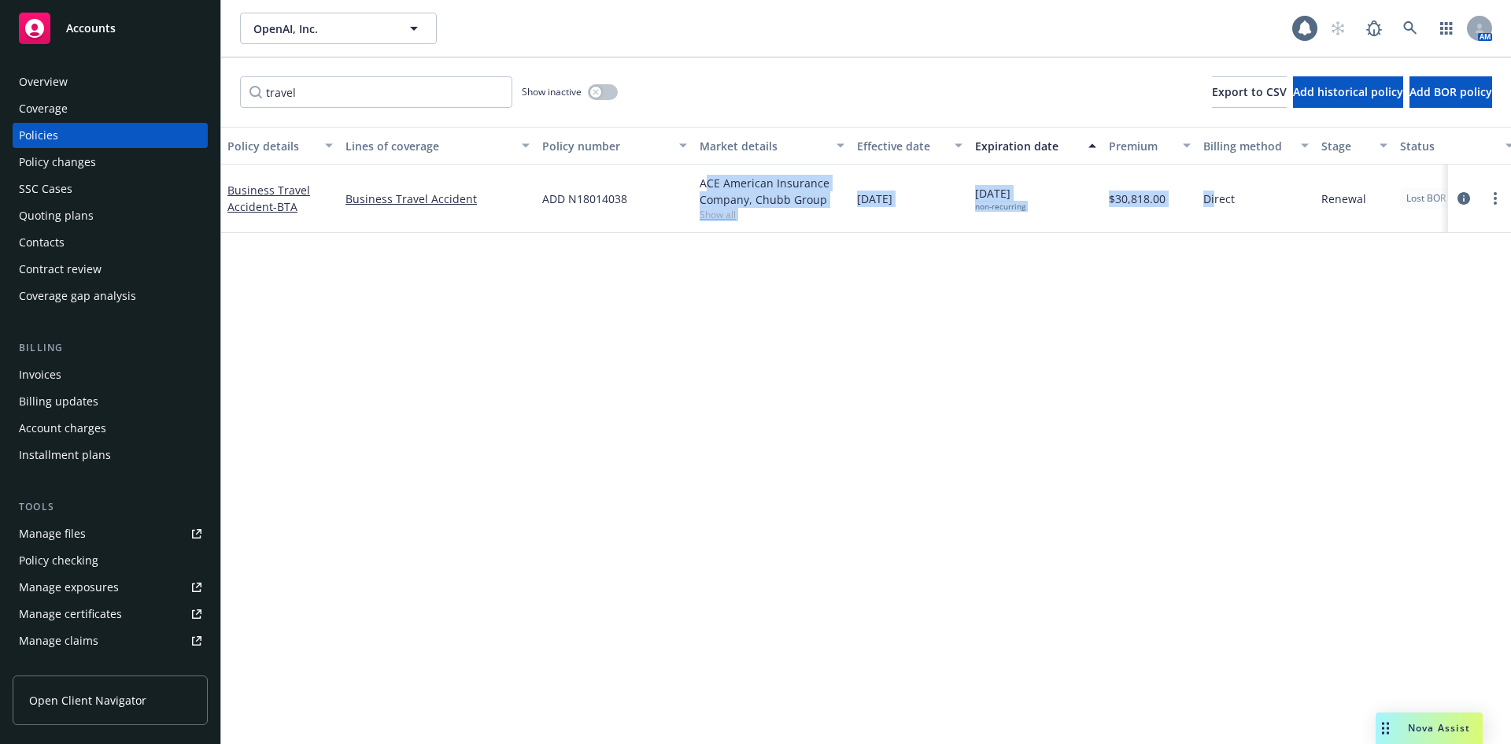
drag, startPoint x: 704, startPoint y: 179, endPoint x: 1225, endPoint y: 305, distance: 535.1
click at [1214, 254] on div "Policy details Lines of coverage Policy number Market details Effective date Ex…" at bounding box center [866, 435] width 1290 height 617
click at [1236, 334] on div "Policy details Lines of coverage Policy number Market details Effective date Ex…" at bounding box center [866, 435] width 1290 height 617
click at [726, 397] on div "Policy details Lines of coverage Policy number Market details Effective date Ex…" at bounding box center [866, 435] width 1290 height 617
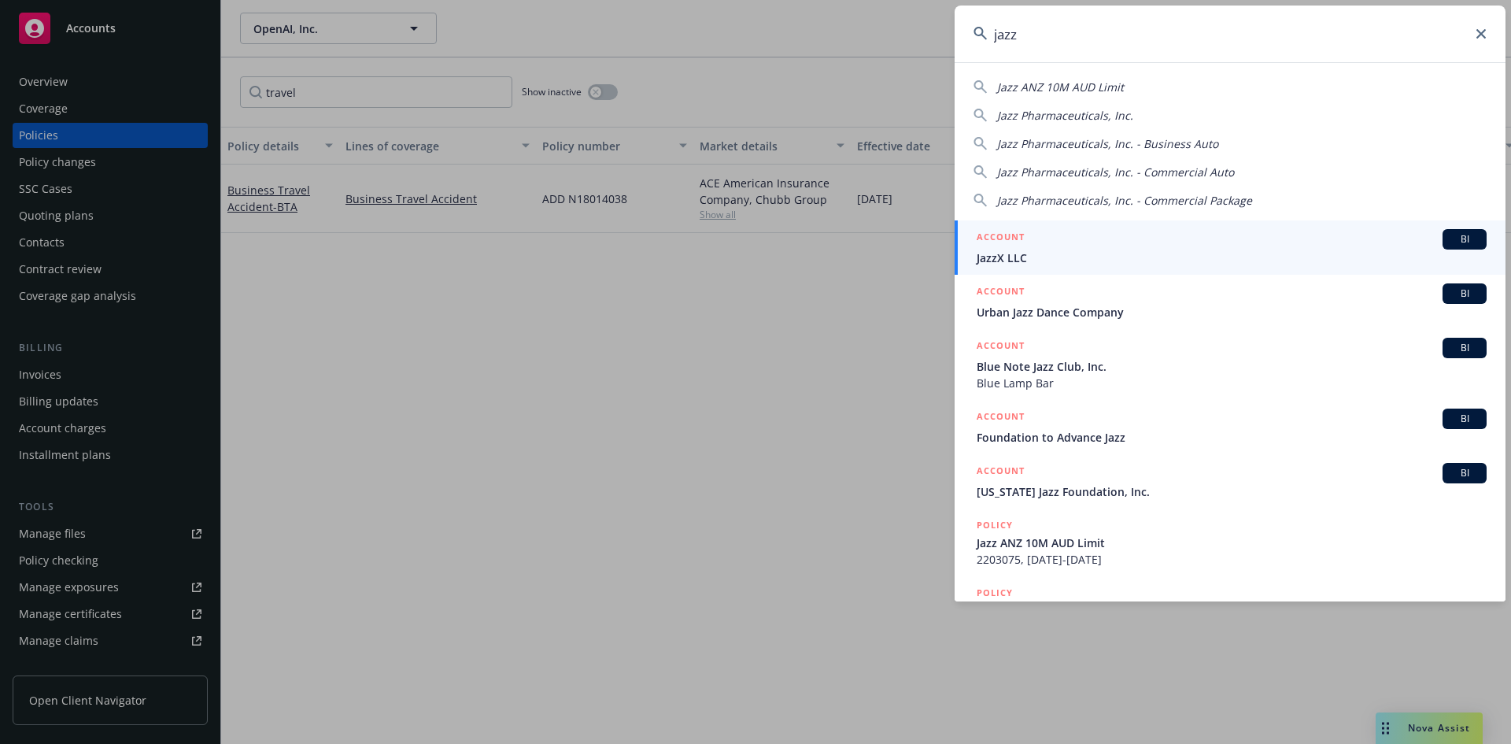
click at [1089, 120] on span "Jazz Pharmaceuticals, Inc." at bounding box center [1065, 115] width 136 height 15
type input "Jazz Pharmaceuticals, Inc."
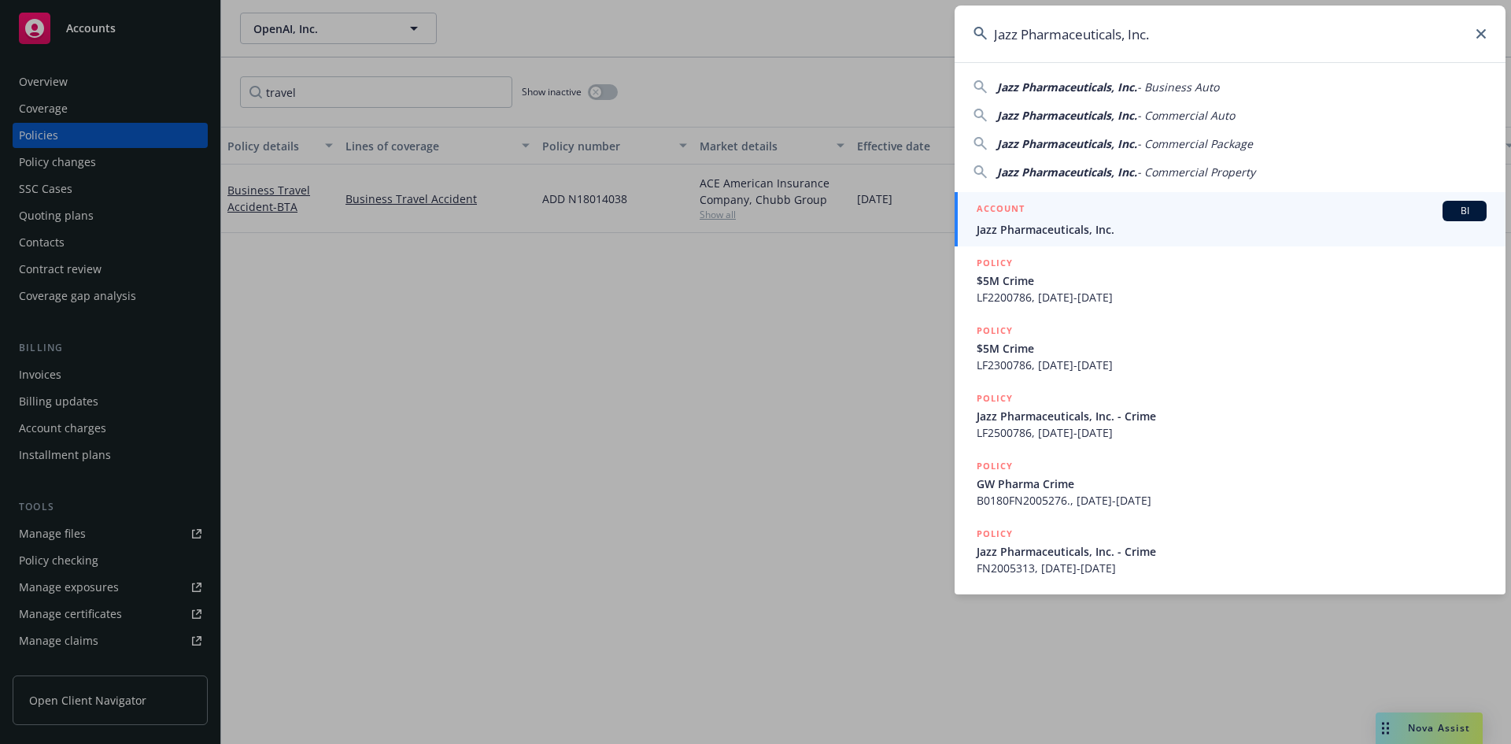
click at [1468, 210] on span "BI" at bounding box center [1464, 211] width 31 height 14
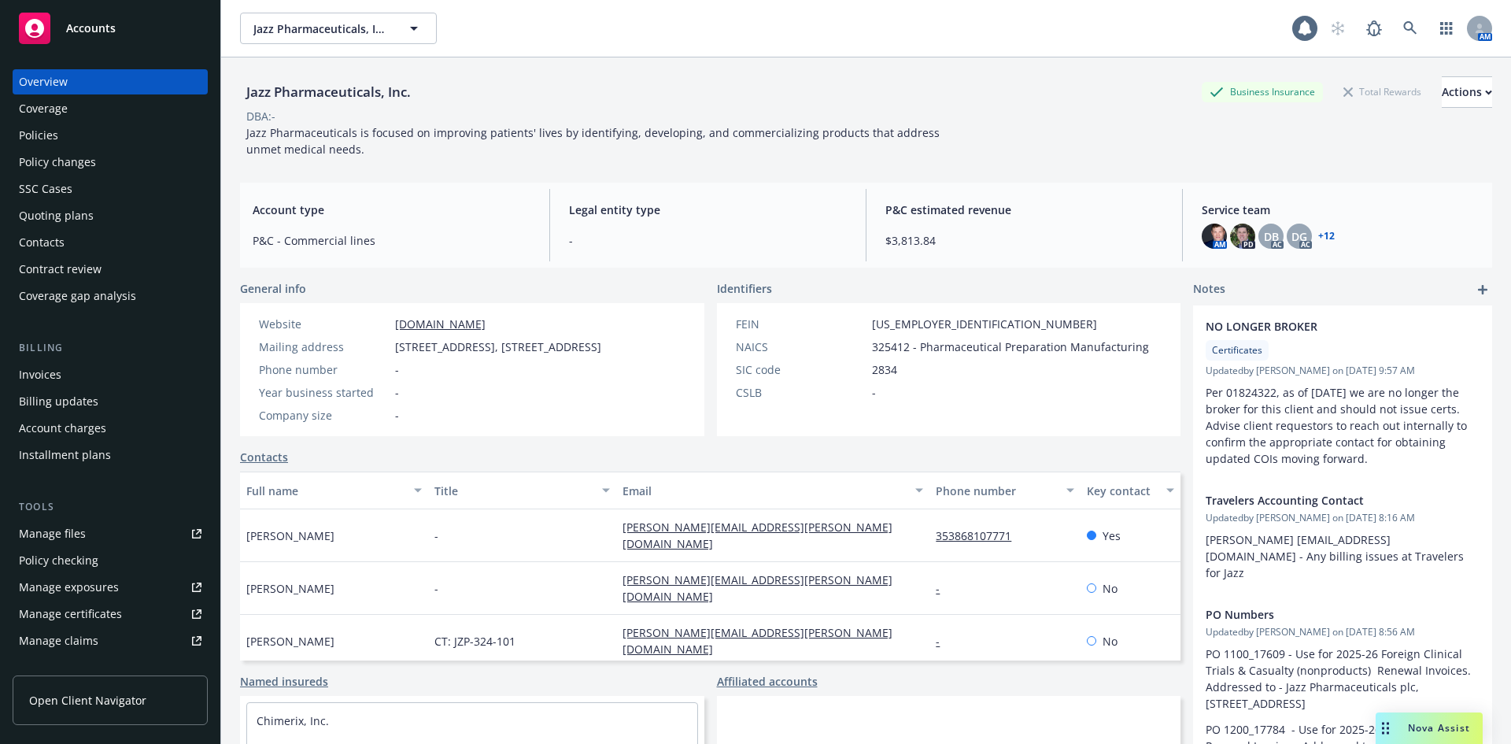
click at [57, 130] on div "Policies" at bounding box center [38, 135] width 39 height 25
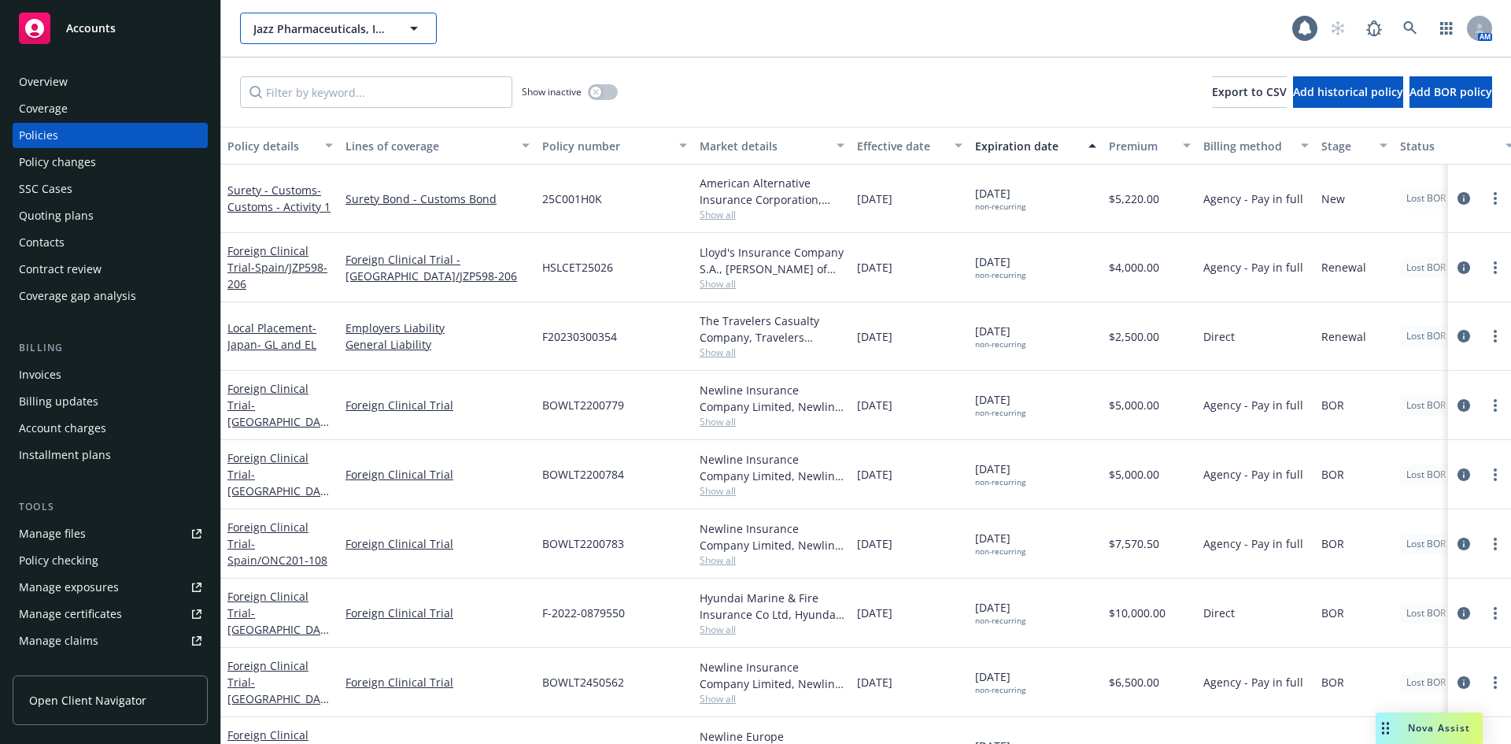
click at [374, 43] on button "Jazz Pharmaceuticals, Inc." at bounding box center [338, 28] width 197 height 31
click at [789, 86] on div "Adeia Inc. Type Commercial FEIN 81-4485732" at bounding box center [615, 69] width 361 height 94
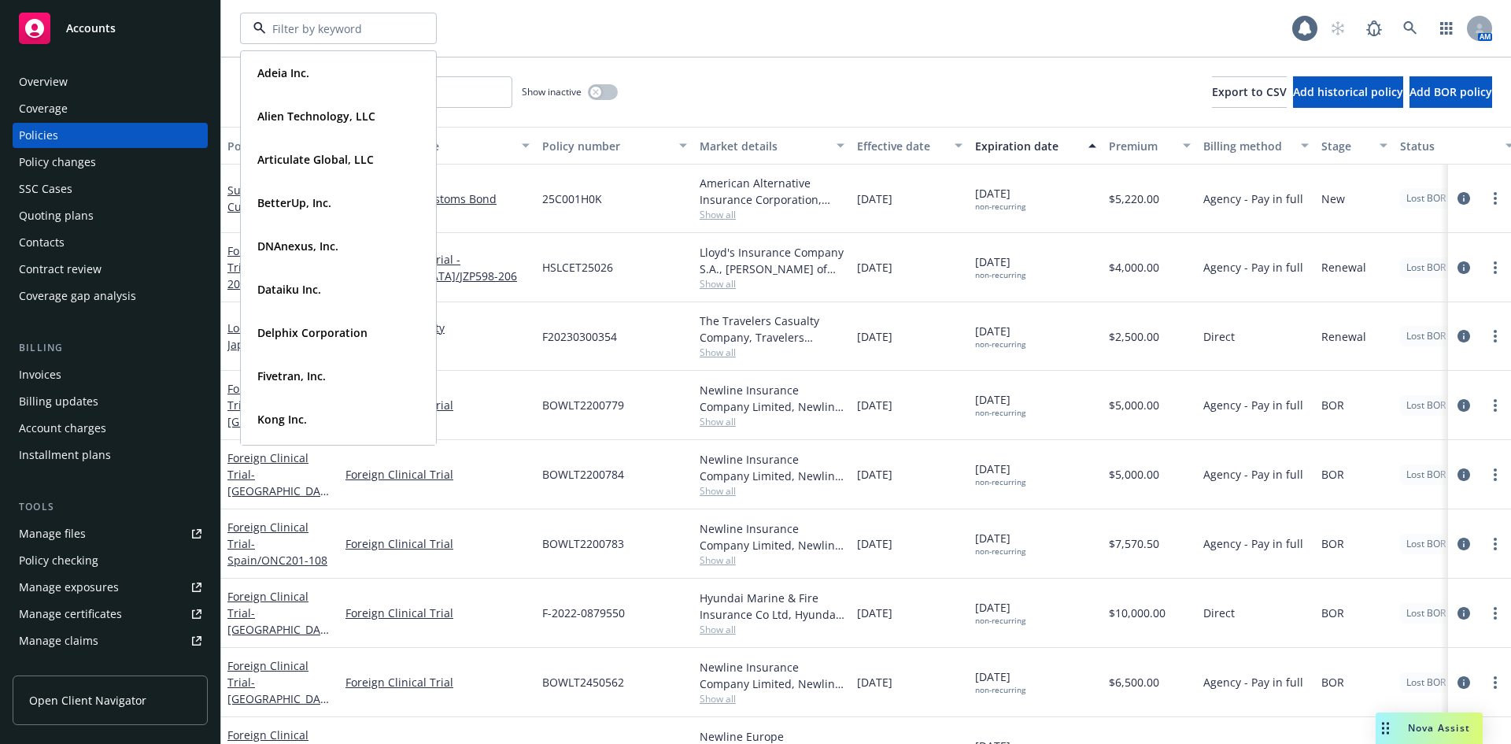
click at [862, 35] on div "Adeia Inc. Type Commercial FEIN 81-4485732 Alien Technology, LLC Type Commercia…" at bounding box center [766, 28] width 1052 height 31
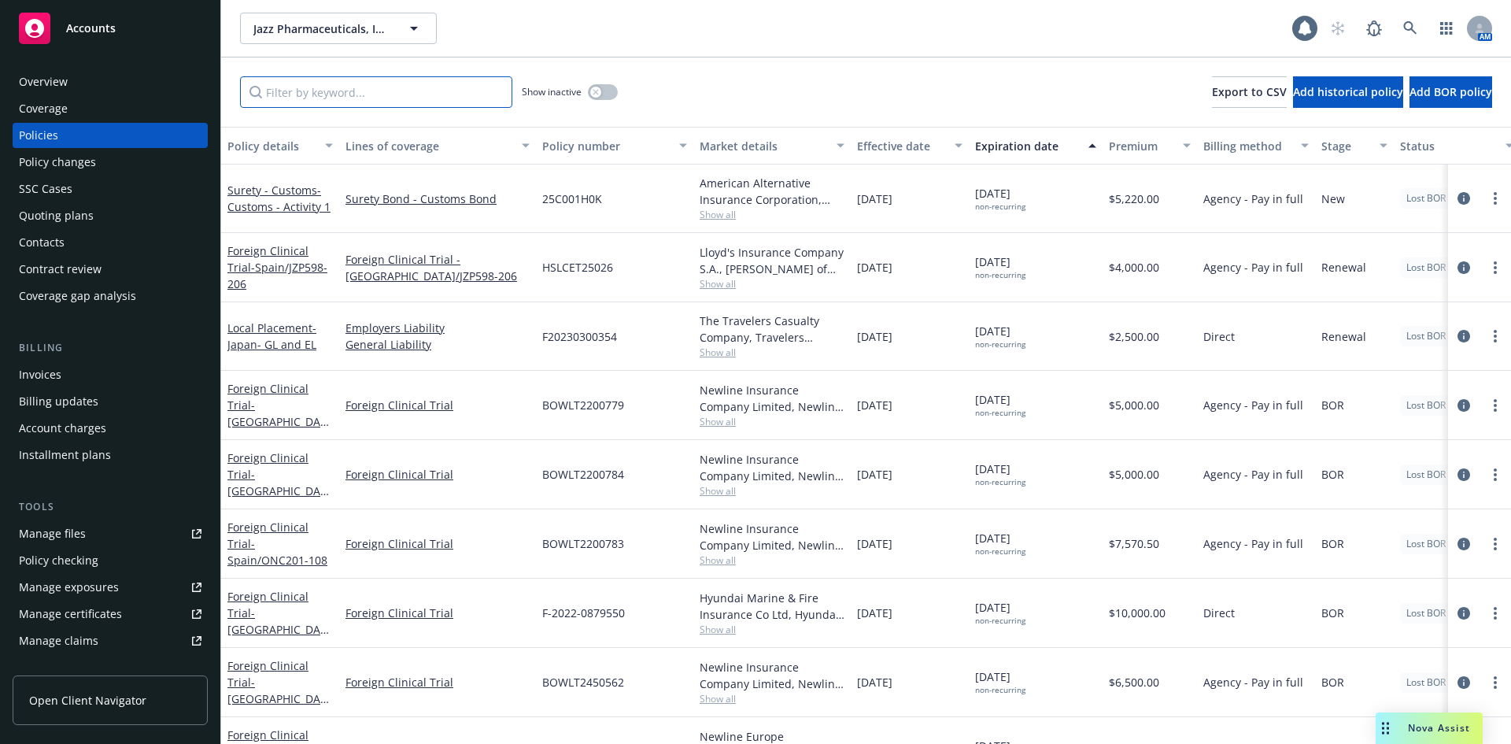
click at [352, 96] on input "Filter by keyword..." at bounding box center [376, 91] width 272 height 31
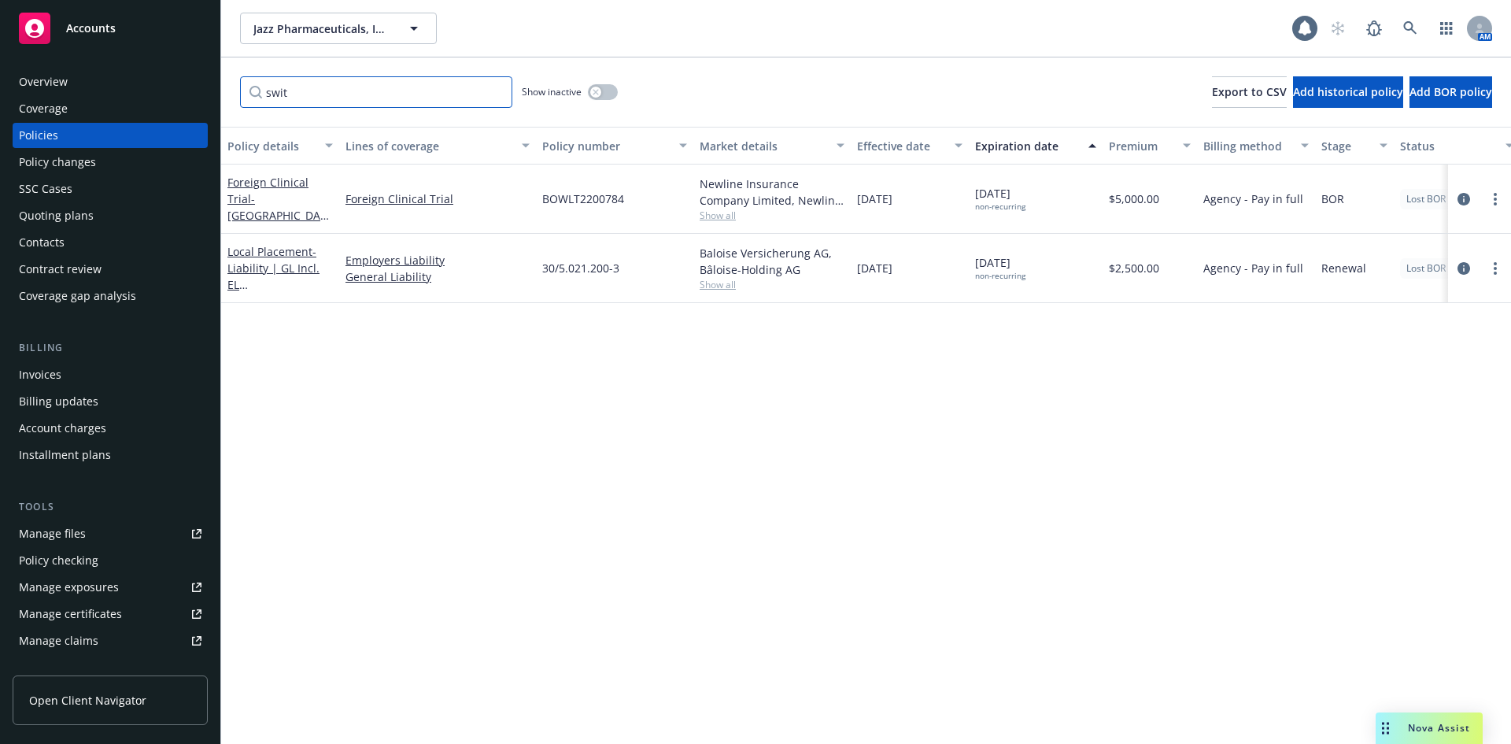
type input "swit"
drag, startPoint x: 716, startPoint y: 186, endPoint x: 1137, endPoint y: 206, distance: 421.6
click at [1137, 206] on div "Foreign Clinical Trial - Switzerland/ONC201-108 Foreign Clinical Trial BOWLT220…" at bounding box center [980, 199] width 1519 height 69
click at [1288, 369] on div "Policy details Lines of coverage Policy number Market details Effective date Ex…" at bounding box center [866, 435] width 1290 height 617
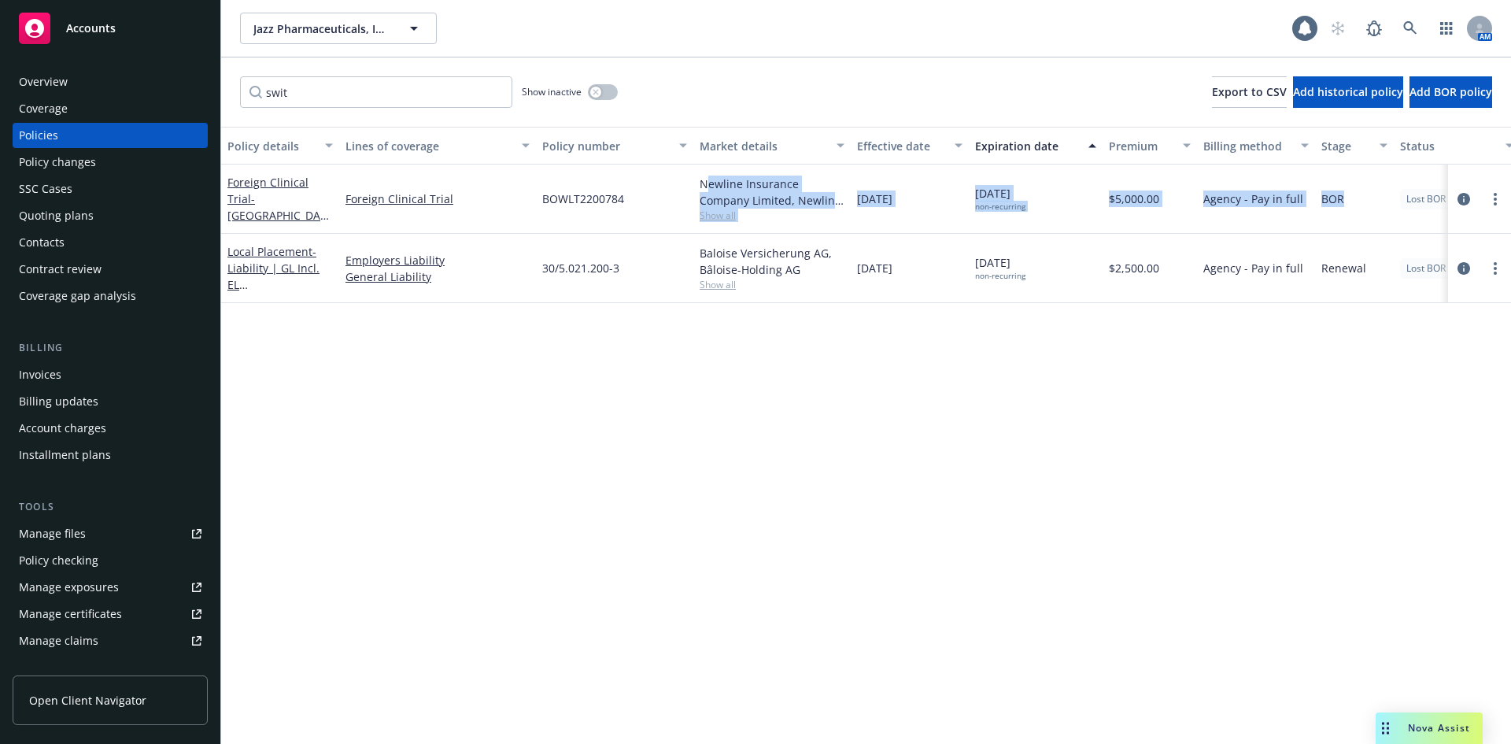
drag, startPoint x: 1379, startPoint y: 198, endPoint x: 702, endPoint y: 187, distance: 677.0
click at [703, 188] on div "Foreign Clinical Trial - Switzerland/ONC201-108 Foreign Clinical Trial BOWLT220…" at bounding box center [980, 199] width 1519 height 69
click at [702, 187] on div "Newline Insurance Company Limited, Newline Holdings UK Limited (Fairfax), Clini…" at bounding box center [772, 192] width 145 height 33
drag, startPoint x: 512, startPoint y: 194, endPoint x: 1371, endPoint y: 189, distance: 858.8
click at [1371, 189] on div "Foreign Clinical Trial - Switzerland/ONC201-108 Foreign Clinical Trial BOWLT220…" at bounding box center [980, 199] width 1519 height 69
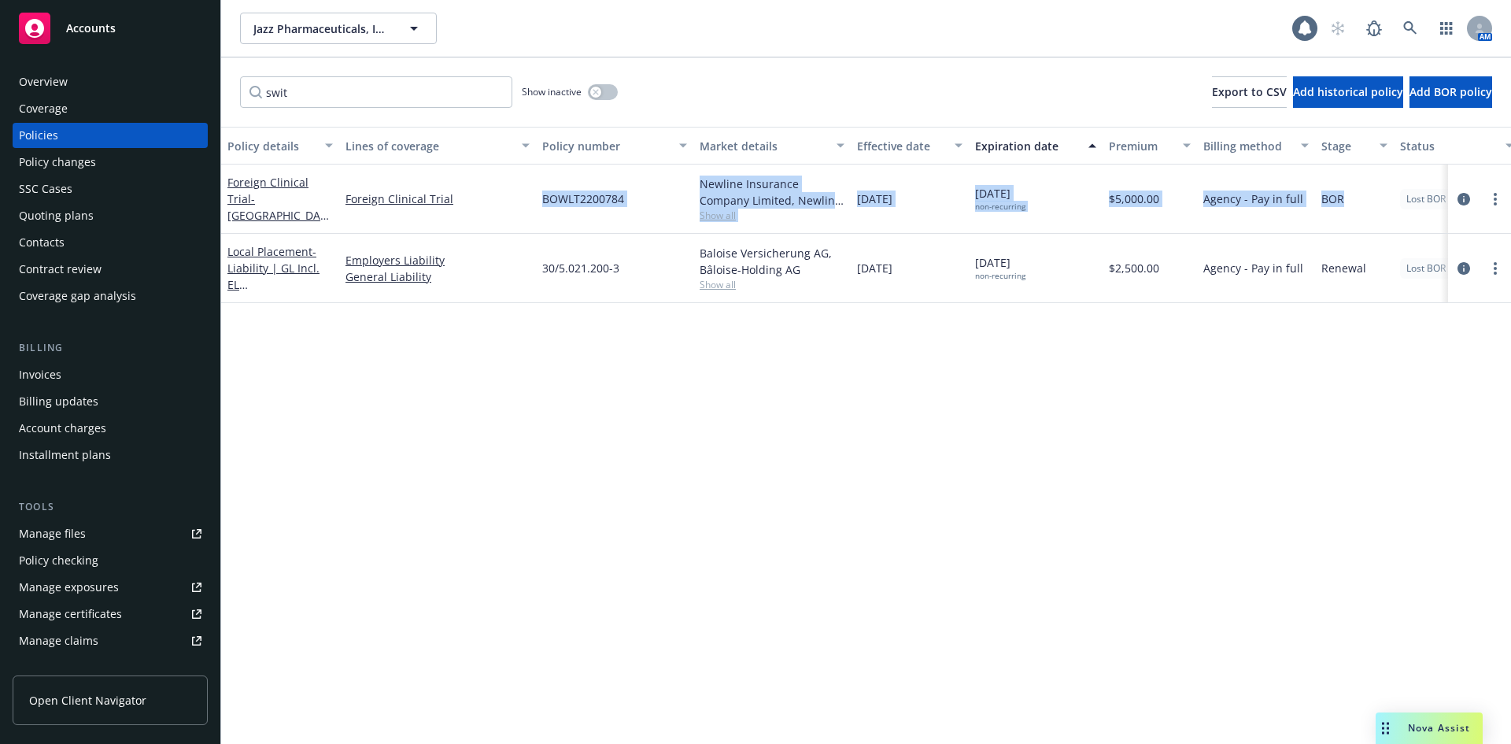
click at [1371, 189] on div "BOR" at bounding box center [1354, 199] width 79 height 69
drag, startPoint x: 1286, startPoint y: 198, endPoint x: 512, endPoint y: 190, distance: 773.8
click at [512, 190] on div "Foreign Clinical Trial - Switzerland/ONC201-108 Foreign Clinical Trial BOWLT220…" at bounding box center [980, 199] width 1519 height 69
click at [512, 190] on link "Foreign Clinical Trial" at bounding box center [438, 198] width 184 height 17
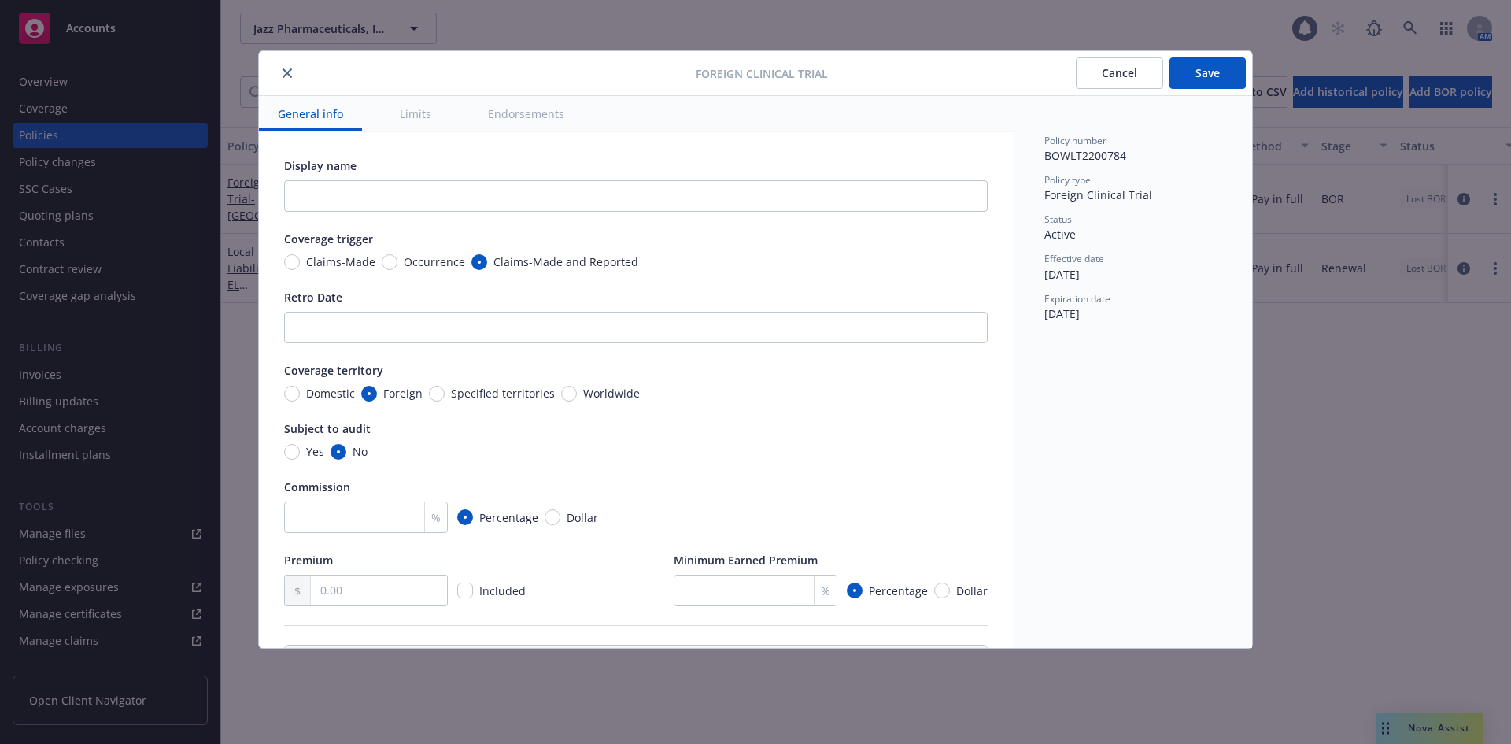
click at [281, 68] on button "close" at bounding box center [287, 73] width 19 height 19
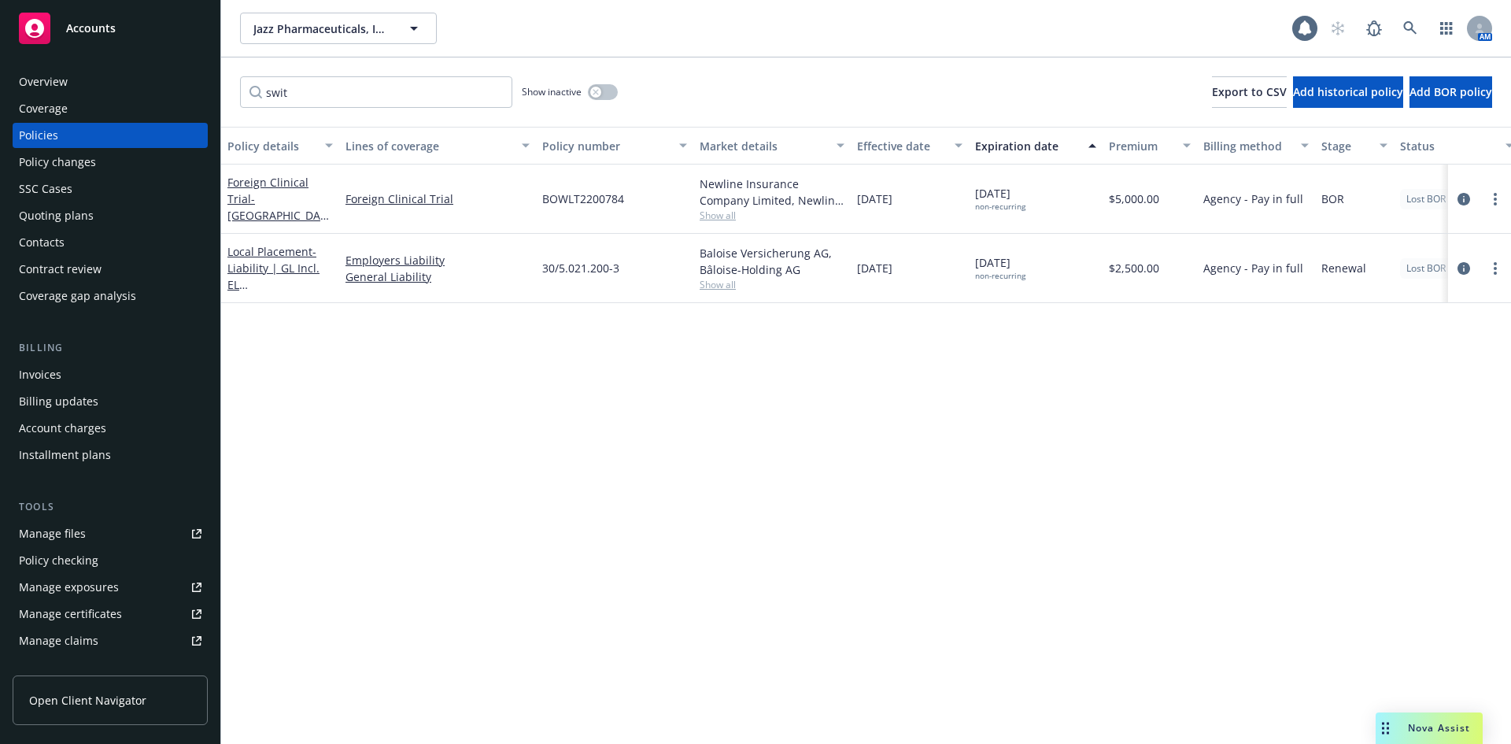
click at [499, 466] on div "Policy details Lines of coverage Policy number Market details Effective date Ex…" at bounding box center [866, 435] width 1290 height 617
click at [1464, 268] on icon "circleInformation" at bounding box center [1464, 268] width 13 height 13
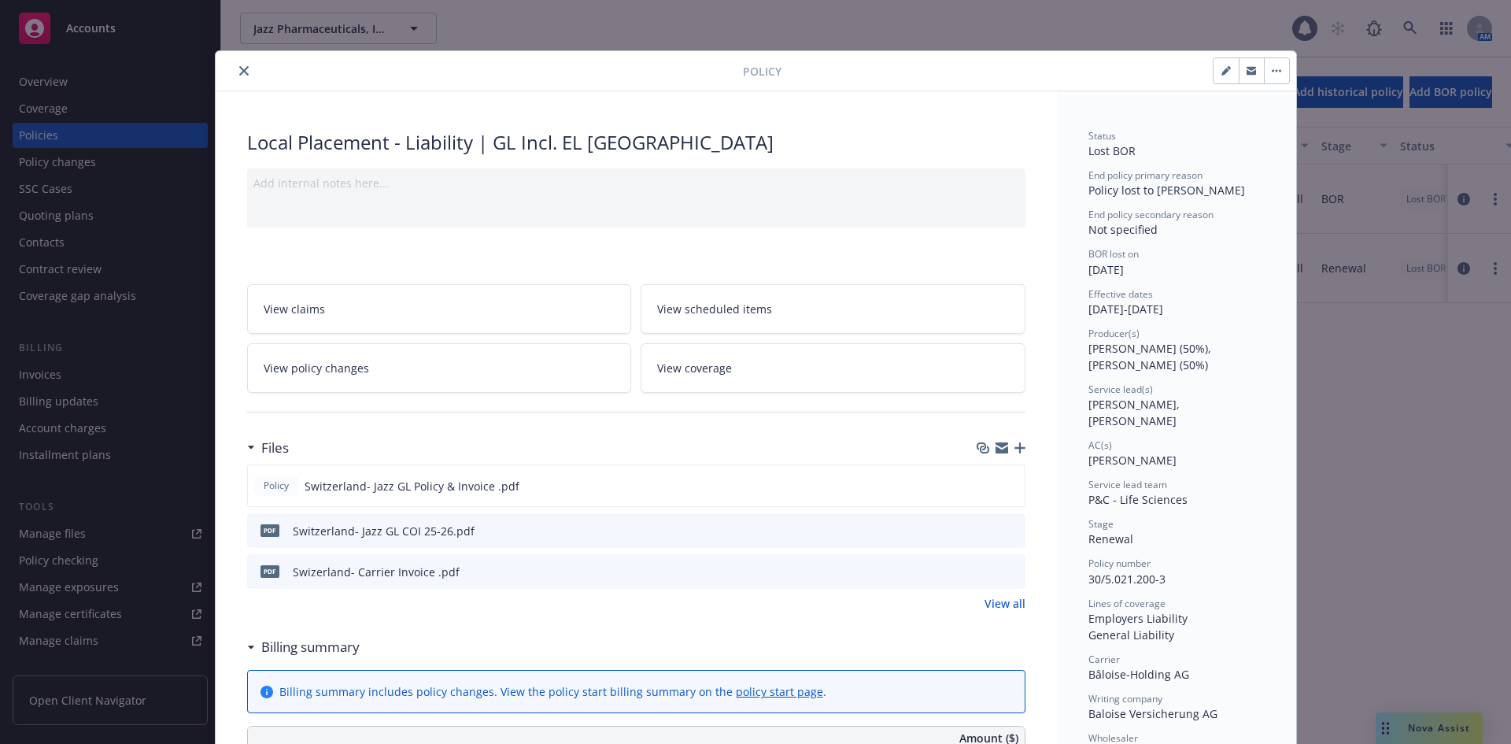
scroll to position [183, 0]
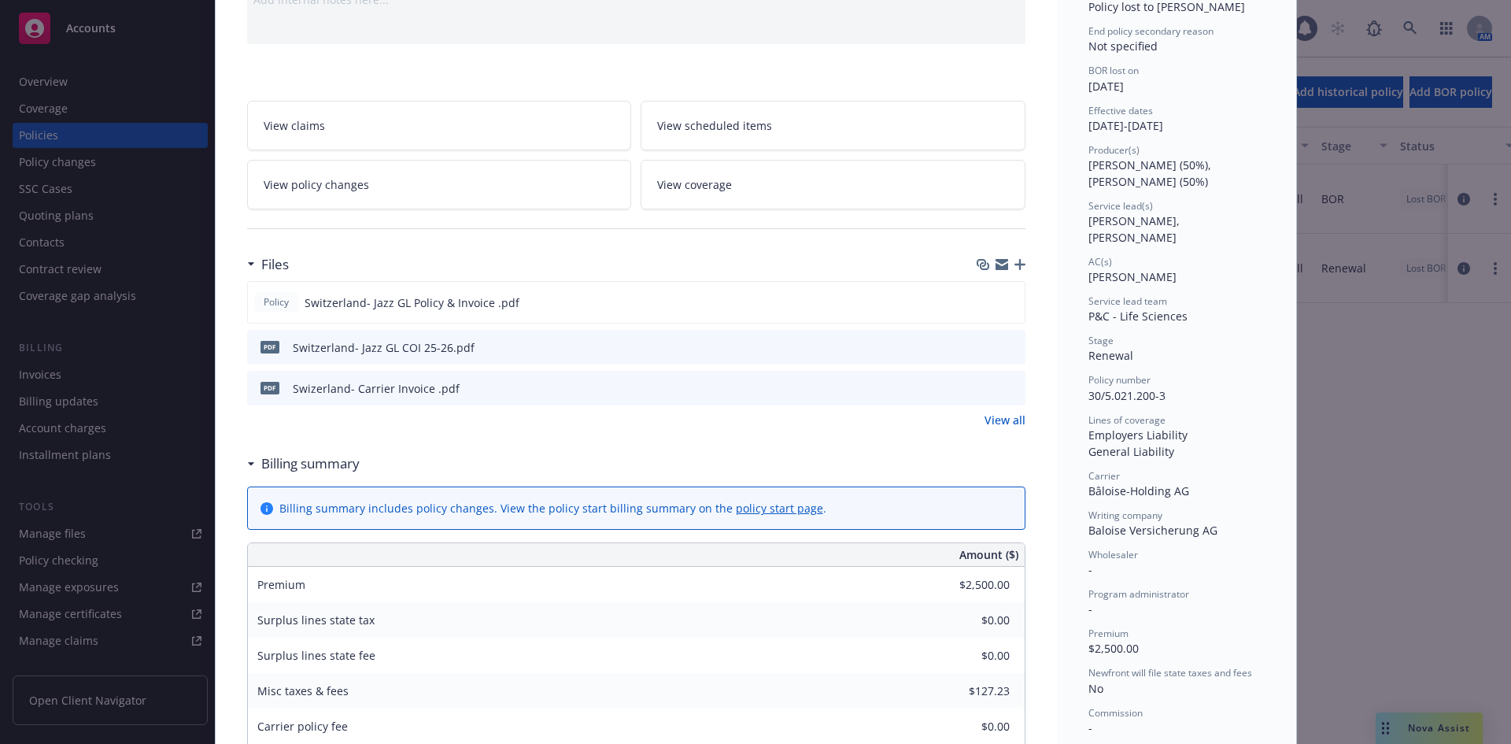
click at [1006, 391] on icon "preview file" at bounding box center [1011, 387] width 14 height 11
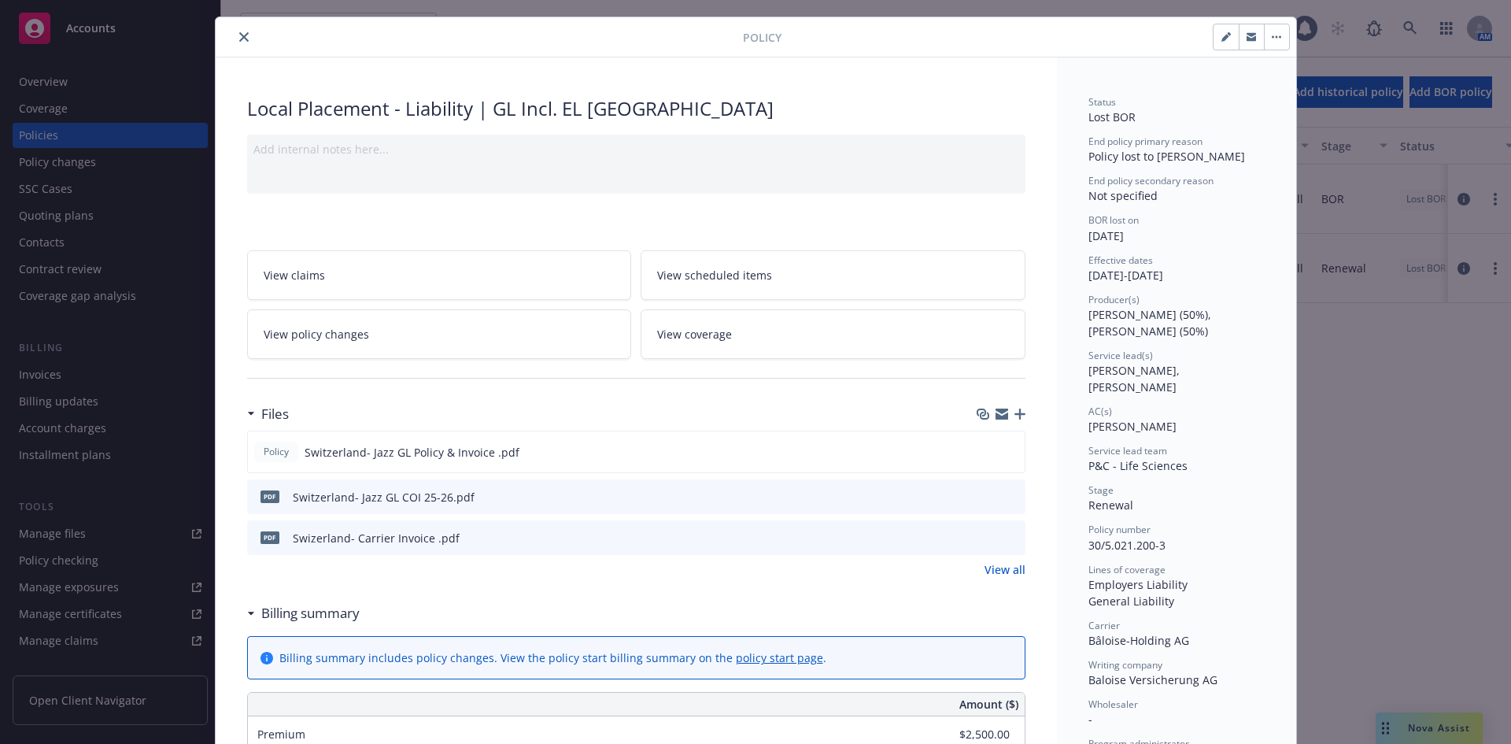
scroll to position [0, 0]
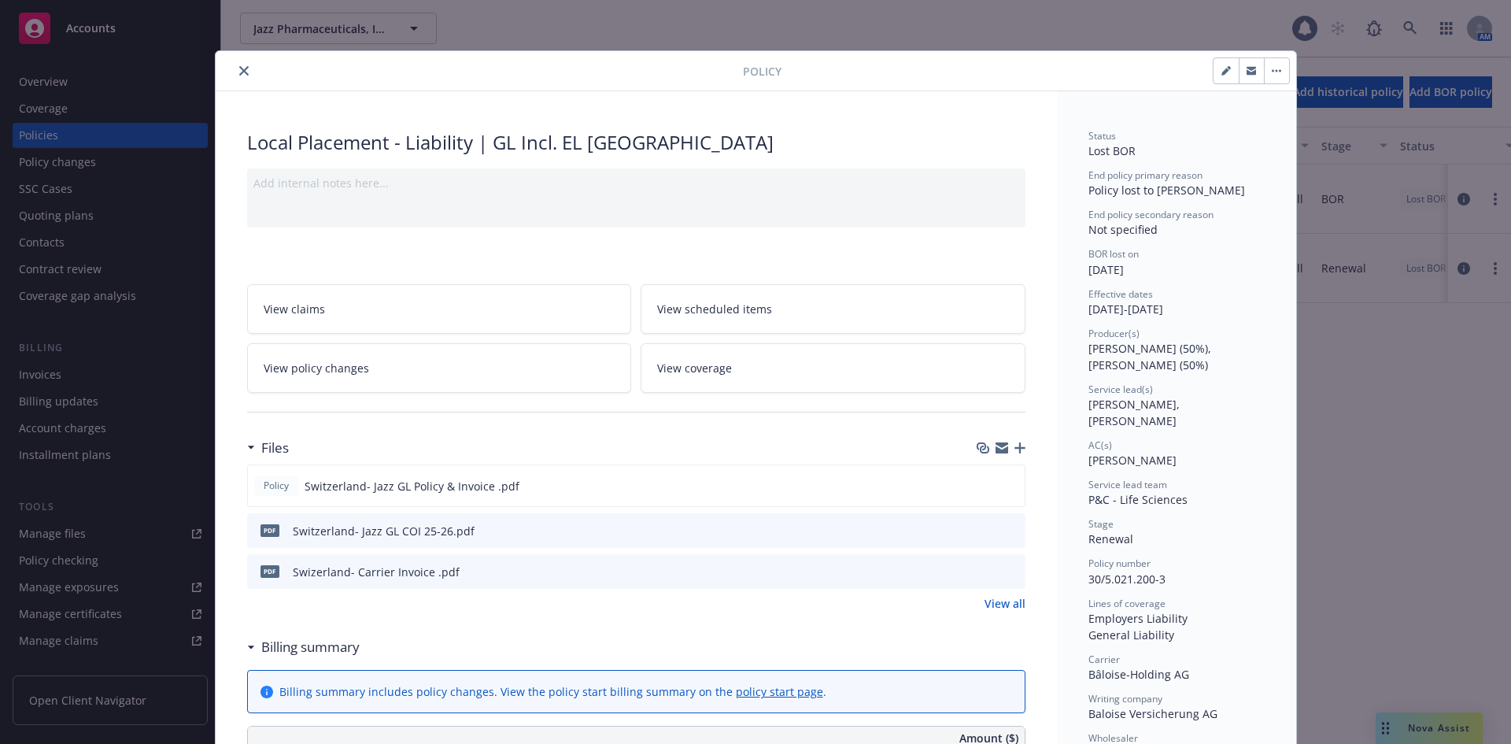
click at [237, 76] on button "close" at bounding box center [244, 70] width 19 height 19
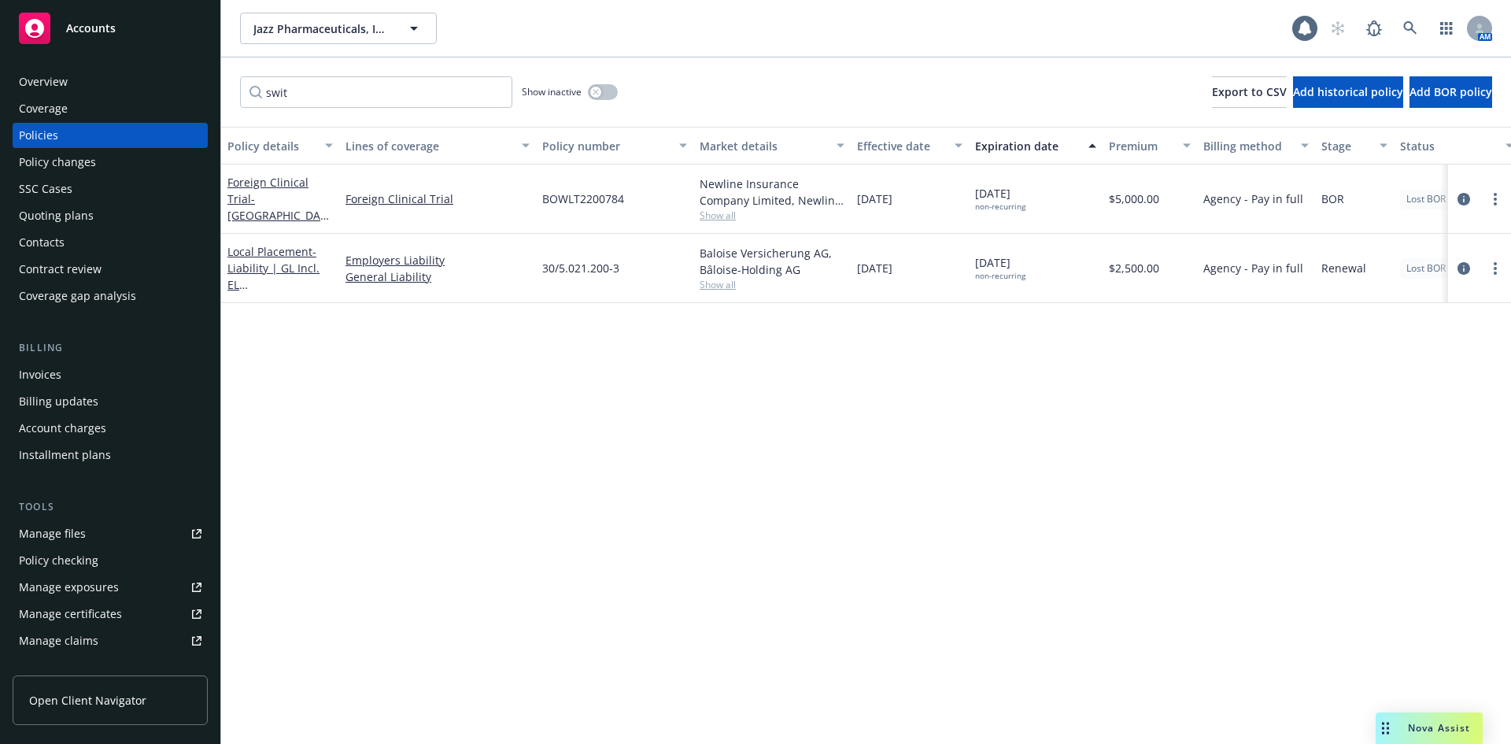
click at [59, 89] on div "Overview" at bounding box center [43, 81] width 49 height 25
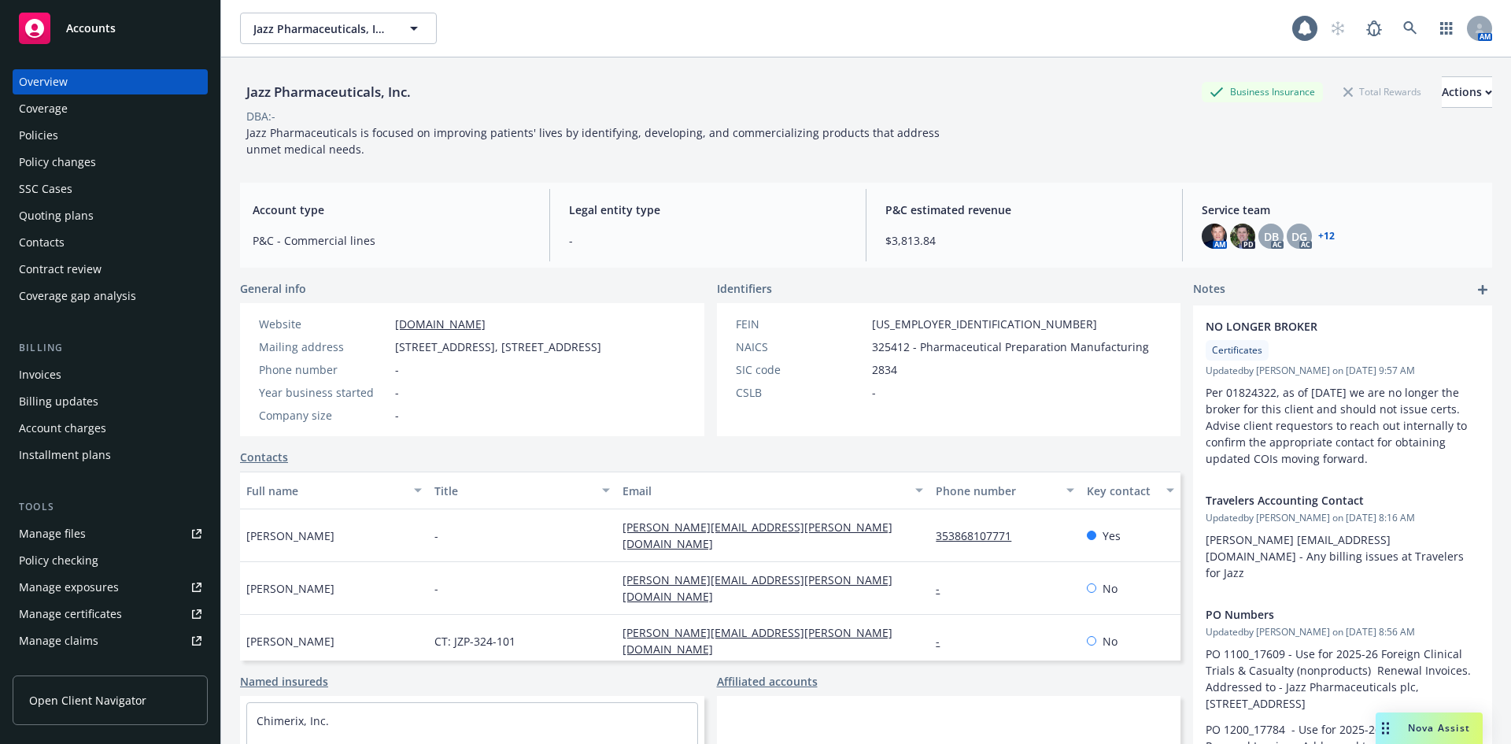
click at [1318, 232] on link "+ 12" at bounding box center [1326, 235] width 17 height 9
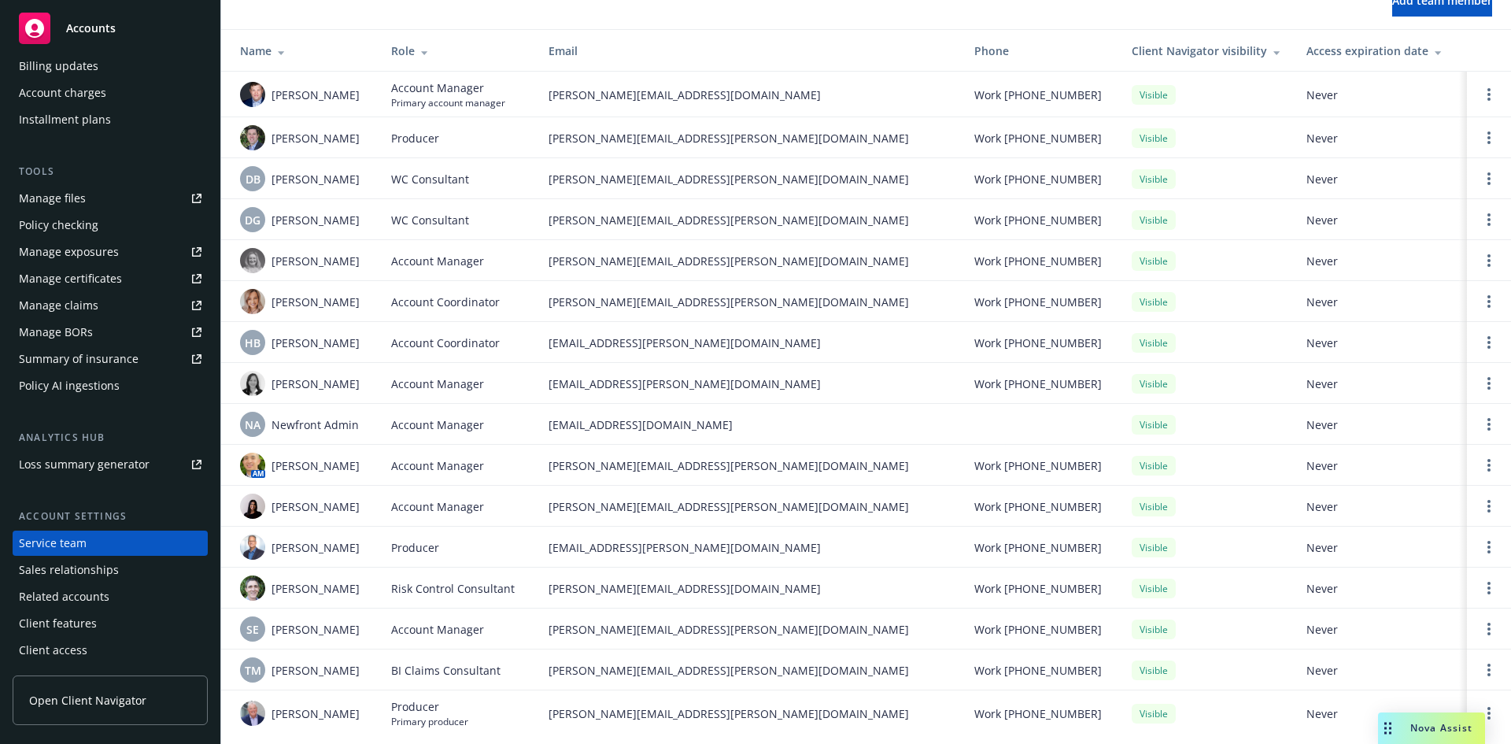
scroll to position [104, 0]
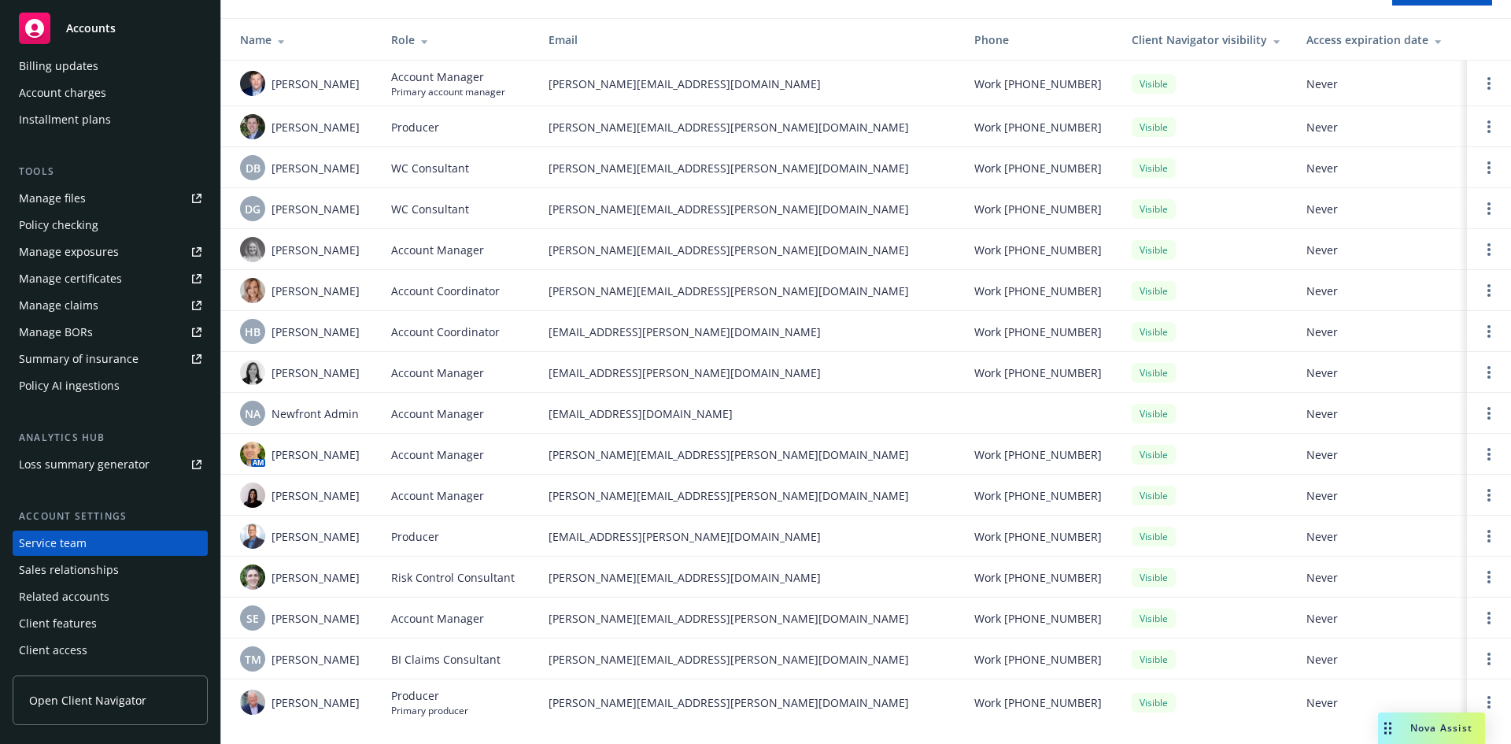
drag, startPoint x: 356, startPoint y: 446, endPoint x: 341, endPoint y: 446, distance: 15.0
click at [341, 446] on div "AM [PERSON_NAME]" at bounding box center [303, 454] width 126 height 25
drag, startPoint x: 364, startPoint y: 283, endPoint x: 355, endPoint y: 285, distance: 9.6
click at [355, 285] on div "[PERSON_NAME]" at bounding box center [303, 290] width 126 height 25
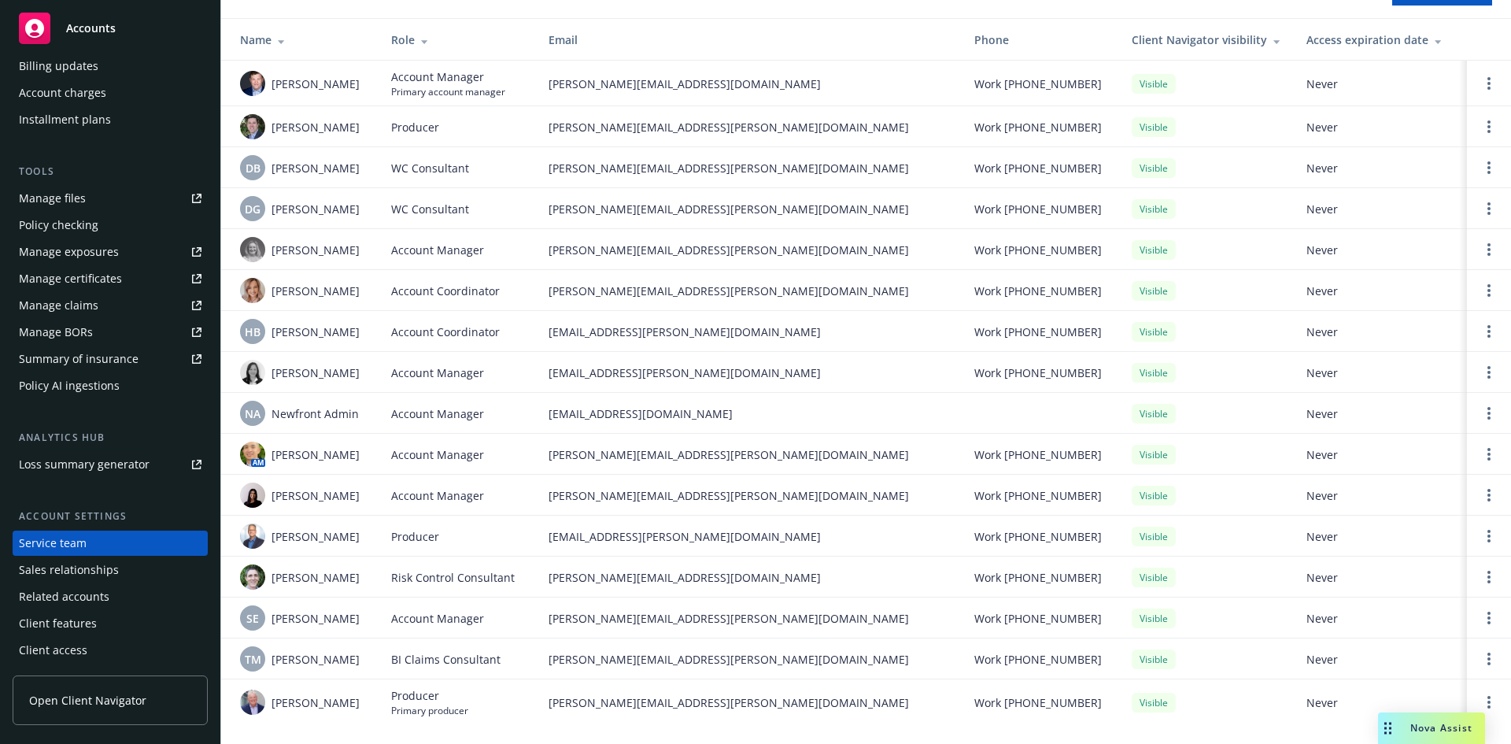
click at [362, 281] on div "[PERSON_NAME]" at bounding box center [303, 290] width 126 height 25
click at [326, 286] on span "[PERSON_NAME]" at bounding box center [316, 291] width 88 height 17
click at [286, 285] on span "[PERSON_NAME]" at bounding box center [316, 291] width 88 height 17
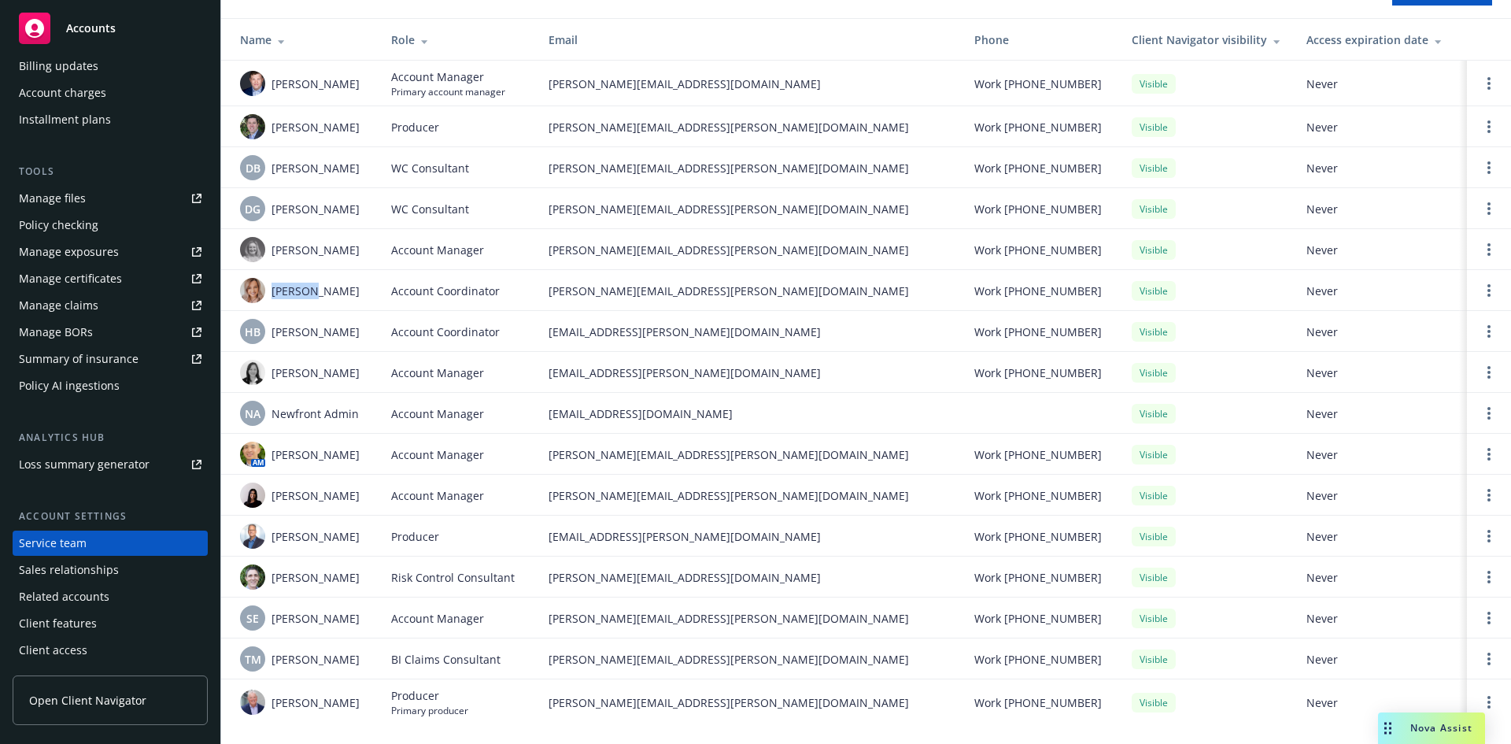
click at [286, 285] on span "[PERSON_NAME]" at bounding box center [316, 291] width 88 height 17
click at [345, 284] on span "[PERSON_NAME]" at bounding box center [316, 291] width 88 height 17
drag, startPoint x: 349, startPoint y: 284, endPoint x: 268, endPoint y: 286, distance: 81.1
click at [268, 286] on div "[PERSON_NAME]" at bounding box center [303, 290] width 126 height 25
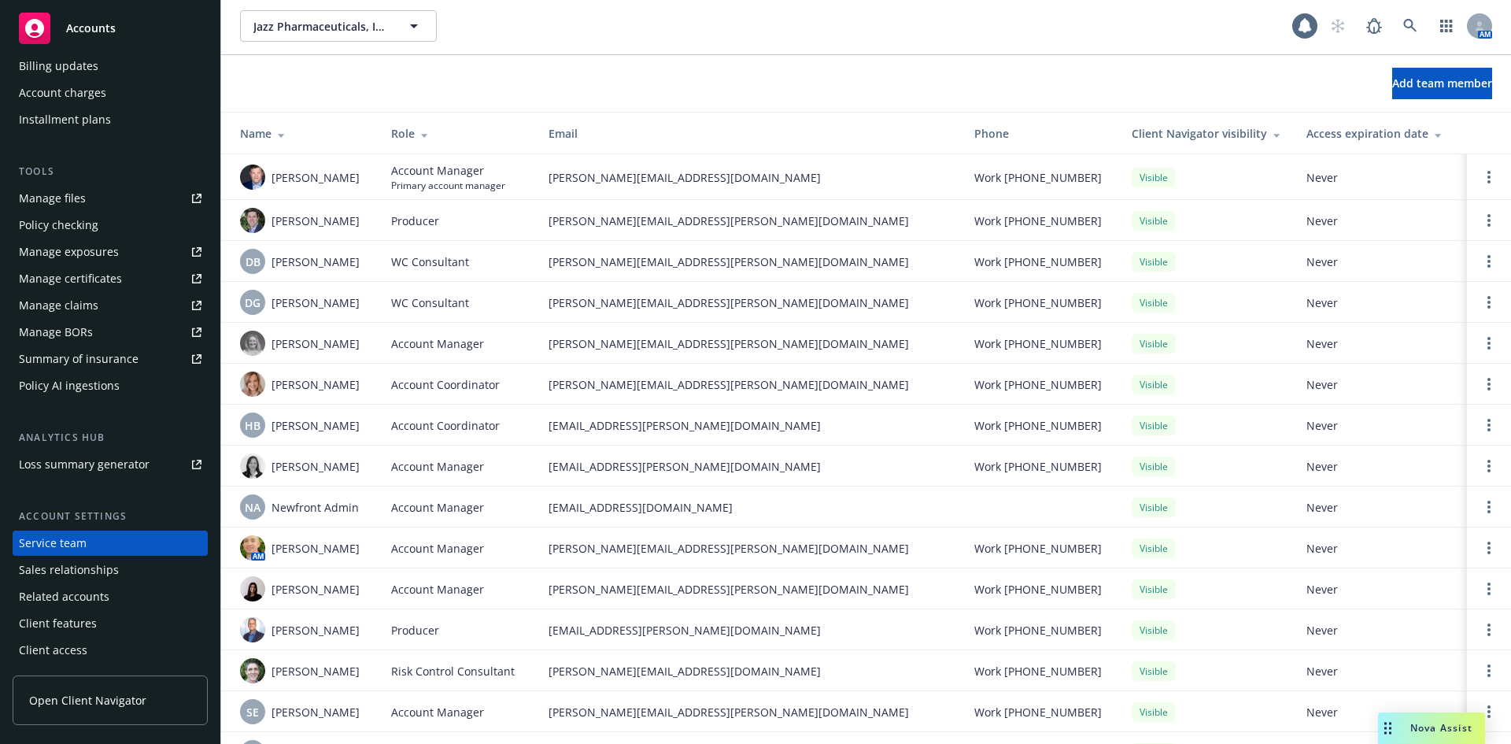
scroll to position [0, 0]
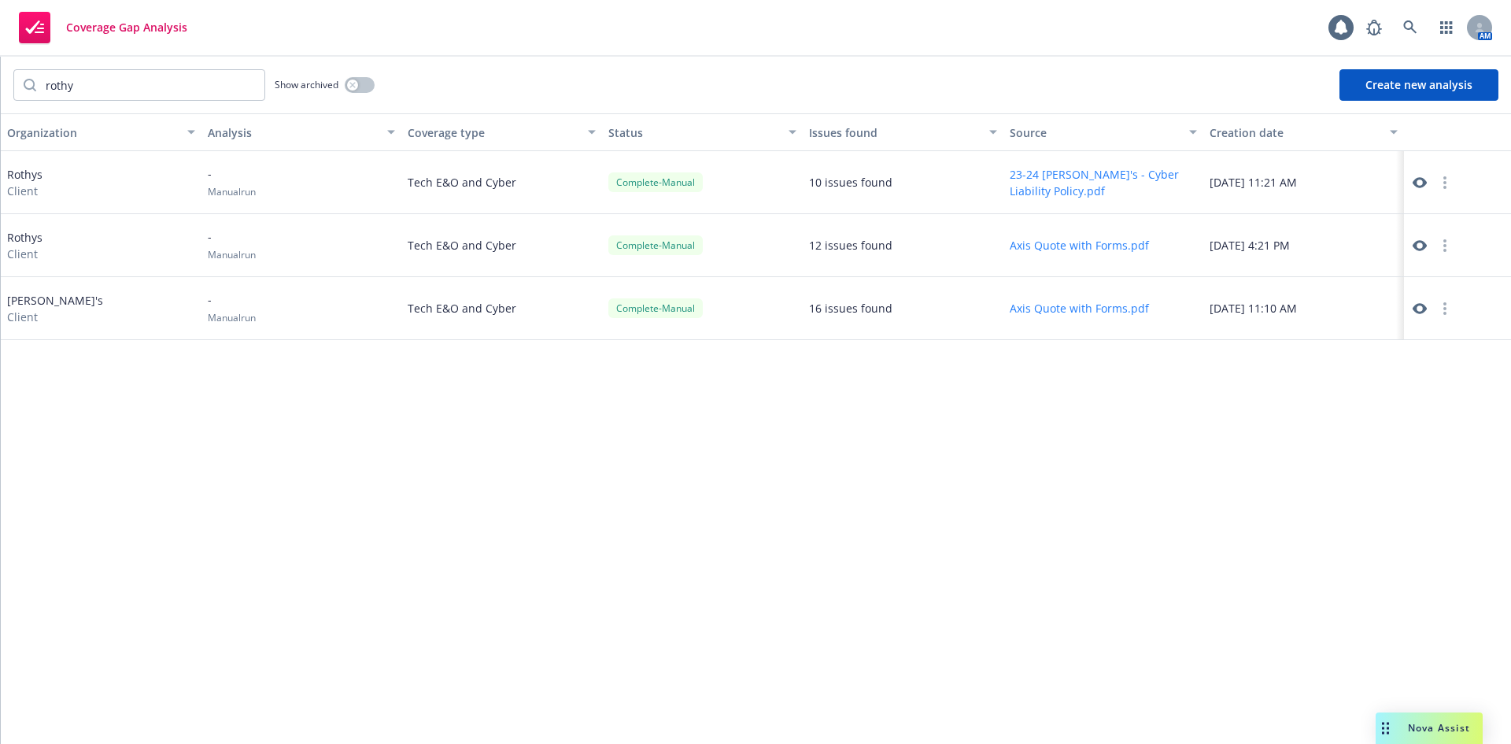
click at [449, 494] on div "Organization Analysis Coverage type Status Issues found Source Creation date Ro…" at bounding box center [756, 428] width 1511 height 630
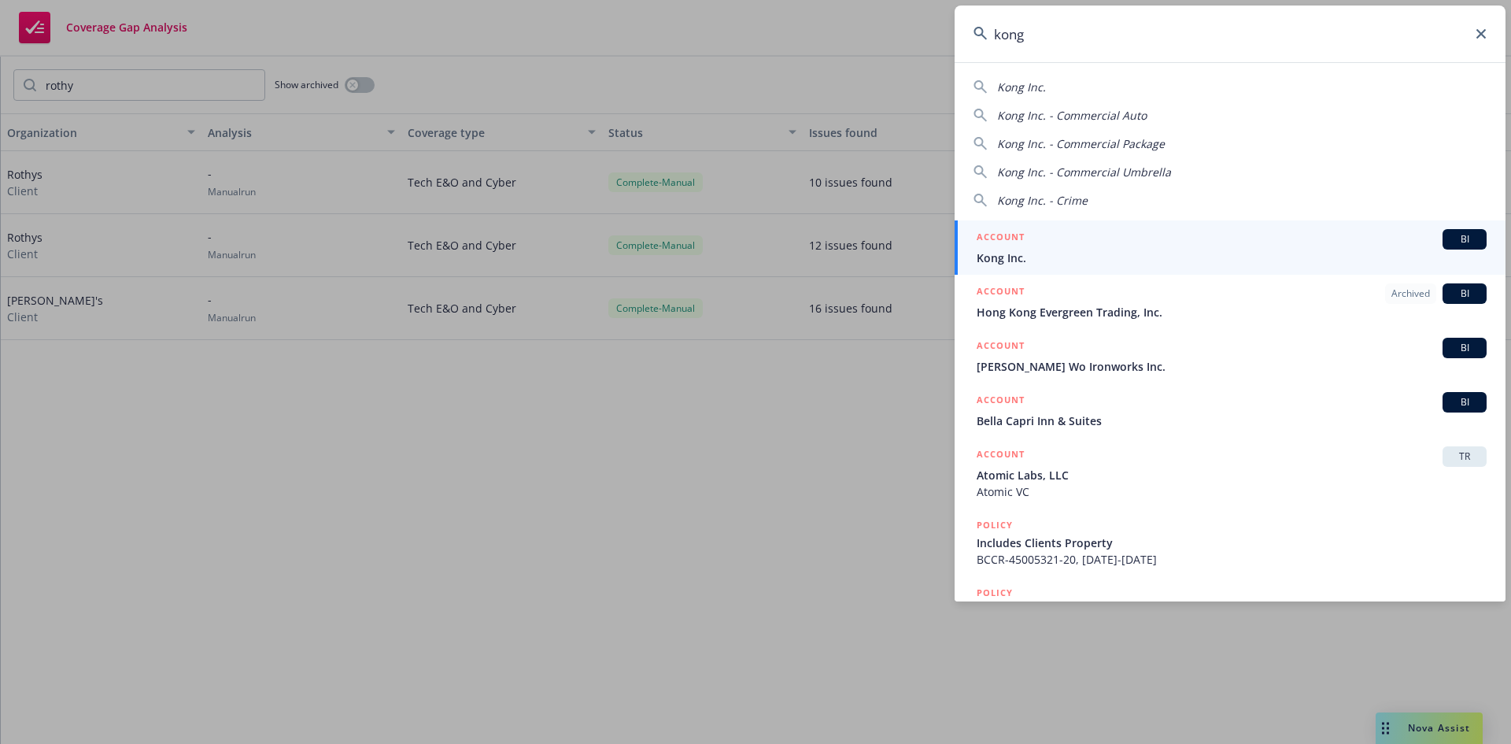
type input "kong"
click at [1454, 245] on span "BI" at bounding box center [1464, 239] width 31 height 14
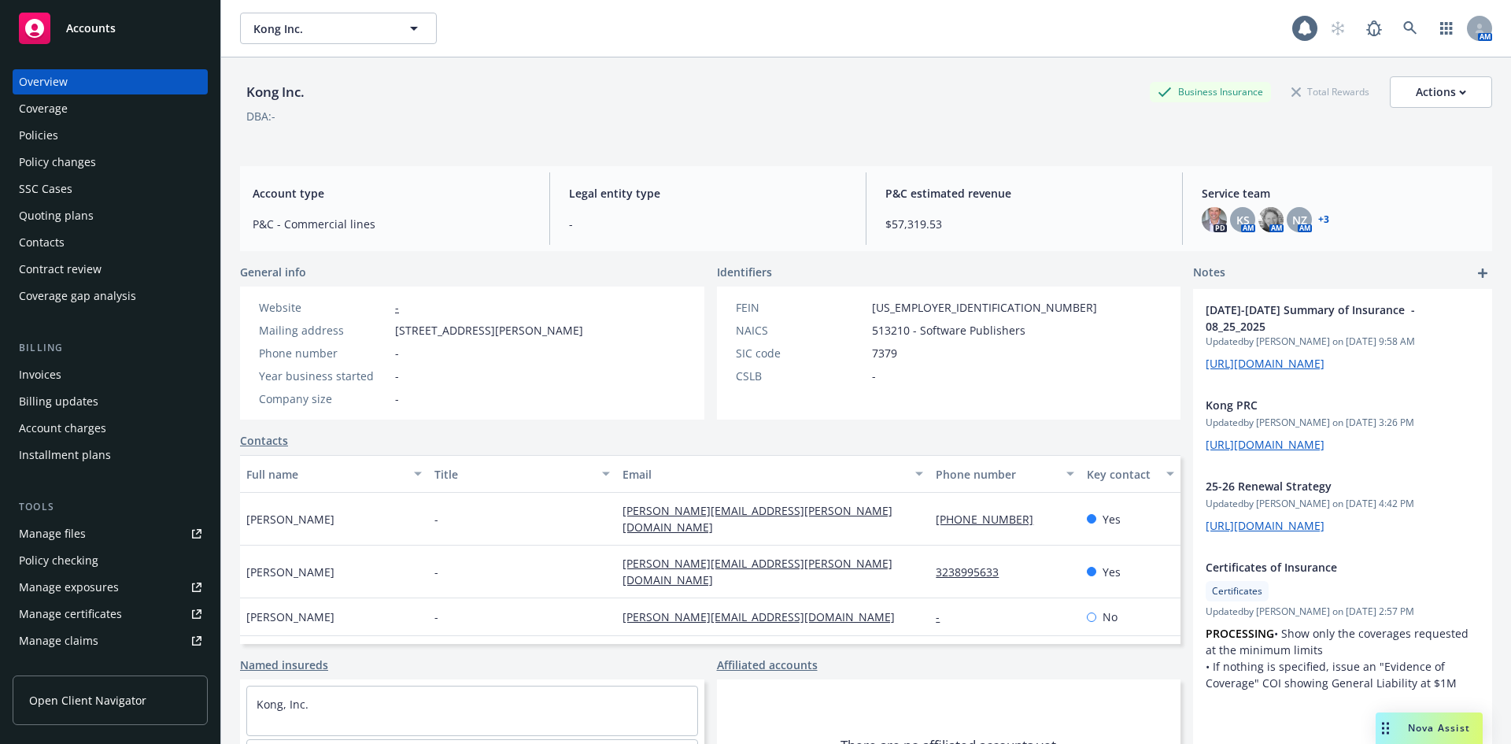
click at [45, 135] on div "Policies" at bounding box center [38, 135] width 39 height 25
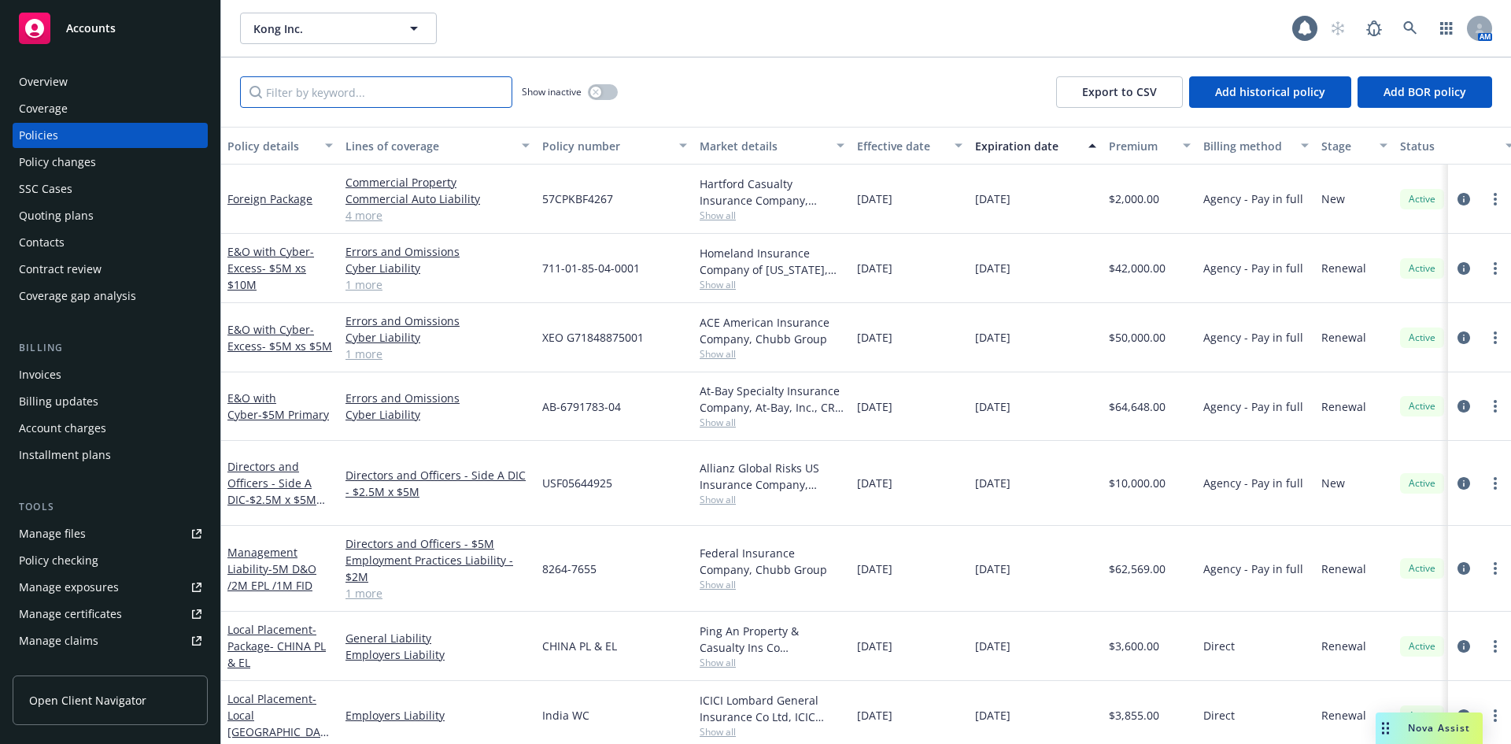
click at [402, 97] on input "Filter by keyword..." at bounding box center [376, 91] width 272 height 31
type input "intact"
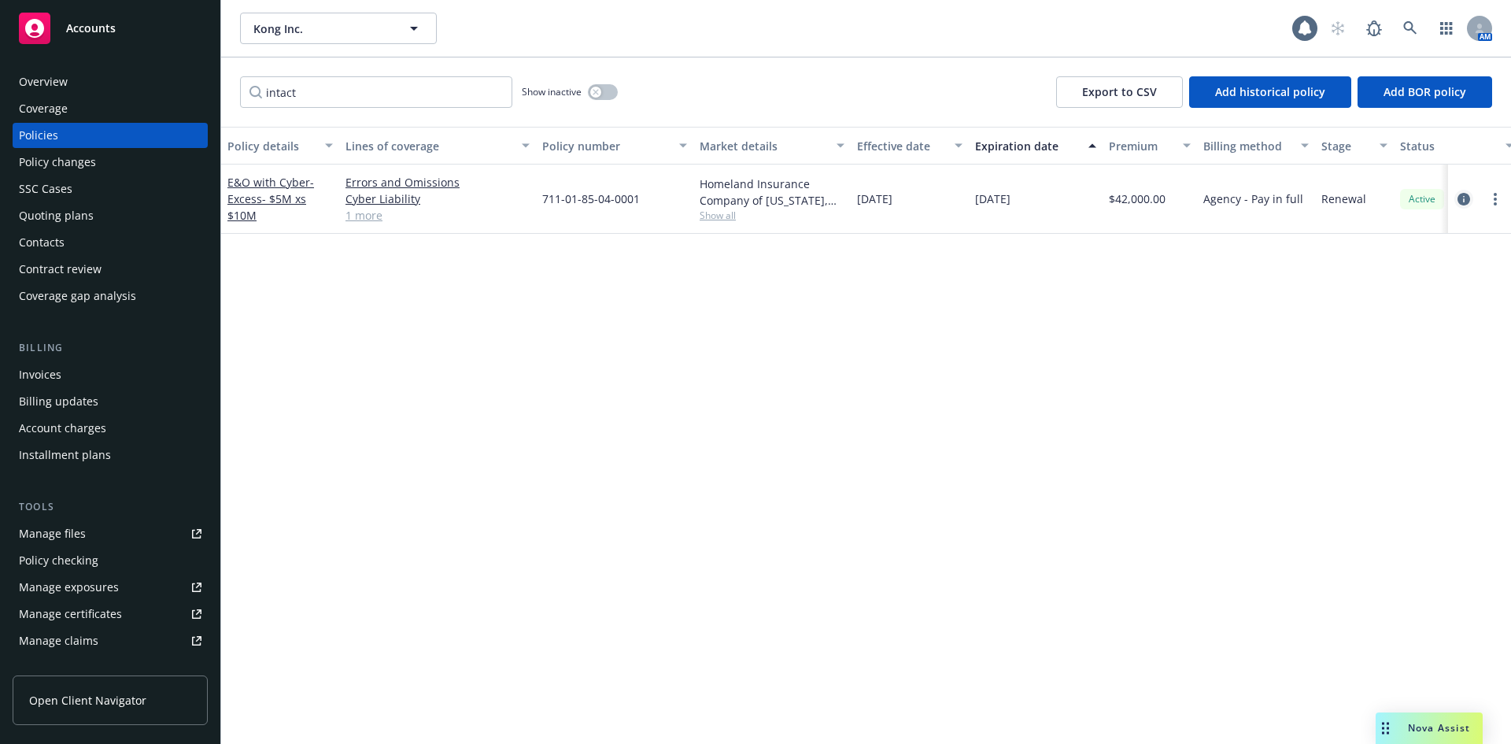
click at [1460, 197] on icon "circleInformation" at bounding box center [1464, 199] width 13 height 13
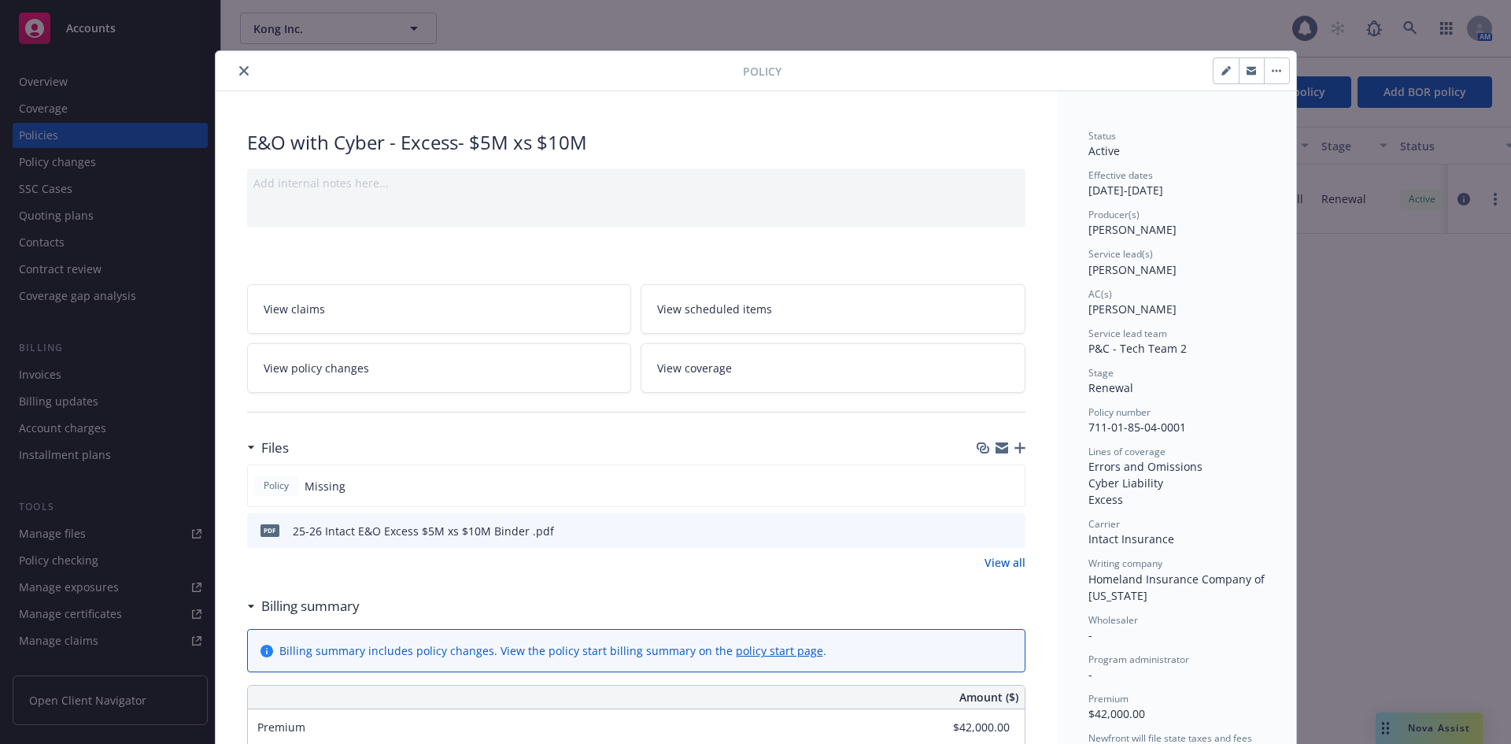
click at [1015, 445] on icon "button" at bounding box center [1020, 447] width 11 height 11
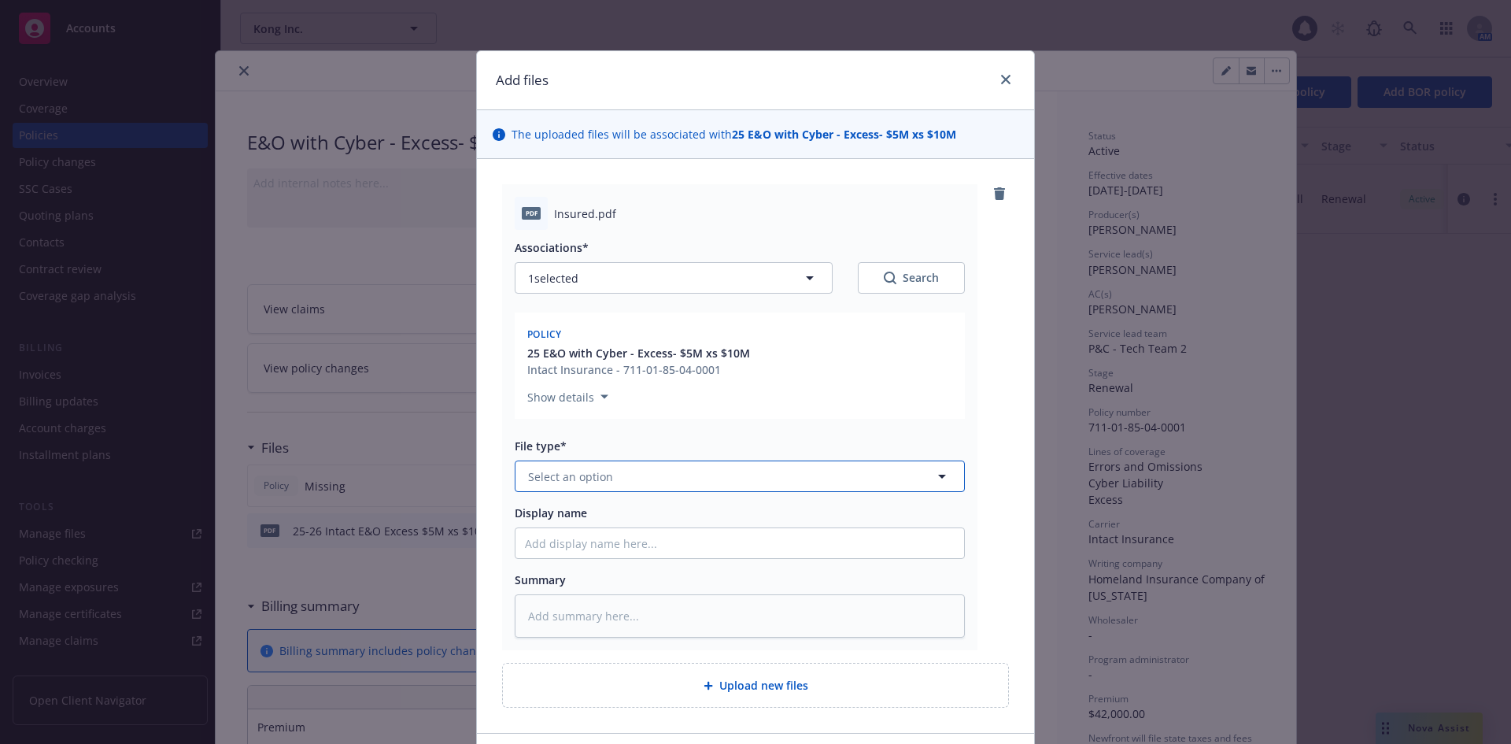
click at [622, 471] on button "Select an option" at bounding box center [740, 475] width 450 height 31
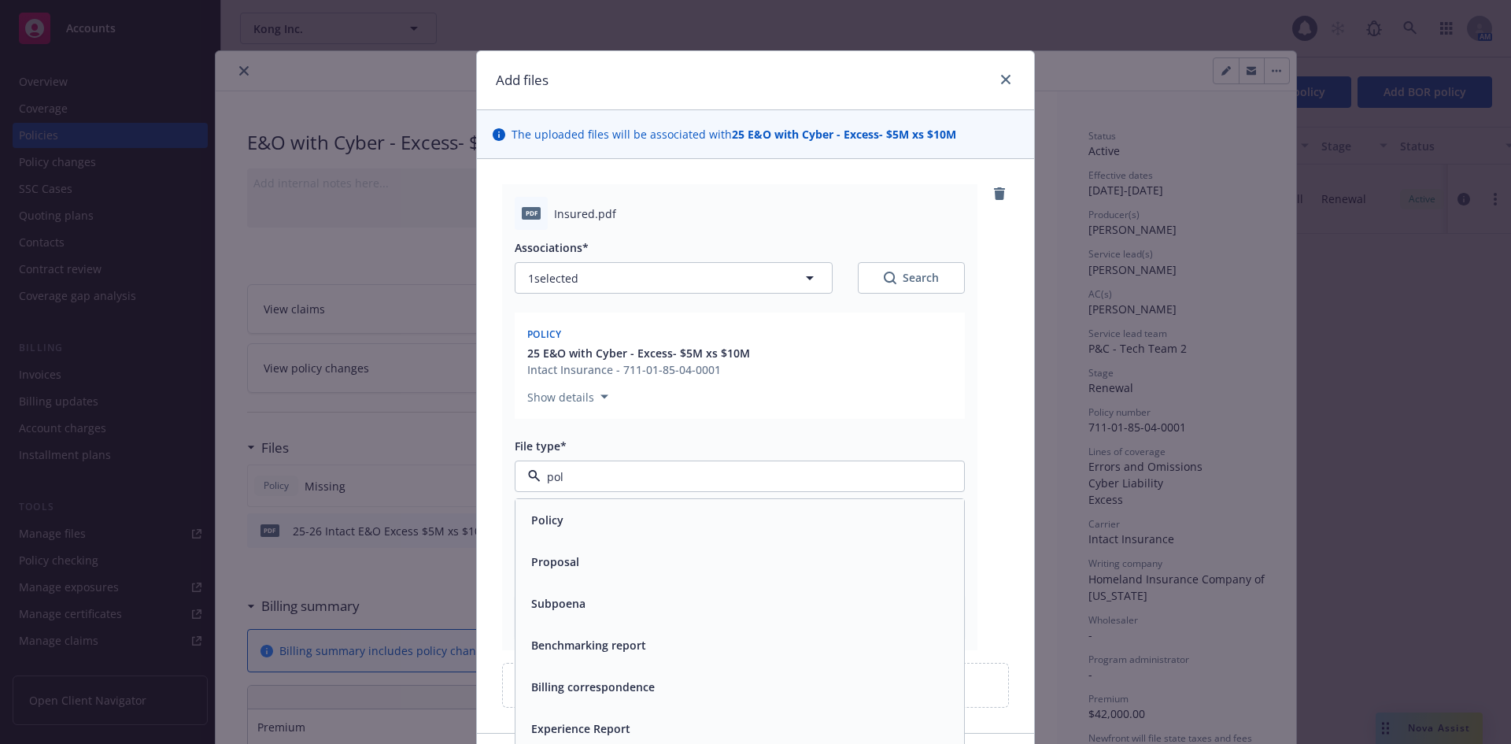
type input "poli"
click at [560, 518] on div "Policy" at bounding box center [740, 519] width 430 height 23
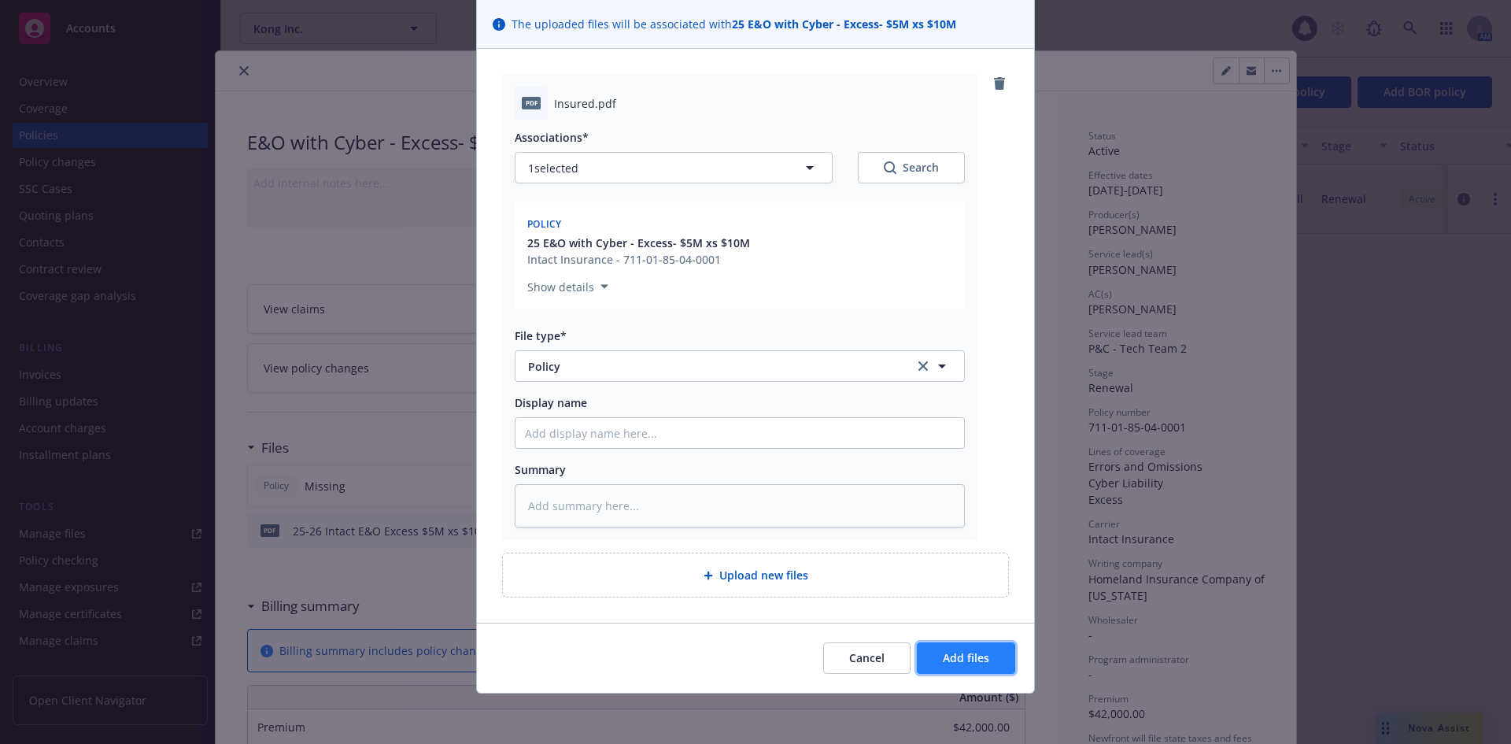
click at [978, 667] on button "Add files" at bounding box center [966, 657] width 98 height 31
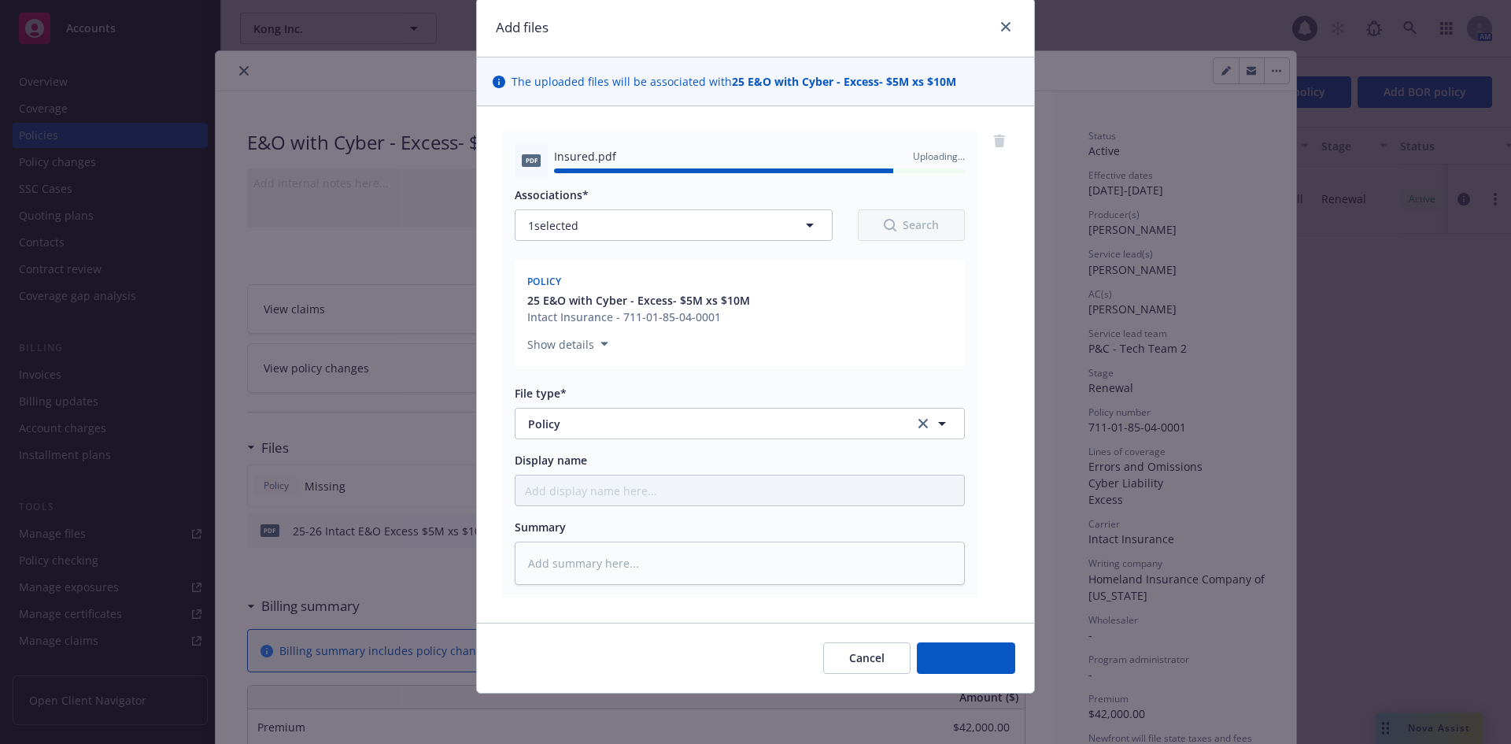
type textarea "x"
